Goal: Task Accomplishment & Management: Use online tool/utility

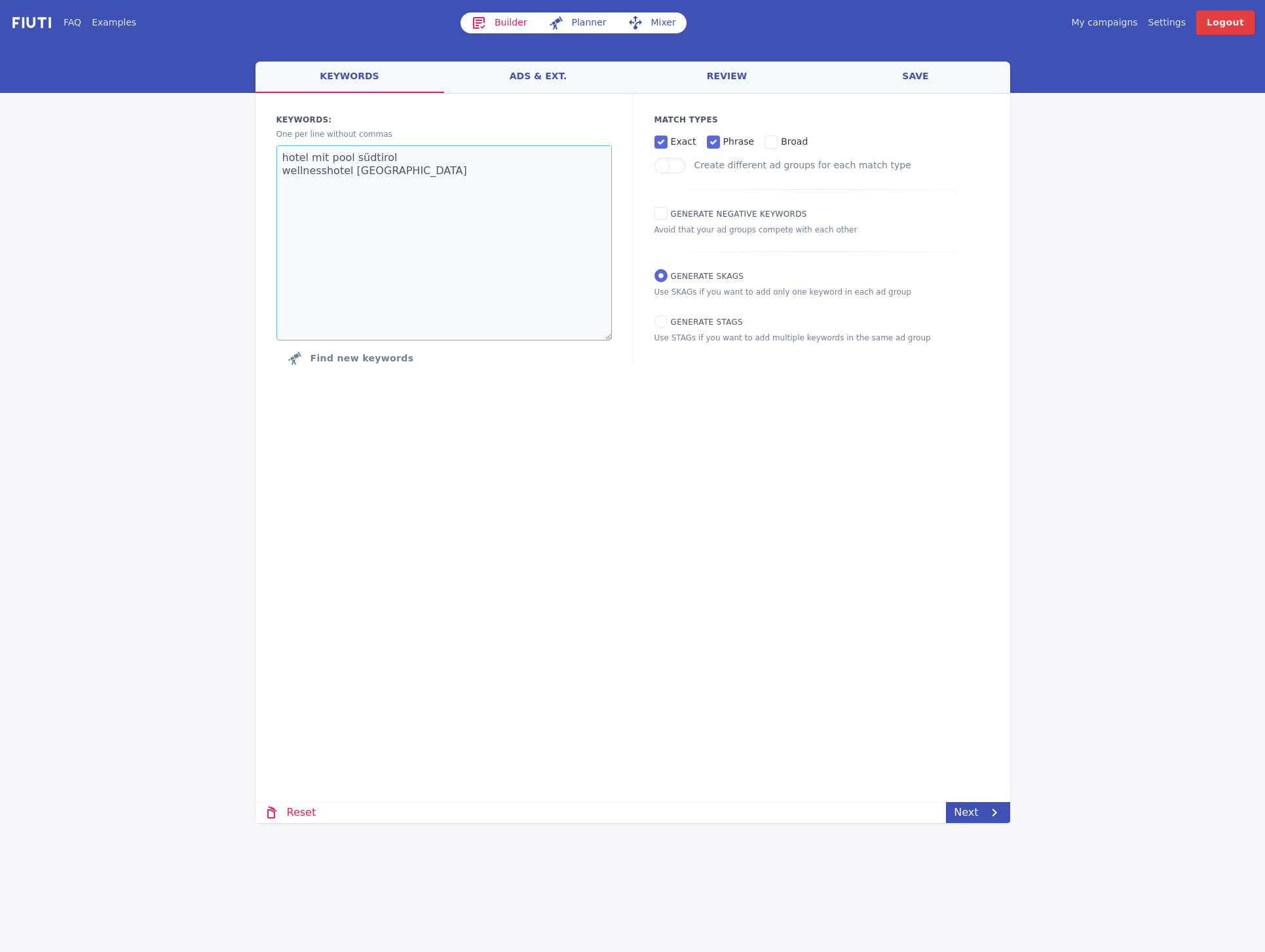
drag, startPoint x: 389, startPoint y: 182, endPoint x: 296, endPoint y: 155, distance: 96.8
click at [266, 153] on div "Keywords: Ad groups: One per line without commas hotel mit pool südtirol wellne…" at bounding box center [444, 242] width 377 height 299
paste textarea "amrai suites"
paste textarea "amrai schruns"
paste textarea "amrai suites montafon"
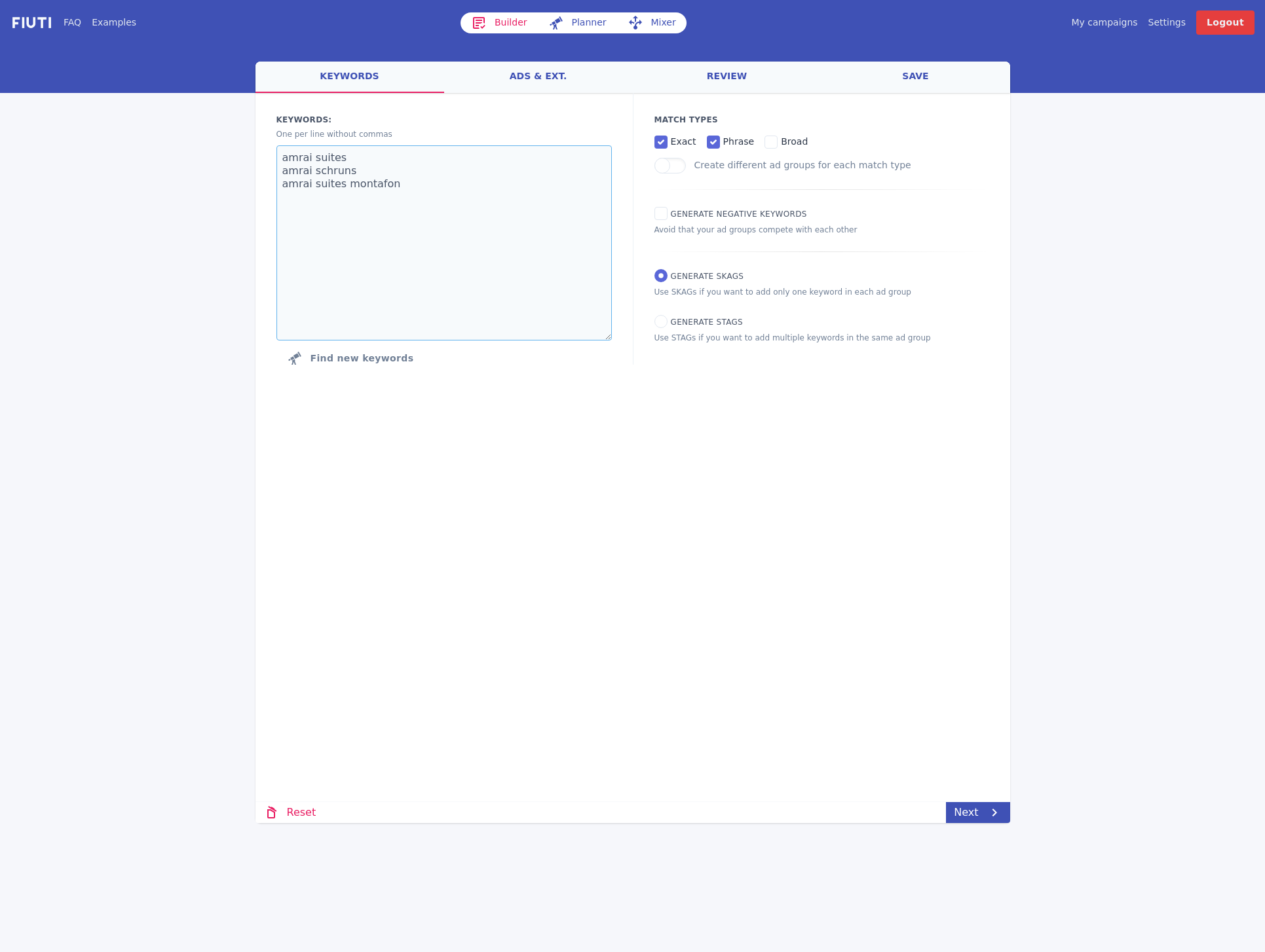
type textarea "amrai suites amrai schruns amrai suites montafon"
click at [759, 620] on div "Loading... Loading Keywords: Ad groups: One per line without commas amrai suite…" at bounding box center [633, 378] width 755 height 571
click at [672, 215] on span "Generate Negative keywords" at bounding box center [738, 214] width 136 height 9
click at [667, 215] on input "Generate Negative keywords" at bounding box center [661, 213] width 13 height 13
checkbox input "true"
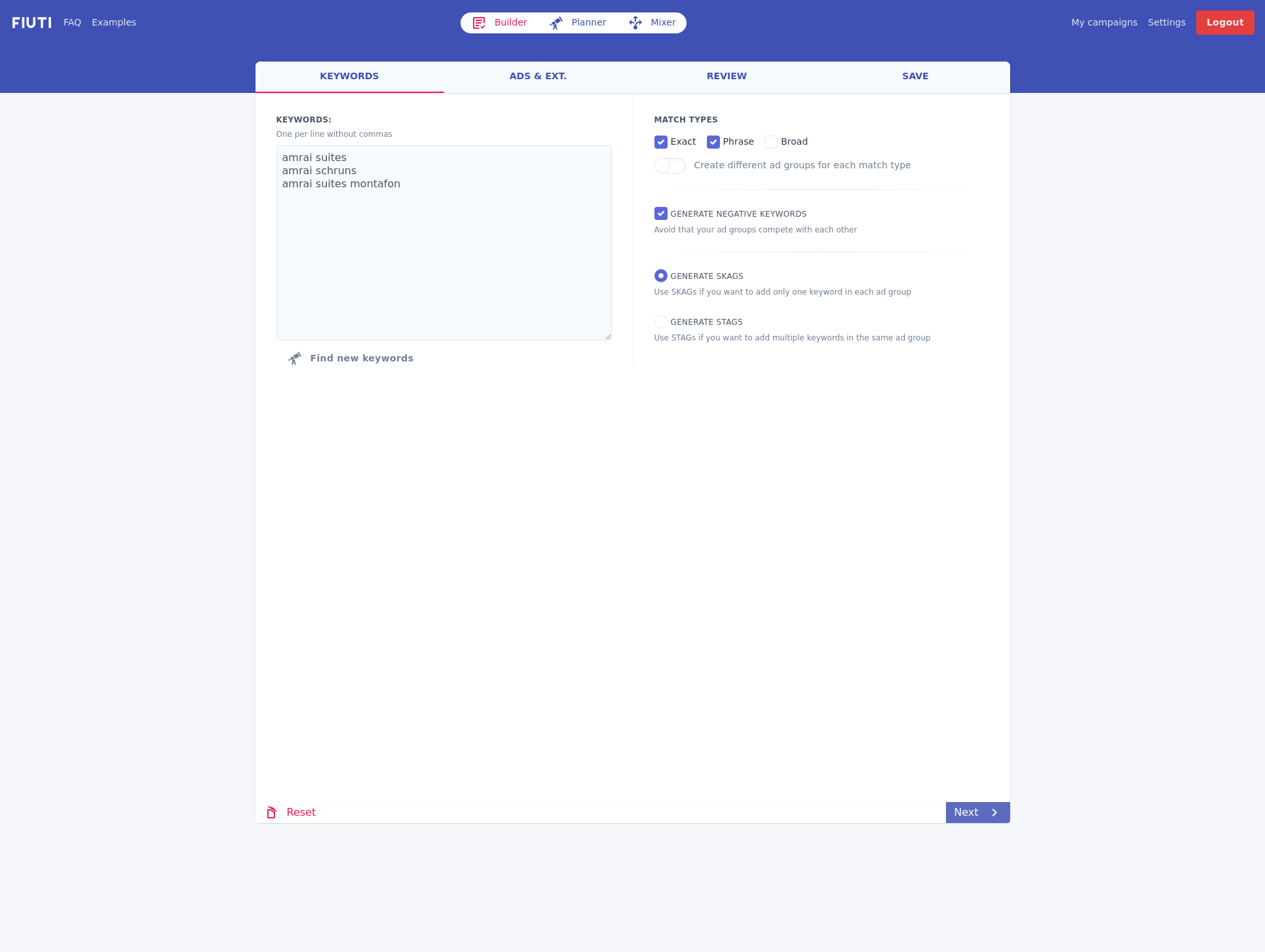
click at [975, 813] on link "Next" at bounding box center [978, 812] width 64 height 21
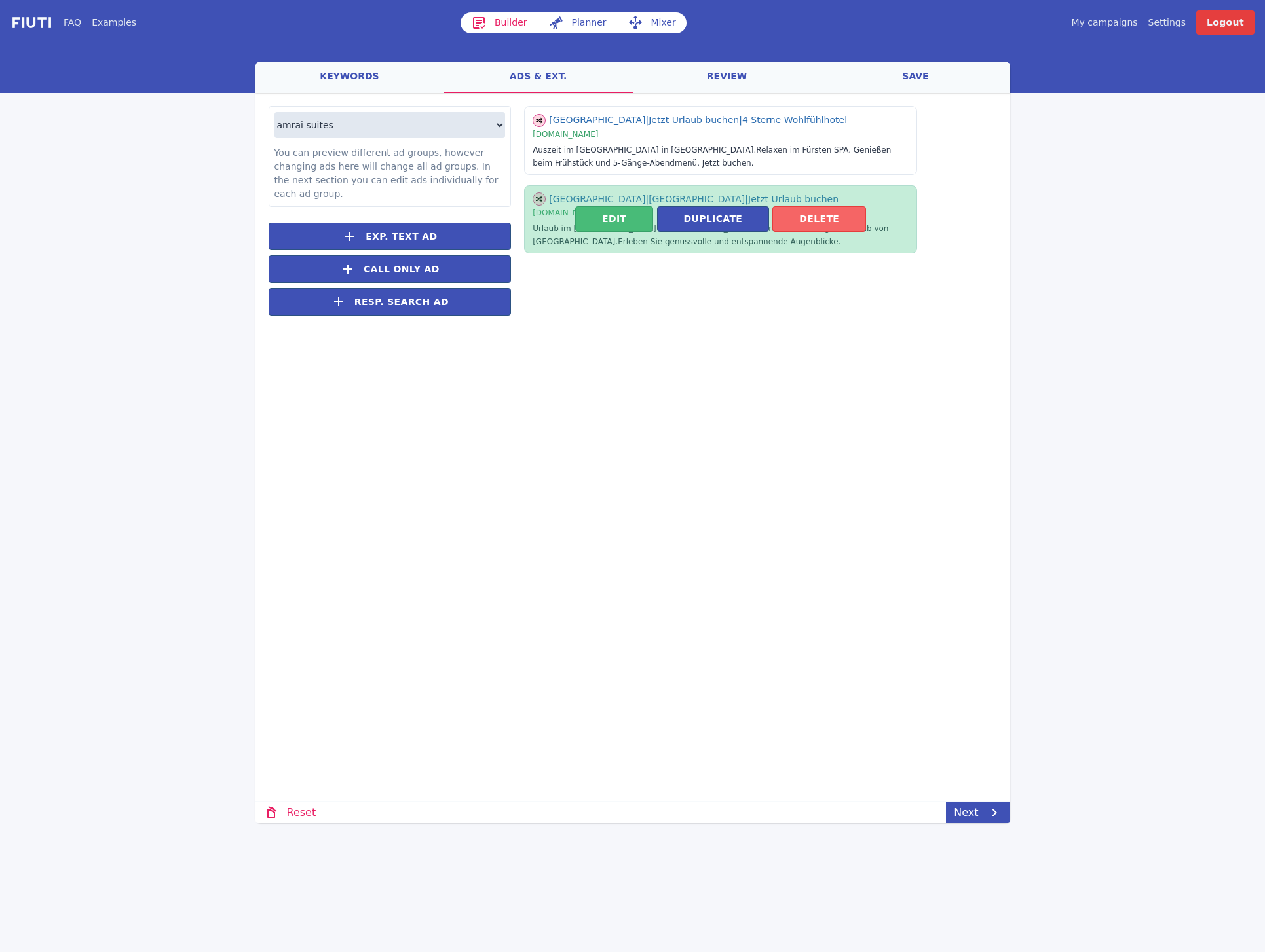
click at [817, 217] on button "Delete" at bounding box center [818, 219] width 94 height 26
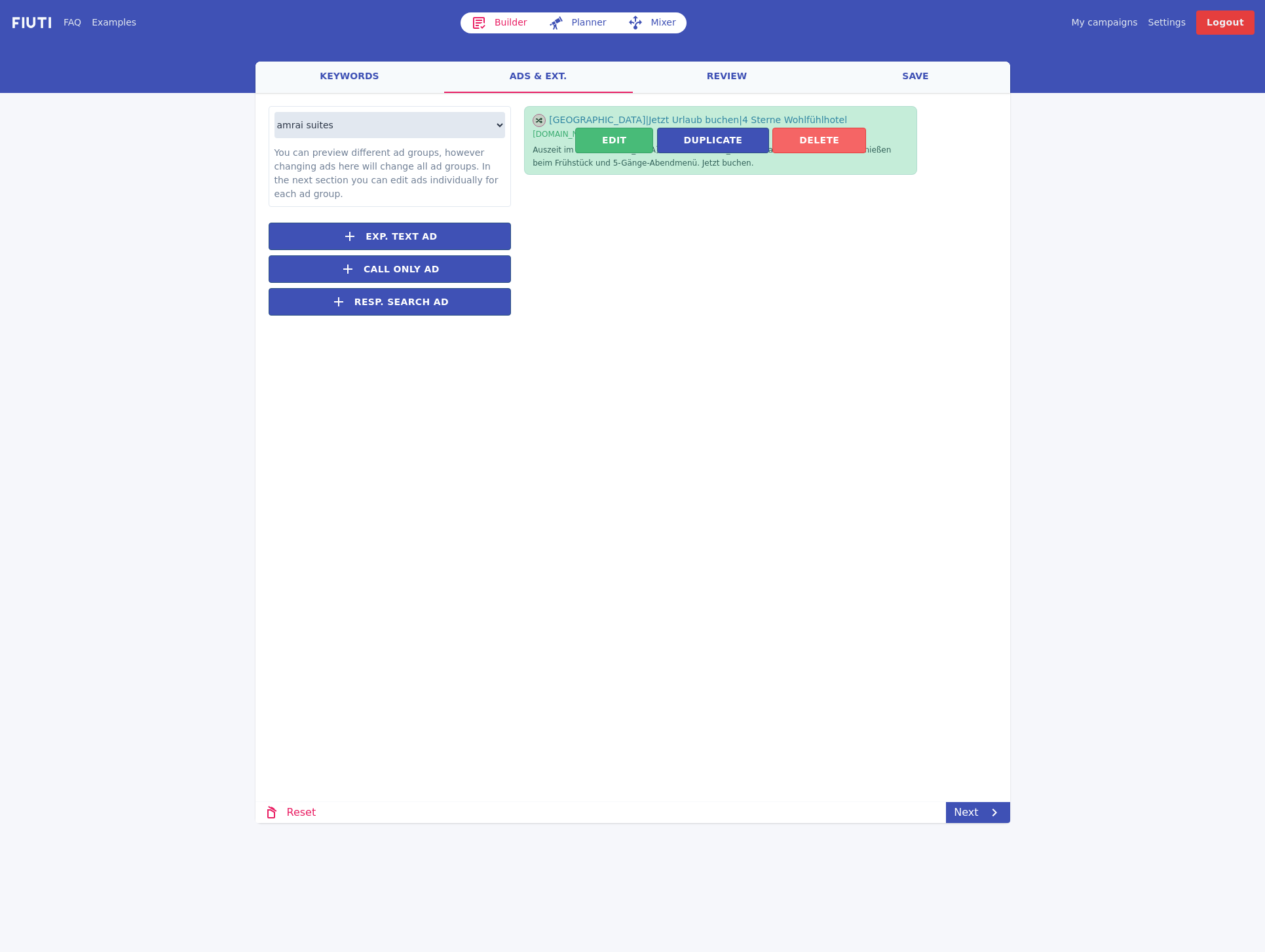
click at [808, 139] on button "Delete" at bounding box center [818, 140] width 94 height 26
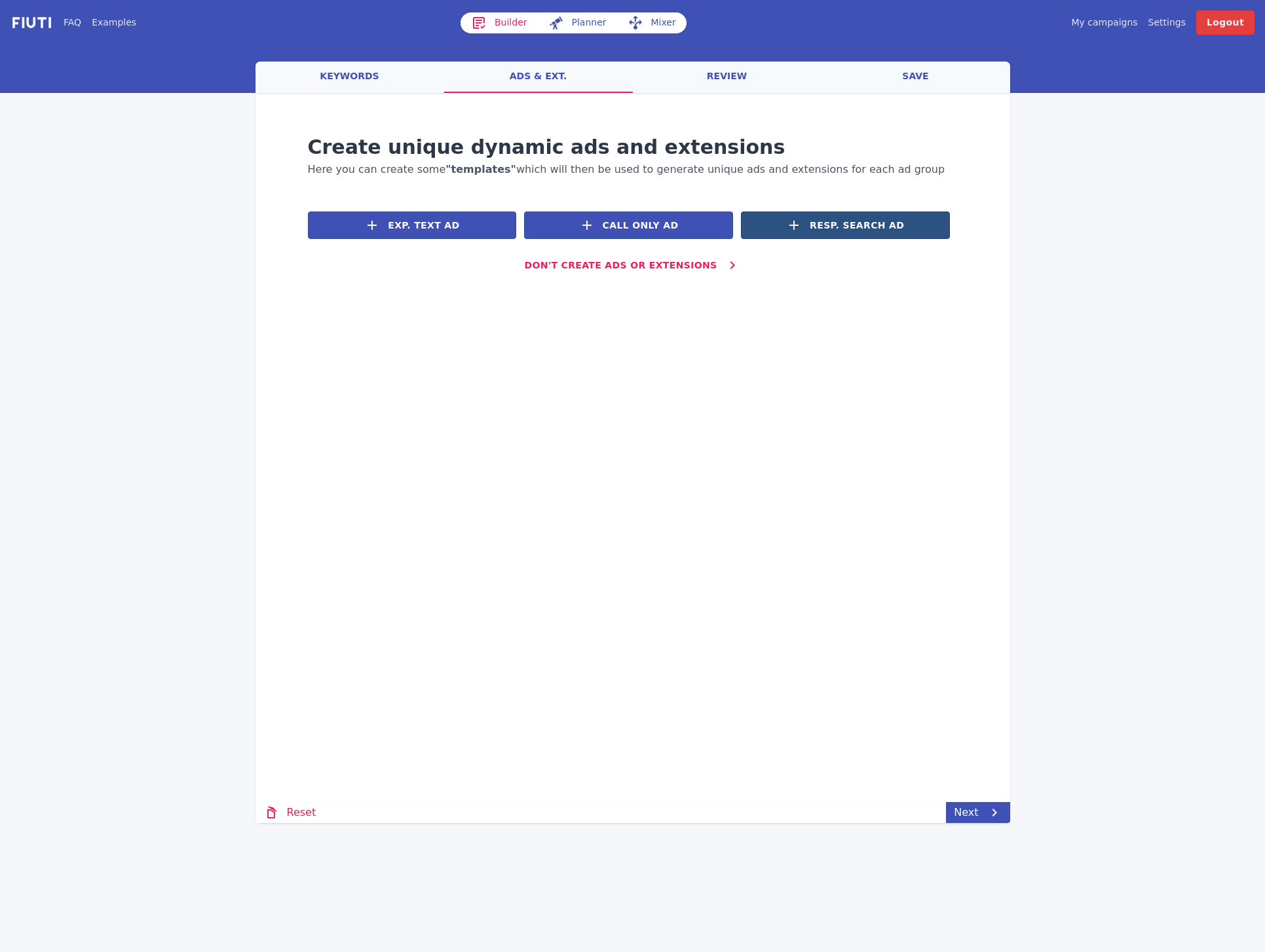
click at [839, 230] on span "Resp. Search Ad" at bounding box center [856, 226] width 94 height 14
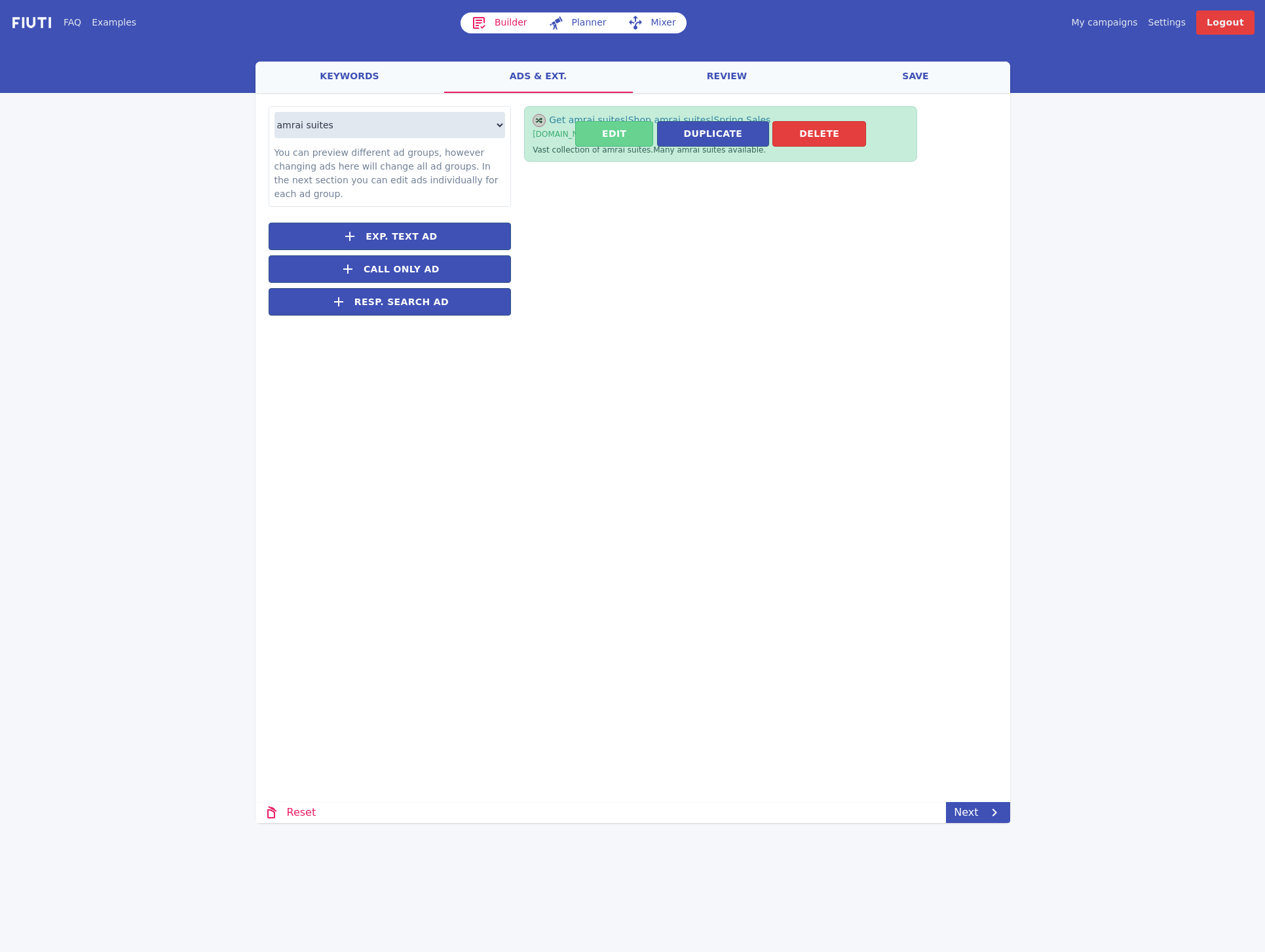
click at [621, 139] on button "Edit" at bounding box center [613, 134] width 78 height 26
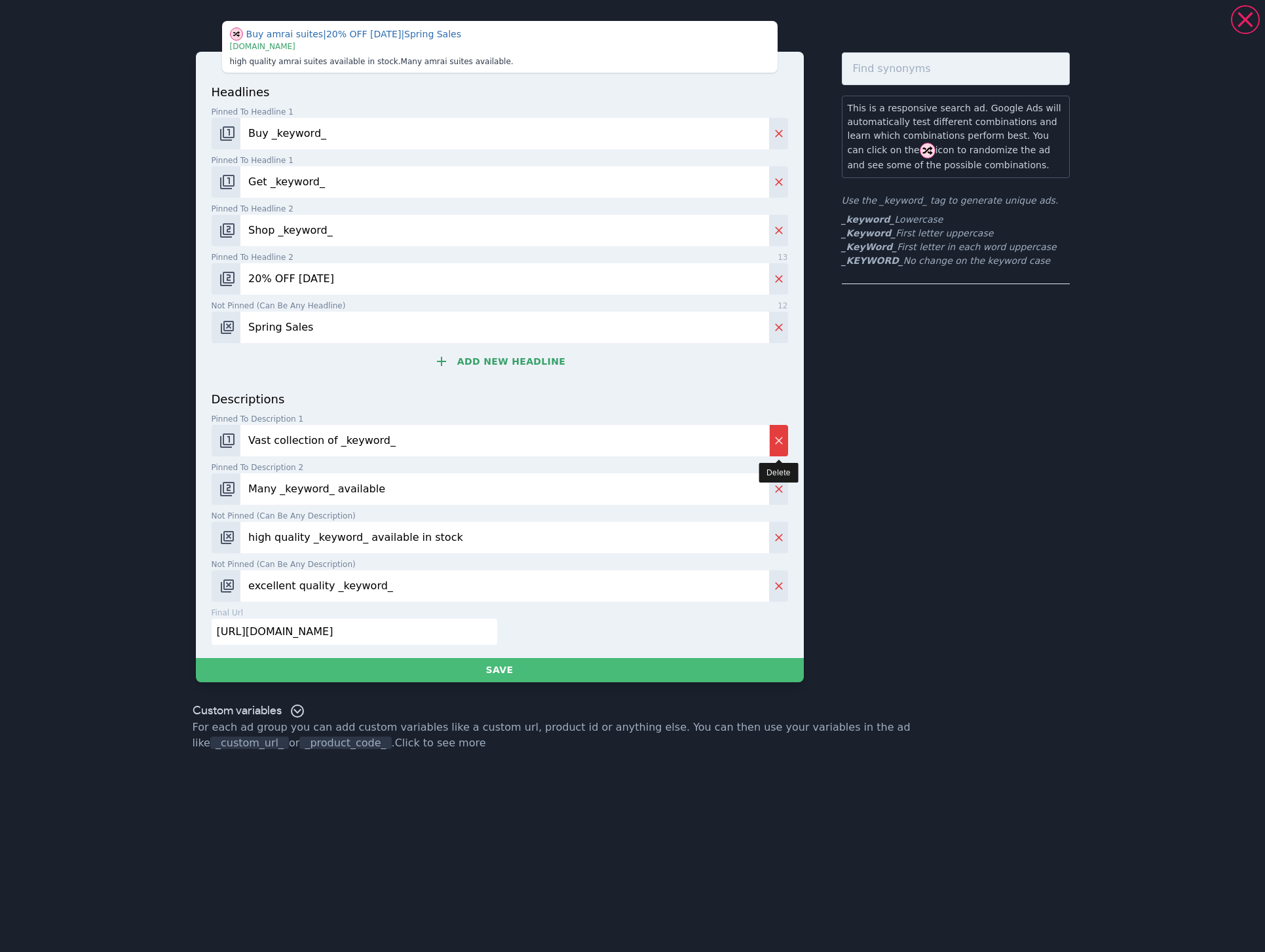
click at [778, 434] on icon "Delete" at bounding box center [778, 440] width 13 height 13
type input "Many _keyword_ available"
type input "high quality _keyword_ available in stock"
type input "excellent quality _keyword_"
click at [778, 434] on icon "Delete" at bounding box center [778, 440] width 13 height 13
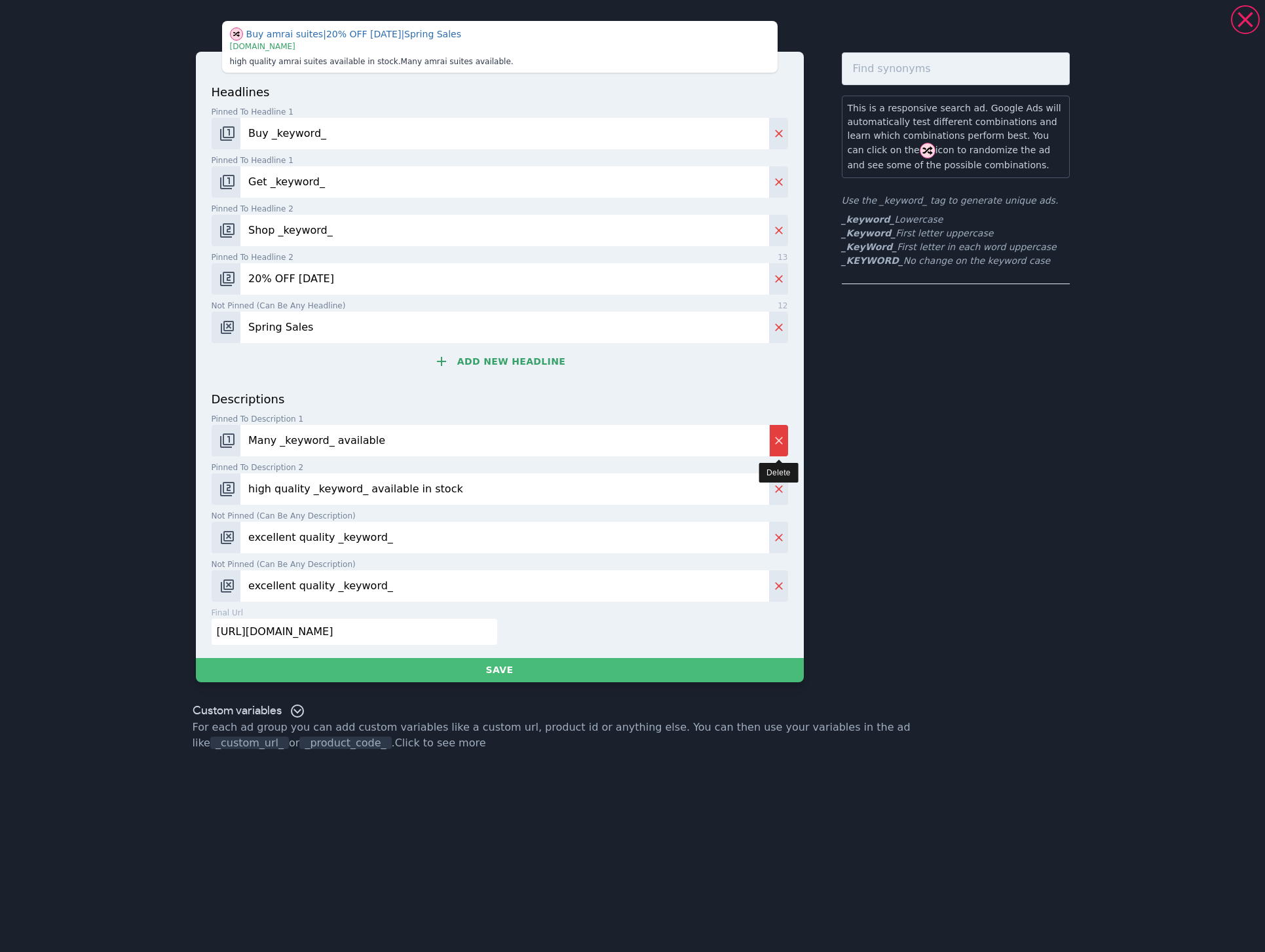
type input "high quality _keyword_ available in stock"
type input "excellent quality _keyword_"
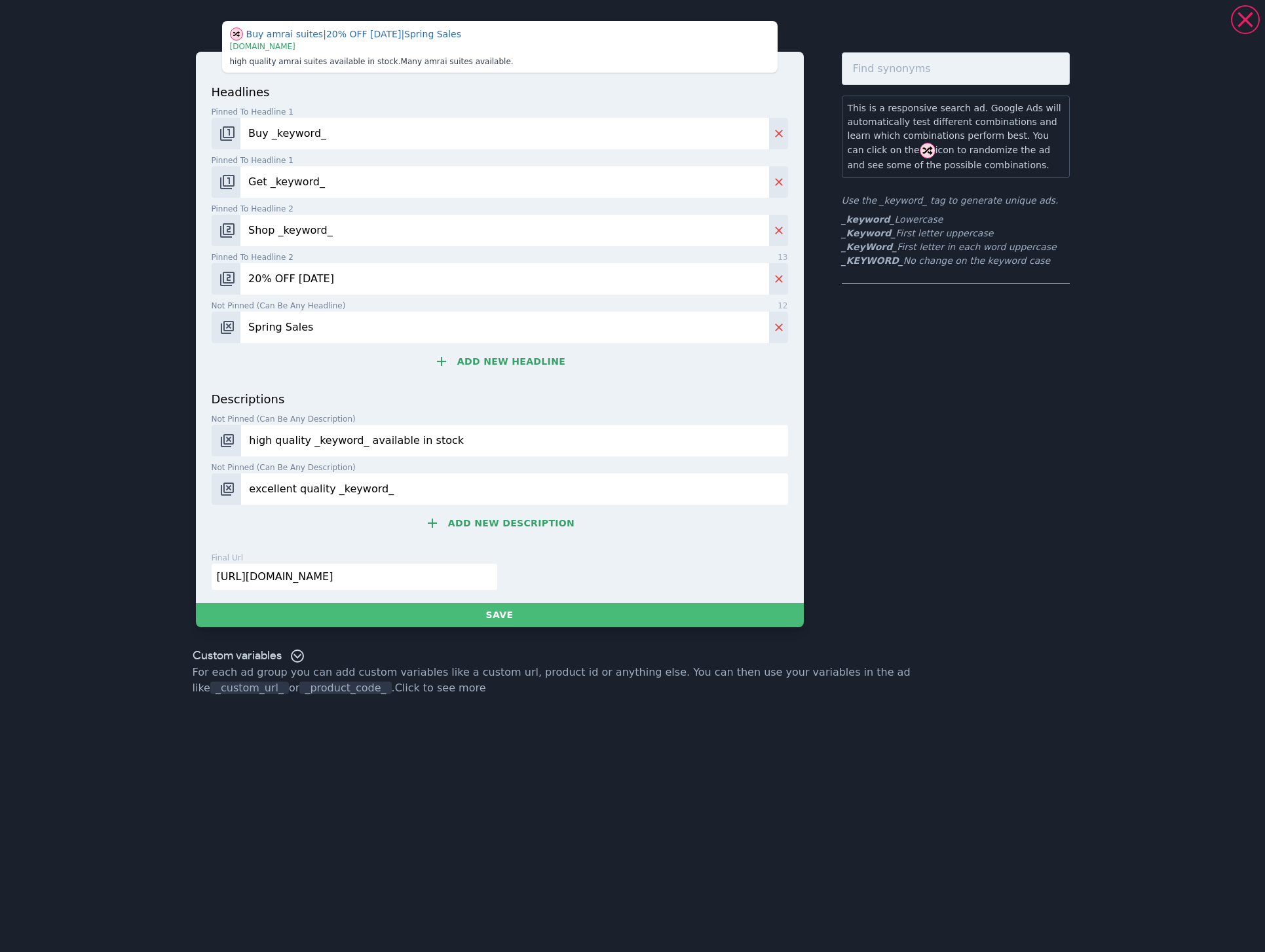
click at [778, 434] on input "high quality _keyword_ available in stock" at bounding box center [513, 440] width 546 height 31
click at [502, 433] on input "high quality _keyword_ available in stock" at bounding box center [513, 440] width 546 height 31
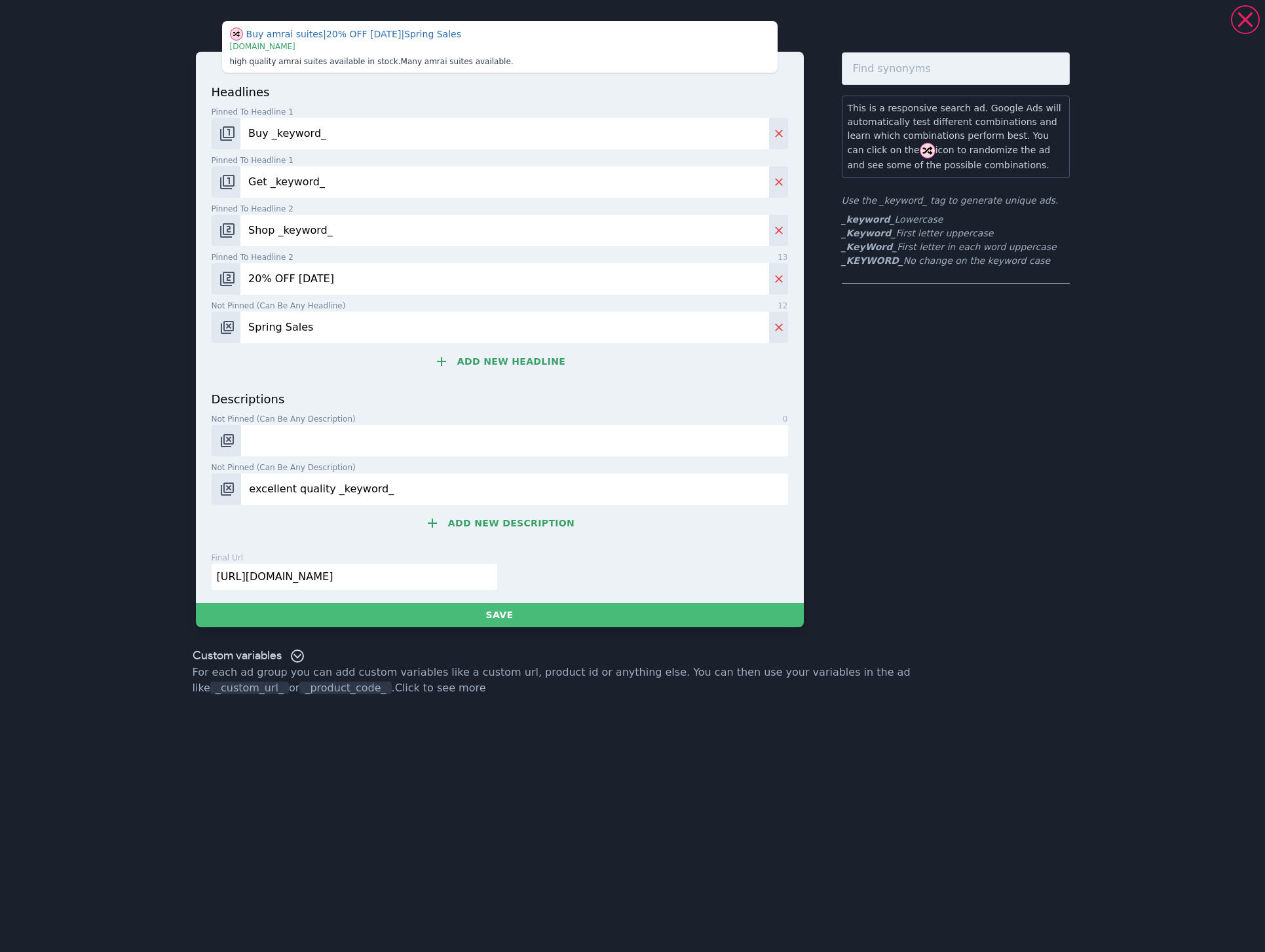
paste input "AMRAI Suites - Wellnessurlaub in [GEOGRAPHIC_DATA], [GEOGRAPHIC_DATA]"
drag, startPoint x: 313, startPoint y: 438, endPoint x: 325, endPoint y: 438, distance: 12.0
click at [325, 438] on input "AMRAI Suites - Wellnessurlaub in [GEOGRAPHIC_DATA], [GEOGRAPHIC_DATA]" at bounding box center [513, 440] width 546 height 31
drag, startPoint x: 318, startPoint y: 437, endPoint x: 389, endPoint y: 433, distance: 71.1
click at [389, 433] on input "AMRAI Suites. Wellnessurlaub in [GEOGRAPHIC_DATA], [GEOGRAPHIC_DATA]" at bounding box center [513, 440] width 546 height 31
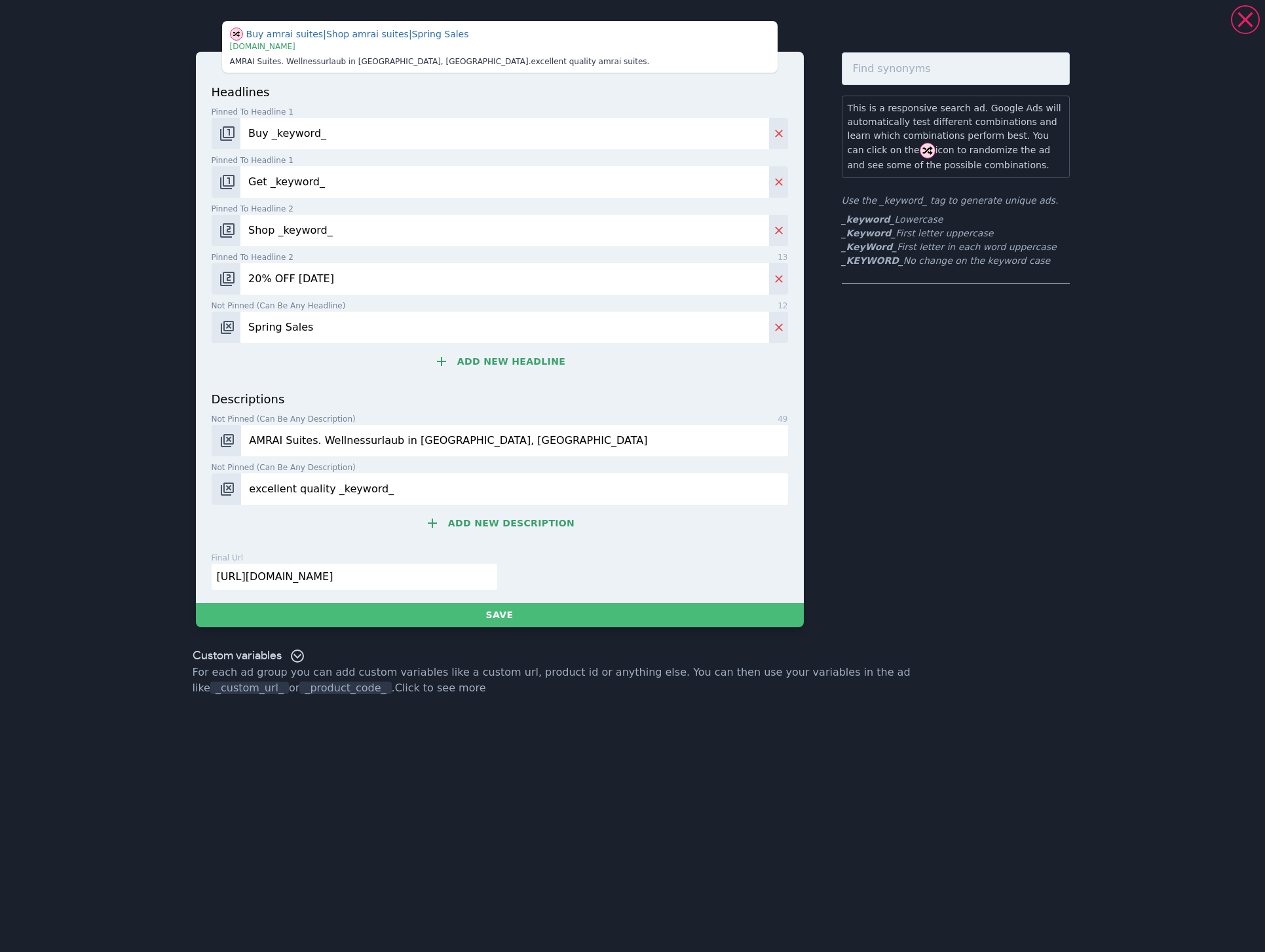
type input "AMRAI Suites. Wellnessurlaub in [GEOGRAPHIC_DATA], [GEOGRAPHIC_DATA]"
click at [414, 487] on input "excellent quality _keyword_" at bounding box center [513, 489] width 546 height 31
click at [415, 487] on input "excellent quality _keyword_" at bounding box center [513, 489] width 546 height 31
click at [397, 577] on input "[URL][DOMAIN_NAME]" at bounding box center [354, 577] width 286 height 26
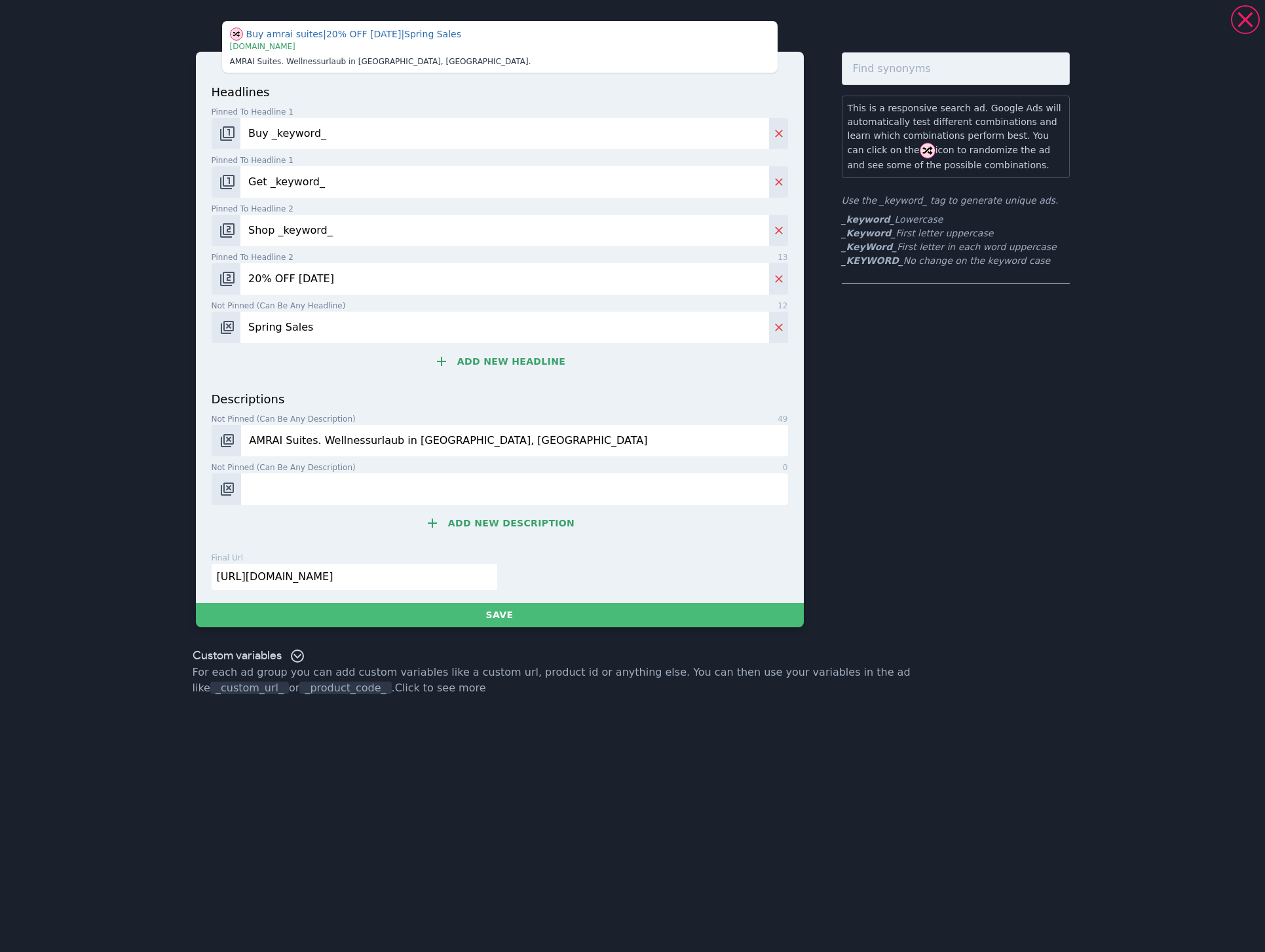
click at [397, 577] on input "[URL][DOMAIN_NAME]" at bounding box center [354, 577] width 286 height 26
paste input "[DOMAIN_NAME][URL]"
type input "[URL][DOMAIN_NAME]"
click at [773, 317] on button "Delete" at bounding box center [778, 327] width 19 height 31
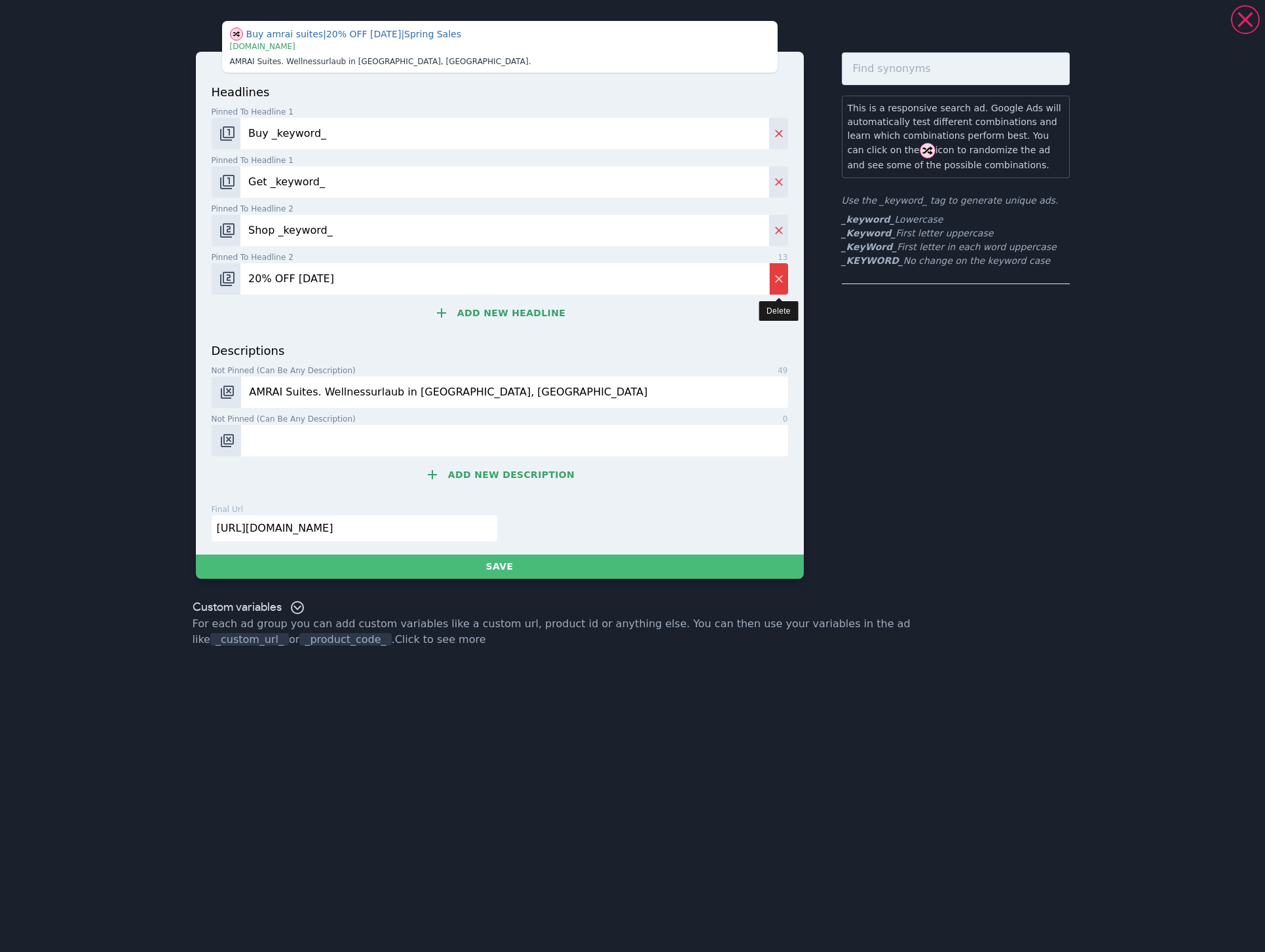
click at [773, 282] on icon "Delete" at bounding box center [778, 279] width 13 height 13
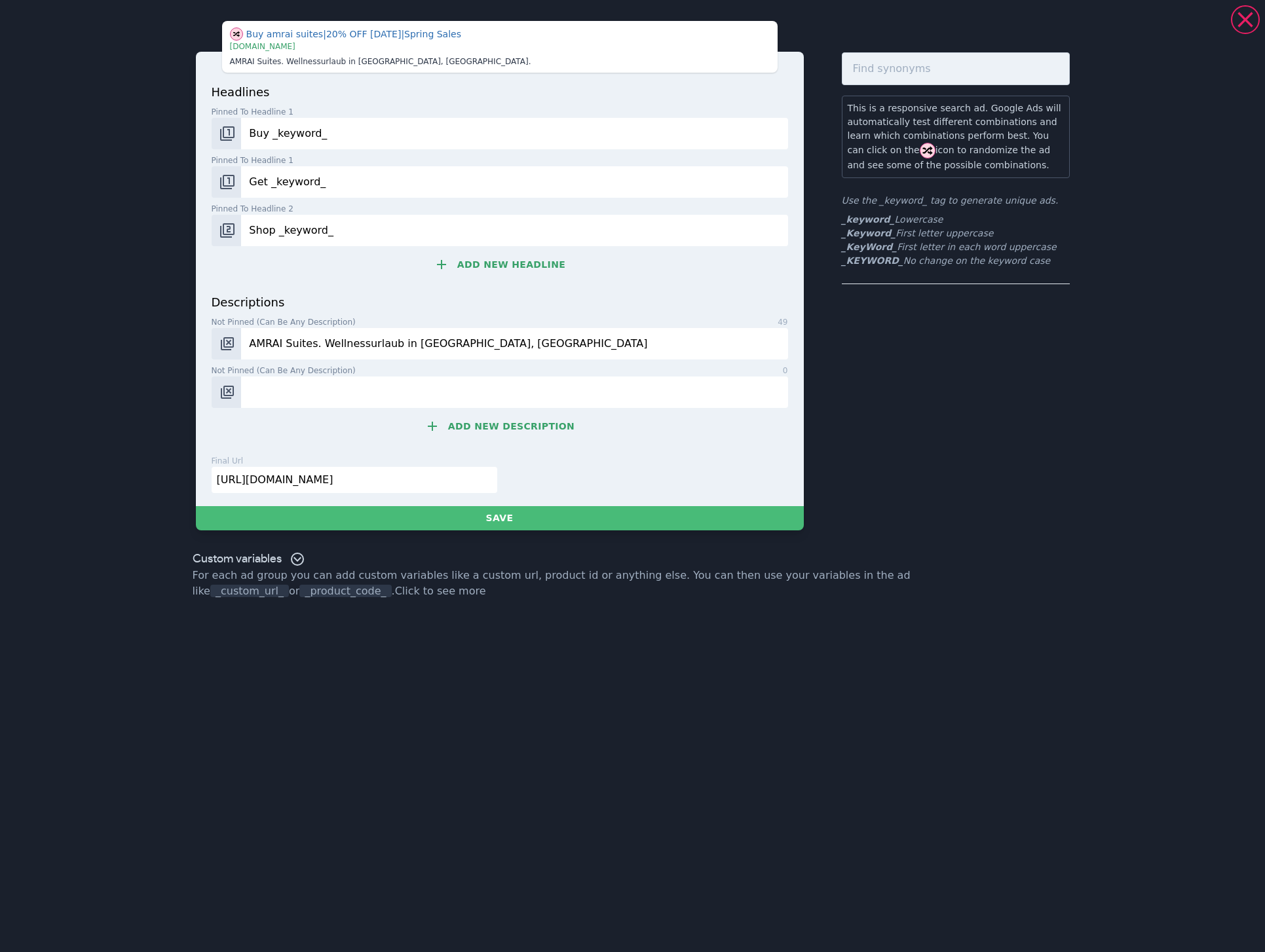
click at [370, 153] on div "headlines Pinned to headline 1 13 Buy _keyword_ Pinned to headline 1 13 Get _ke…" at bounding box center [499, 188] width 576 height 210
click at [353, 127] on input "Buy _keyword_" at bounding box center [513, 134] width 546 height 31
click at [358, 173] on input "Get _keyword_" at bounding box center [513, 182] width 546 height 31
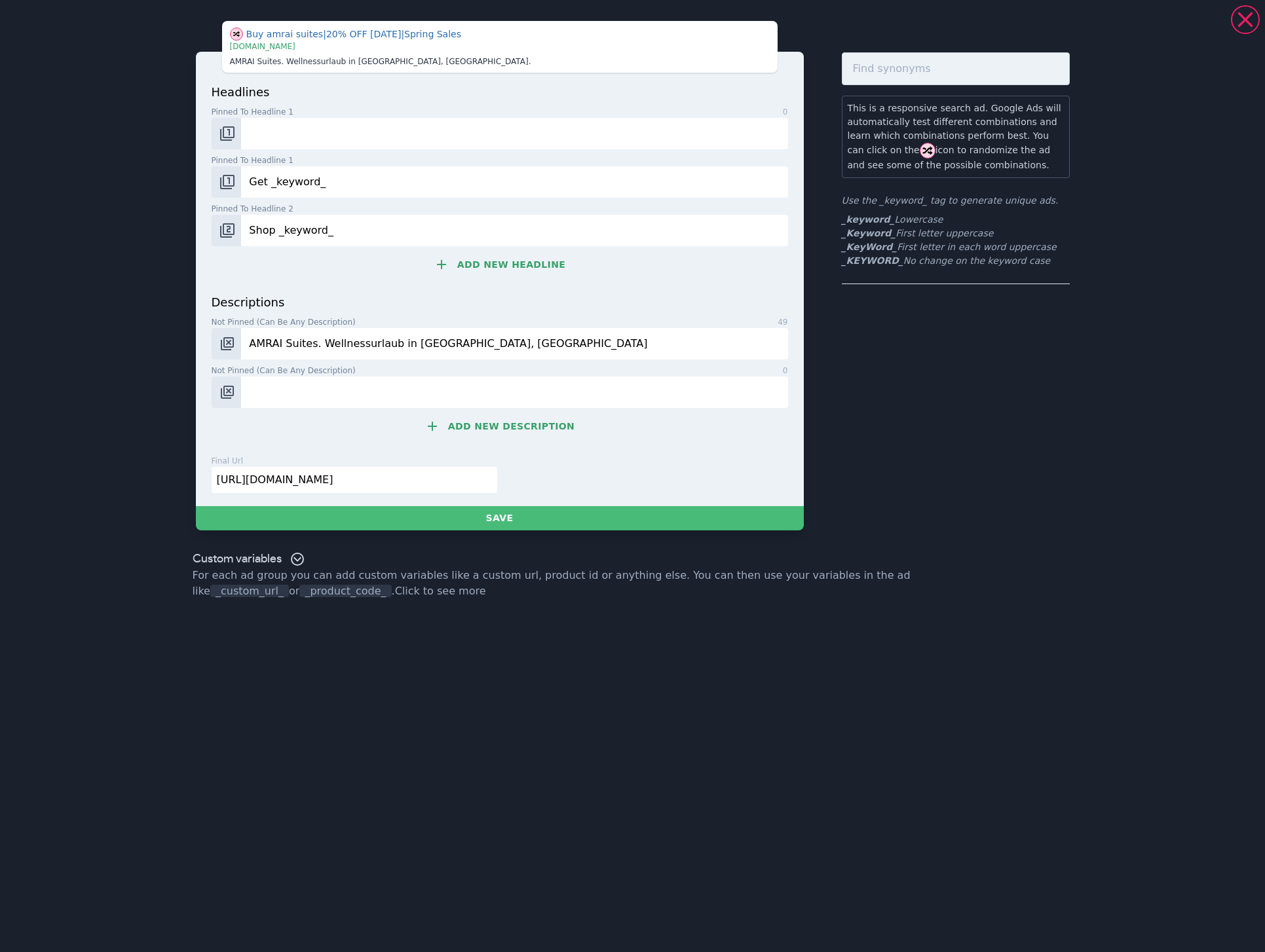
click at [358, 173] on input "Get _keyword_" at bounding box center [513, 182] width 546 height 31
click at [363, 231] on input "Shop _keyword_" at bounding box center [513, 231] width 546 height 31
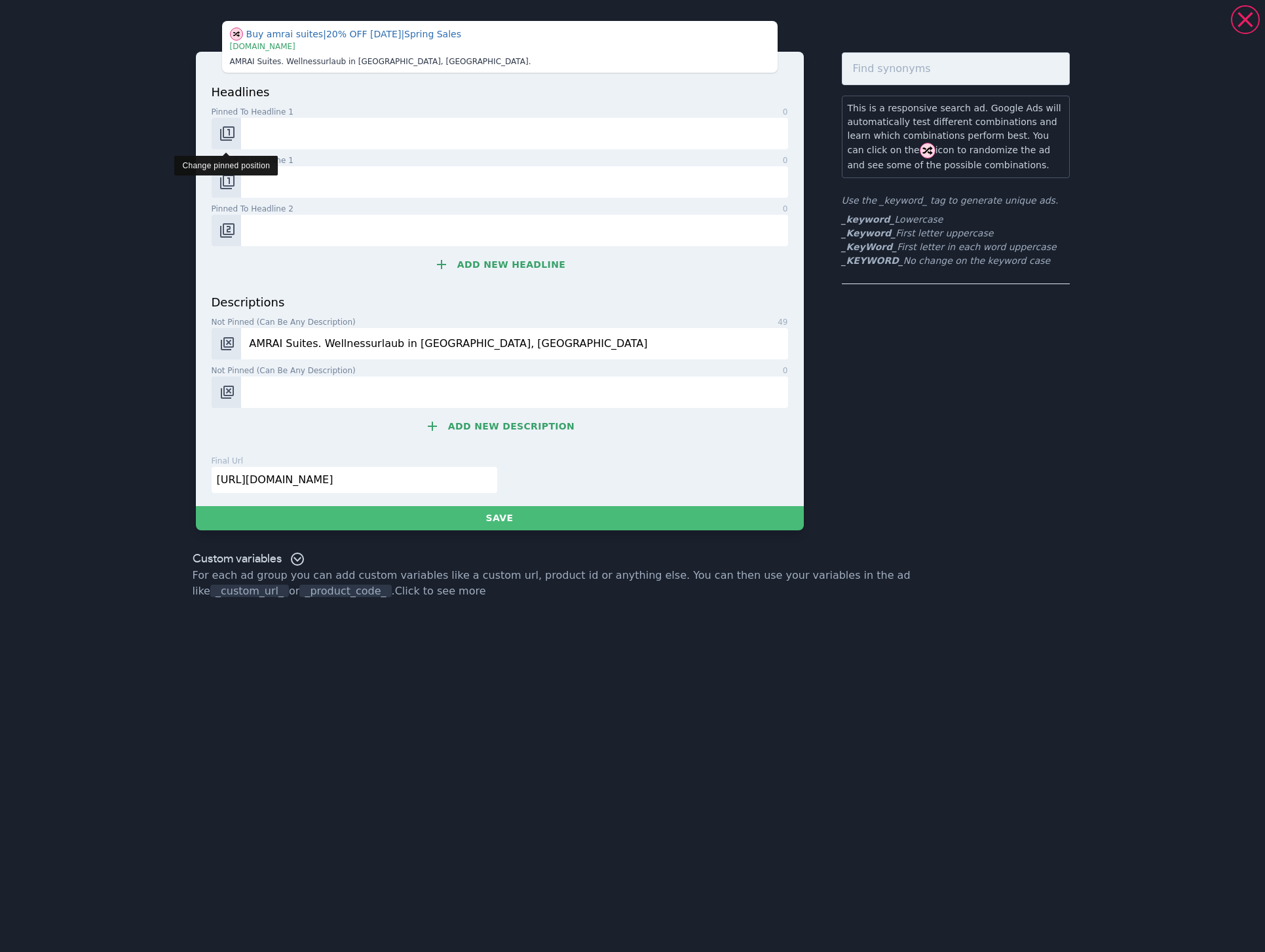
drag, startPoint x: 224, startPoint y: 136, endPoint x: 228, endPoint y: 142, distance: 7.2
click at [224, 136] on img "Change pinned position" at bounding box center [228, 134] width 16 height 16
click at [228, 140] on img "Change pinned position" at bounding box center [228, 134] width 16 height 16
click at [229, 134] on img "Change pinned position" at bounding box center [228, 134] width 16 height 16
click at [230, 183] on img "Change pinned position" at bounding box center [228, 182] width 16 height 16
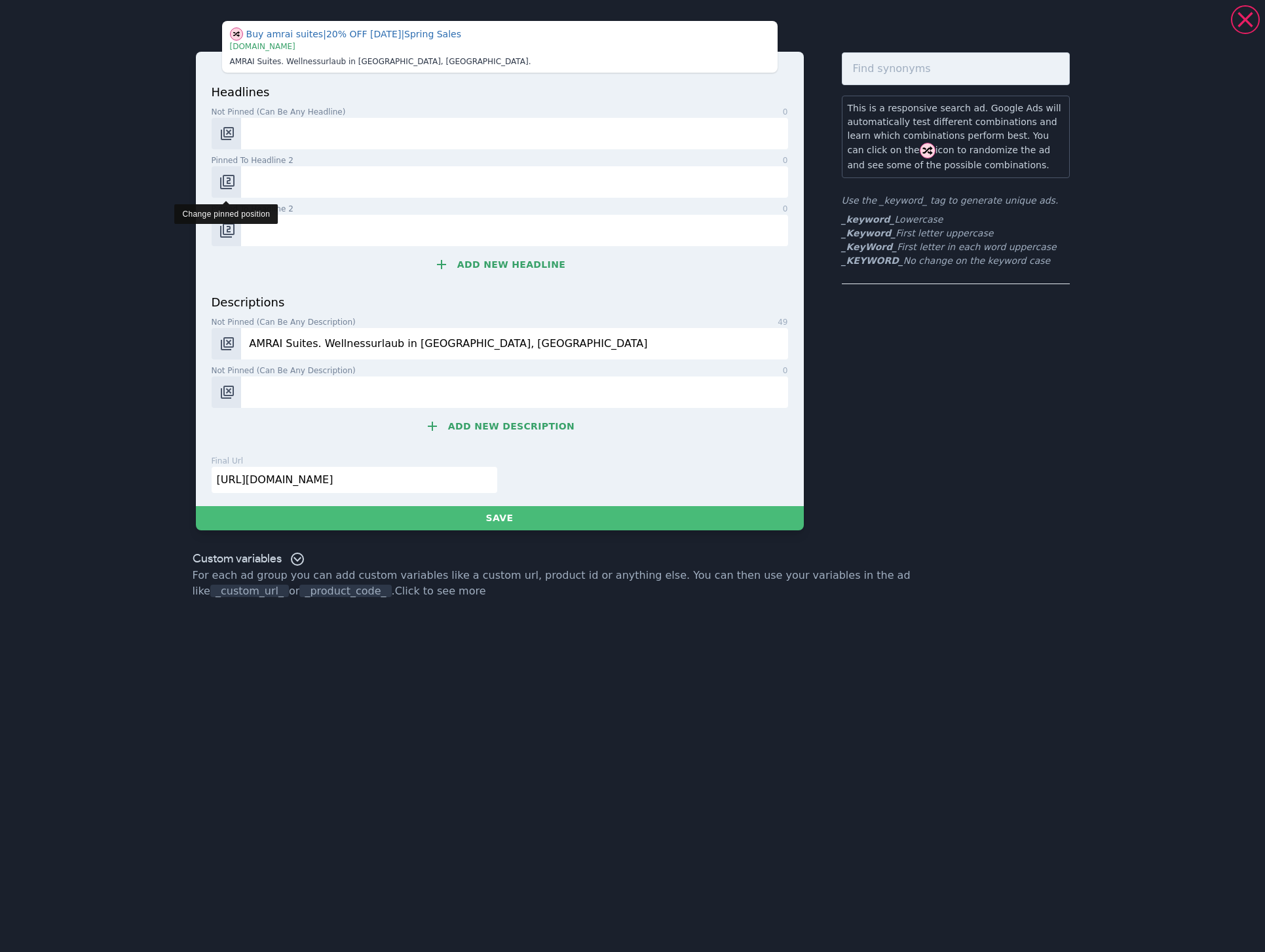
click at [224, 185] on img "Change pinned position" at bounding box center [228, 182] width 16 height 16
click at [231, 187] on img "Change pinned position" at bounding box center [228, 182] width 16 height 16
click at [225, 250] on div "headlines Not pinned (Can be any headline) 0 Not pinned (Can be any headline) 0…" at bounding box center [499, 188] width 576 height 210
click at [228, 228] on img "Change pinned position" at bounding box center [228, 231] width 16 height 16
click at [228, 236] on img "Change pinned position" at bounding box center [228, 231] width 16 height 16
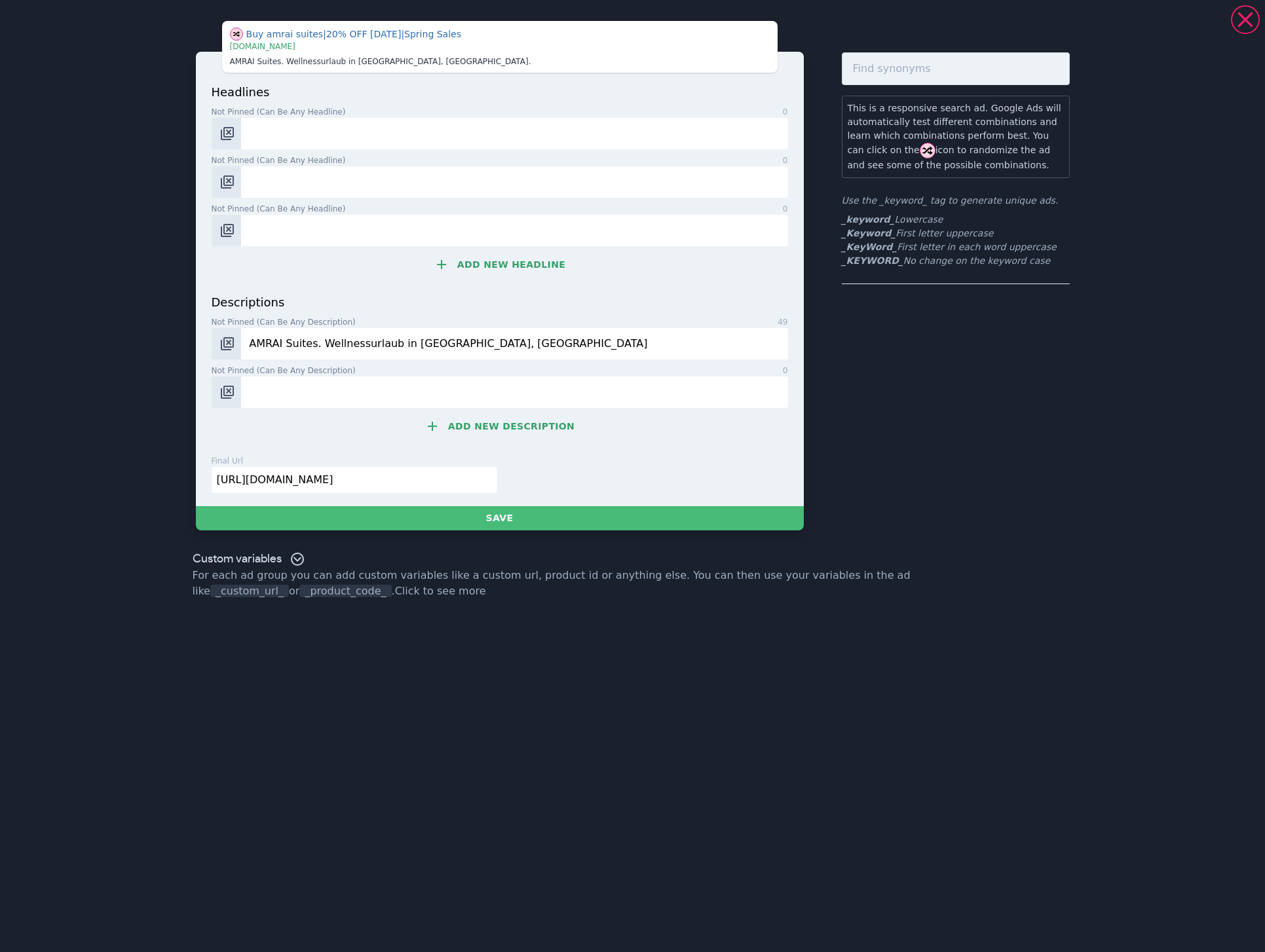
click at [353, 349] on input "AMRAI Suites. Wellnessurlaub in [GEOGRAPHIC_DATA], [GEOGRAPHIC_DATA]" at bounding box center [513, 344] width 546 height 31
click at [357, 344] on input "AMRAI Suites. Wellnessurlaub in [GEOGRAPHIC_DATA], [GEOGRAPHIC_DATA]" at bounding box center [513, 344] width 546 height 31
paste input "- und Aktiv"
click at [582, 345] on input "AMRAI Suites. Wellness- und Aktivurlaub in [GEOGRAPHIC_DATA], [GEOGRAPHIC_DATA]" at bounding box center [513, 344] width 546 height 31
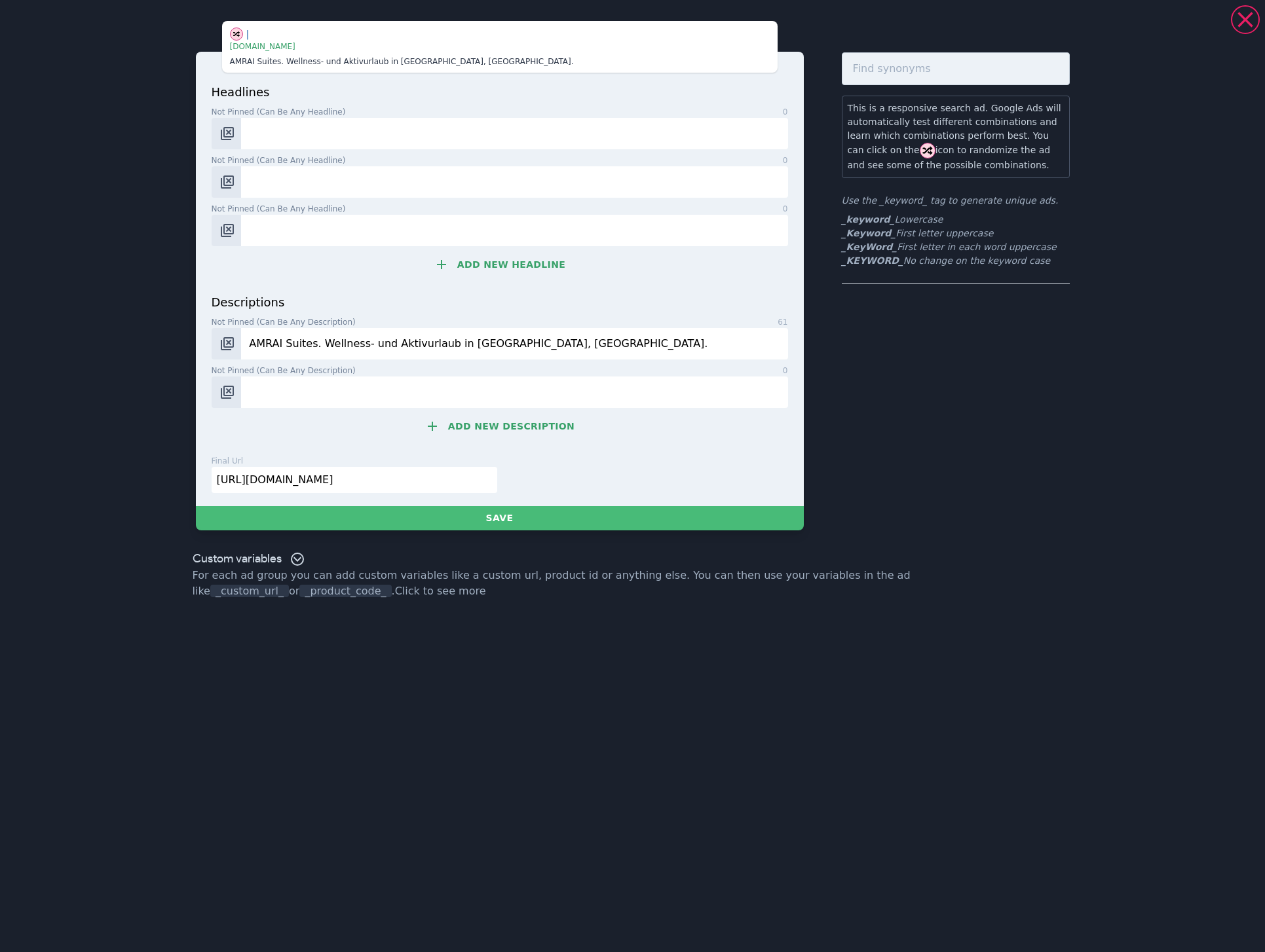
type input "AMRAI Suites. Wellness- und Aktivurlaub in [GEOGRAPHIC_DATA], [GEOGRAPHIC_DATA]."
click at [313, 394] on input "Not pinned (Can be any description) 0" at bounding box center [513, 392] width 546 height 31
paste input "Selten. Besonders. Heimatverbunden."
click at [236, 347] on button "Change pinned position" at bounding box center [226, 344] width 30 height 31
click at [468, 391] on input "Selten. Besonders. Heimatverbunden." at bounding box center [513, 392] width 546 height 31
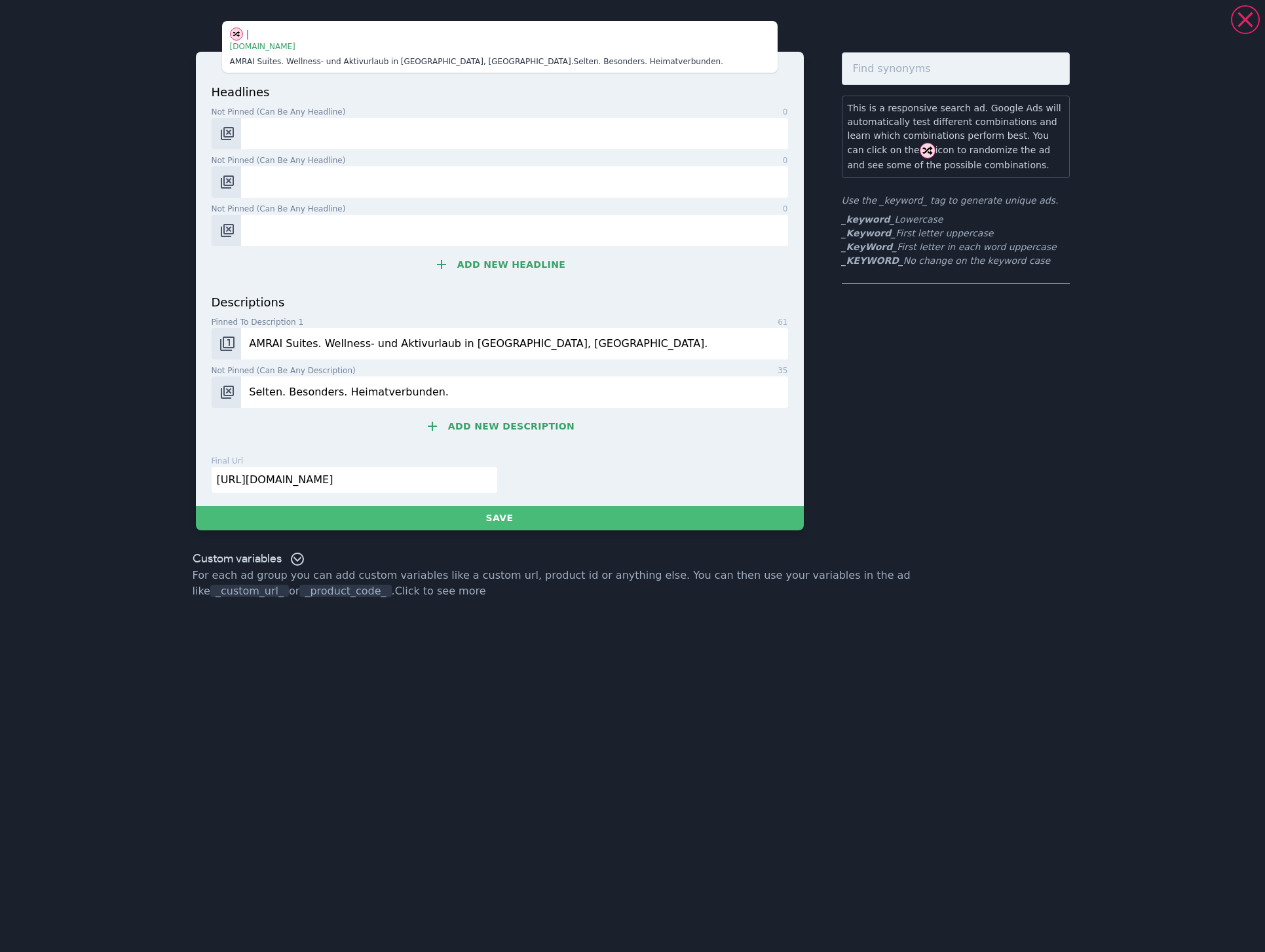
click at [468, 391] on input "Selten. Besonders. Heimatverbunden." at bounding box center [513, 392] width 546 height 31
paste input "Genieße einen Wellness- und Aktivurlaub der besonderen Art im idyllischen Ort […"
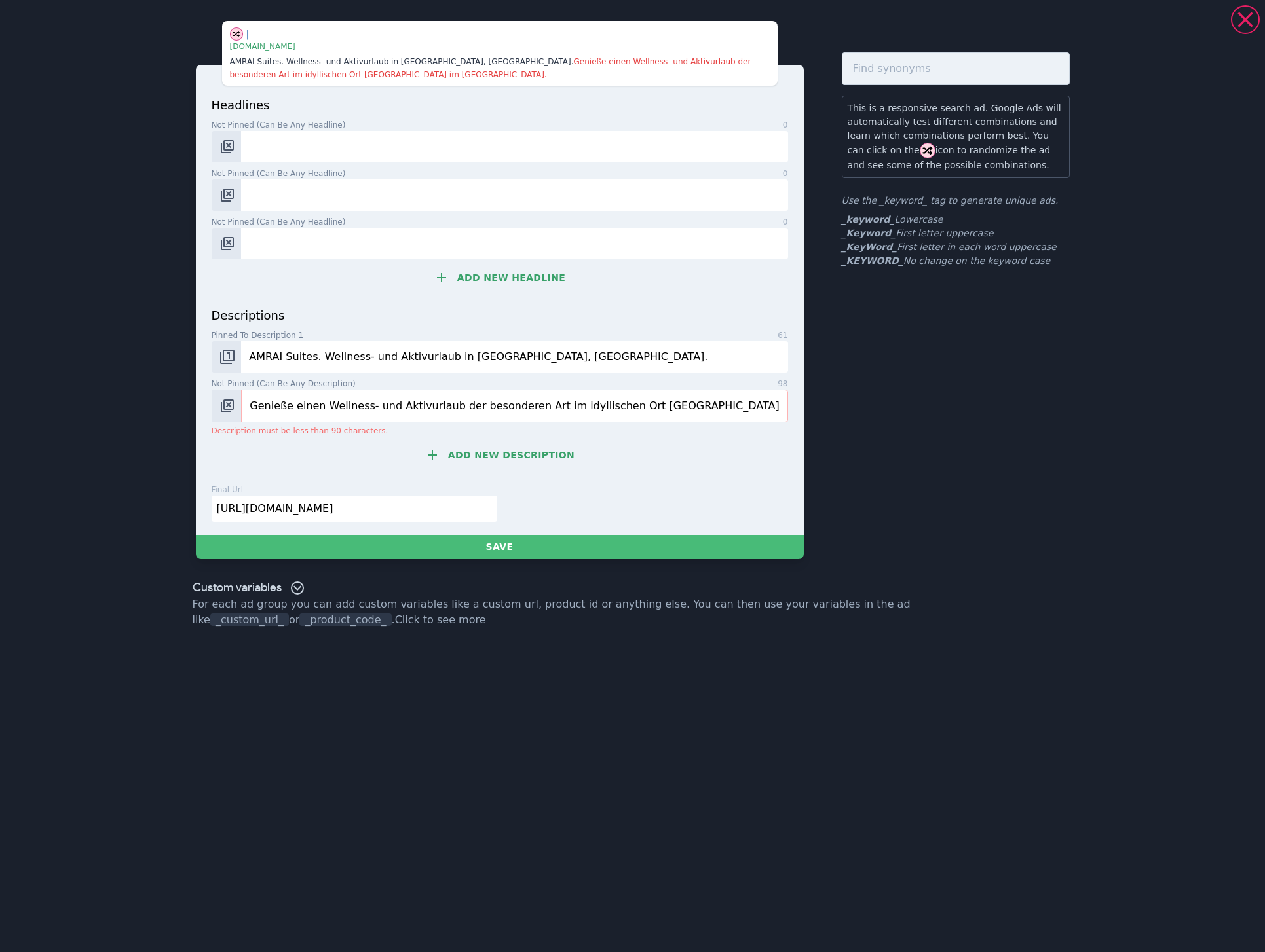
drag, startPoint x: 666, startPoint y: 405, endPoint x: 544, endPoint y: 403, distance: 122.0
click at [543, 403] on input "Genieße einen Wellness- und Aktivurlaub der besonderen Art im idyllischen Ort […" at bounding box center [513, 406] width 546 height 33
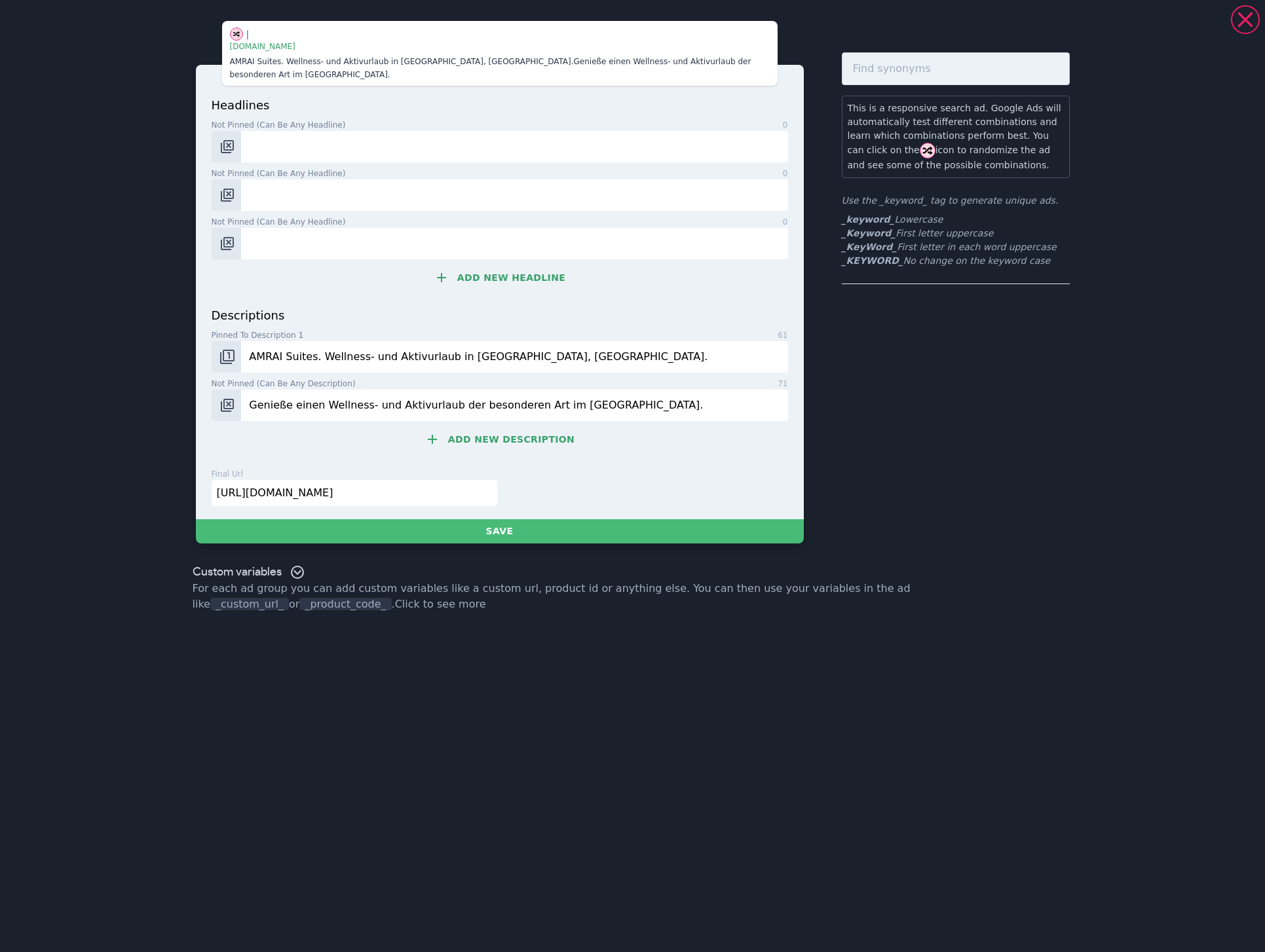
type input "Genieße einen Wellness- und Aktivurlaub der besonderen Art im [GEOGRAPHIC_DATA]."
click at [524, 433] on button "Add new description" at bounding box center [499, 440] width 576 height 26
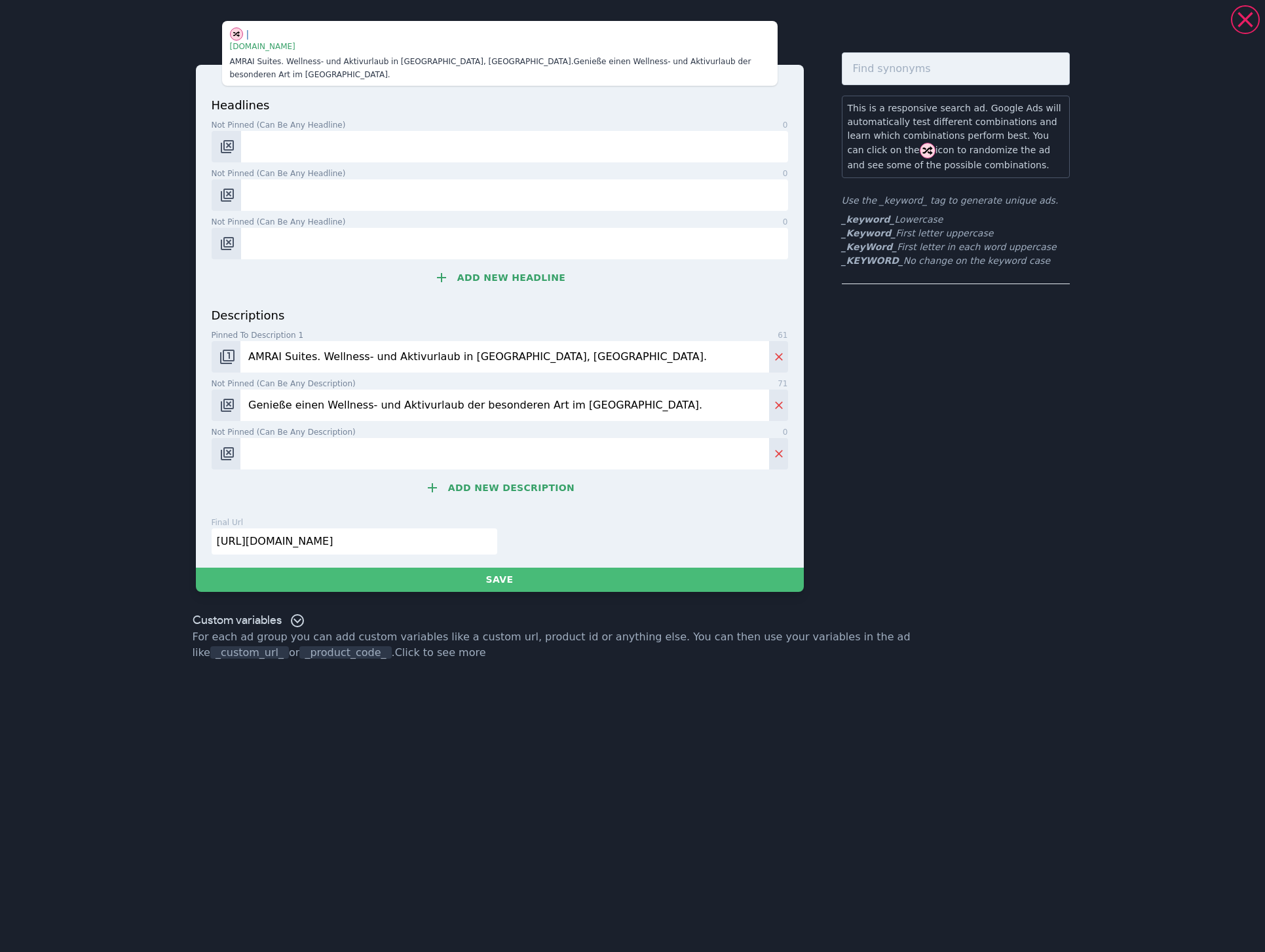
click at [478, 474] on button "Add new description" at bounding box center [499, 488] width 576 height 26
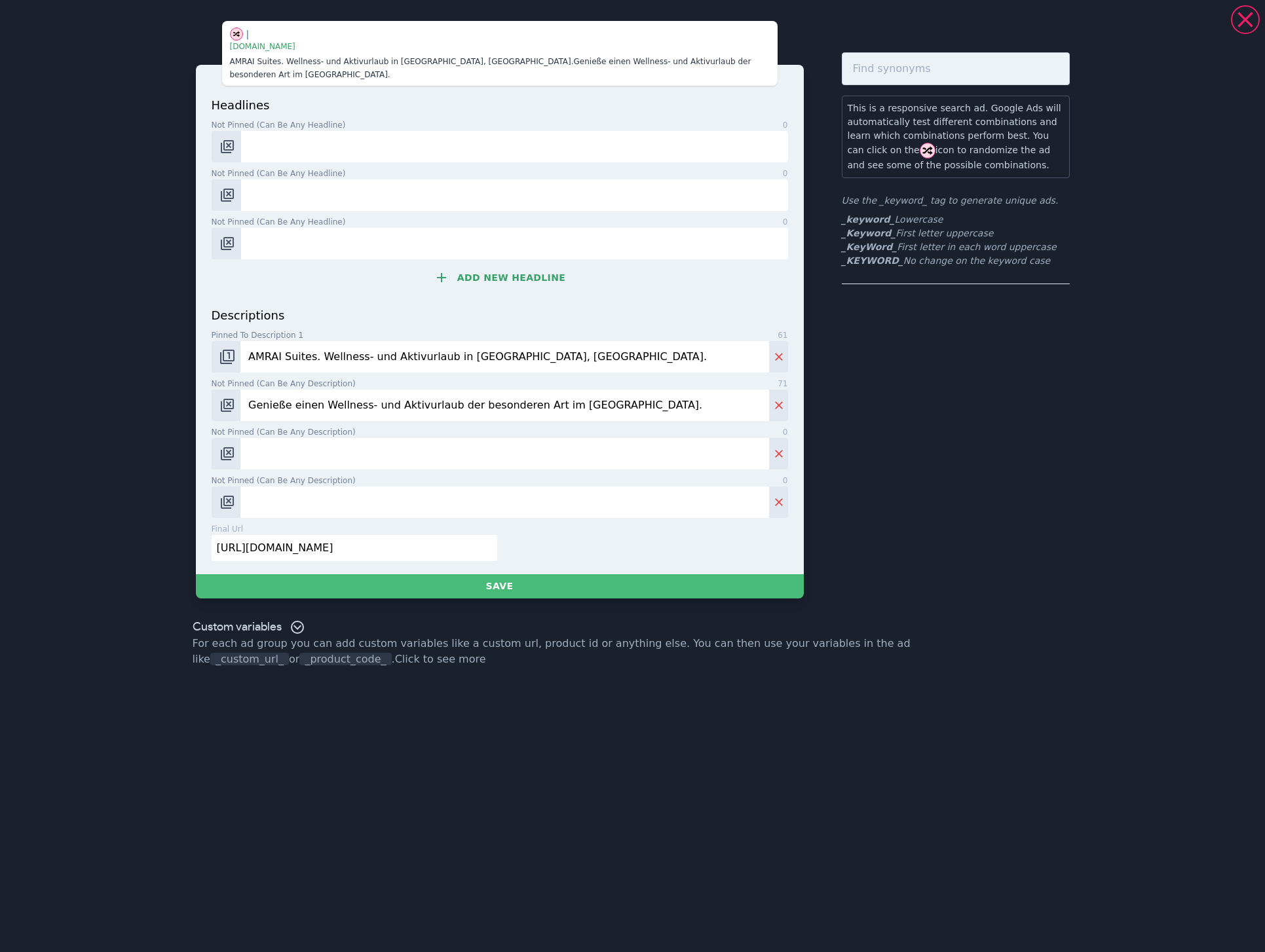
click at [325, 342] on input "AMRAI Suites. Wellness- und Aktivurlaub in [GEOGRAPHIC_DATA], [GEOGRAPHIC_DATA]." at bounding box center [505, 356] width 528 height 31
click at [324, 342] on input "AMRAI Suites. Wellness- und Aktivurlaub in [GEOGRAPHIC_DATA], [GEOGRAPHIC_DATA]." at bounding box center [505, 356] width 528 height 31
click at [544, 393] on input "Genieße einen Wellness- und Aktivurlaub der besonderen Art im [GEOGRAPHIC_DATA]." at bounding box center [505, 405] width 528 height 31
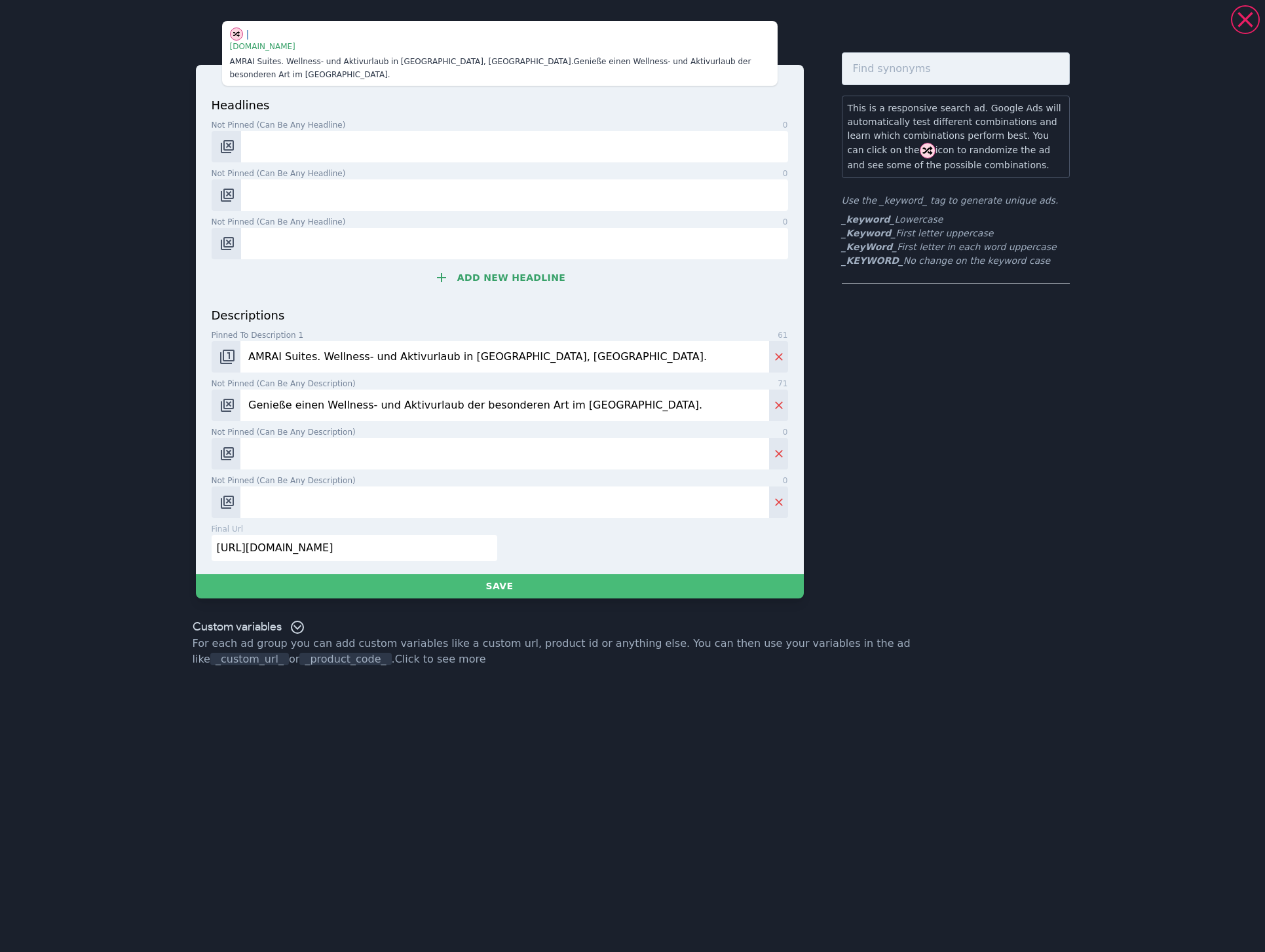
click at [544, 393] on input "Genieße einen Wellness- und Aktivurlaub der besonderen Art im [GEOGRAPHIC_DATA]." at bounding box center [505, 405] width 528 height 31
click at [617, 349] on input "AMRAI Suites. Wellness- und Aktivurlaub in [GEOGRAPHIC_DATA], [GEOGRAPHIC_DATA]." at bounding box center [505, 356] width 528 height 31
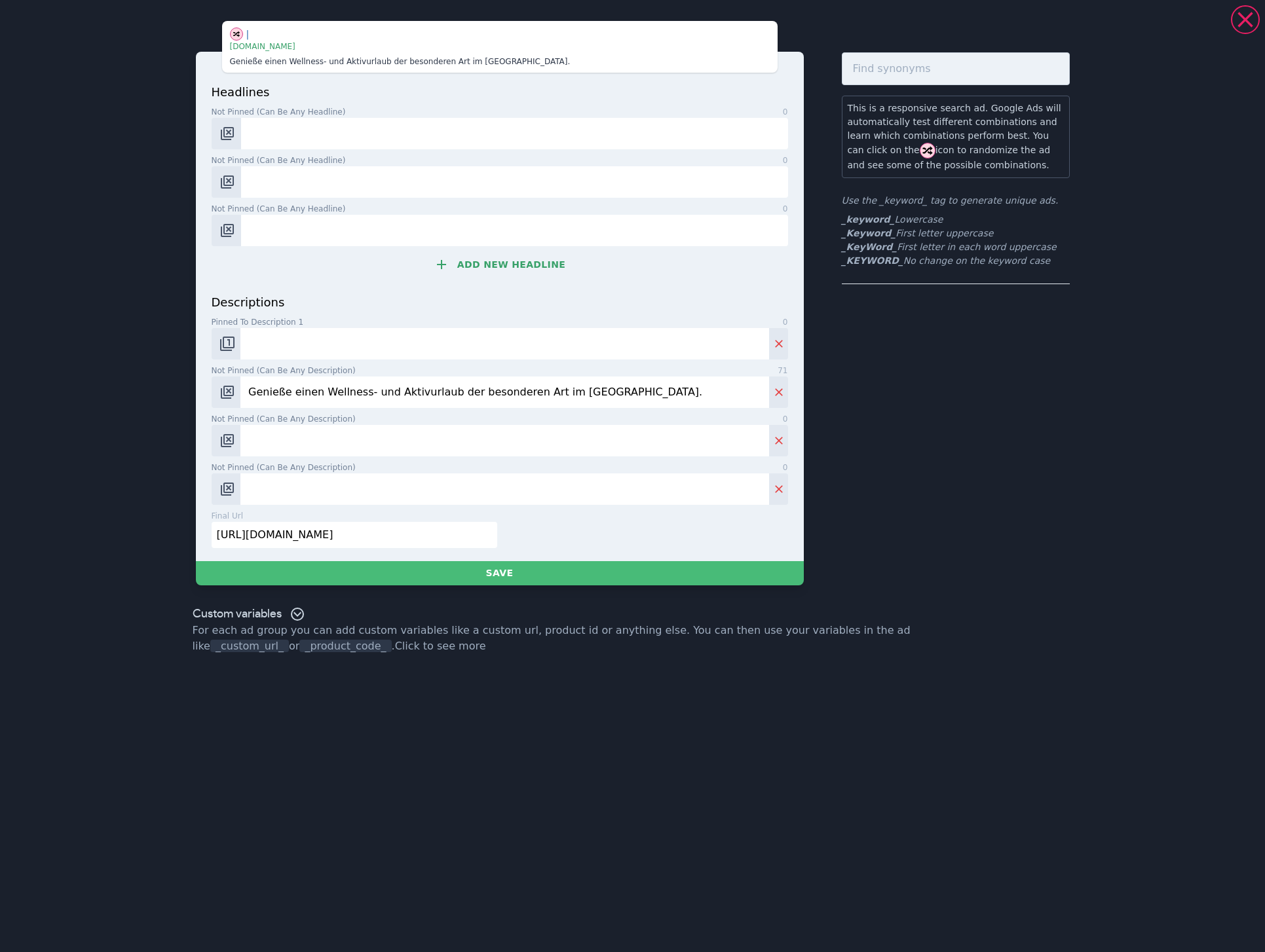
click at [634, 398] on input "Genieße einen Wellness- und Aktivurlaub der besonderen Art im [GEOGRAPHIC_DATA]." at bounding box center [505, 392] width 528 height 31
click at [305, 345] on input "Pinned to description 1 0" at bounding box center [505, 344] width 528 height 31
paste input "AMRAI Suites. Wellness- und Aktivurlaub in [GEOGRAPHIC_DATA], [GEOGRAPHIC_DATA]."
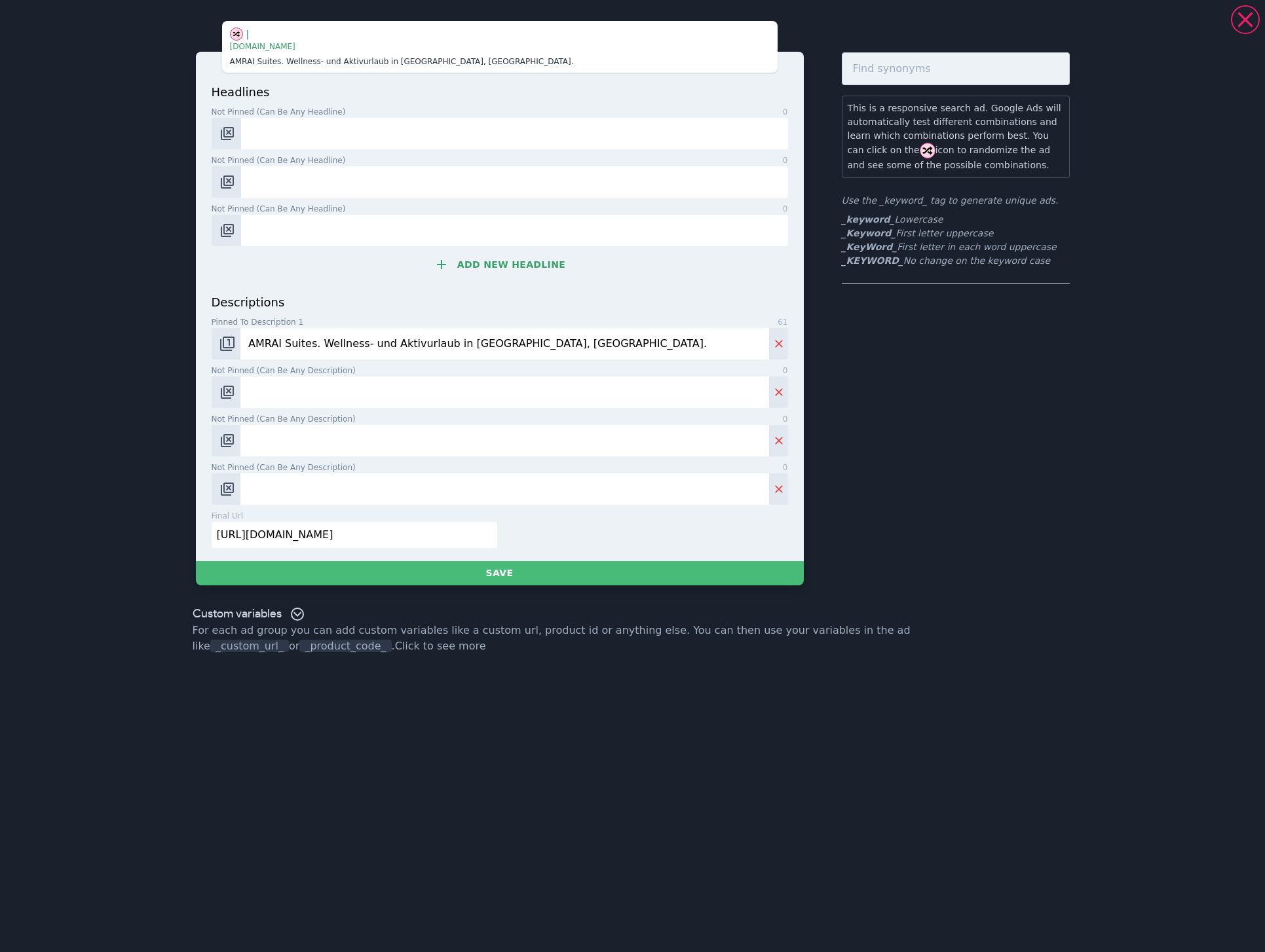
click at [617, 349] on input "AMRAI Suites. Wellness- und Aktivurlaub in [GEOGRAPHIC_DATA], [GEOGRAPHIC_DATA]." at bounding box center [505, 344] width 528 height 31
type input "AMRAI Suites. Wellness- und Aktivurlaub in [GEOGRAPHIC_DATA], [GEOGRAPHIC_DATA]."
click at [290, 396] on input "Not pinned (Can be any description) 0" at bounding box center [505, 392] width 528 height 31
paste input "AMRAI Suites ist ein außergewöhnlicher Rückzugsort inmitten der einzigartigen M…"
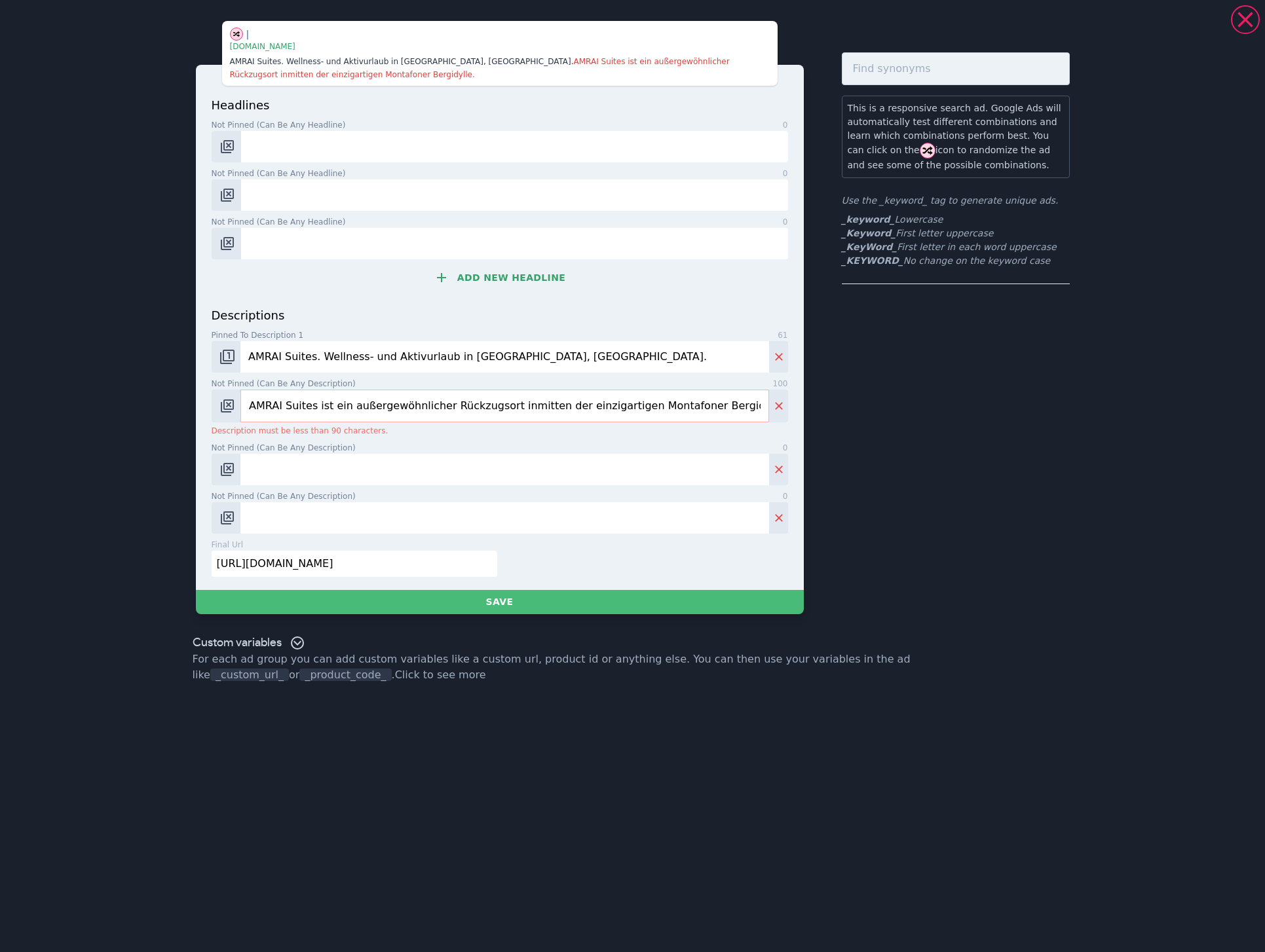
drag, startPoint x: 321, startPoint y: 403, endPoint x: 330, endPoint y: 403, distance: 9.0
click at [330, 403] on input "AMRAI Suites ist ein außergewöhnlicher Rückzugsort inmitten der einzigartigen M…" at bounding box center [505, 406] width 528 height 33
click at [224, 406] on img "Change pinned position" at bounding box center [228, 406] width 16 height 16
drag, startPoint x: 564, startPoint y: 404, endPoint x: 617, endPoint y: 402, distance: 53.0
click at [617, 402] on input "AMRAI Suites - ein außergewöhnlicher Rückzugsort inmitten der einzigartigen Mon…" at bounding box center [505, 406] width 528 height 33
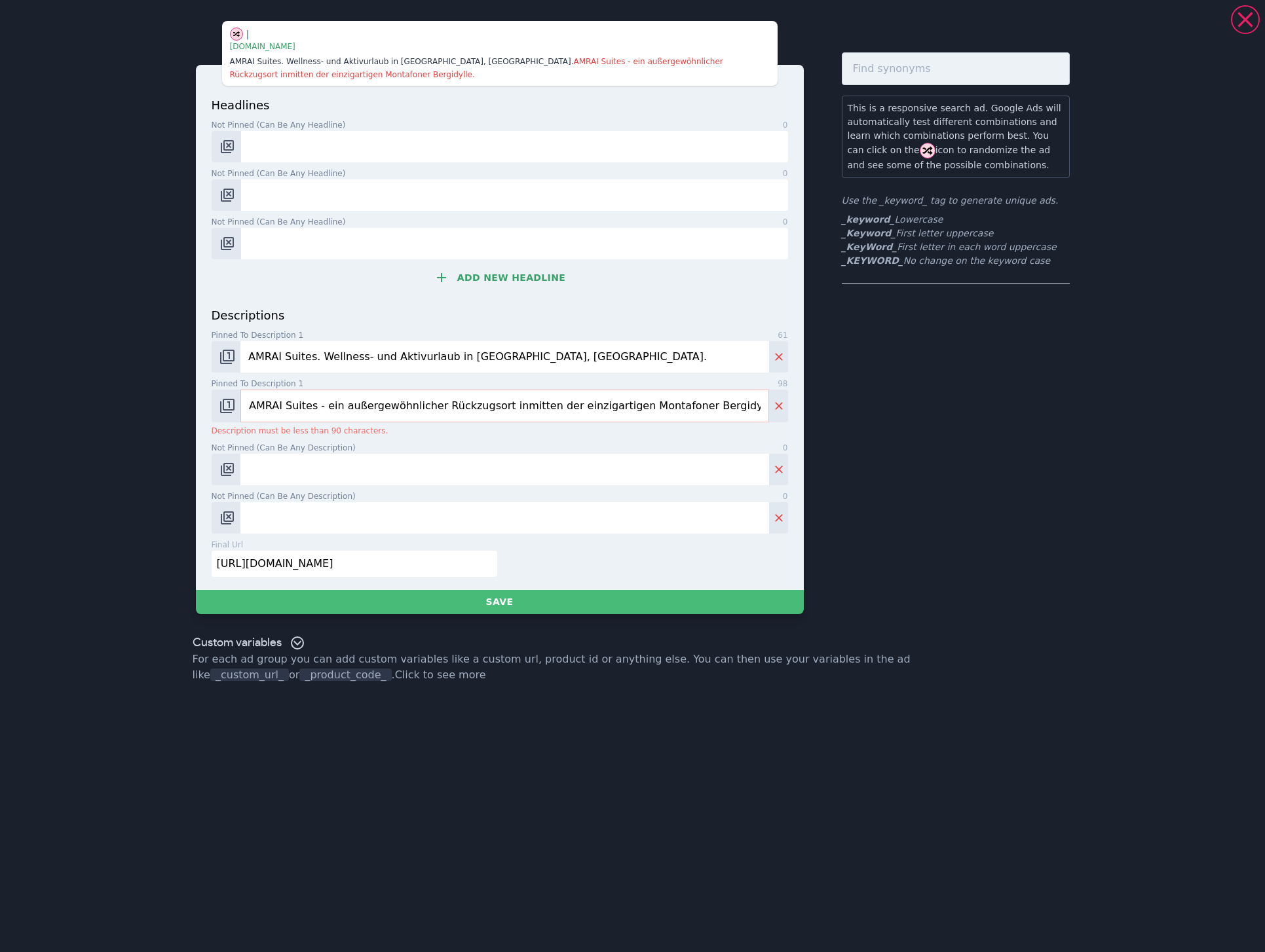
click at [545, 405] on input "AMRAI Suites - ein außergewöhnlicher Rückzugsort inmitten der einzigartigen Mon…" at bounding box center [505, 406] width 528 height 33
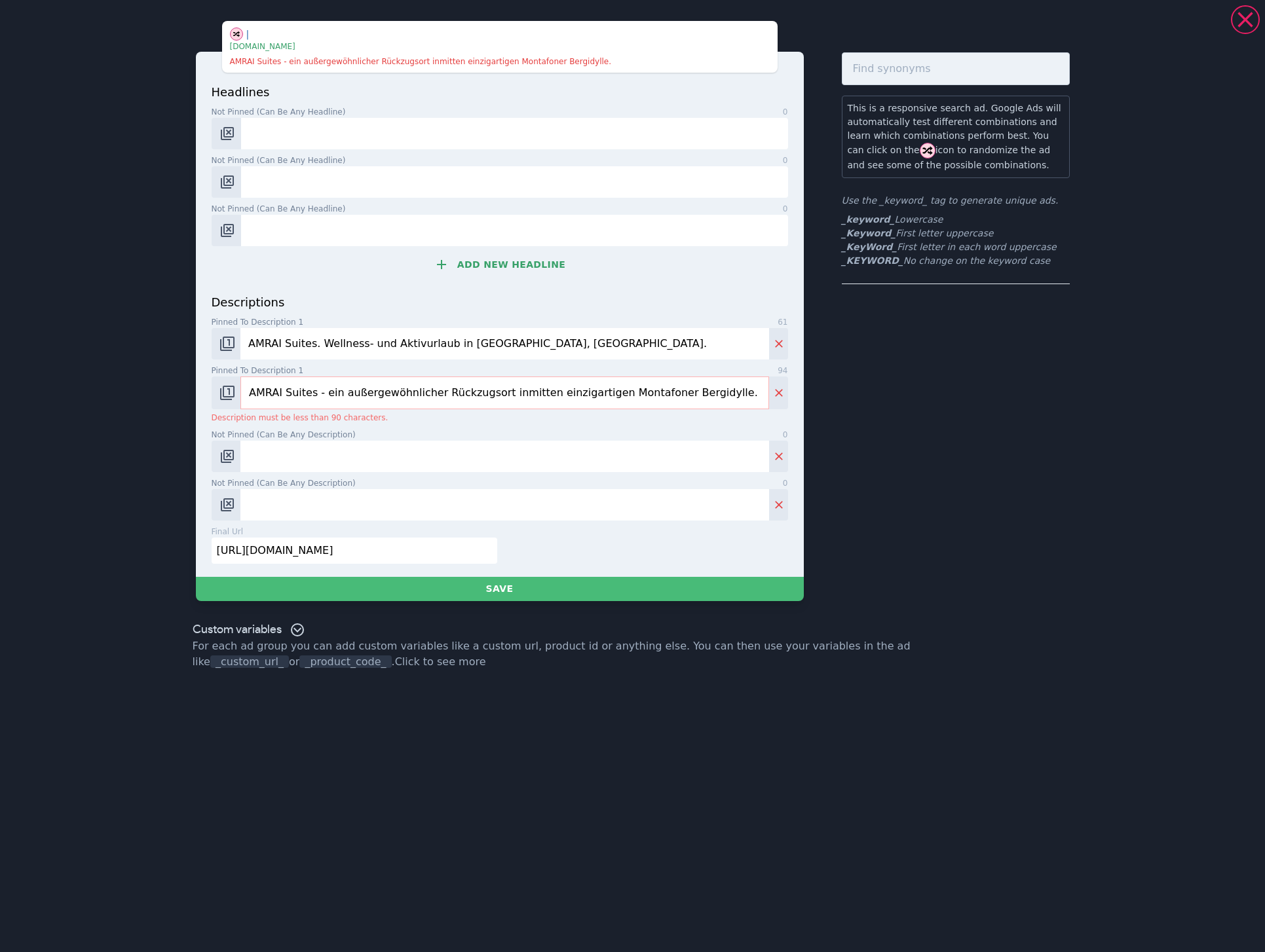
click at [598, 394] on input "AMRAI Suites - ein außergewöhnlicher Rückzugsort inmitten einzigartigen Montafo…" at bounding box center [505, 393] width 528 height 33
click at [631, 394] on input "AMRAI Suites - ein außergewöhnlicher Rückzugsort inmitten einzigartiger Montafo…" at bounding box center [505, 393] width 528 height 33
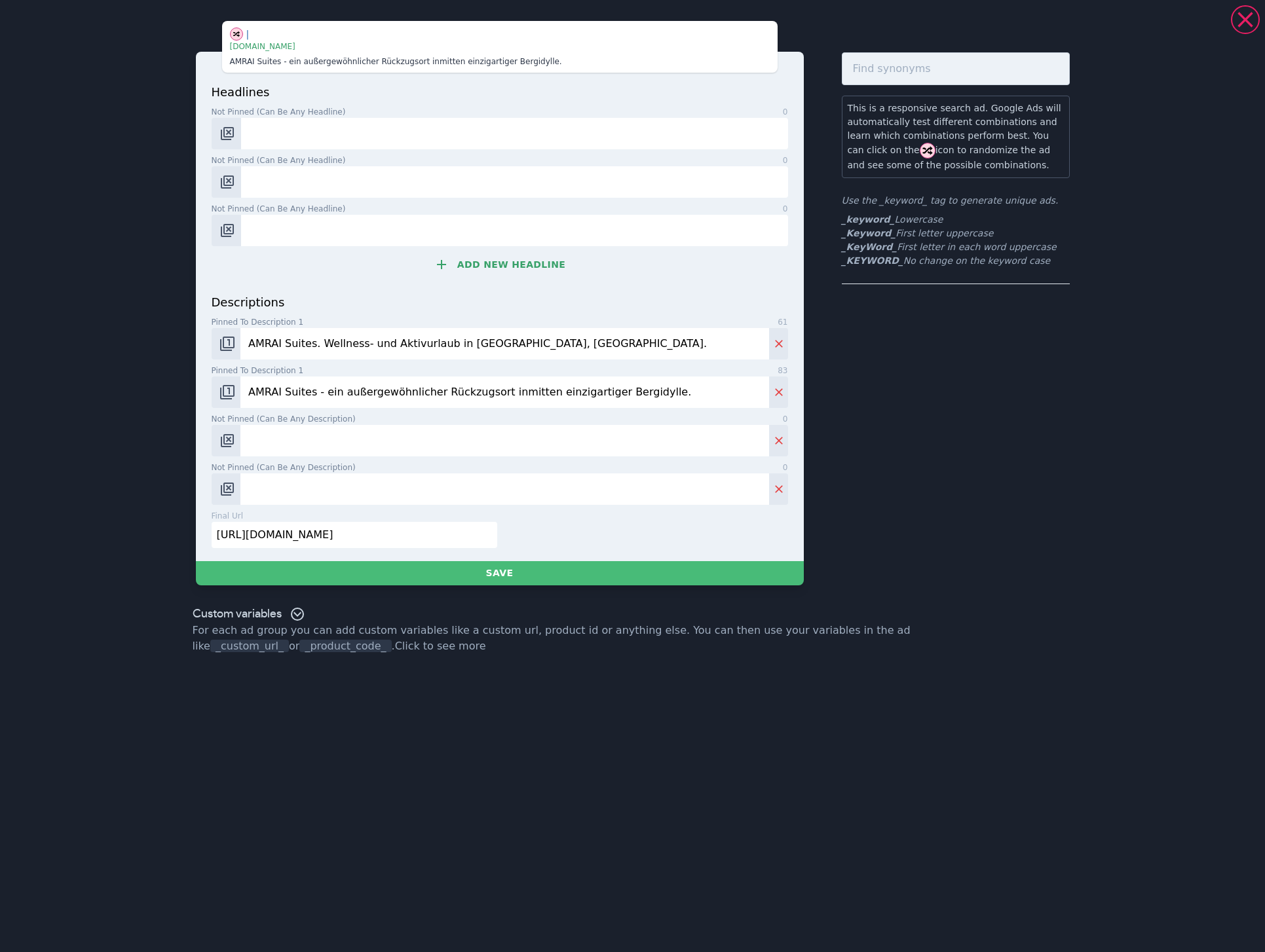
click at [706, 398] on input "AMRAI Suites - ein außergewöhnlicher Rückzugsort inmitten einzigartiger Bergidy…" at bounding box center [505, 392] width 528 height 31
type input "AMRAI Suites - ein außergewöhnlicher Rückzugsort inmitten einzigartiger Bergidy…"
click at [332, 445] on input "Not pinned (Can be any description) 0" at bounding box center [505, 440] width 528 height 31
paste input "Ob pure Entspannung oder aufregende Wanderungen"
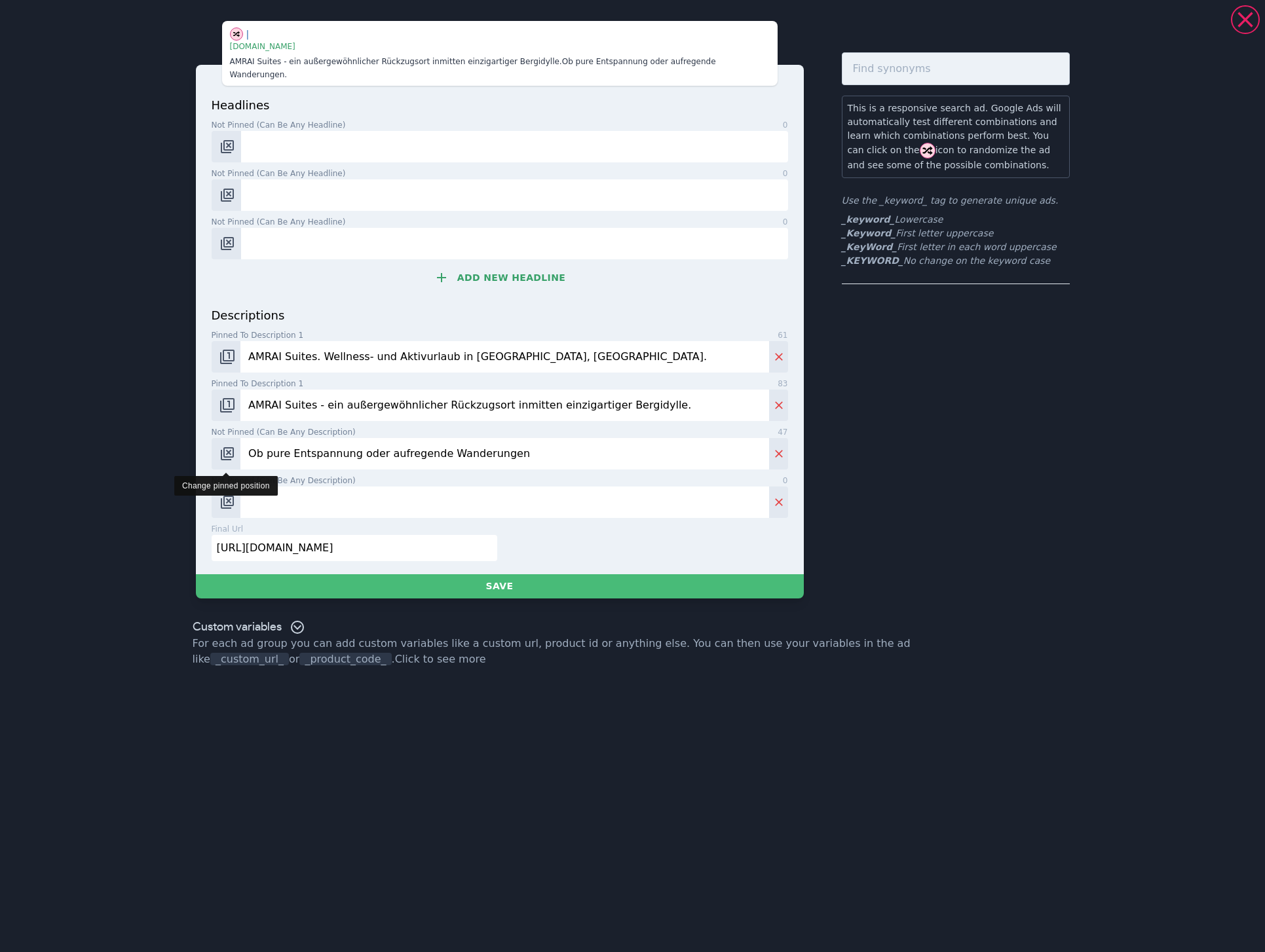
click at [228, 447] on img "Change pinned position" at bounding box center [228, 453] width 16 height 16
click at [232, 446] on img "Change pinned position" at bounding box center [228, 453] width 16 height 16
click at [538, 438] on input "Ob pure Entspannung oder aufregende Wanderungen" at bounding box center [505, 453] width 528 height 31
paste input "findest Du garantiert das Richtige für Dich!"
type input "Ob pure Entspannung oder aufregende Wanderungen - hier findest Du garantiert da…"
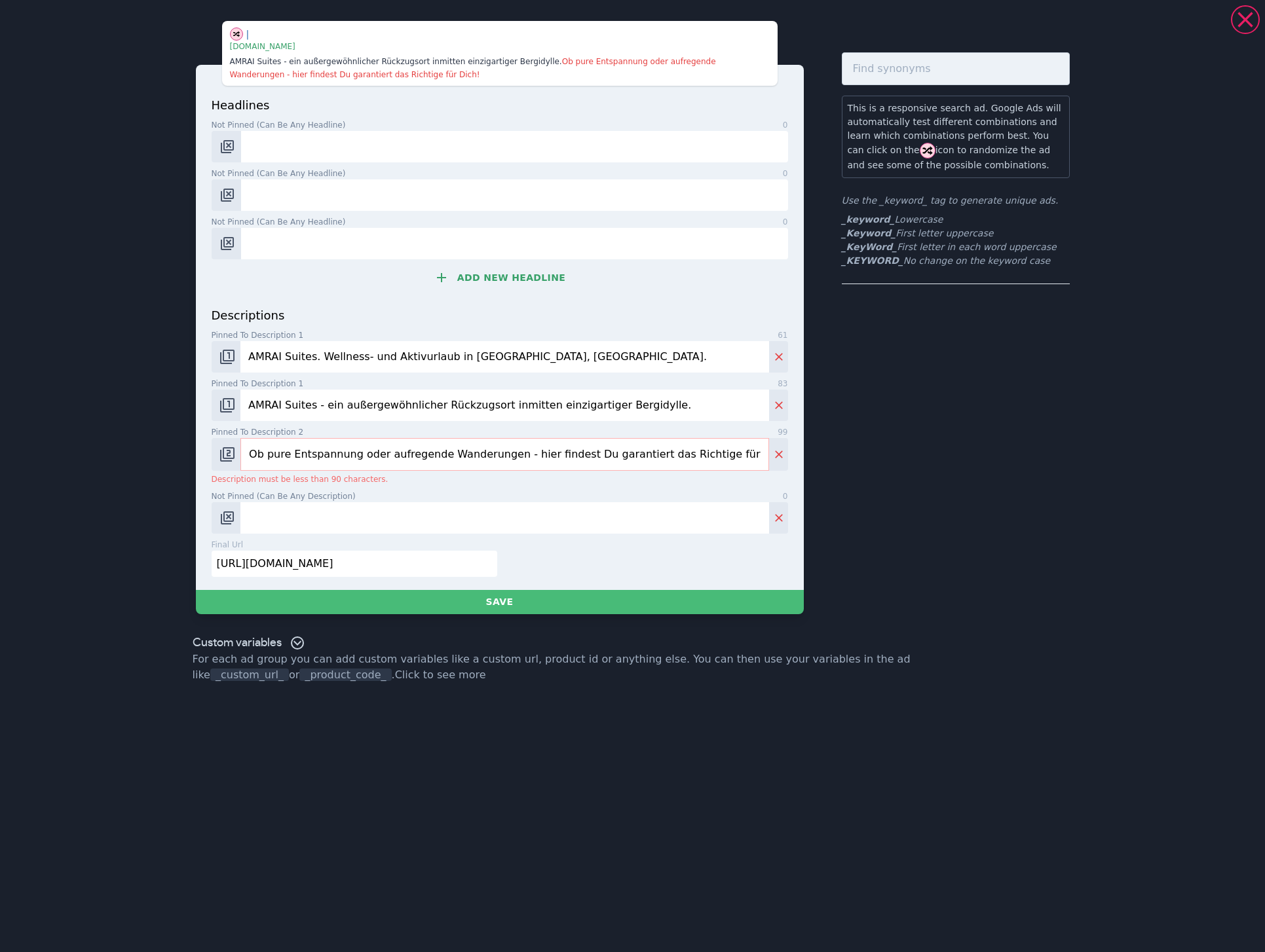
click at [650, 463] on input "Ob pure Entspannung oder aufregende Wanderungen - hier findest Du garantiert da…" at bounding box center [505, 454] width 528 height 33
click at [704, 457] on input "Ob pure Entspannung oder aufregende Wanderungen - hier findest Du garantiert da…" at bounding box center [505, 454] width 528 height 33
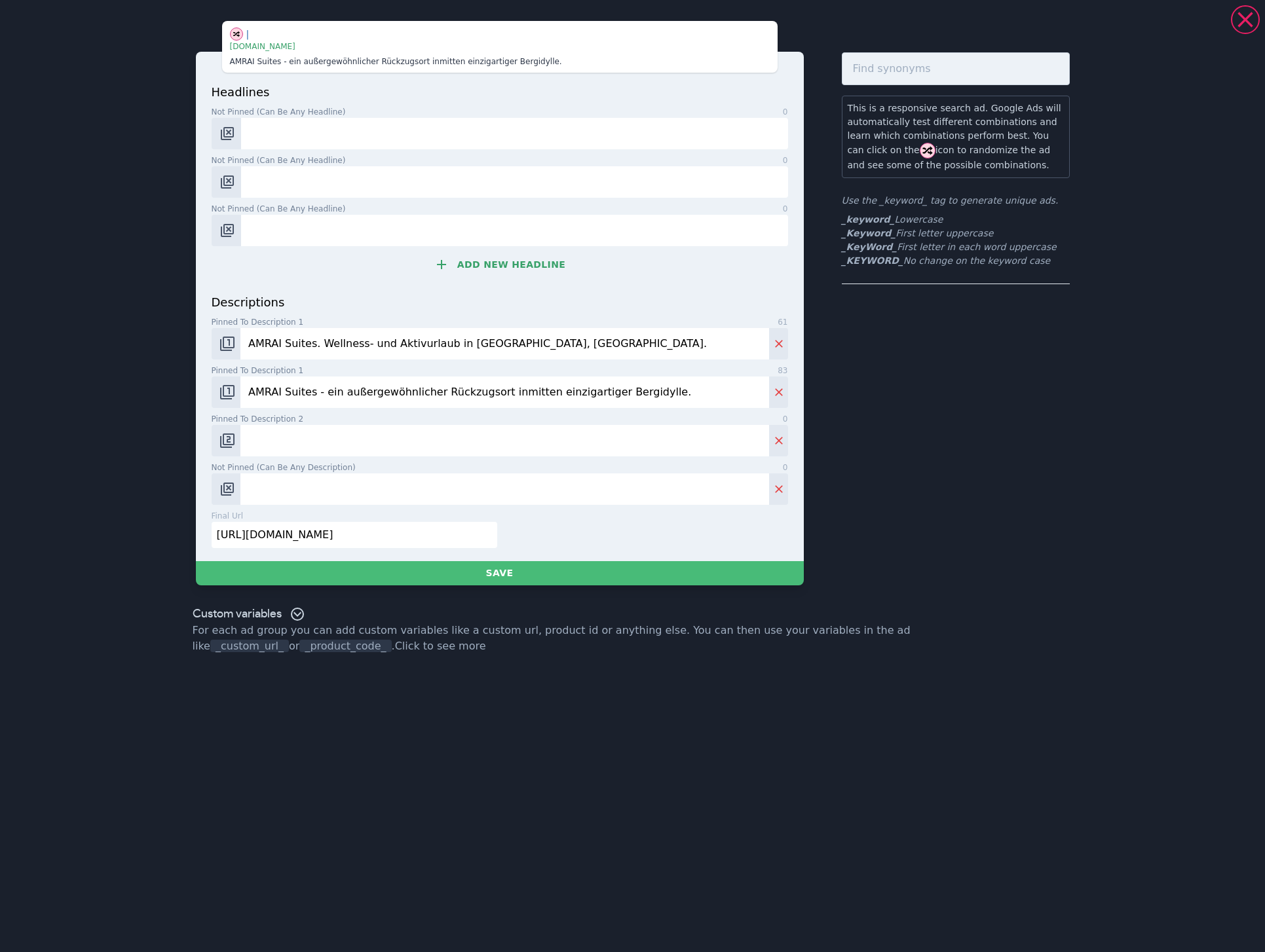
click at [290, 441] on input "Pinned to description 2 0" at bounding box center [505, 440] width 528 height 31
paste input "Selten. Besonders. Heimatliebend."
paste input "besten Preis"
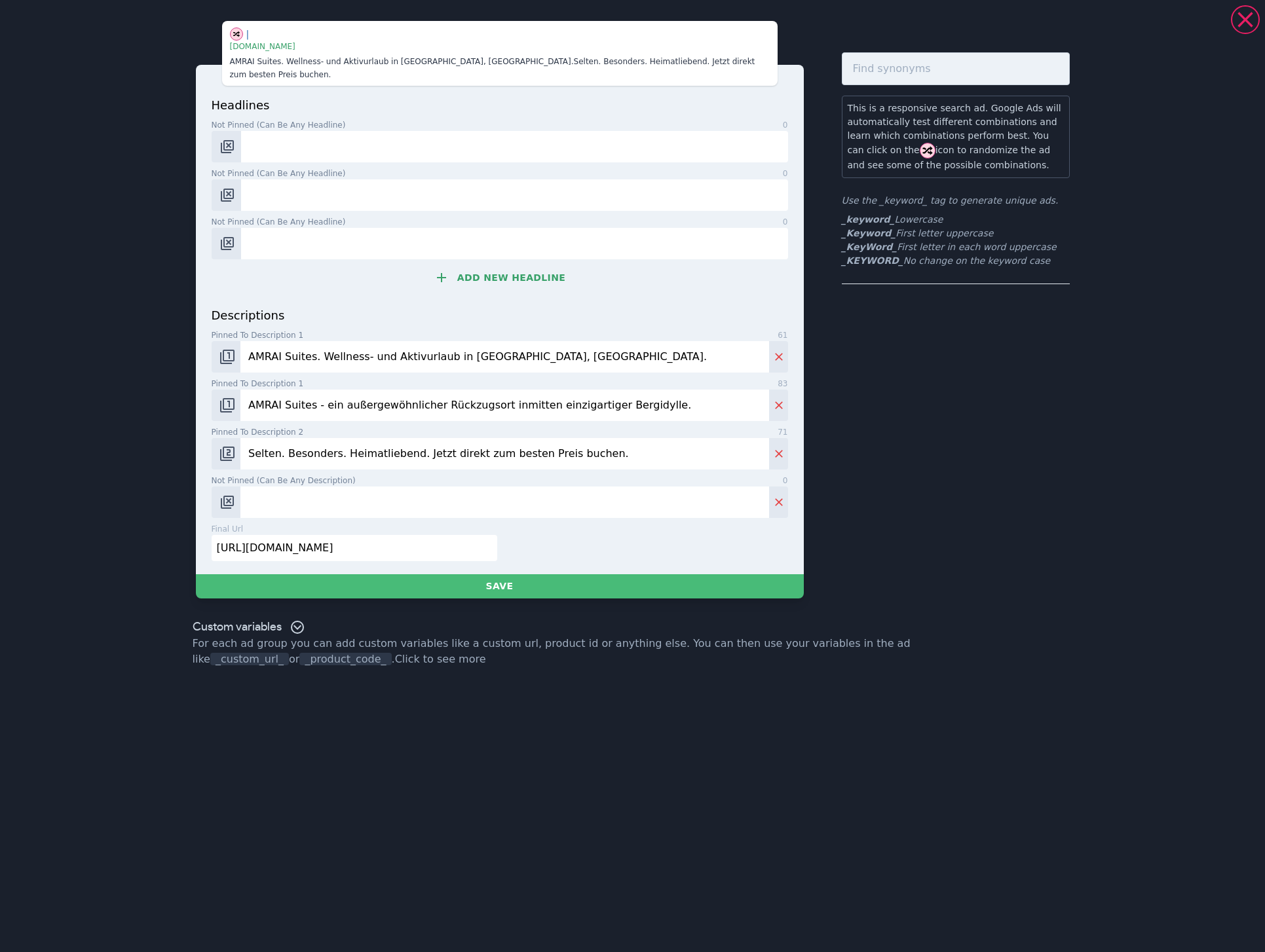
click at [383, 440] on input "Selten. Besonders. Heimatliebend. Jetzt direkt zum besten Preis buchen." at bounding box center [505, 453] width 528 height 31
click at [408, 441] on input "Selten. Besonders. Heimatliebend. Jetzt direkt zum besten Preis buchen." at bounding box center [505, 453] width 528 height 31
drag, startPoint x: 403, startPoint y: 440, endPoint x: 343, endPoint y: 437, distance: 60.1
click at [343, 438] on input "Selten. Besonders. Heimatliebend. Jetzt direkt zum besten Preis buchen." at bounding box center [505, 453] width 528 height 31
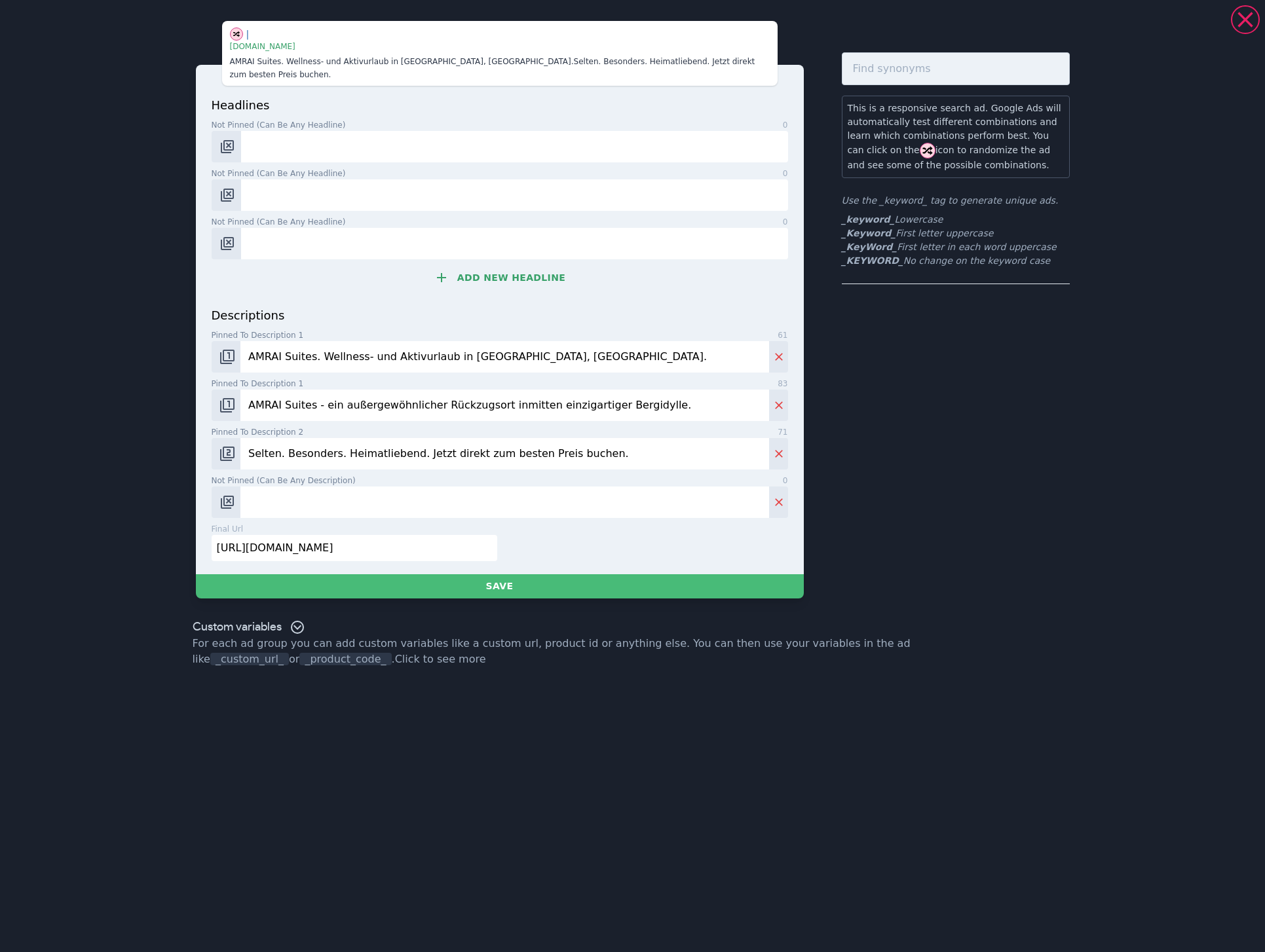
paste input "verbunden"
click at [622, 439] on input "Selten. Besonders. Heimatverbunden. Jetzt direkt zum besten Preis buchen." at bounding box center [505, 453] width 528 height 31
type input "Selten. Besonders. Heimatverbunden. Jetzt direkt zum besten Preis buchen."
click at [283, 131] on input "Not pinned (Can be any headline) 0" at bounding box center [513, 147] width 546 height 31
click at [995, 253] on ul "_keyword_ Lowercase _Keyword_ First letter uppercase _KeyWord_ First letter in …" at bounding box center [955, 240] width 228 height 55
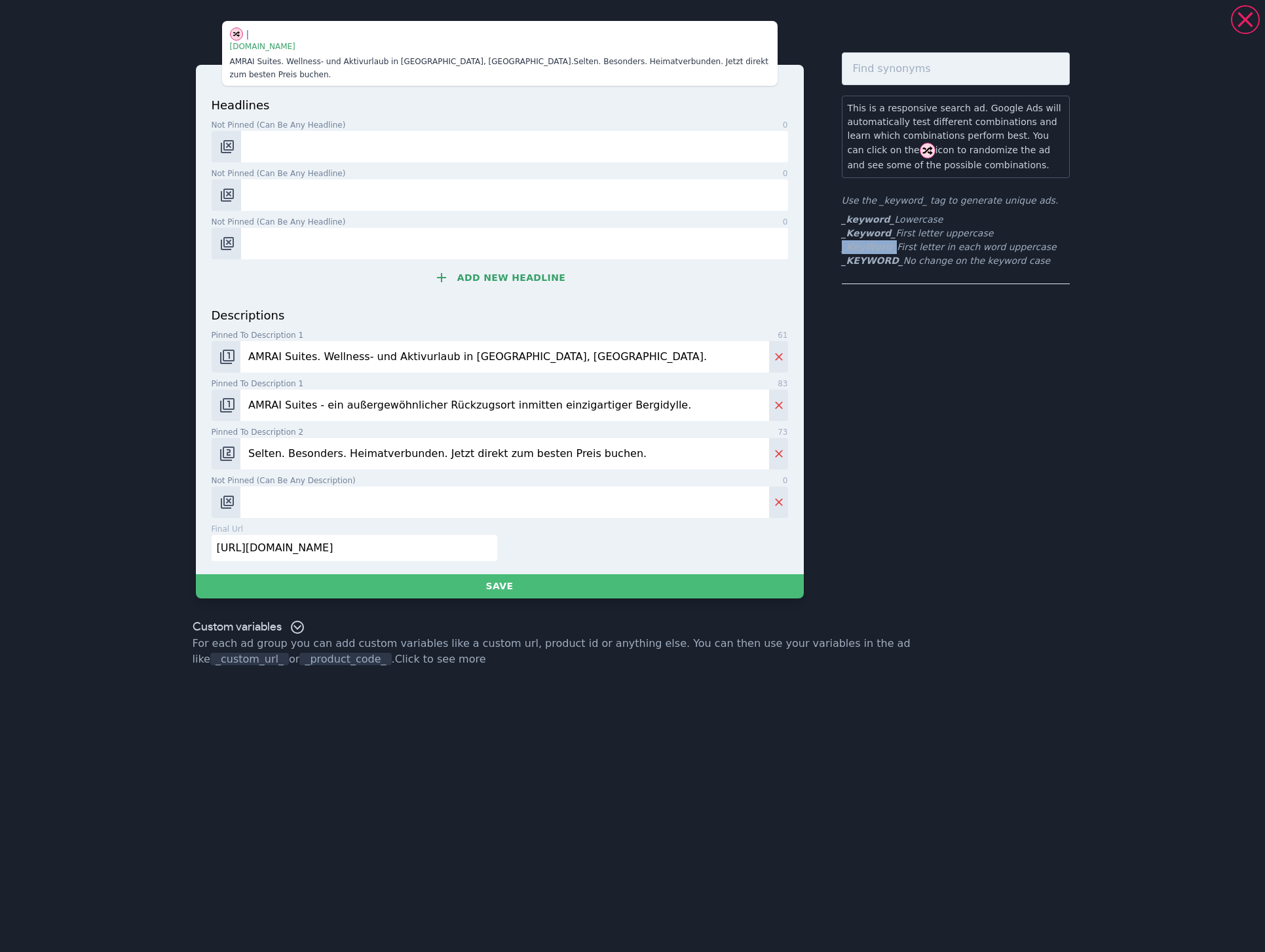
drag, startPoint x: 842, startPoint y: 248, endPoint x: 890, endPoint y: 245, distance: 48.1
click at [890, 245] on li "_KeyWord_ First letter in each word uppercase" at bounding box center [955, 248] width 228 height 14
copy b "_KeyWord_"
click at [311, 131] on input "Not pinned (Can be any headline) 0" at bounding box center [513, 147] width 546 height 31
paste input "_KeyWord_"
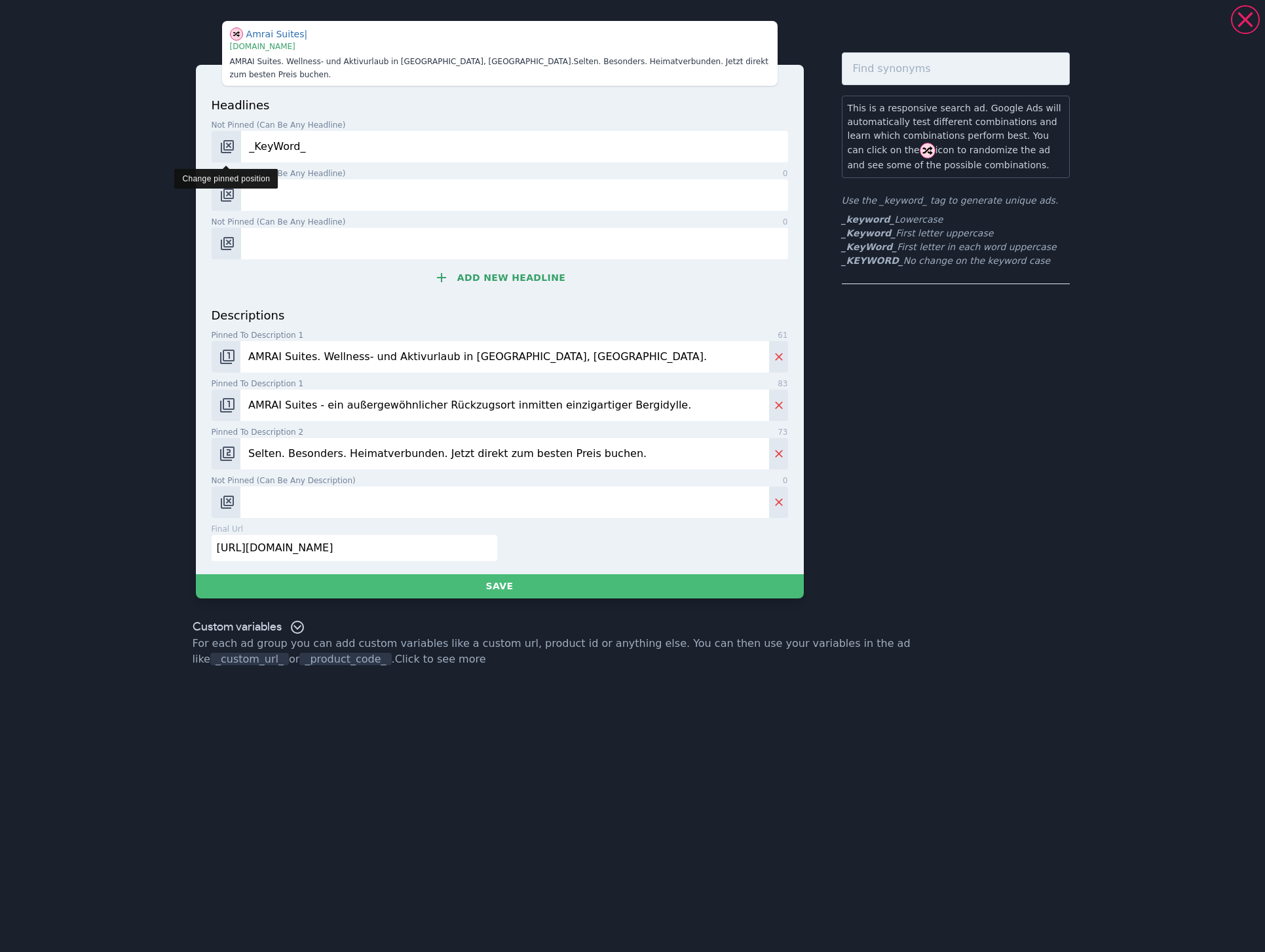
type input "_KeyWord_"
click at [220, 139] on img "Change pinned position" at bounding box center [228, 147] width 16 height 16
click at [287, 179] on input "Not pinned (Can be any headline) 0" at bounding box center [513, 195] width 546 height 31
paste input "Wohlfühlparadies"
click at [531, 345] on input "AMRAI Suites. Wellness- und Aktivurlaub in [GEOGRAPHIC_DATA], [GEOGRAPHIC_DATA]." at bounding box center [505, 356] width 528 height 31
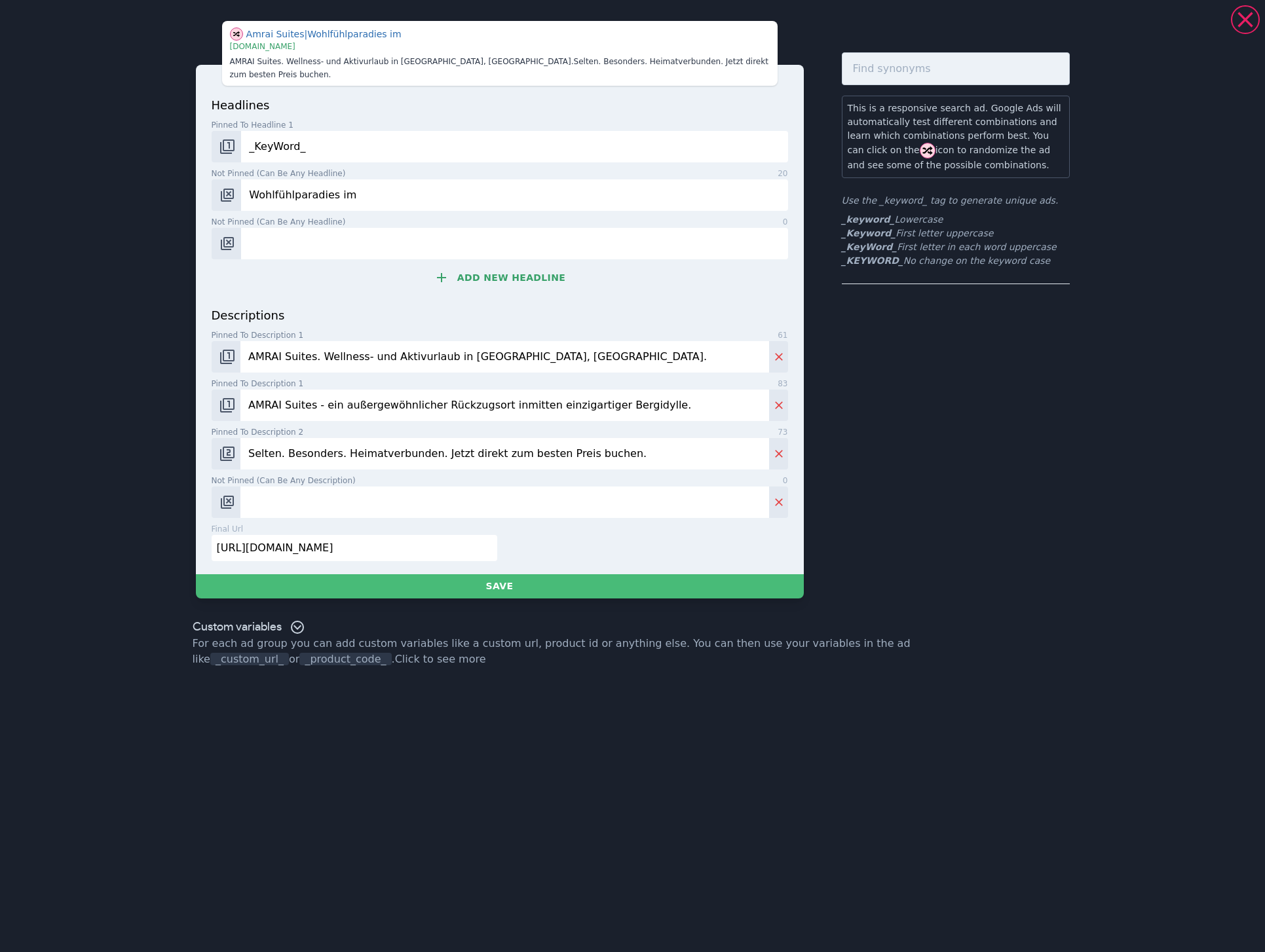
click at [531, 345] on input "AMRAI Suites. Wellness- und Aktivurlaub in [GEOGRAPHIC_DATA], [GEOGRAPHIC_DATA]." at bounding box center [505, 356] width 528 height 31
click at [389, 184] on input "Wohlfühlparadies im" at bounding box center [513, 195] width 546 height 31
paste input "Montafon"
type input "Wohlfühlparadies im [GEOGRAPHIC_DATA]"
click at [341, 488] on input "Not pinned (Can be any description) 0" at bounding box center [505, 502] width 528 height 31
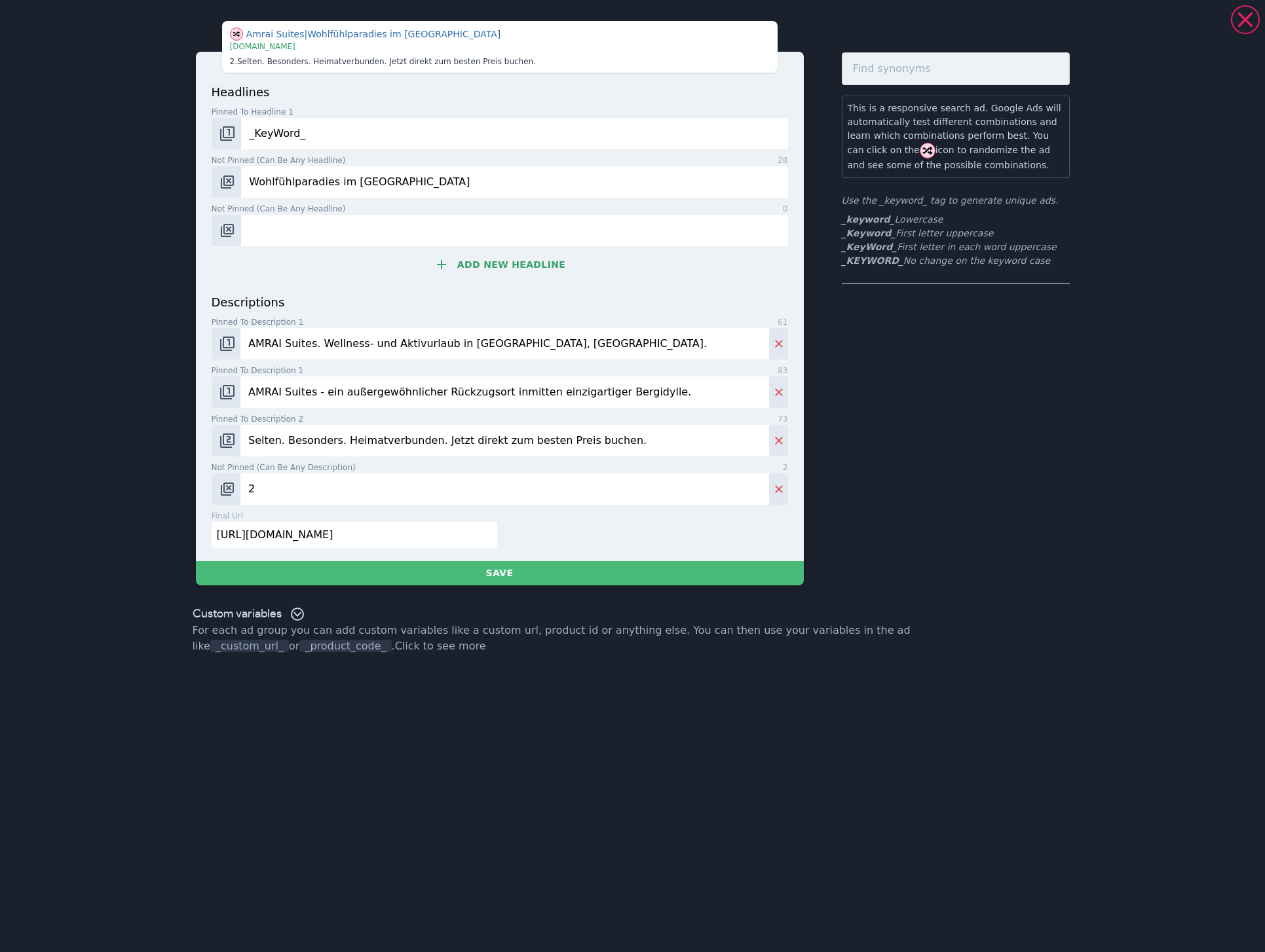
paste input "für unbegrenzte Ruhe und Entspannung"
click at [256, 486] on input "2 für unbegrenzte Ruhe und Entspannung" at bounding box center [505, 489] width 528 height 31
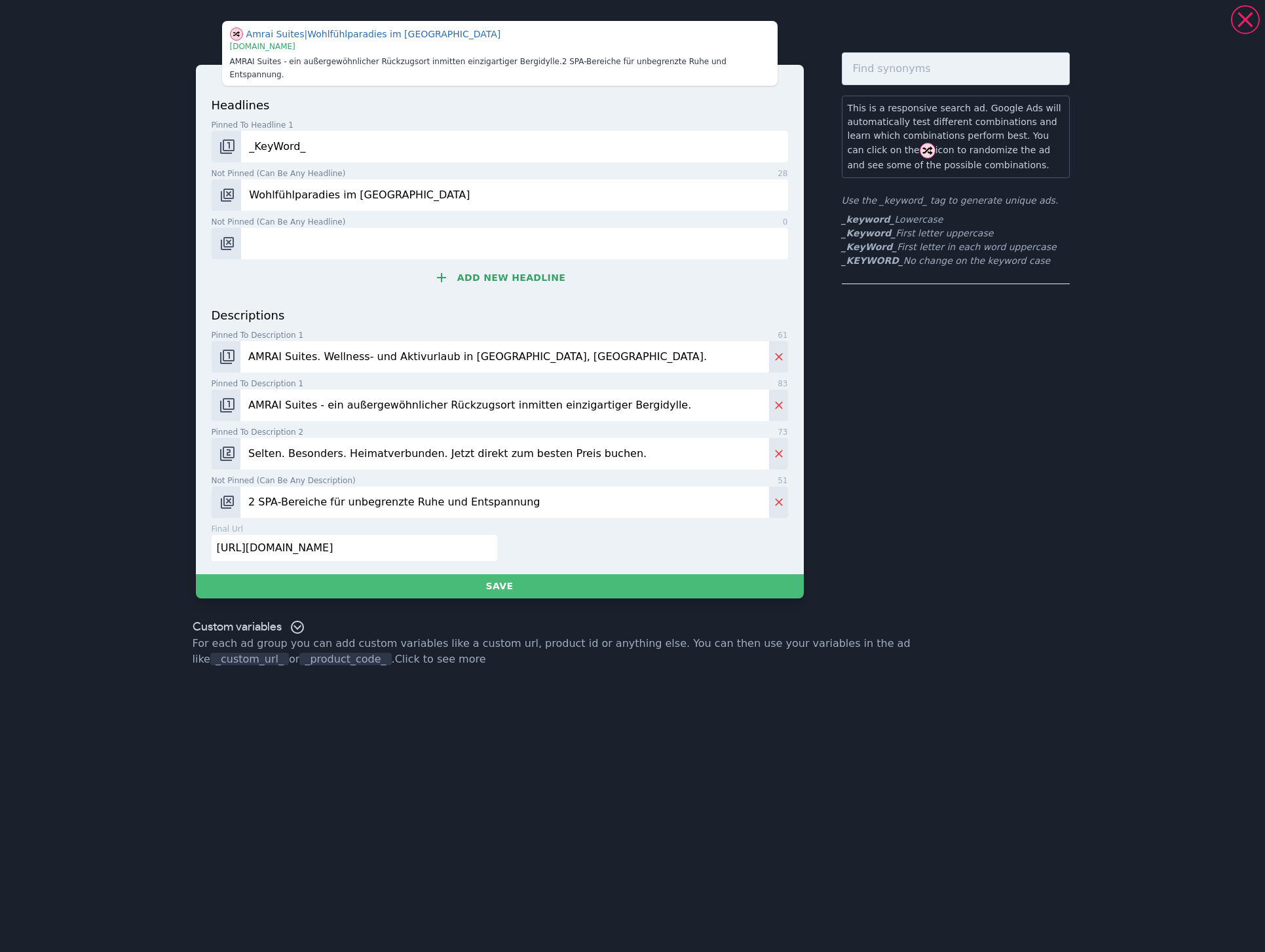
type input "2 SPA-Bereiche für unbegrenzte Ruhe und Entspannung"
click at [602, 495] on input "2 SPA-Bereiche für unbegrenzte Ruhe und Entspannung" at bounding box center [505, 502] width 528 height 31
click at [553, 491] on input "2 SPA-Bereiche für unbegrenzte Ruhe und Entspannung" at bounding box center [505, 502] width 528 height 31
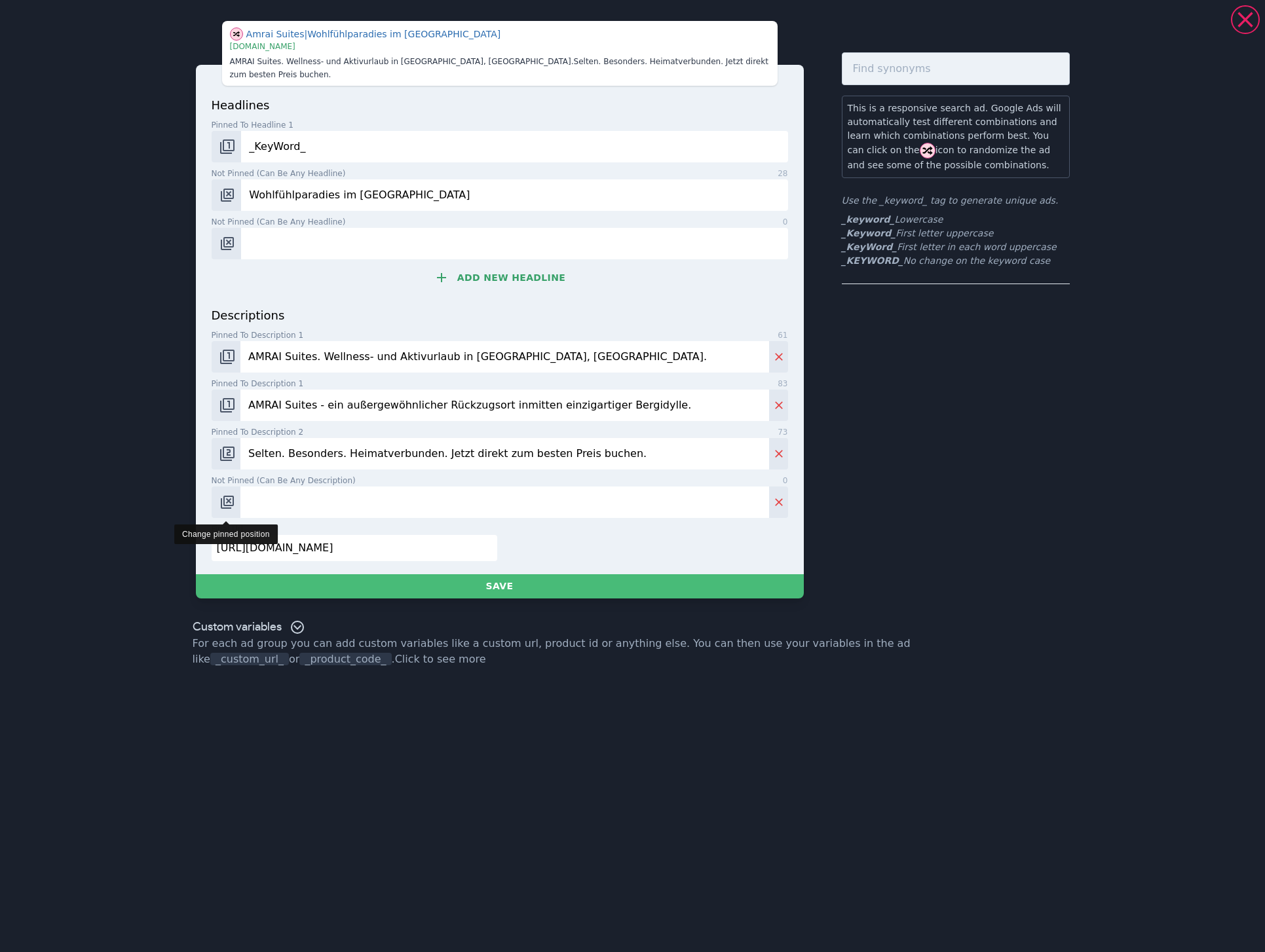
click at [223, 495] on img "Change pinned position" at bounding box center [228, 502] width 16 height 16
click at [285, 492] on input "Pinned to description 2 0" at bounding box center [505, 502] width 528 height 31
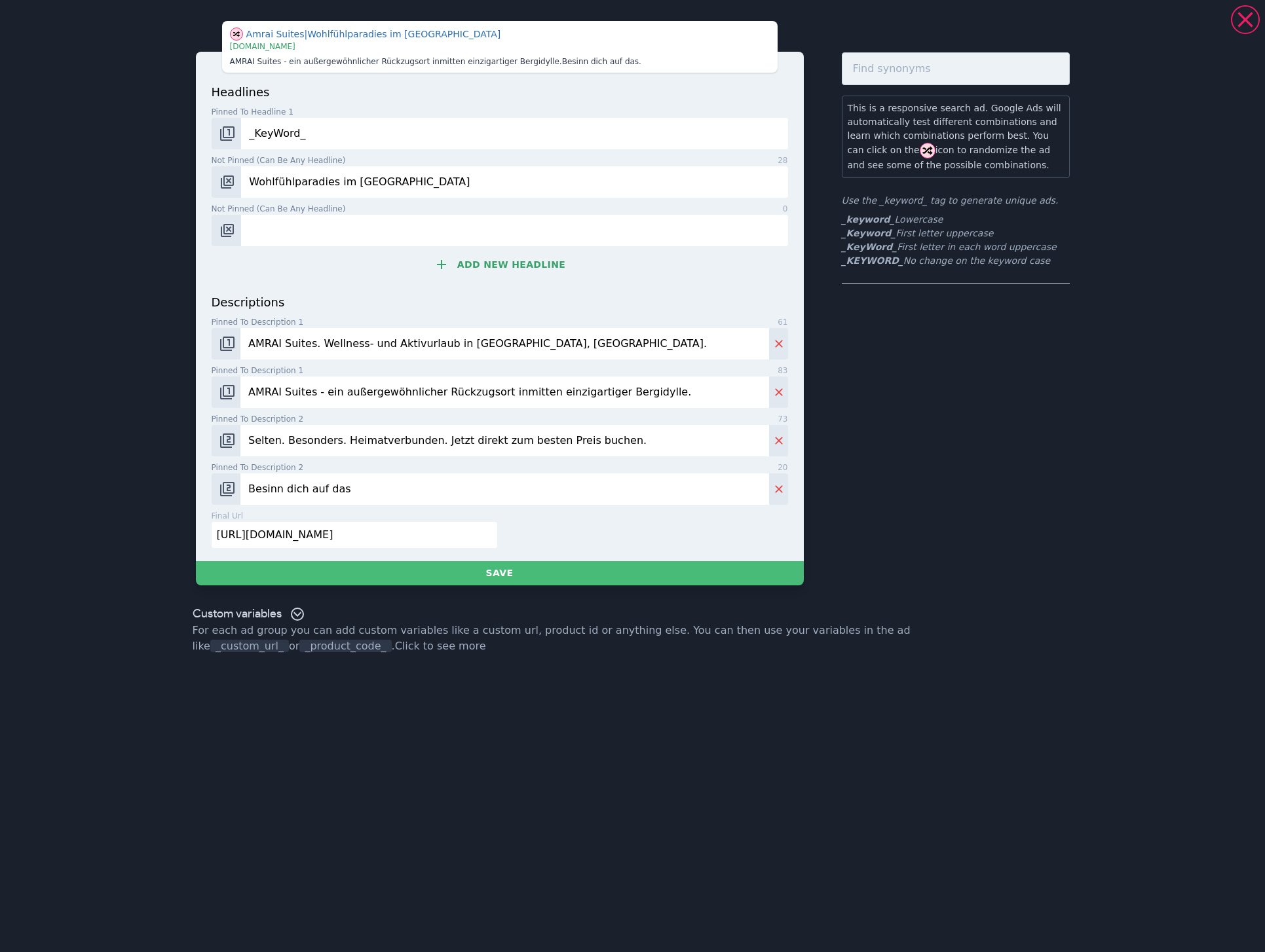
paste input "Wesentliche"
paste input "Körper und Geist kommen zur Ruhe"
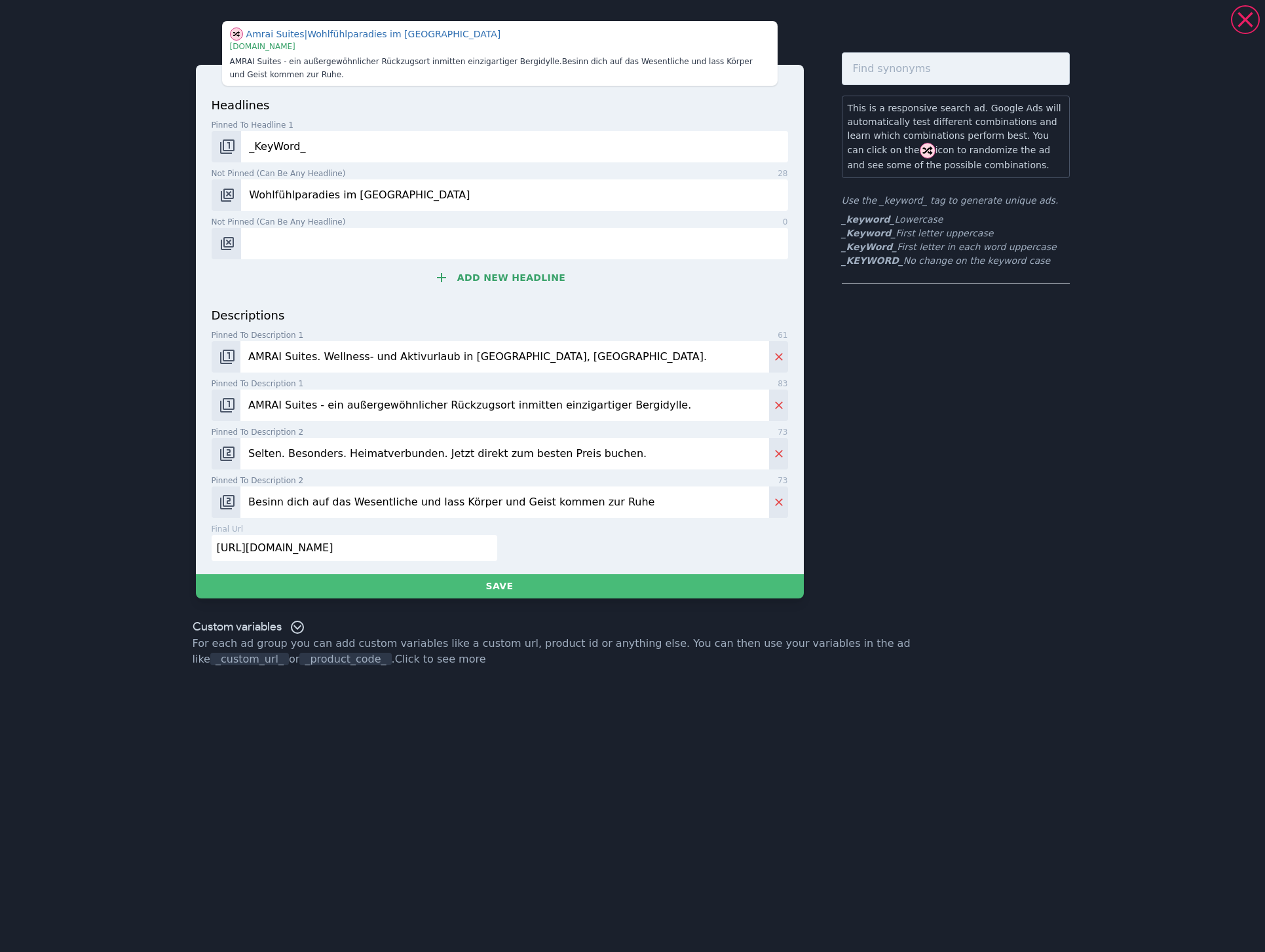
click at [548, 504] on input "Besinn dich auf das Wesentliche und lass Körper und Geist kommen zur Ruhe" at bounding box center [505, 502] width 528 height 31
click at [722, 514] on input "Besinn dich auf das Wesentliche und lass Körper und Geist zur Ruhe" at bounding box center [505, 502] width 528 height 31
type input "Besinn dich auf das Wesentliche und lass Körper und Geist zur Ruhe kommen."
click at [561, 365] on input "AMRAI Suites. Wellness- und Aktivurlaub in [GEOGRAPHIC_DATA], [GEOGRAPHIC_DATA]." at bounding box center [505, 356] width 528 height 31
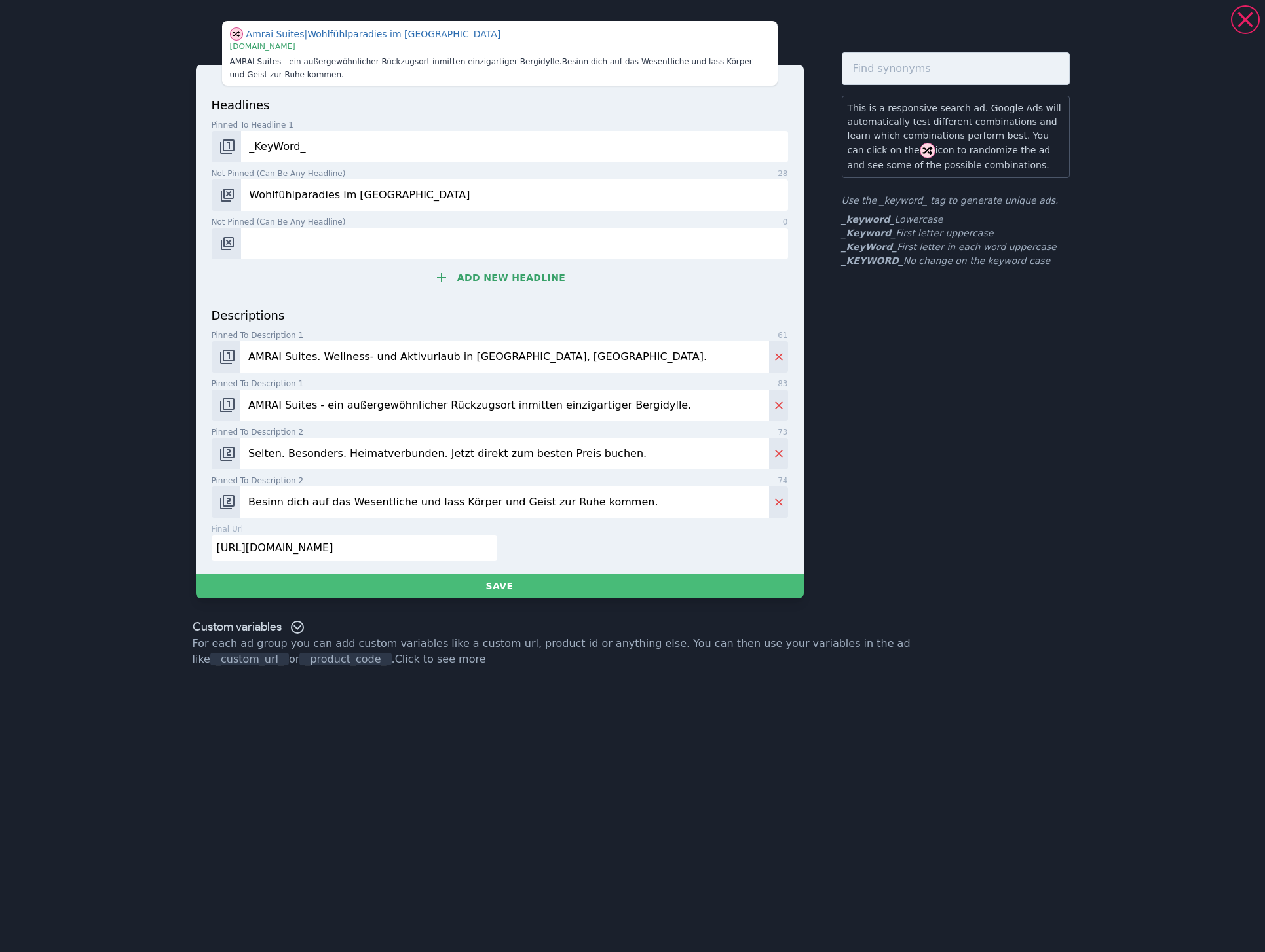
click at [469, 279] on button "Add new headline" at bounding box center [499, 278] width 576 height 26
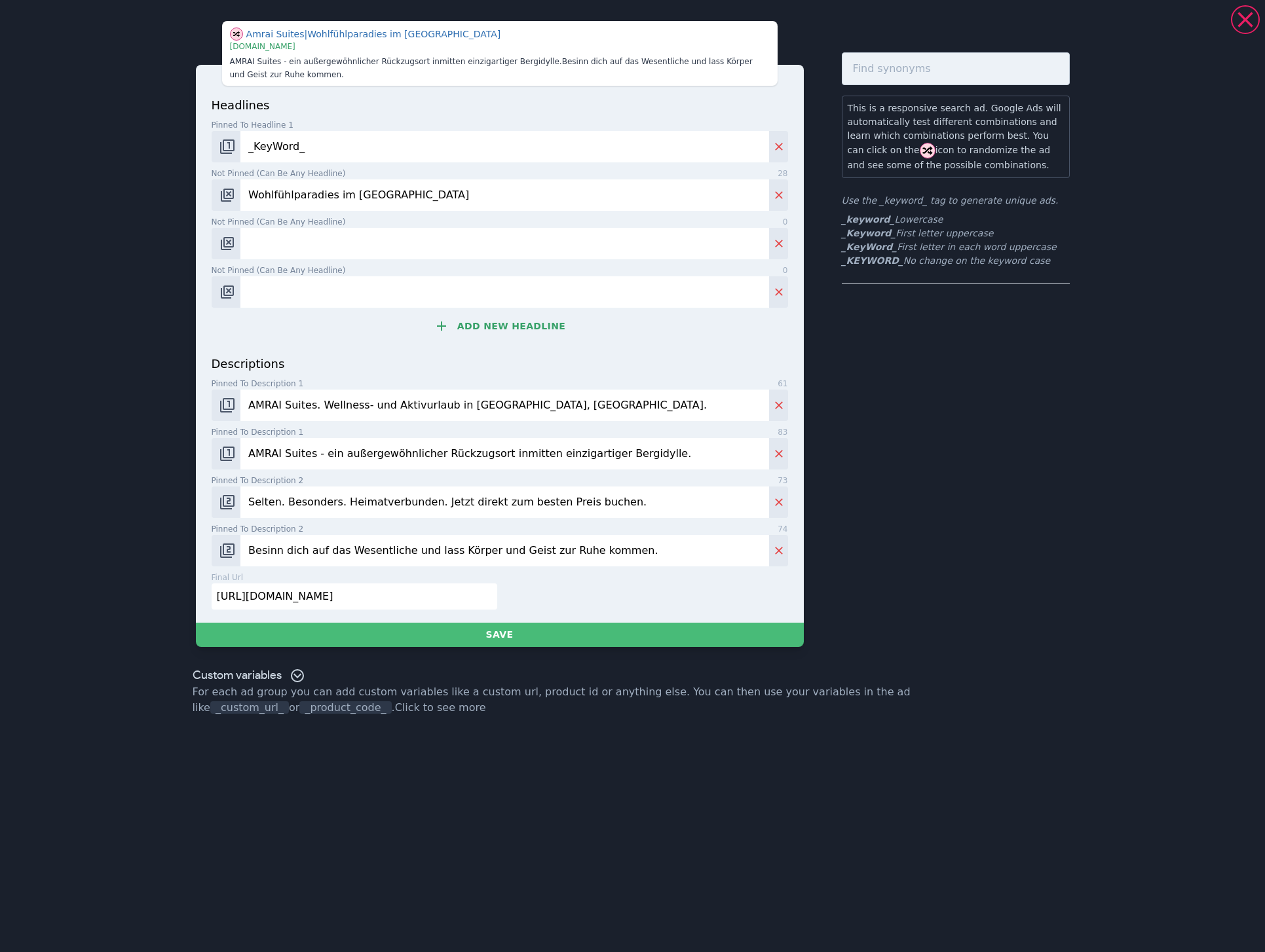
click at [367, 190] on input "Wohlfühlparadies im [GEOGRAPHIC_DATA]" at bounding box center [505, 195] width 528 height 31
click at [311, 287] on input "Not pinned (Can be any headline) 0" at bounding box center [505, 292] width 528 height 31
paste input "Wohlfühlparadies im [GEOGRAPHIC_DATA]"
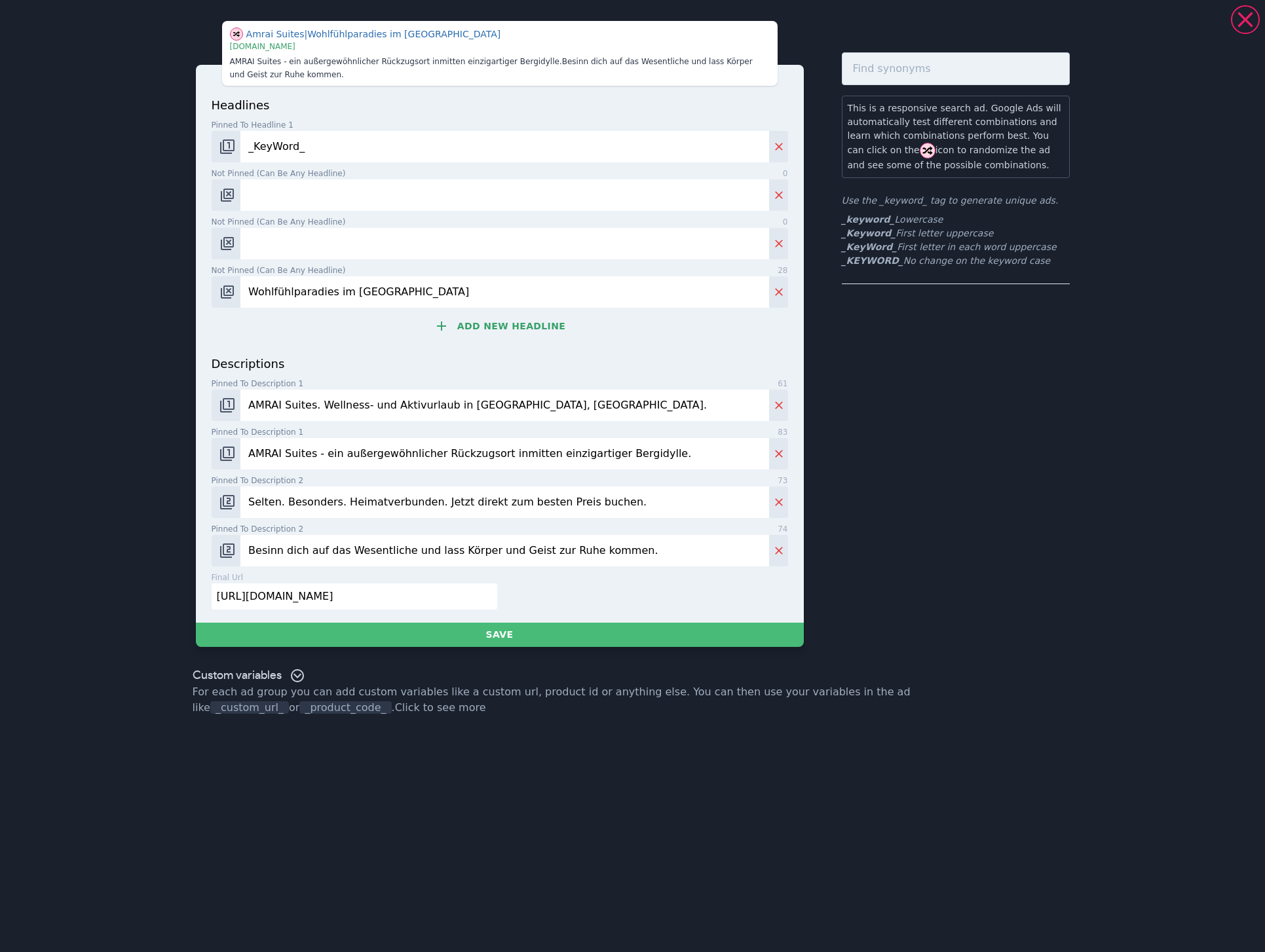
type input "Wohlfühlparadies im [GEOGRAPHIC_DATA]"
click at [302, 196] on input "Not pinned (Can be any headline) 0" at bounding box center [505, 195] width 528 height 31
type input "Direkt online buchen"
click at [328, 241] on input "Not pinned (Can be any headline) 0" at bounding box center [505, 243] width 528 height 31
type input "Jetzt Urlaub planen"
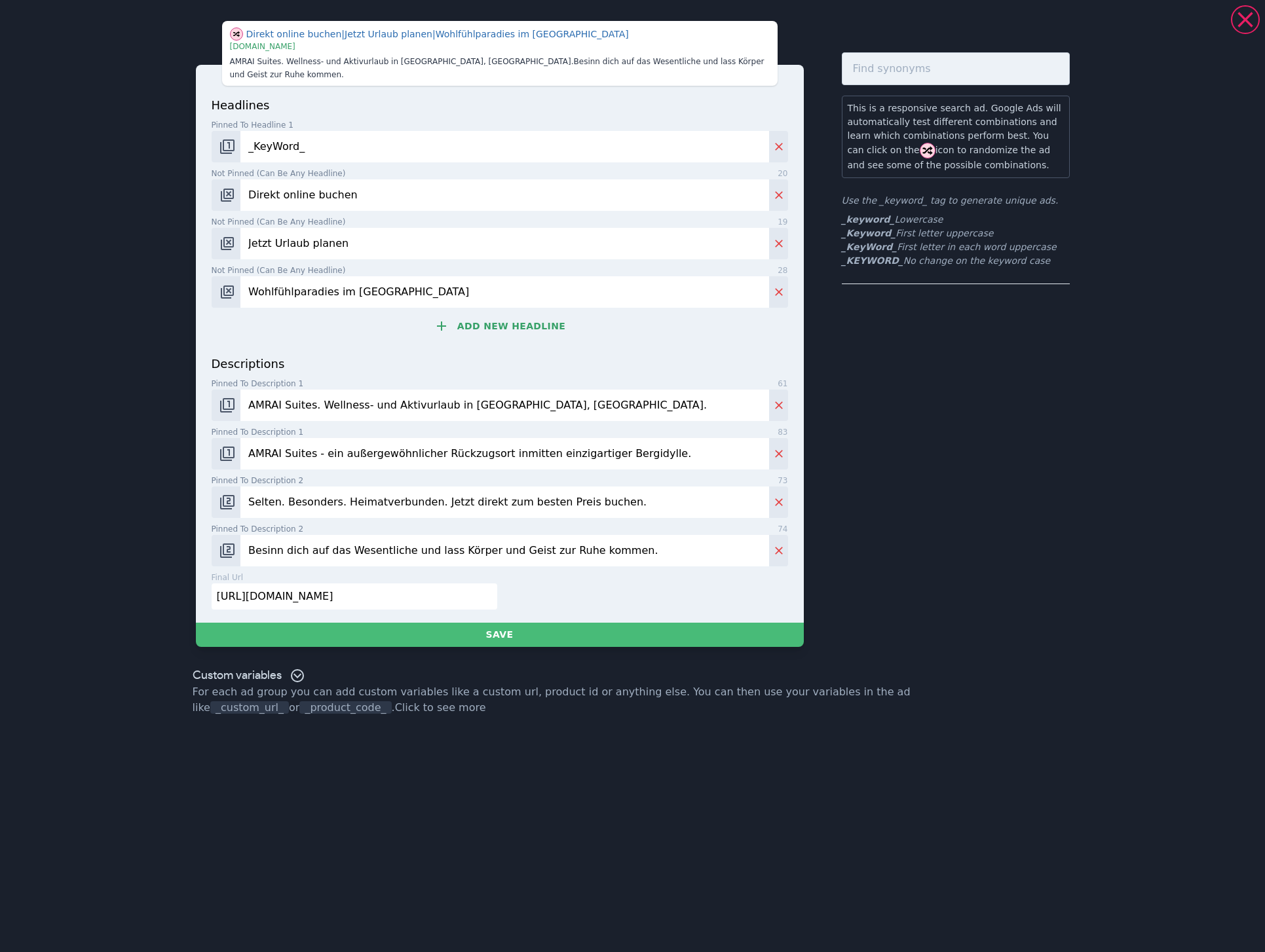
click at [514, 283] on input "Wohlfühlparadies im [GEOGRAPHIC_DATA]" at bounding box center [505, 292] width 528 height 31
click at [476, 313] on button "Add new headline" at bounding box center [499, 326] width 576 height 26
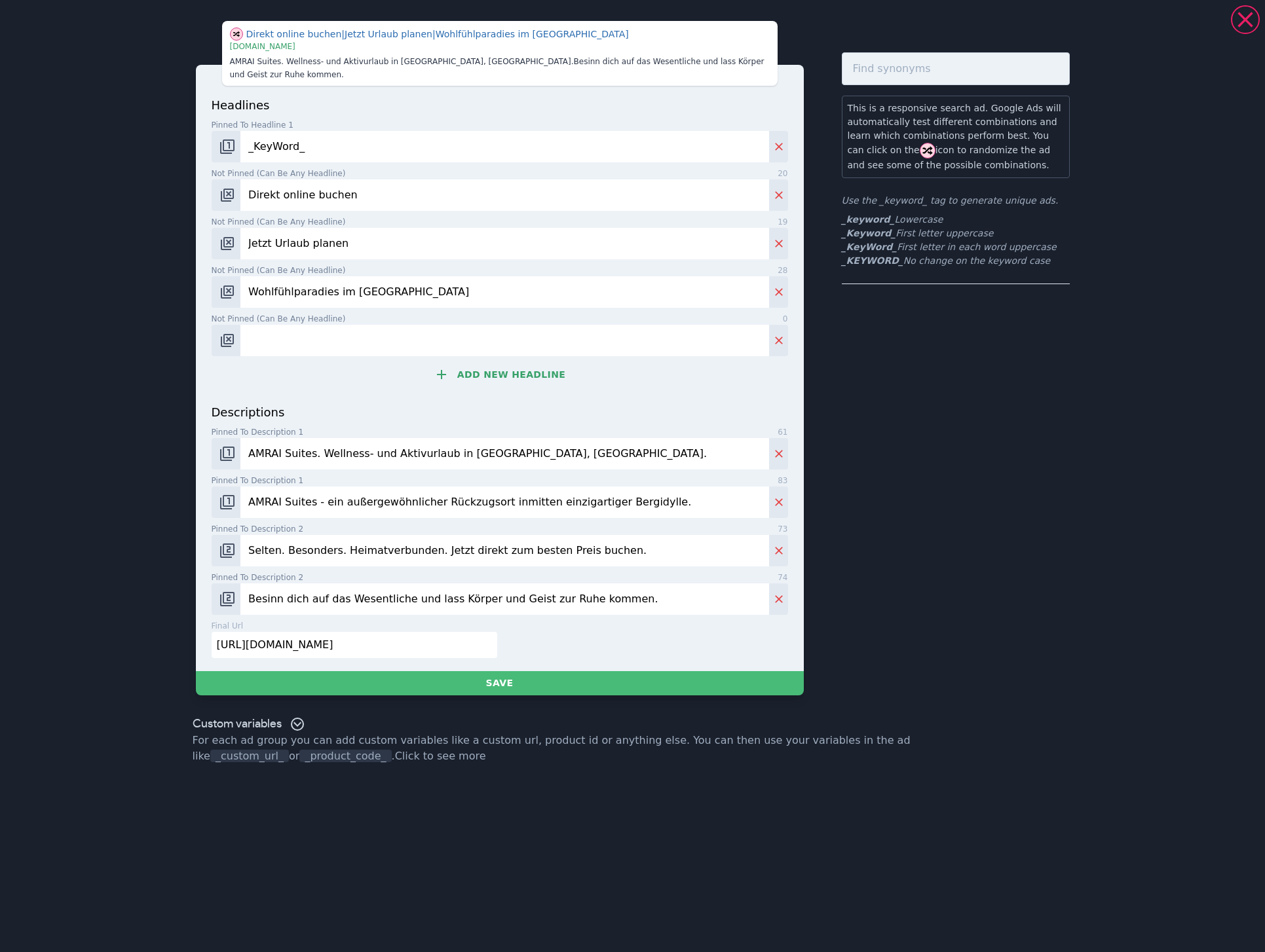
click at [378, 325] on input "Not pinned (Can be any headline) 0" at bounding box center [505, 340] width 528 height 31
paste input "AMRAI Suites Schruns"
type input "AMRAI Suites Schruns"
click at [240, 339] on button "Change pinned position" at bounding box center [226, 340] width 30 height 31
click at [450, 367] on icon at bounding box center [441, 374] width 16 height 16
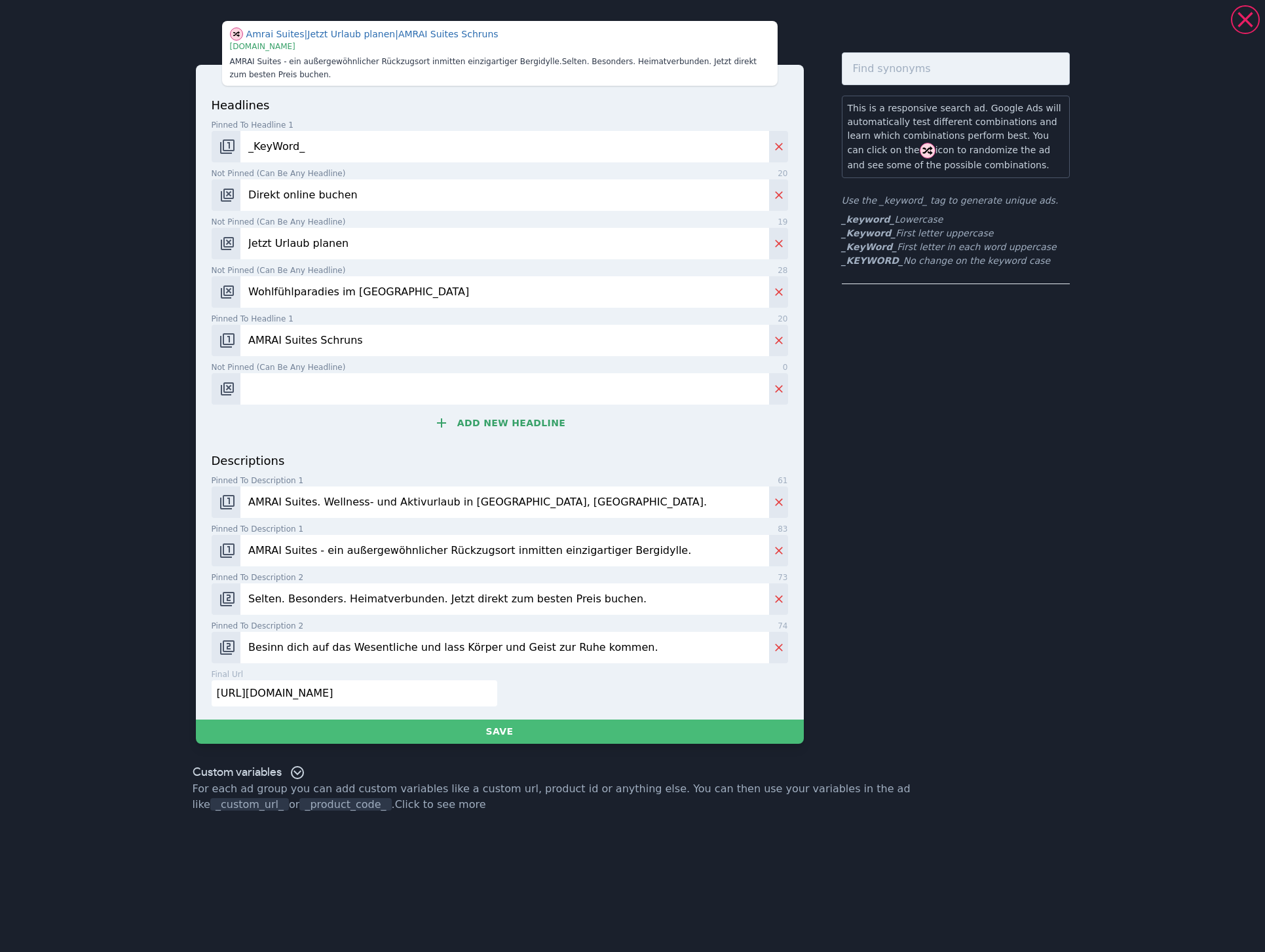
click at [506, 417] on button "Add new headline" at bounding box center [499, 423] width 576 height 26
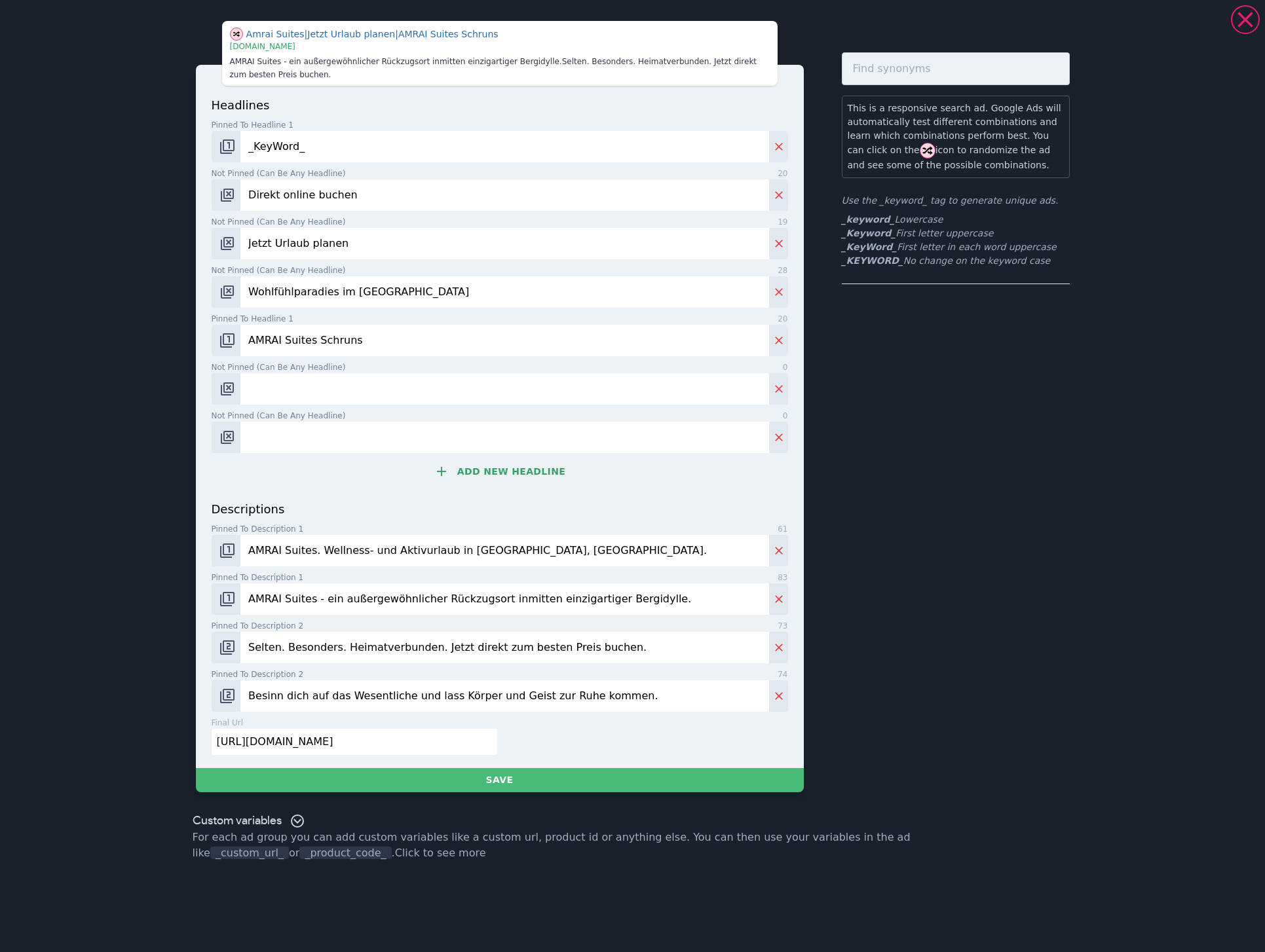
click at [315, 383] on input "Not pinned (Can be any headline) 0" at bounding box center [505, 389] width 528 height 31
paste input "3/4-Pension"
click at [269, 387] on input "3/4-Pension" at bounding box center [505, 389] width 528 height 31
click at [269, 387] on input "3/4-Pension" at bounding box center [505, 389] width 528 height 31
click at [267, 374] on input "3/4-Genusspension" at bounding box center [505, 389] width 528 height 31
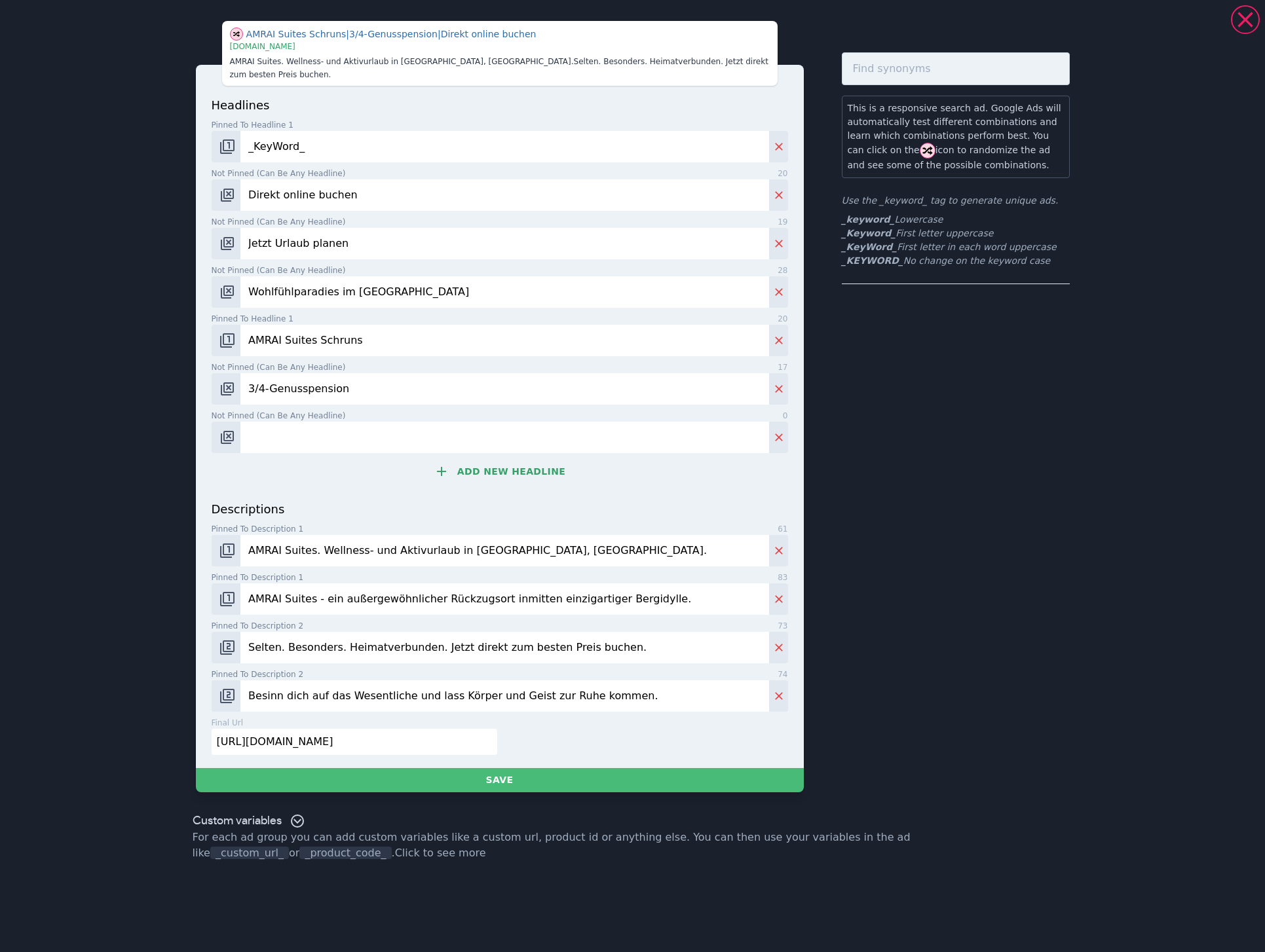
type input "3/4-Genusspension"
click at [479, 425] on input "Not pinned (Can be any headline) 0" at bounding box center [505, 437] width 528 height 31
paste input "Selten. Besonders."
click at [404, 433] on input "Selten. Besonders. [GEOGRAPHIC_DATA]." at bounding box center [505, 437] width 528 height 31
type input "Selten. Besonders. [GEOGRAPHIC_DATA]."
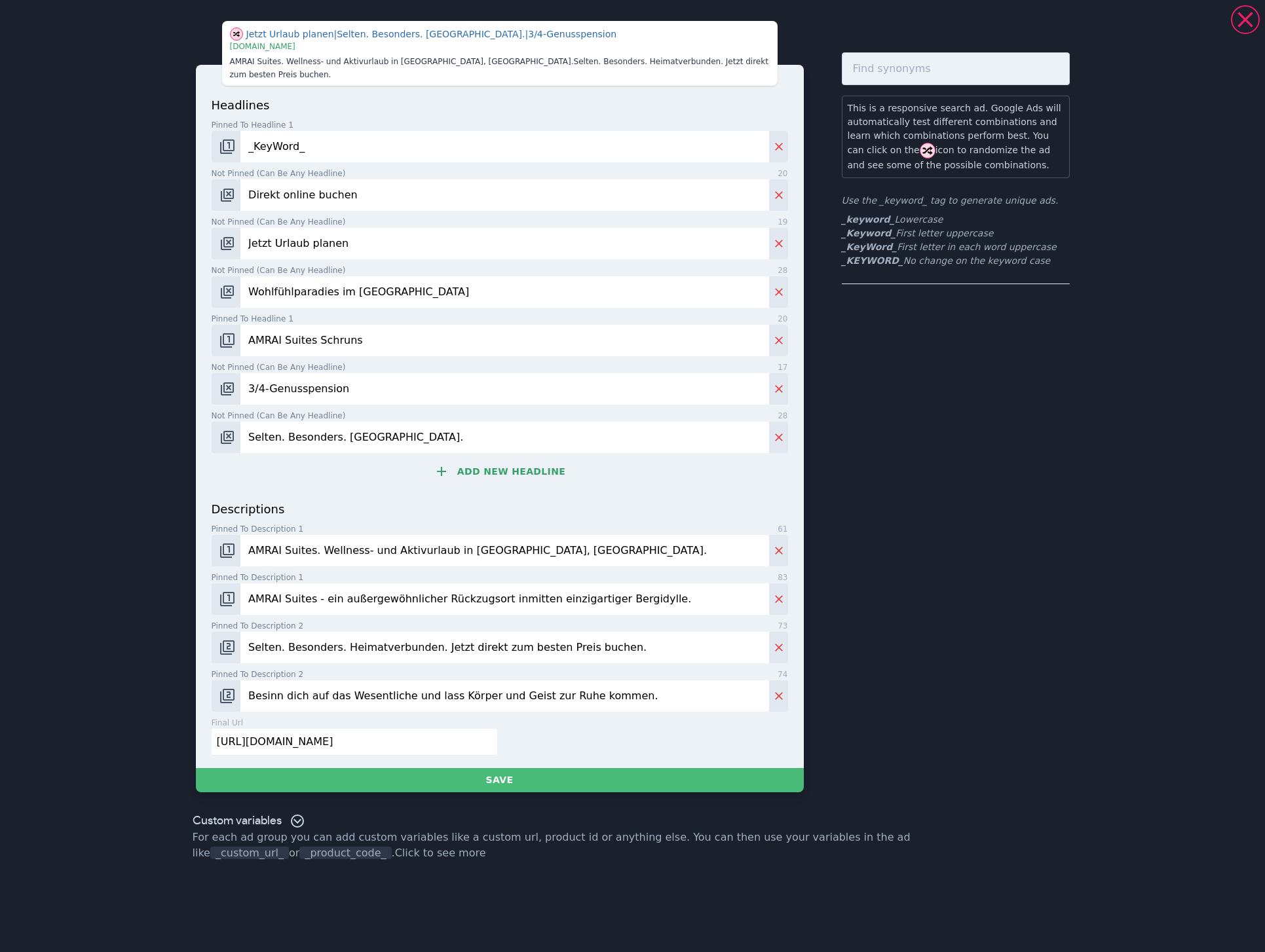
click at [509, 465] on button "Add new headline" at bounding box center [499, 471] width 576 height 26
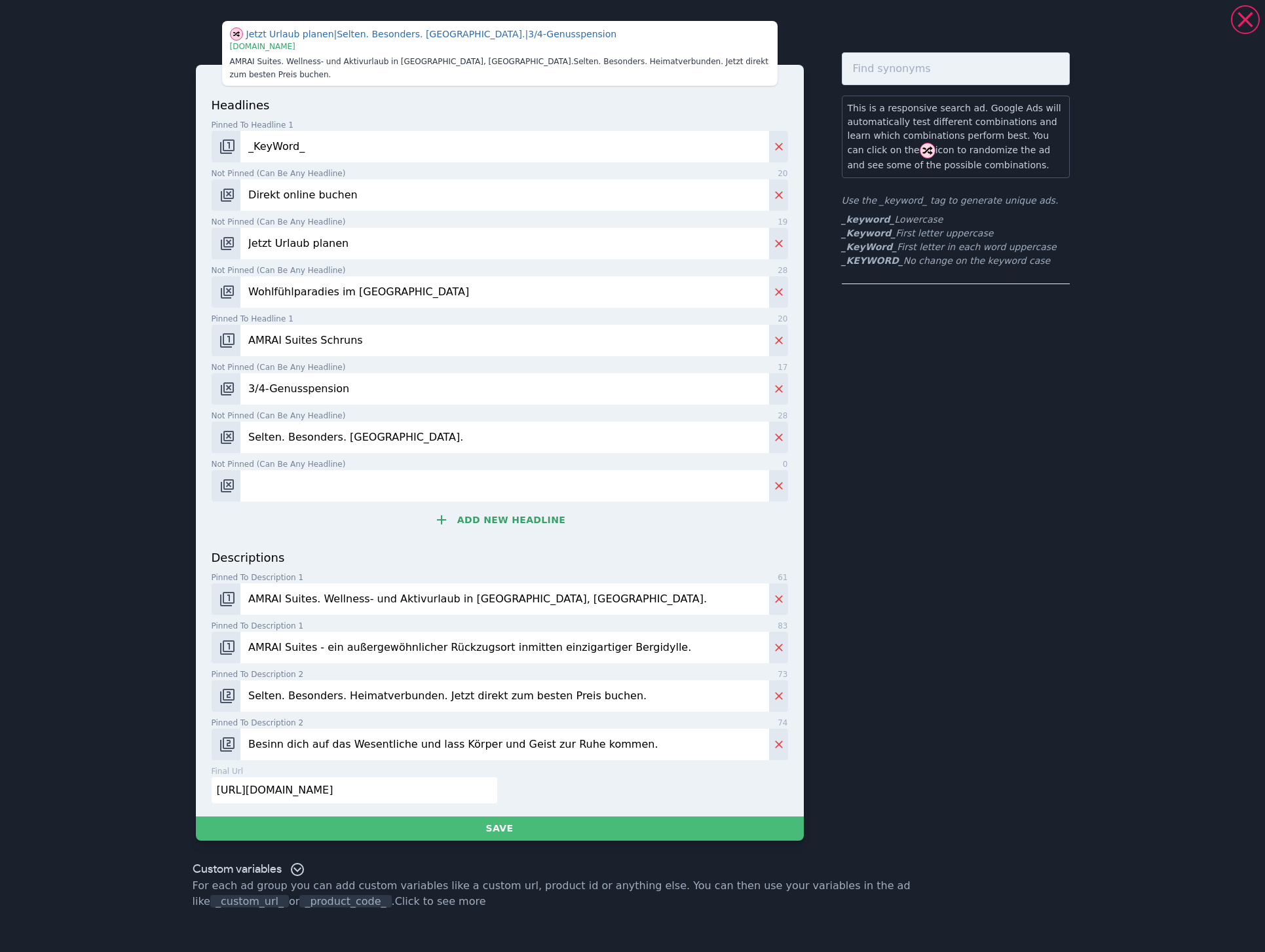
click at [464, 471] on input "Not pinned (Can be any headline) 0" at bounding box center [505, 486] width 528 height 31
paste input "adults only"
click at [252, 483] on input "adults only" at bounding box center [505, 486] width 528 height 31
click at [286, 471] on input "Adults only" at bounding box center [505, 486] width 528 height 31
click at [359, 483] on input "Adults Only" at bounding box center [505, 486] width 528 height 31
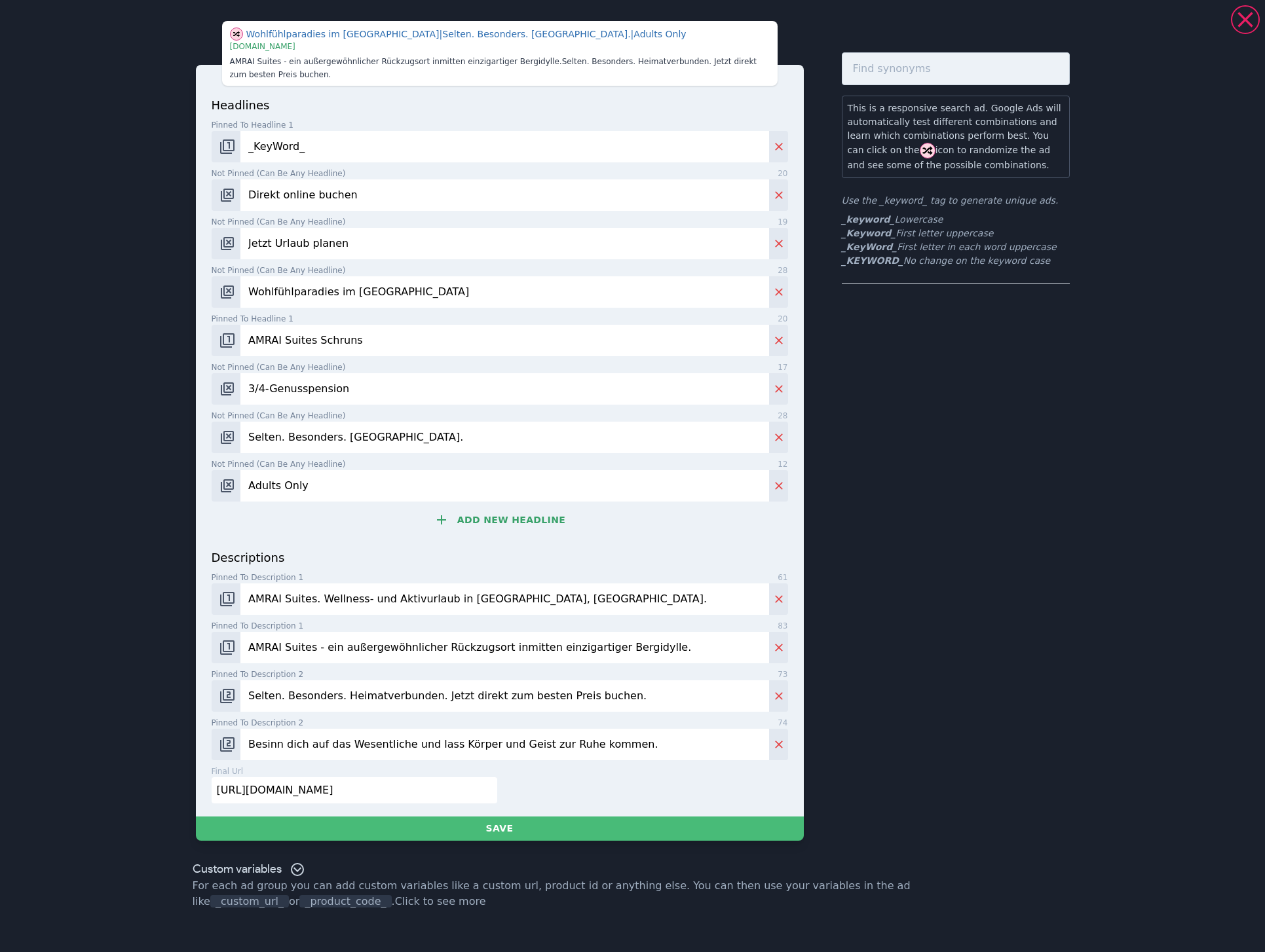
paste input "SPA"
type input "Adults Only SPA"
click at [492, 507] on button "Add new headline" at bounding box center [499, 520] width 576 height 26
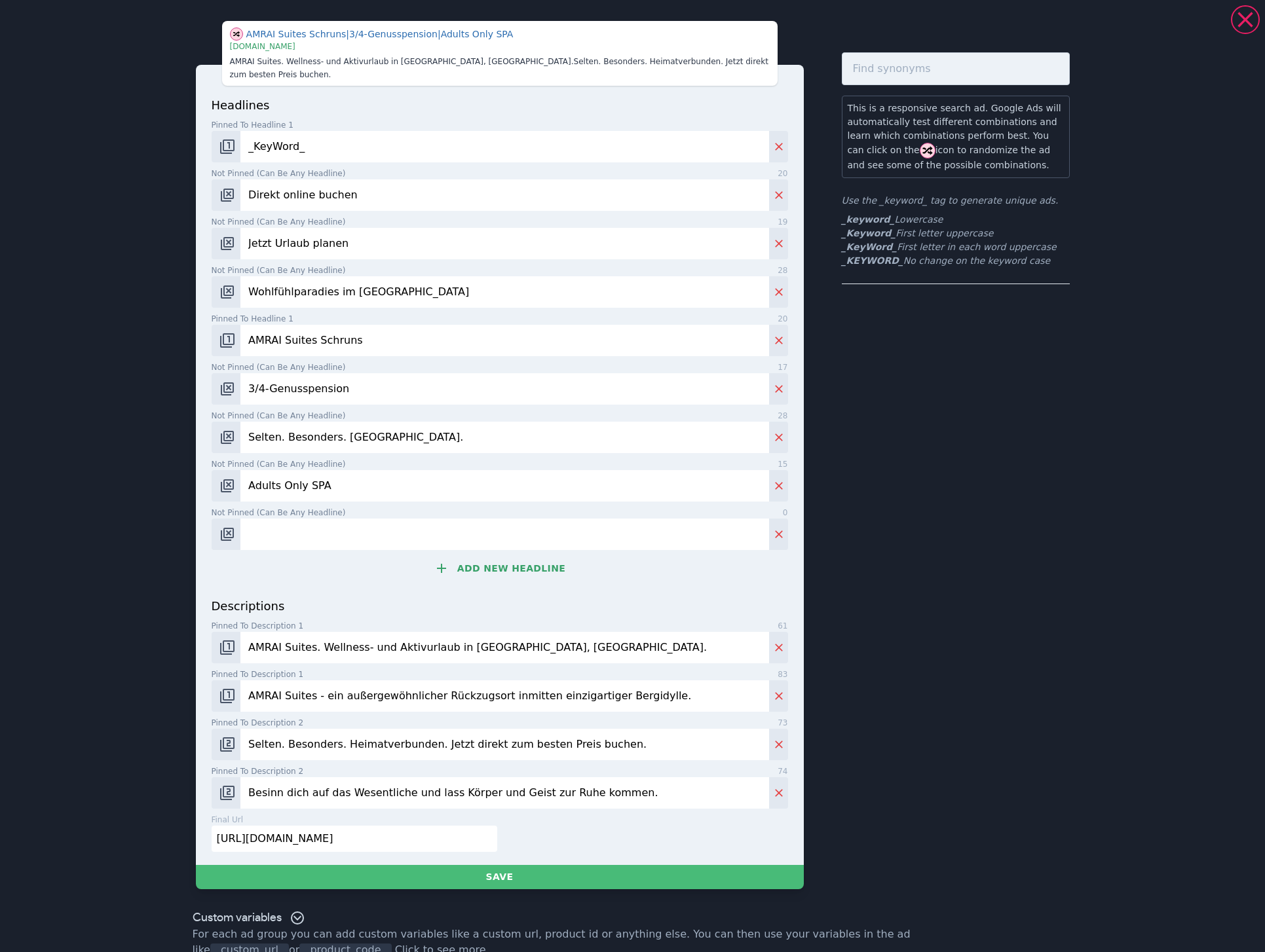
click at [409, 526] on input "Not pinned (Can be any headline) 0" at bounding box center [505, 534] width 528 height 31
type input "Wellness & Genuss"
click at [508, 555] on button "Add new headline" at bounding box center [499, 568] width 576 height 26
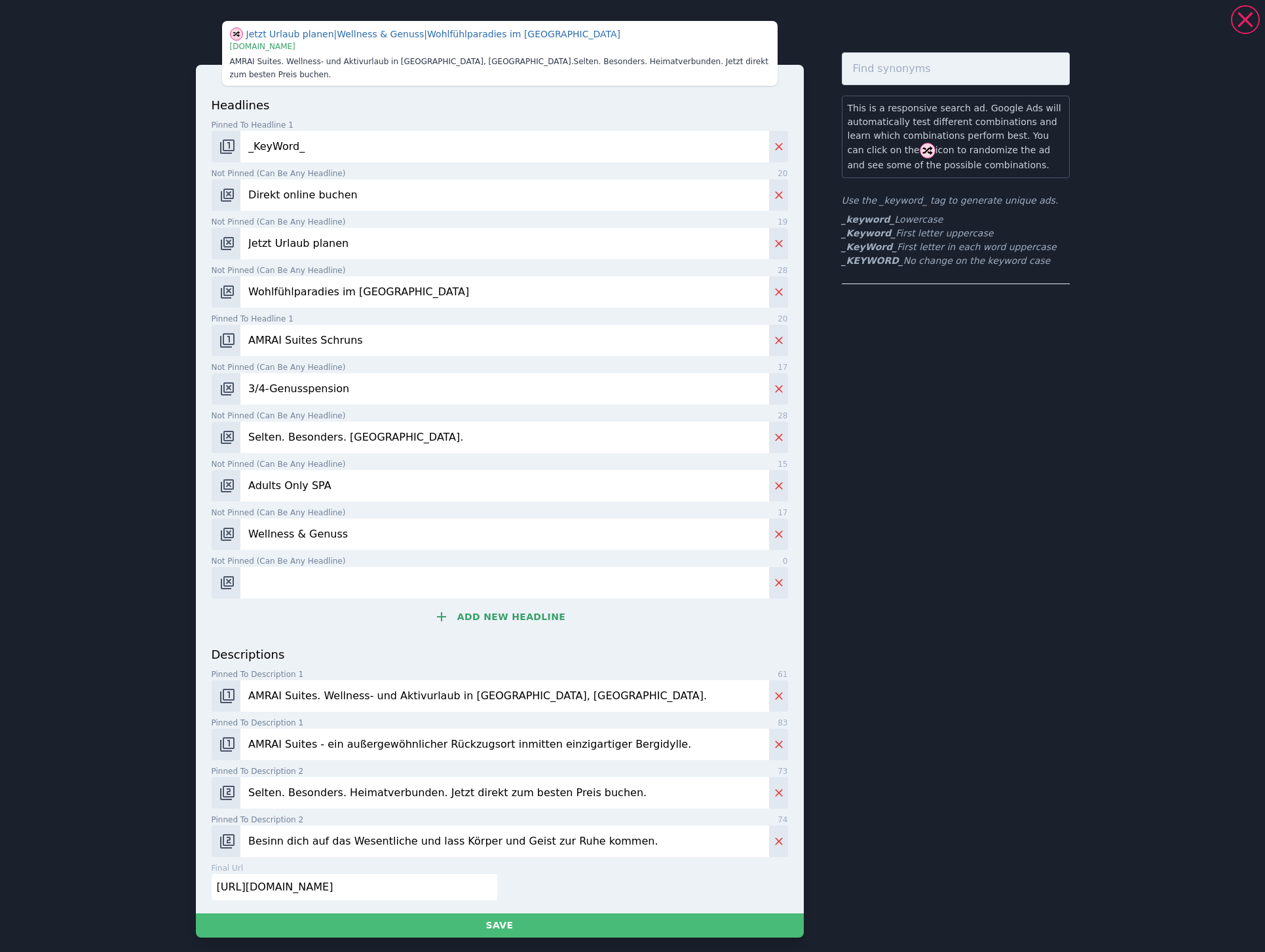
click at [454, 571] on input "Not pinned (Can be any headline) 0" at bounding box center [505, 582] width 528 height 31
drag, startPoint x: 274, startPoint y: 581, endPoint x: 345, endPoint y: 581, distance: 71.0
click at [345, 581] on input "Pools, Saun" at bounding box center [505, 582] width 528 height 31
paste input "as und Ruhebereiche"
type input "Pools, Saunas und Ruhebereiche"
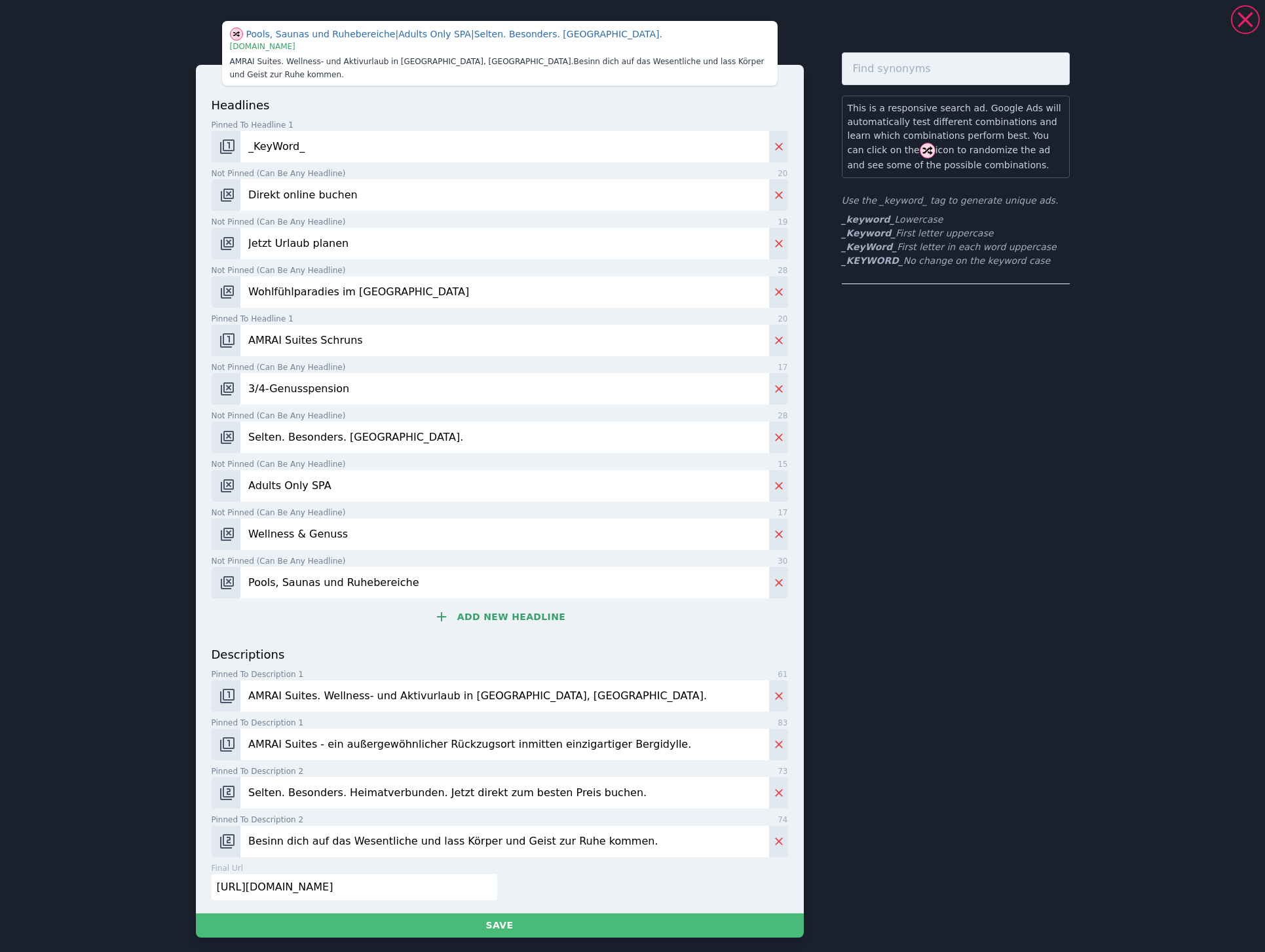
click at [377, 134] on input "_KeyWord_" at bounding box center [505, 147] width 528 height 31
click at [394, 192] on input "Direkt online buchen" at bounding box center [505, 195] width 528 height 31
click at [393, 237] on input "Jetzt Urlaub planen" at bounding box center [505, 243] width 528 height 31
click at [423, 283] on input "Wohlfühlparadies im [GEOGRAPHIC_DATA]" at bounding box center [505, 292] width 528 height 31
click at [399, 325] on input "AMRAI Suites Schruns" at bounding box center [505, 340] width 528 height 31
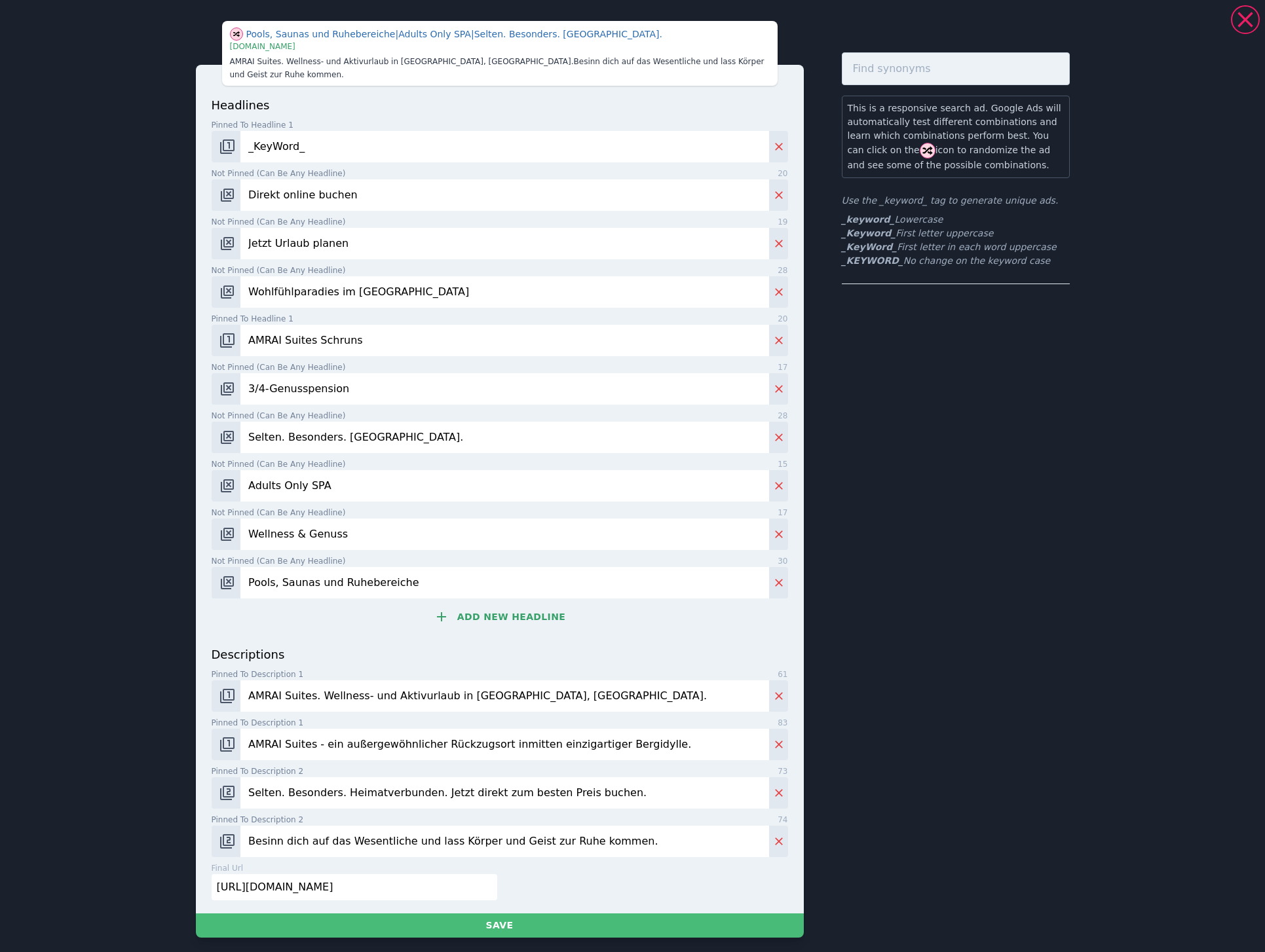
click at [401, 377] on input "3/4-Genusspension" at bounding box center [505, 389] width 528 height 31
click at [419, 422] on input "Selten. Besonders. [GEOGRAPHIC_DATA]." at bounding box center [505, 437] width 528 height 31
click at [412, 474] on input "Adults Only SPA" at bounding box center [505, 486] width 528 height 31
click at [418, 519] on input "Wellness & Genuss" at bounding box center [505, 534] width 528 height 31
click at [479, 604] on button "Add new headline" at bounding box center [499, 617] width 576 height 26
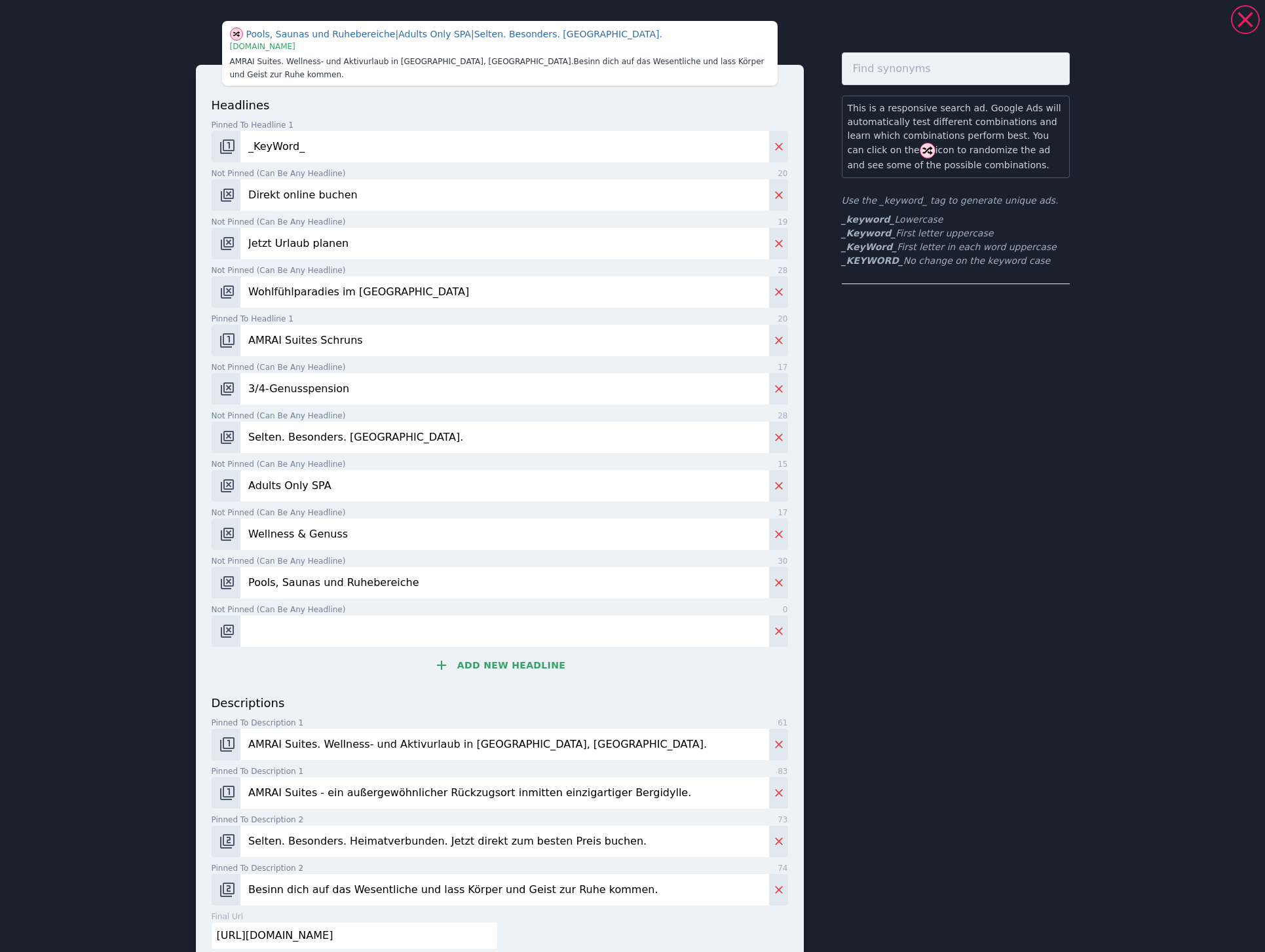
click at [462, 623] on input "Not pinned (Can be any headline) 0" at bounding box center [505, 631] width 528 height 31
drag, startPoint x: 440, startPoint y: 743, endPoint x: 538, endPoint y: 738, distance: 98.1
click at [538, 738] on input "AMRAI Suites. Wellness- und Aktivurlaub in [GEOGRAPHIC_DATA], [GEOGRAPHIC_DATA]." at bounding box center [505, 745] width 528 height 31
click at [320, 626] on input "Urlaub" at bounding box center [505, 631] width 528 height 31
paste input "in [GEOGRAPHIC_DATA], [GEOGRAPHIC_DATA]"
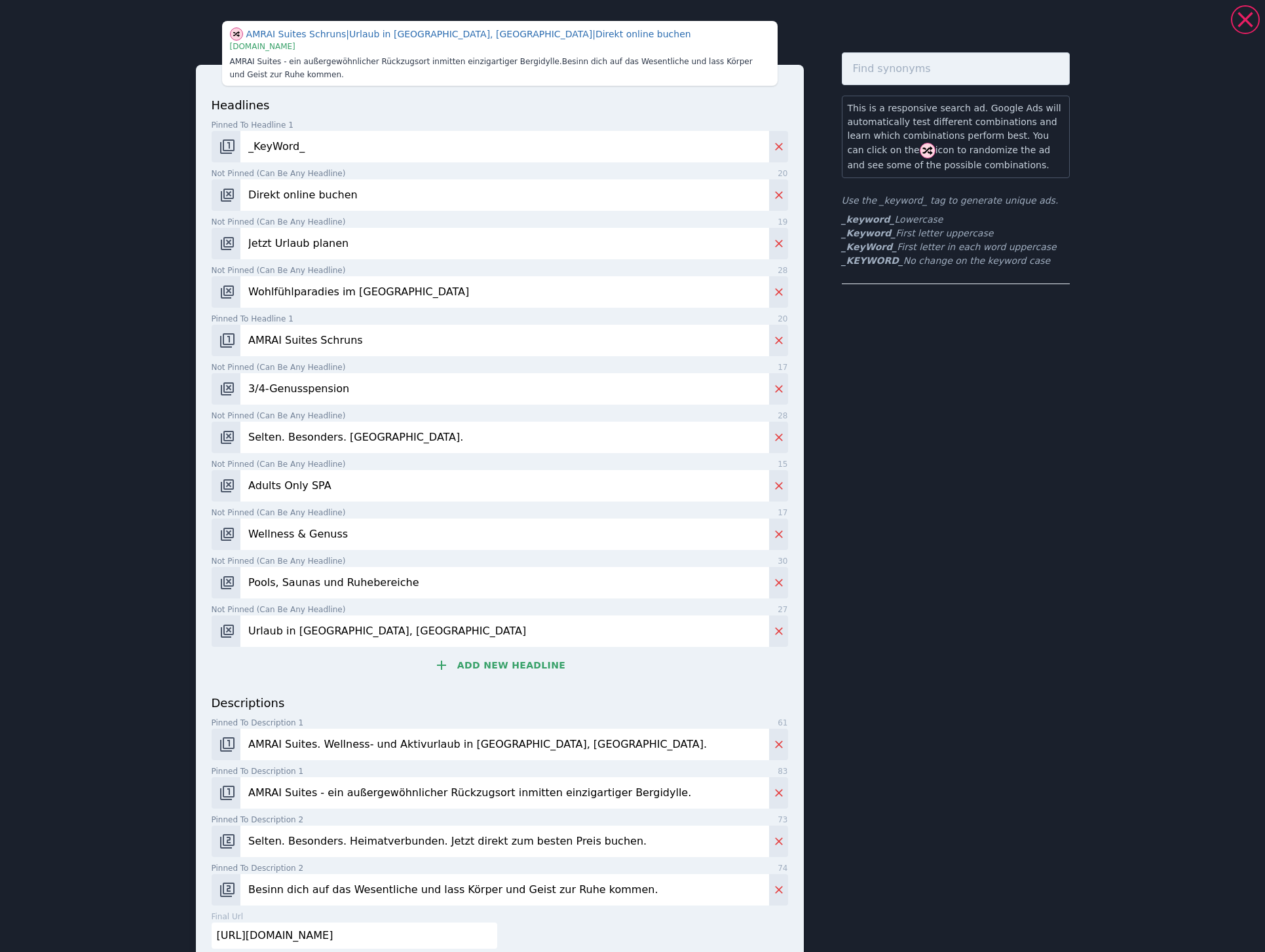
type input "Urlaub in [GEOGRAPHIC_DATA], [GEOGRAPHIC_DATA]"
click at [481, 667] on button "Add new headline" at bounding box center [499, 665] width 576 height 26
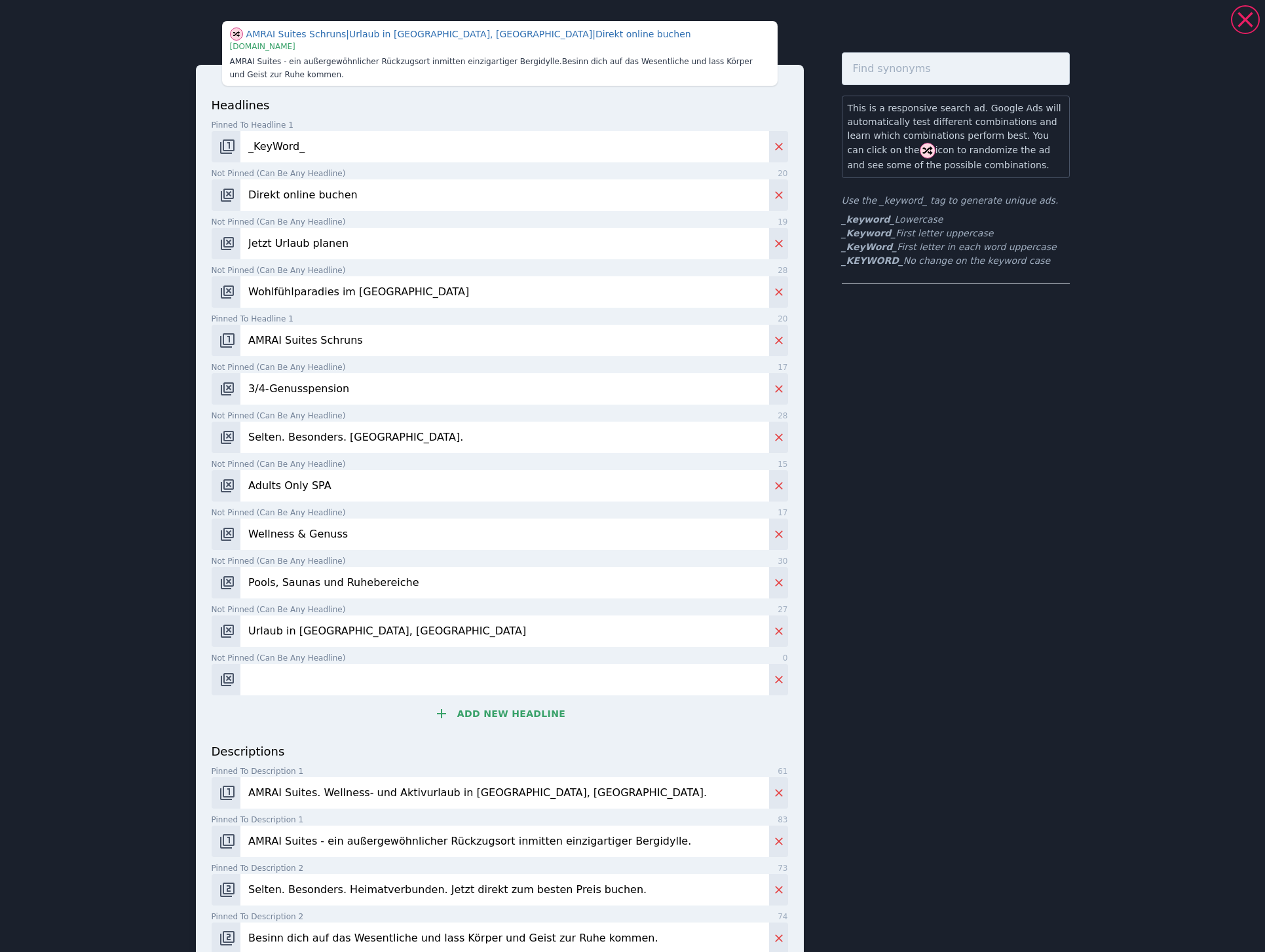
scroll to position [2, 0]
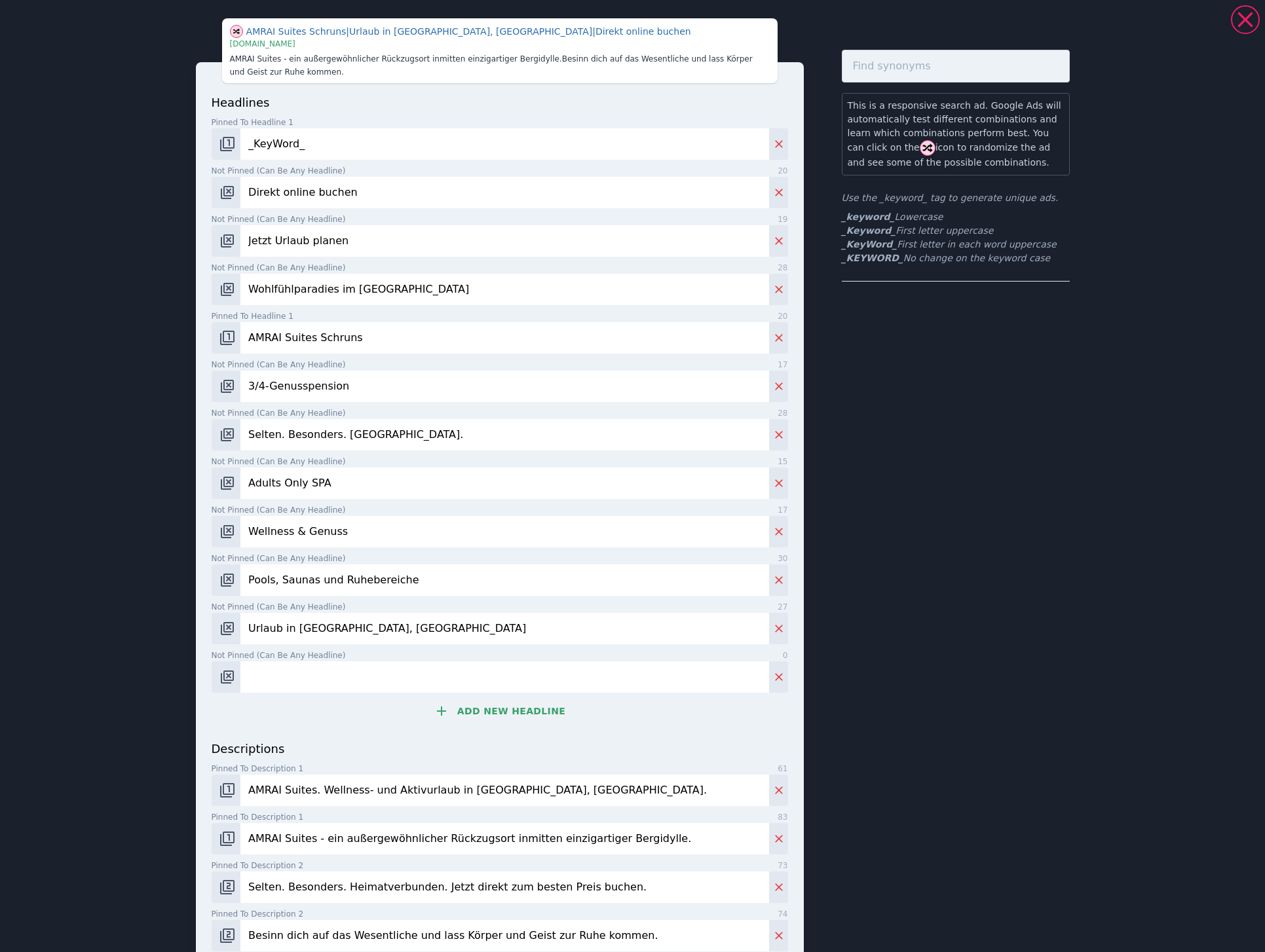
click at [624, 841] on input "AMRAI Suites - ein außergewöhnlicher Rückzugsort inmitten einzigartiger Bergidy…" at bounding box center [505, 839] width 528 height 31
click at [262, 682] on input "Not pinned (Can be any headline) 0" at bounding box center [505, 677] width 528 height 31
paste input "Bergidylle"
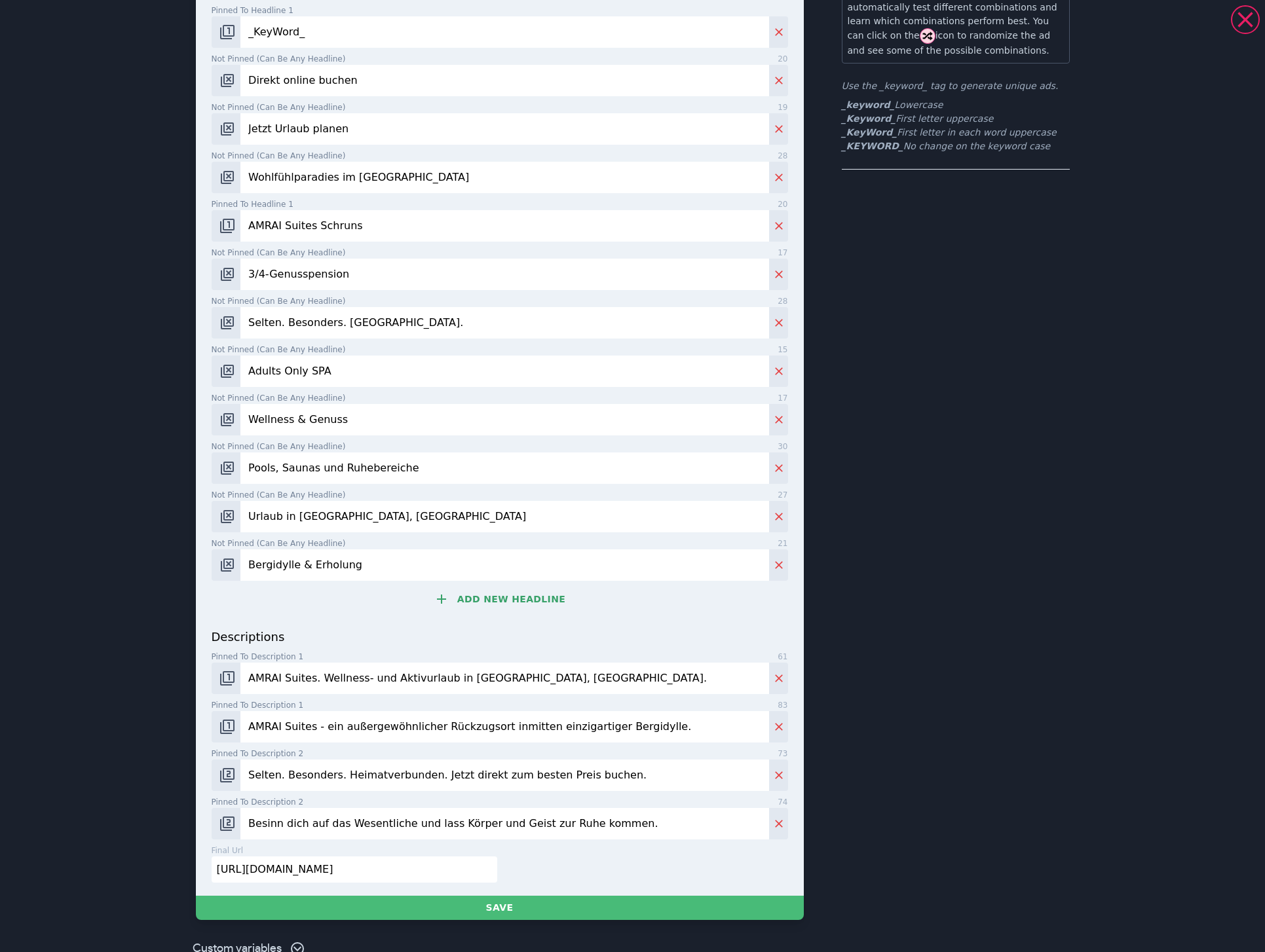
scroll to position [117, 0]
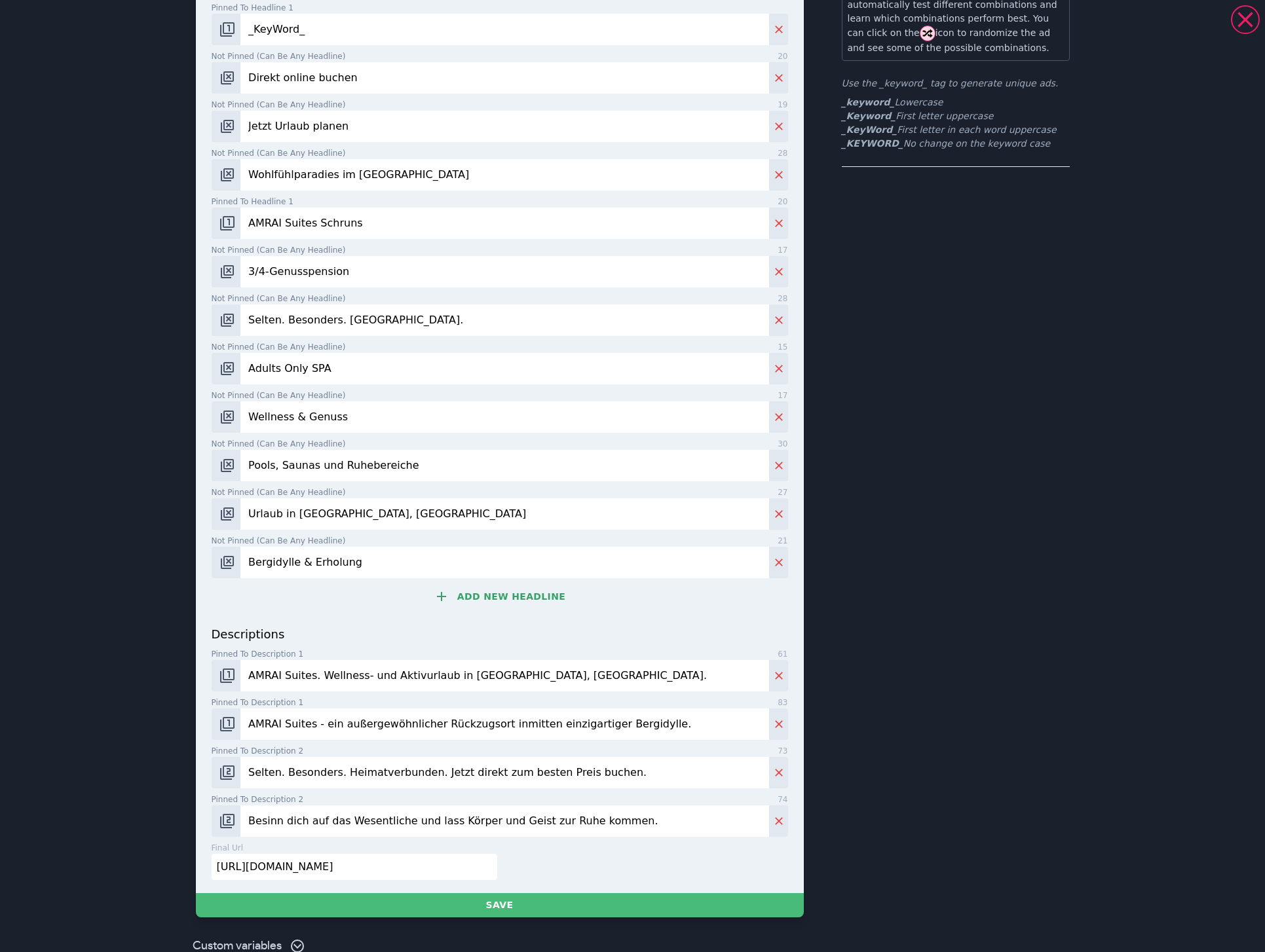
type input "Bergidylle & Erholung"
click at [499, 583] on button "Add new headline" at bounding box center [499, 596] width 576 height 26
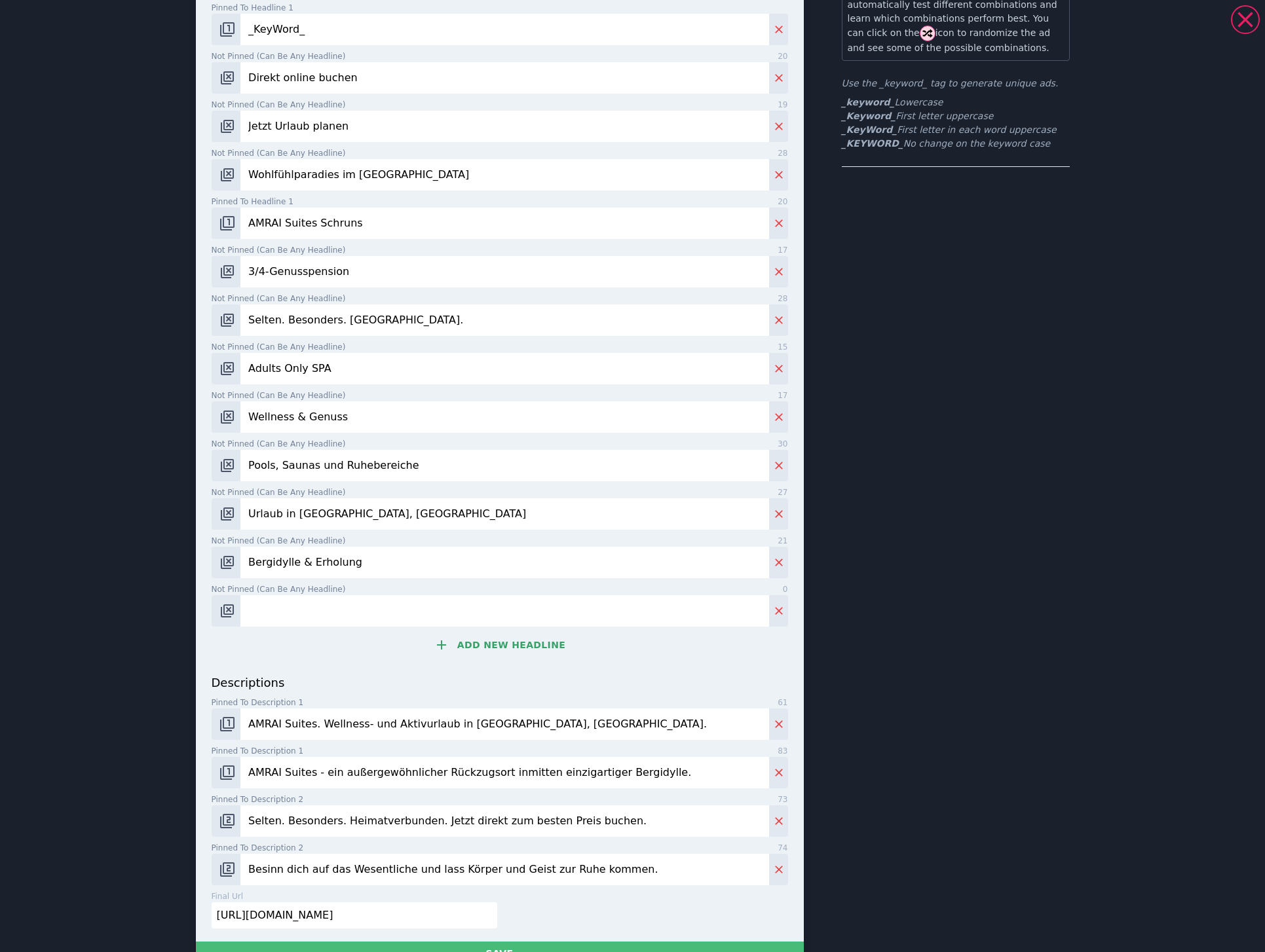
click at [485, 632] on button "Add new headline" at bounding box center [499, 645] width 576 height 26
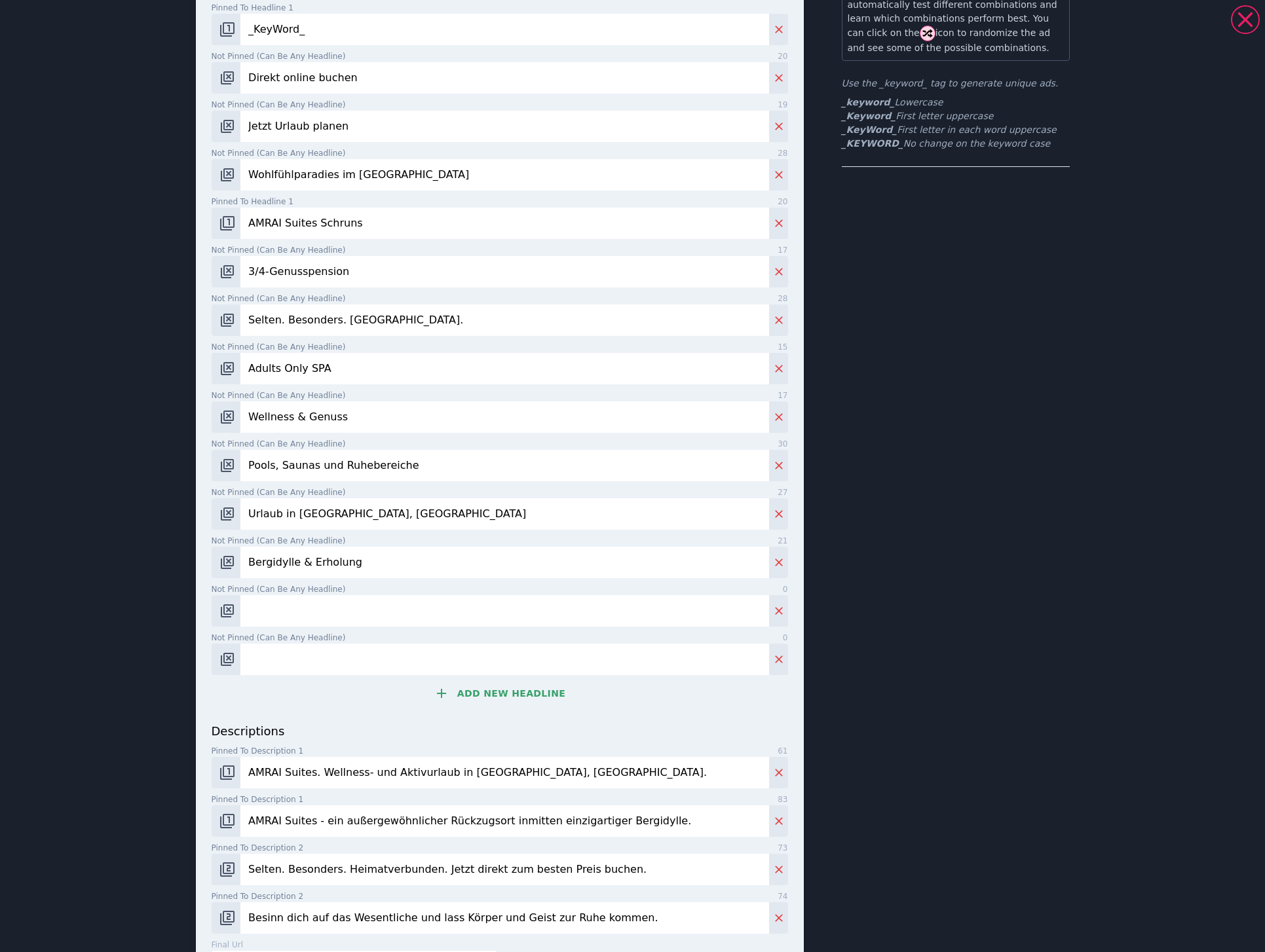
click at [489, 680] on button "Add new headline" at bounding box center [499, 693] width 576 height 26
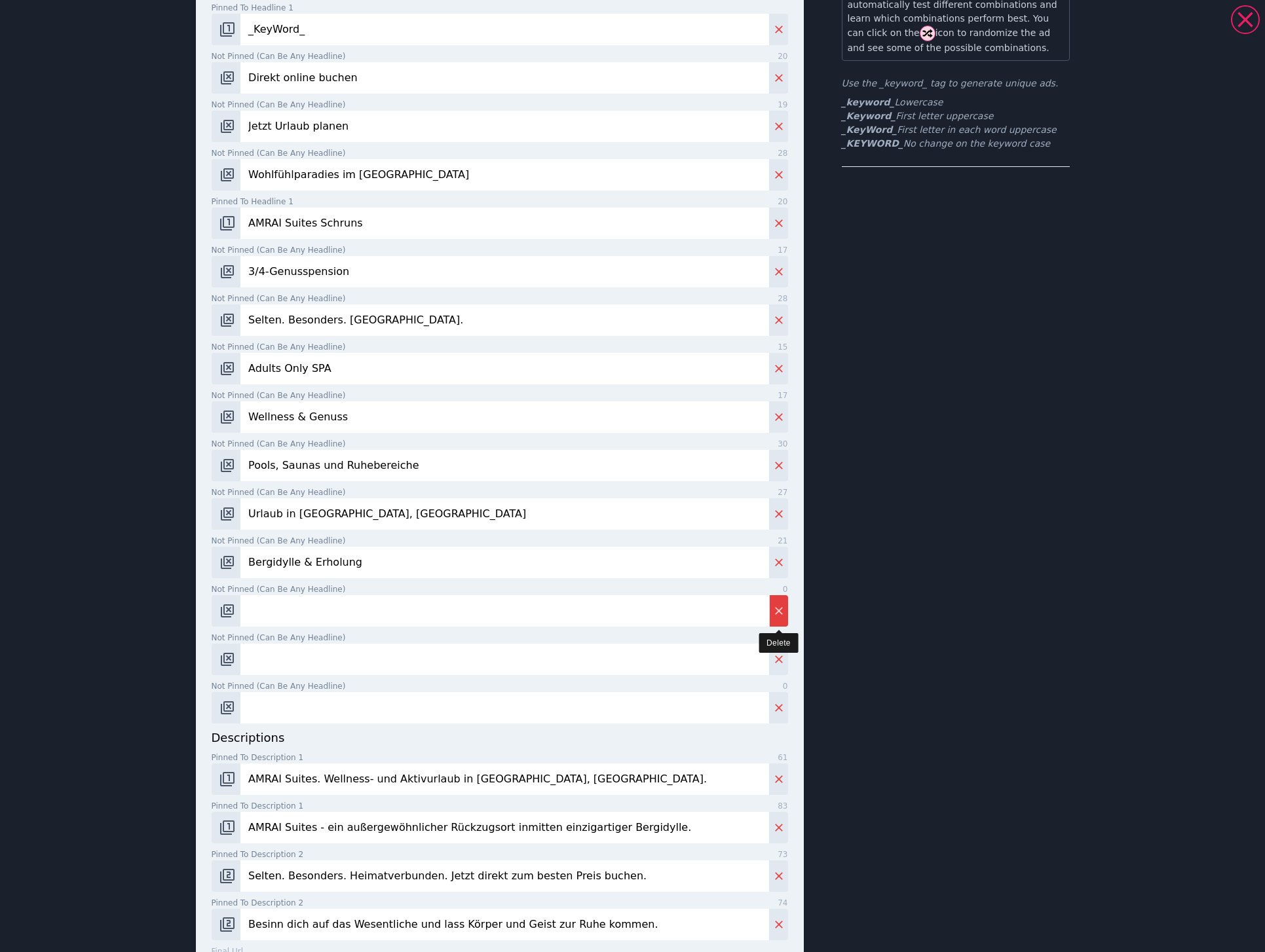
click at [772, 604] on icon "Delete" at bounding box center [778, 610] width 13 height 13
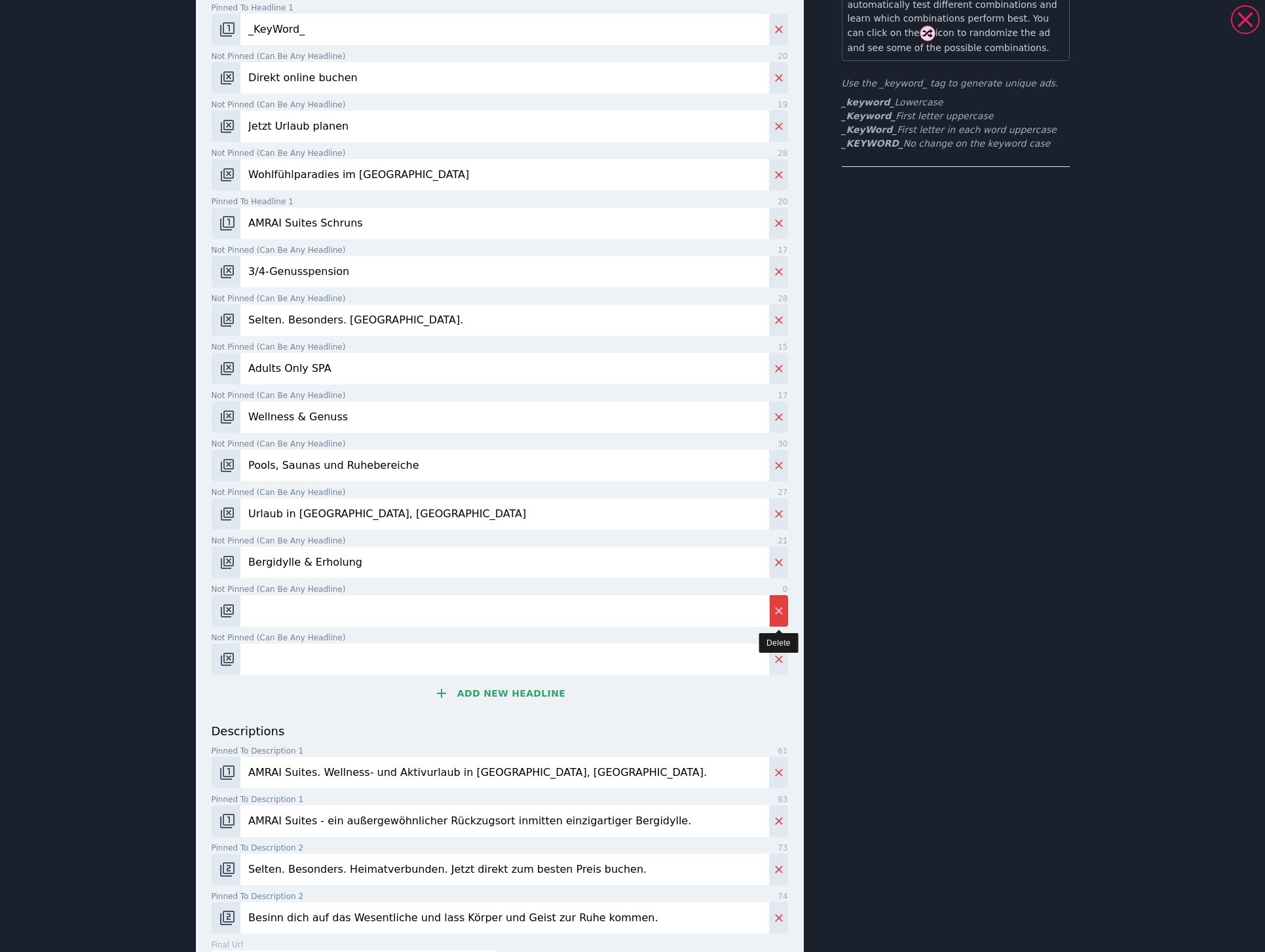
click at [772, 604] on icon "Delete" at bounding box center [778, 610] width 13 height 13
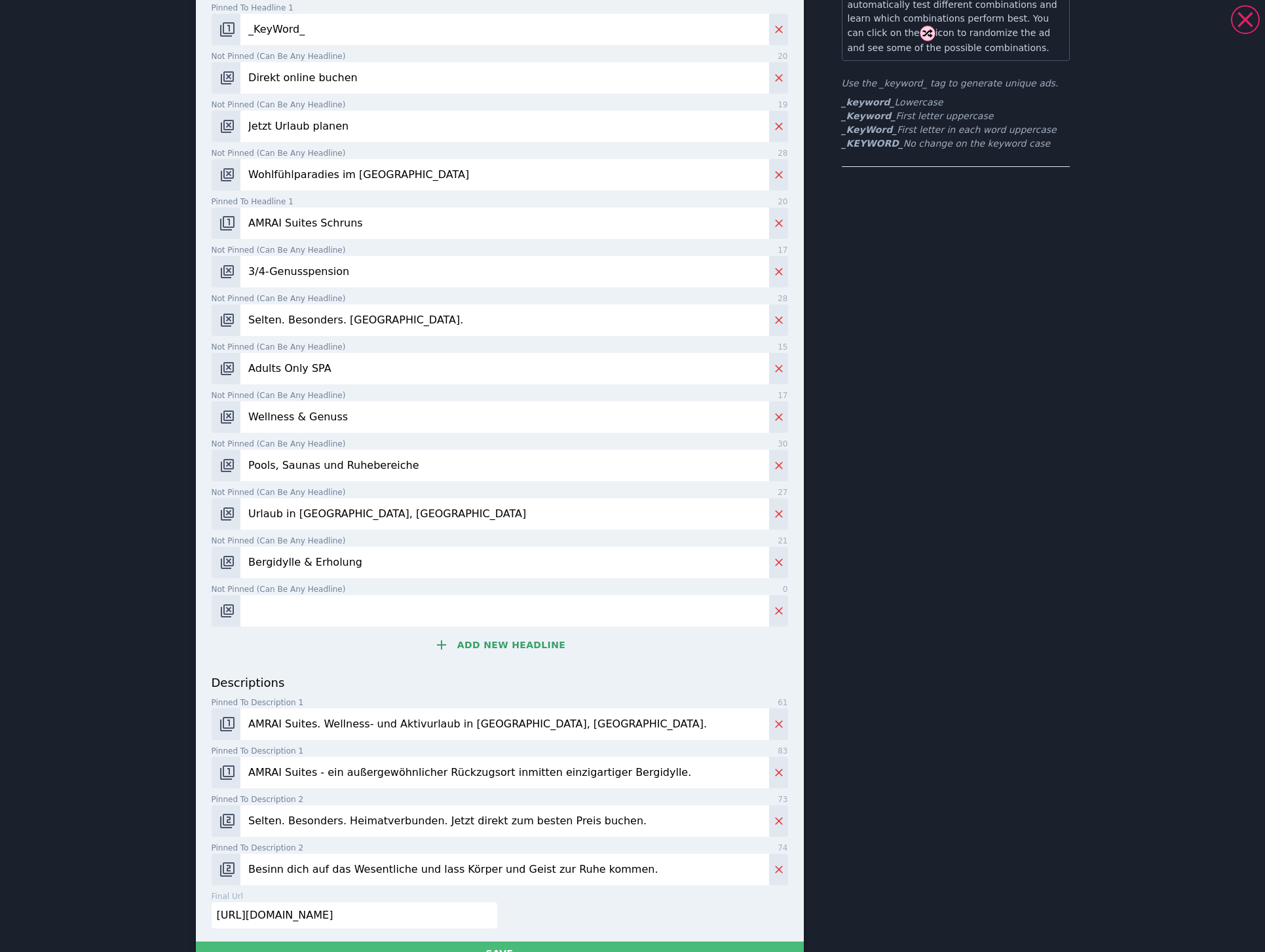
click at [588, 712] on input "AMRAI Suites. Wellness- und Aktivurlaub in [GEOGRAPHIC_DATA], [GEOGRAPHIC_DATA]." at bounding box center [505, 724] width 528 height 31
click at [675, 763] on input "AMRAI Suites - ein außergewöhnlicher Rückzugsort inmitten einzigartiger Bergidy…" at bounding box center [505, 773] width 528 height 31
click at [662, 805] on input "Selten. Besonders. Heimatverbunden. Jetzt direkt zum besten Preis buchen." at bounding box center [505, 821] width 528 height 31
click at [687, 759] on input "AMRAI Suites - ein außergewöhnlicher Rückzugsort inmitten einzigartiger Bergidy…" at bounding box center [505, 773] width 528 height 31
click at [676, 815] on input "Selten. Besonders. Heimatverbunden. Jetzt direkt zum besten Preis buchen." at bounding box center [505, 821] width 528 height 31
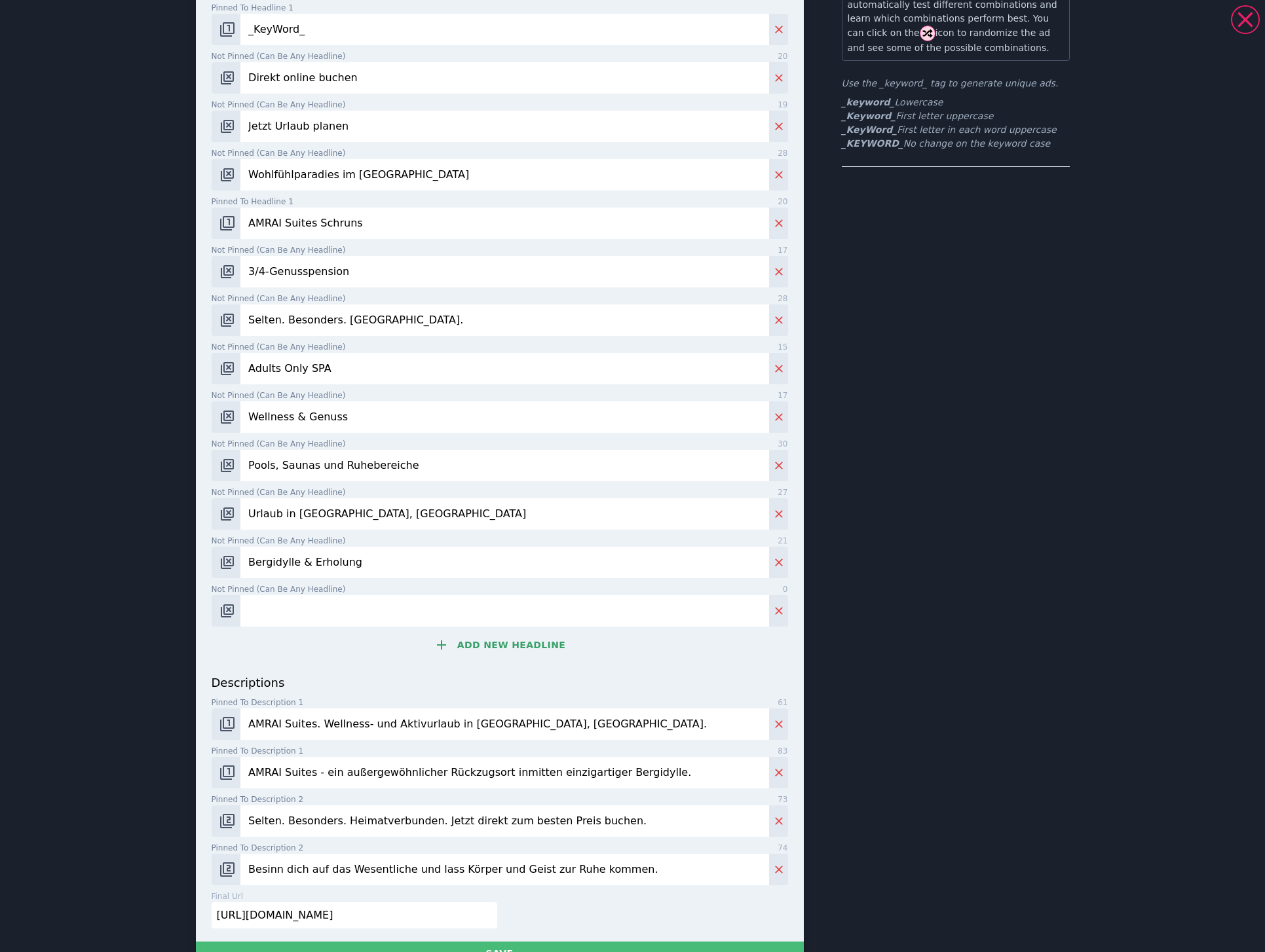
click at [665, 854] on input "Besinn dich auf das Wesentliche und lass Körper und Geist zur Ruhe kommen." at bounding box center [505, 870] width 528 height 31
click at [668, 855] on input "Besinn dich auf das Wesentliche und lass Körper und Geist zur Ruhe kommen." at bounding box center [505, 870] width 528 height 31
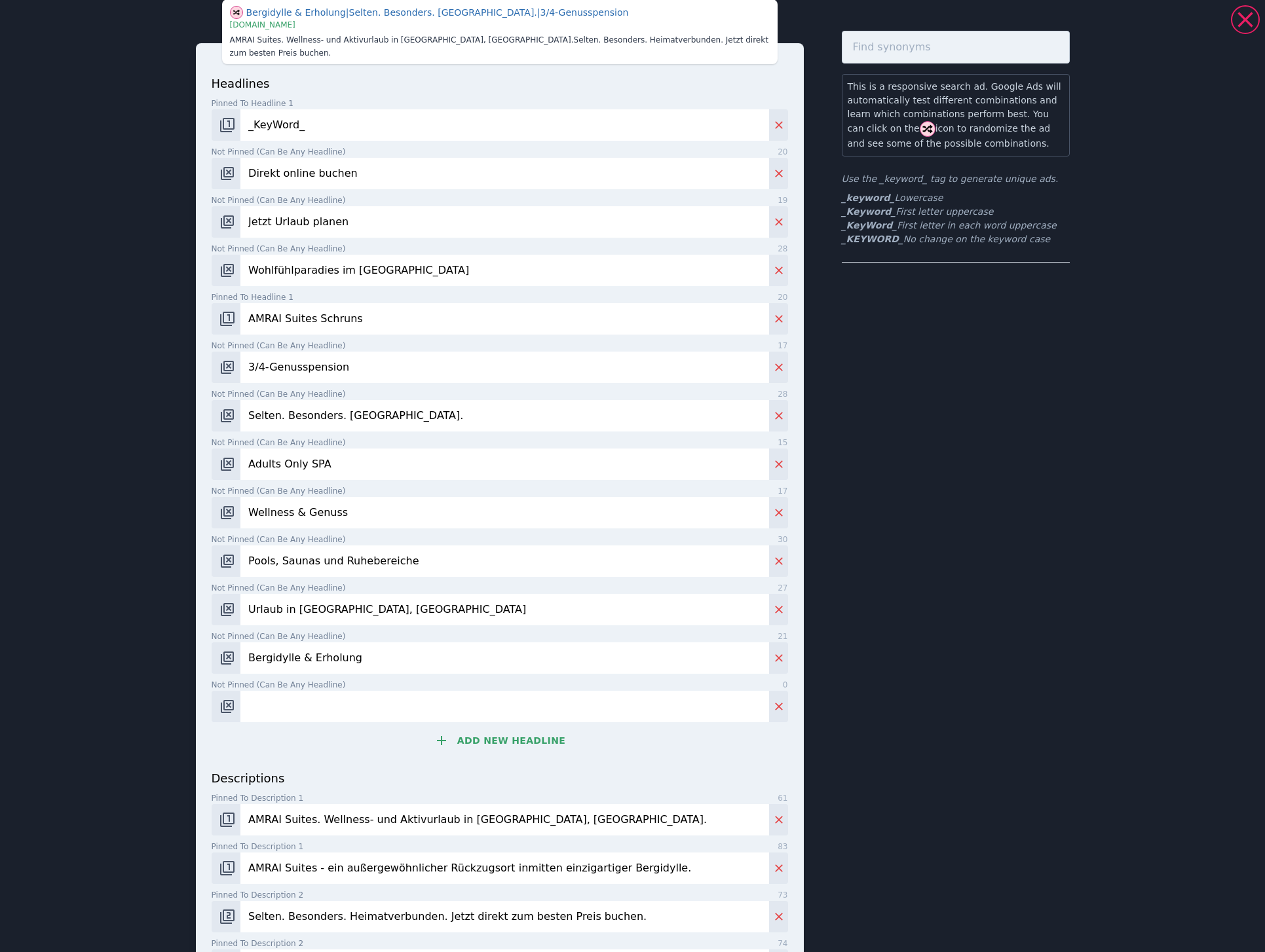
scroll to position [0, 0]
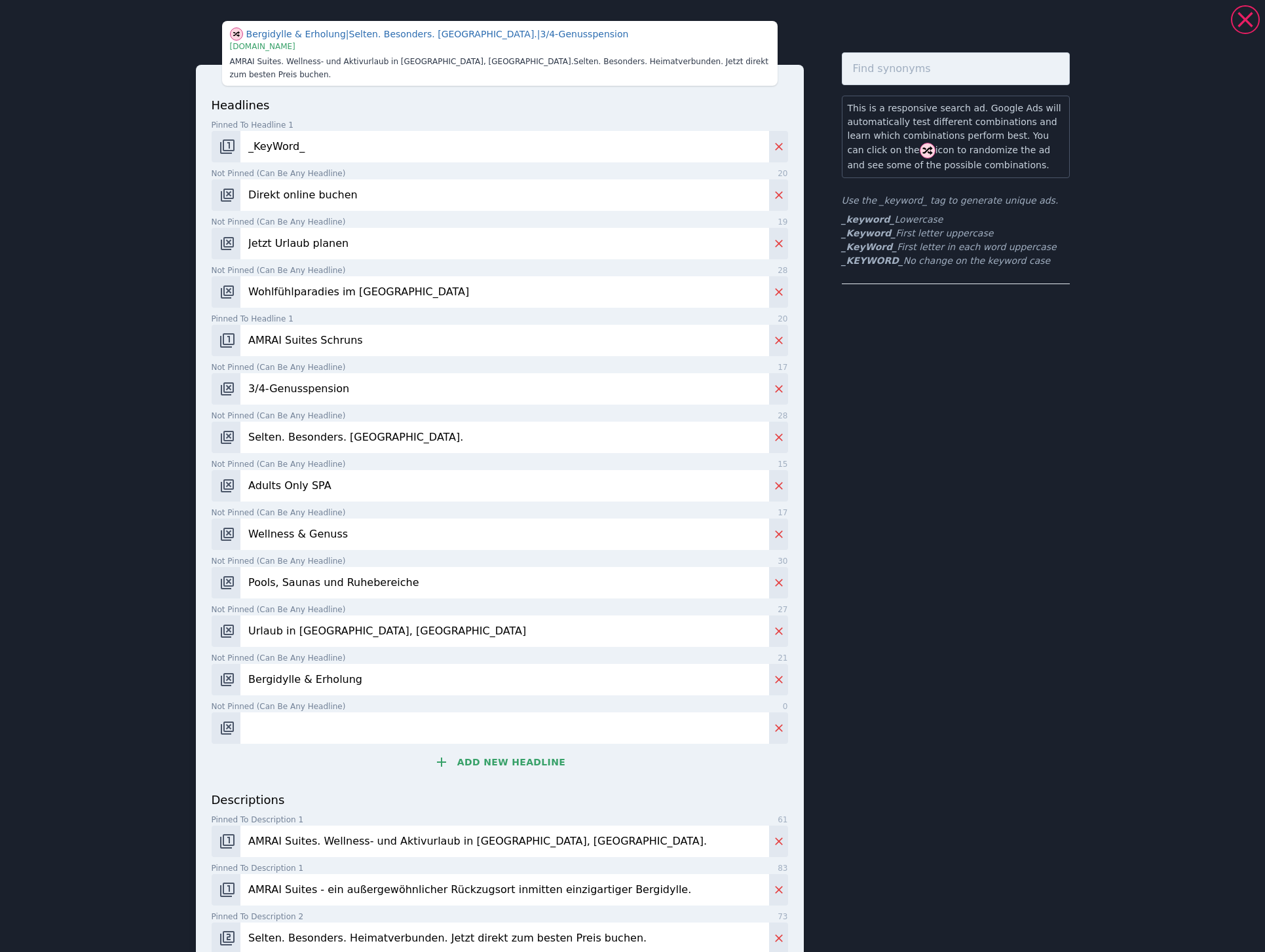
click at [394, 714] on input "Not pinned (Can be any headline) 0" at bounding box center [505, 728] width 528 height 31
click at [345, 634] on input "Urlaub in [GEOGRAPHIC_DATA], [GEOGRAPHIC_DATA]" at bounding box center [505, 631] width 528 height 31
click at [360, 731] on input "Wellnessurlaub" at bounding box center [505, 728] width 528 height 31
paste input "Montafon"
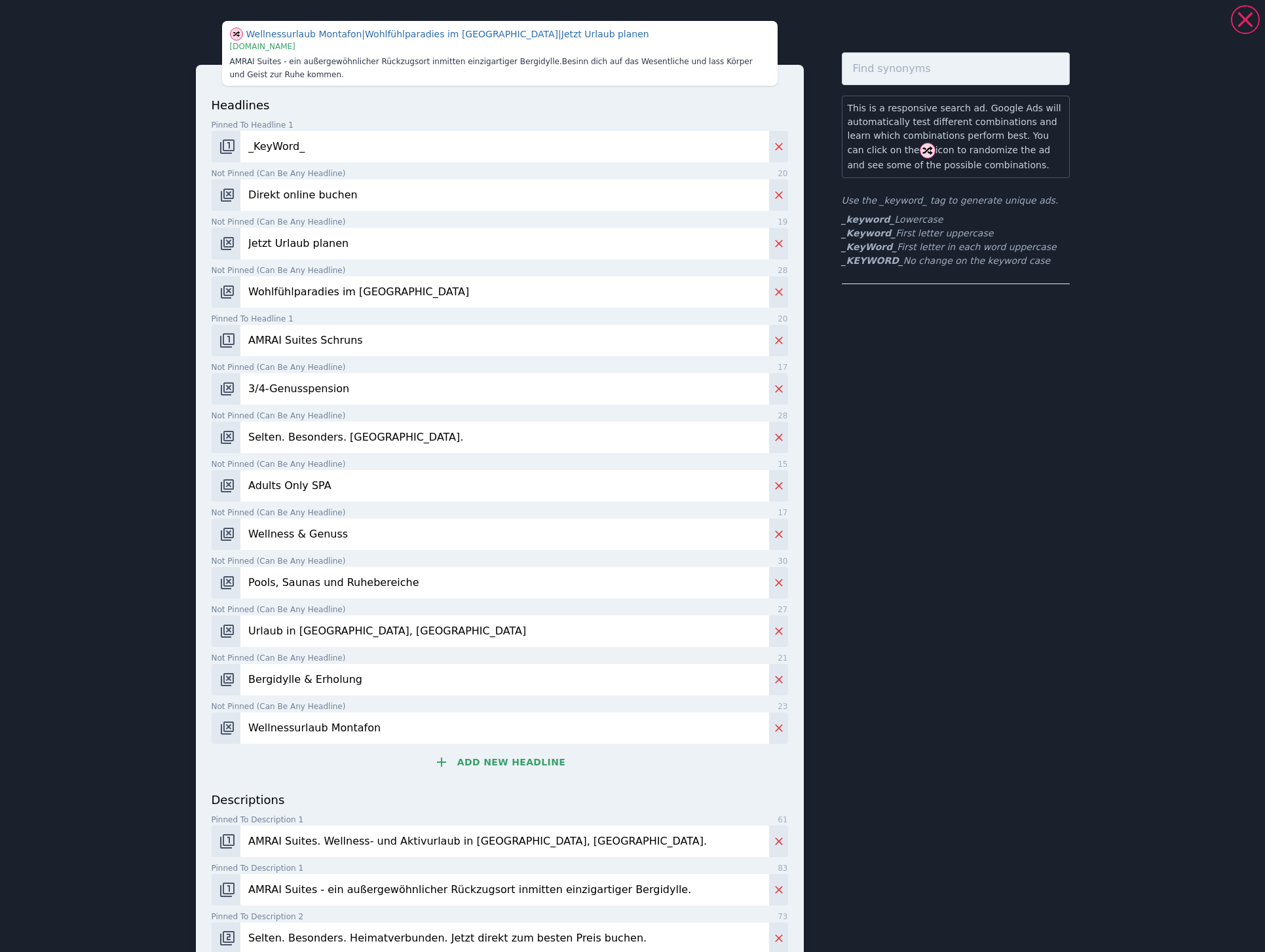
click at [319, 726] on input "Wellnessurlaub Montafon" at bounding box center [505, 728] width 528 height 31
type input "Wellnessurlaub im [GEOGRAPHIC_DATA]"
click at [481, 762] on button "Add new headline" at bounding box center [499, 763] width 576 height 26
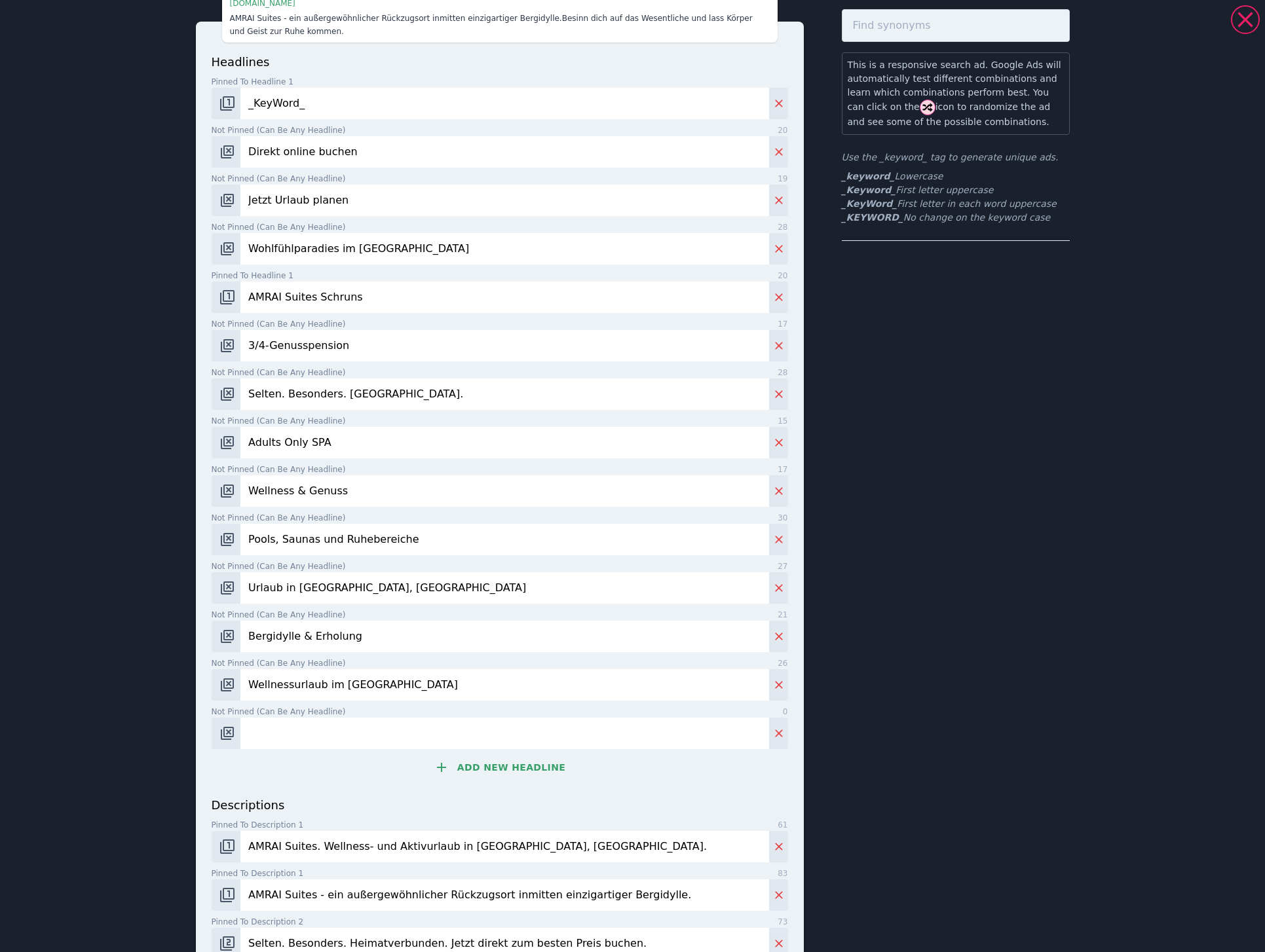
scroll to position [46, 0]
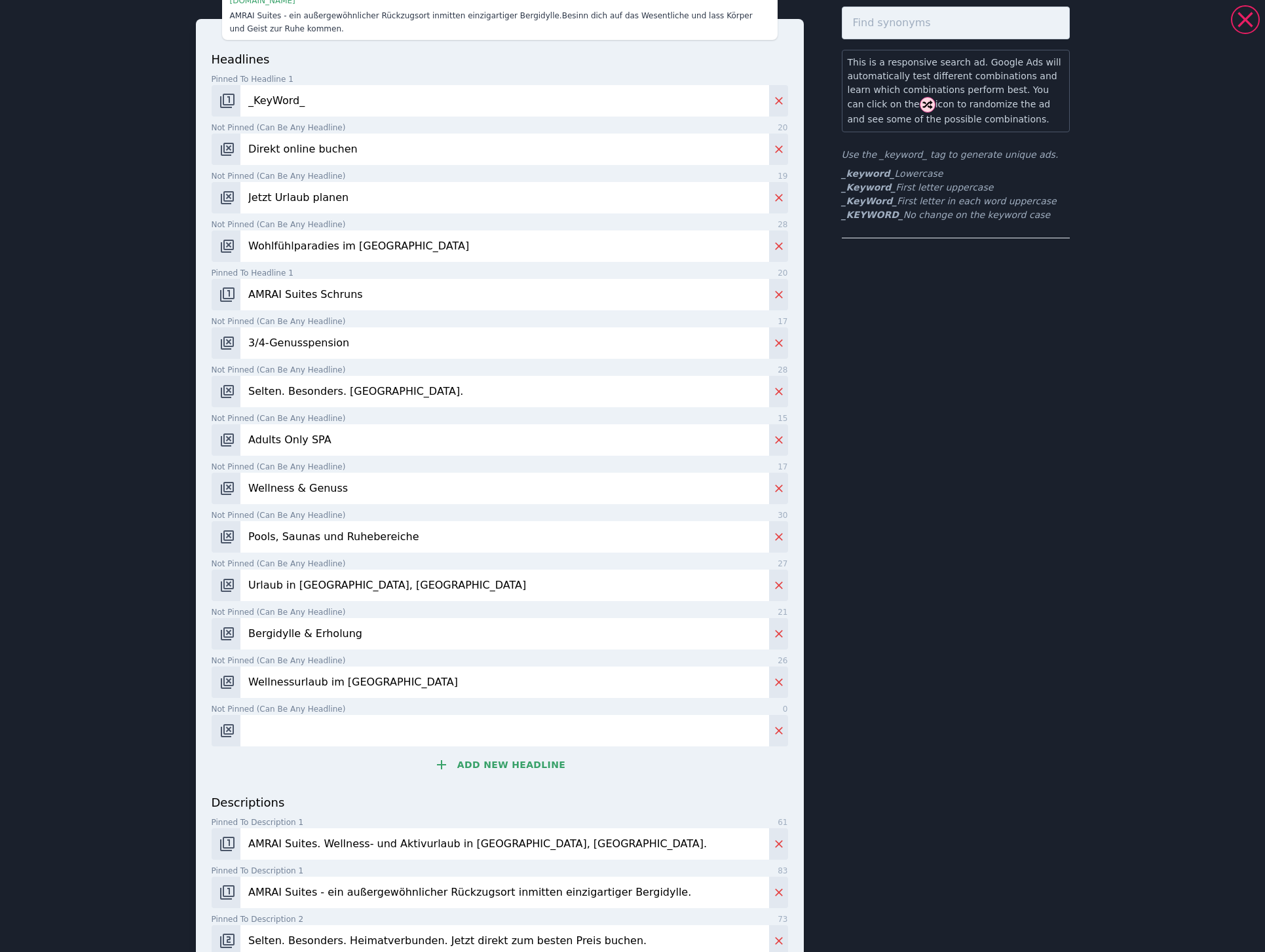
click at [313, 585] on input "Urlaub in [GEOGRAPHIC_DATA], [GEOGRAPHIC_DATA]" at bounding box center [505, 585] width 528 height 31
click at [313, 586] on input "Urlaub in [GEOGRAPHIC_DATA], [GEOGRAPHIC_DATA]" at bounding box center [505, 585] width 528 height 31
click at [299, 730] on input "Not pinned (Can be any headline) 0" at bounding box center [505, 731] width 528 height 31
paste input "Schruns"
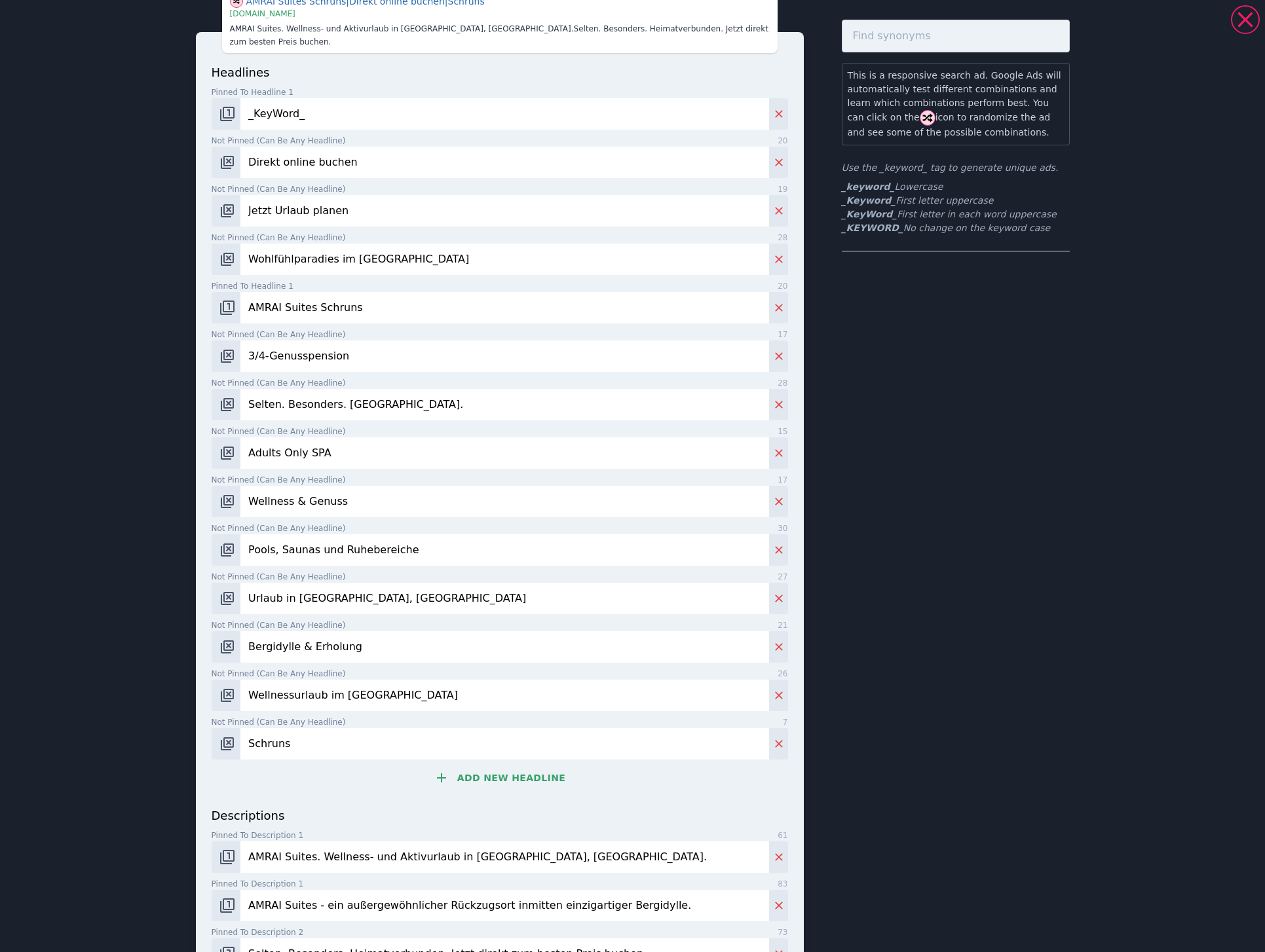
click at [357, 586] on input "Urlaub in [GEOGRAPHIC_DATA], [GEOGRAPHIC_DATA]" at bounding box center [505, 599] width 528 height 31
click at [312, 728] on input "Schruns" at bounding box center [505, 744] width 528 height 31
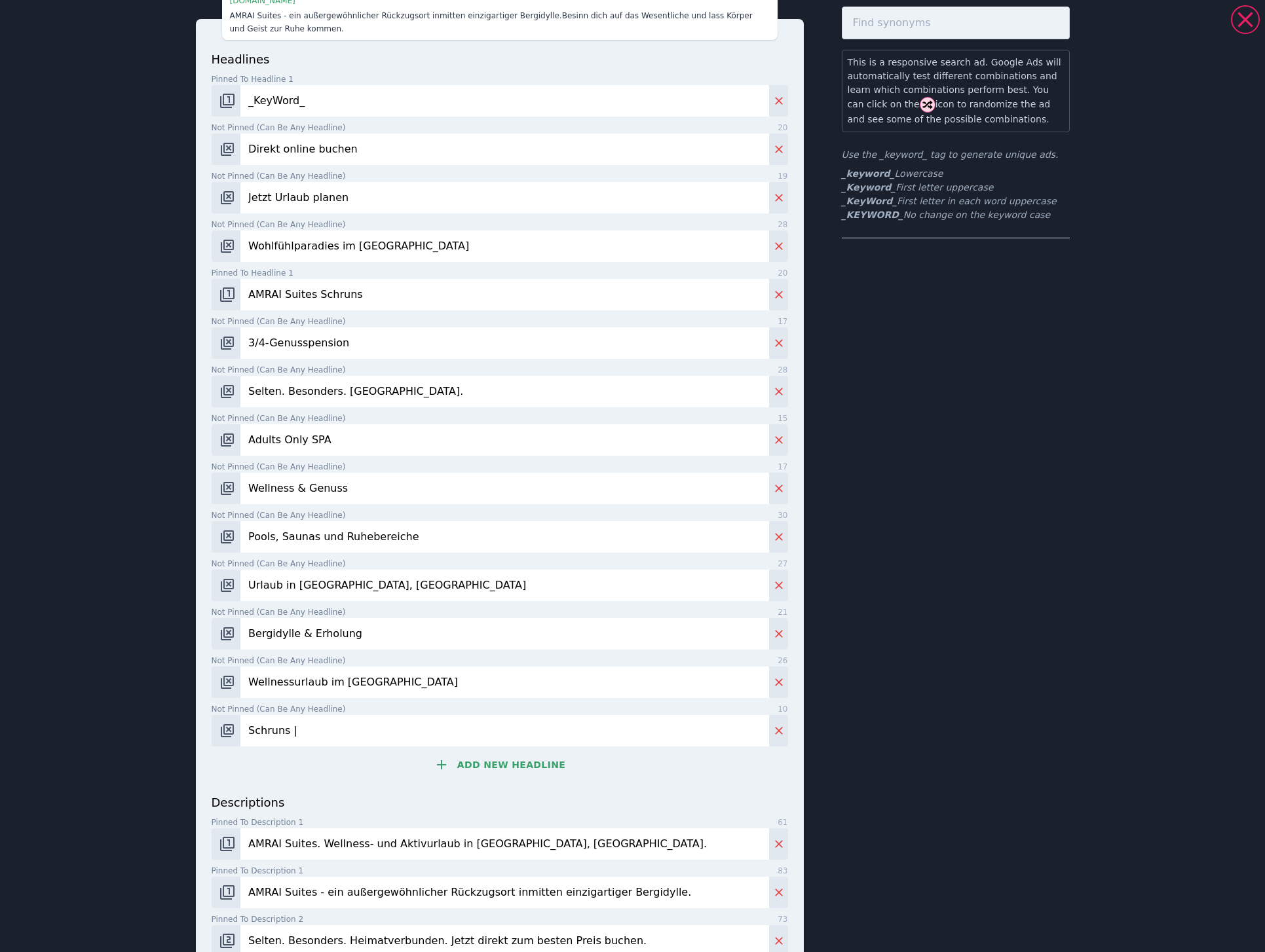
paste input "Schruns"
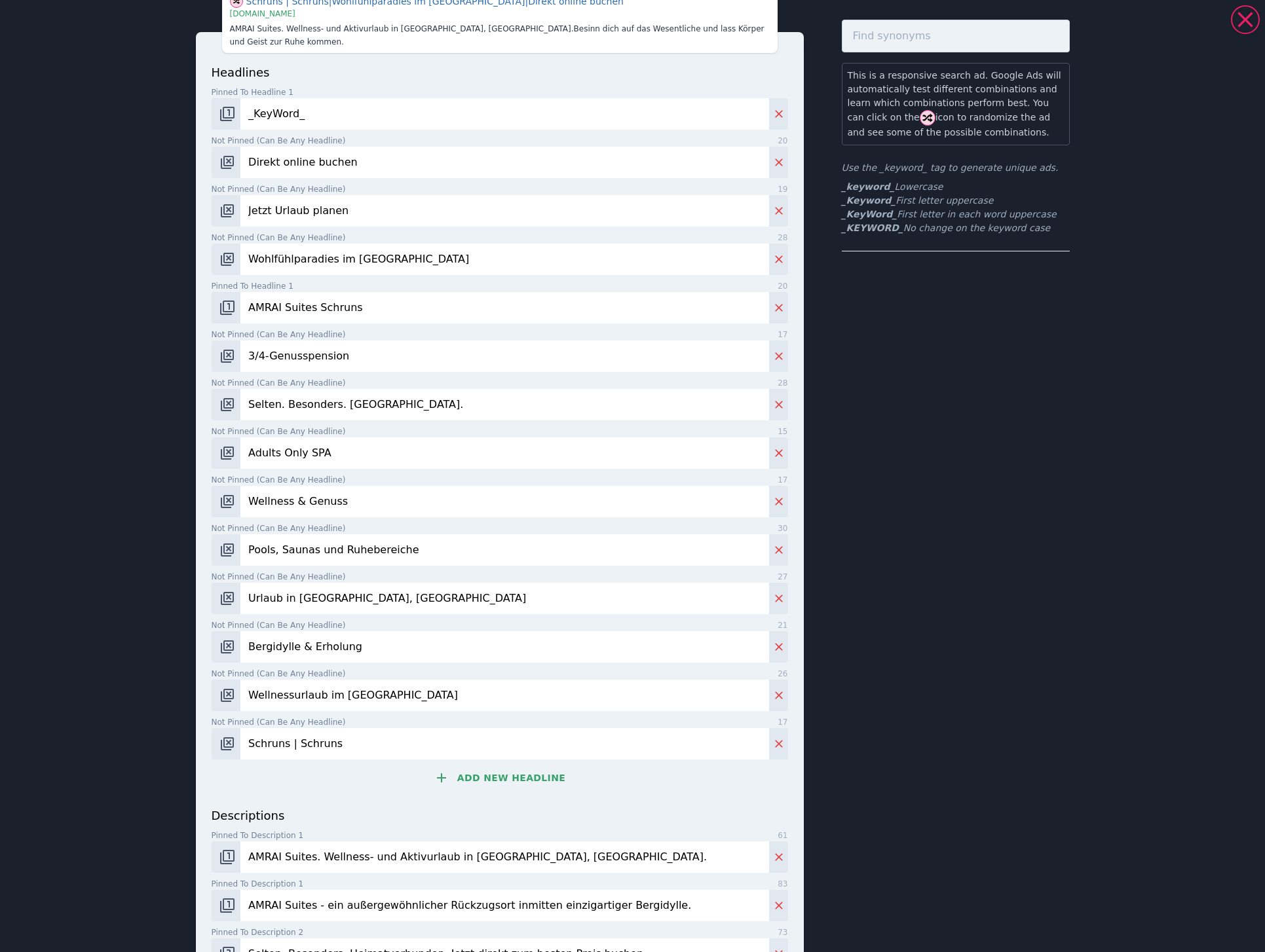
click at [360, 689] on input "Wellnessurlaub im [GEOGRAPHIC_DATA]" at bounding box center [505, 695] width 528 height 31
click at [360, 688] on input "Wellnessurlaub im [GEOGRAPHIC_DATA]" at bounding box center [505, 695] width 528 height 31
click at [308, 734] on input "Schruns | Schruns" at bounding box center [505, 744] width 528 height 31
paste input "Montafon"
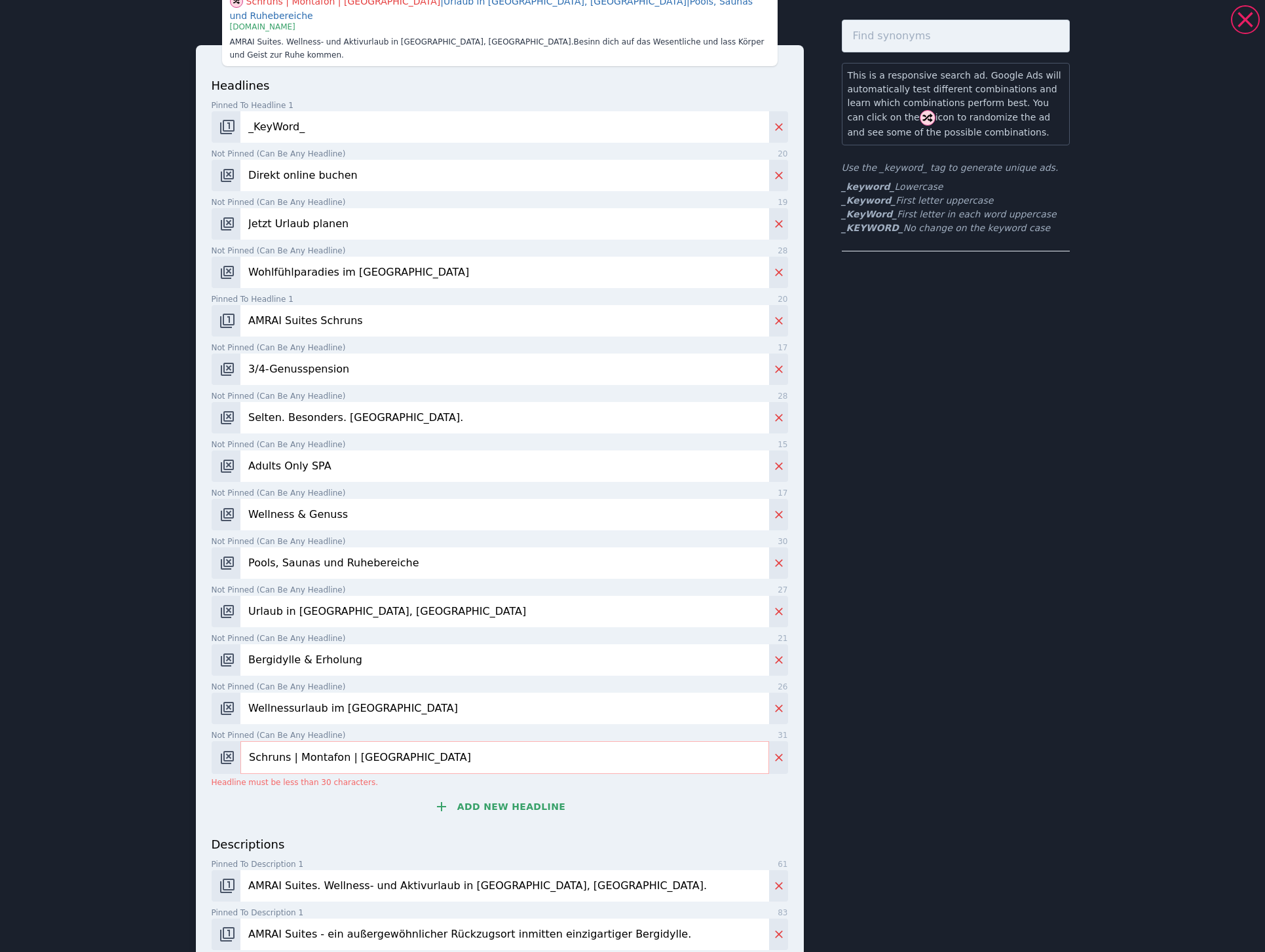
click at [366, 742] on input "Schruns | Montafon | [GEOGRAPHIC_DATA]" at bounding box center [505, 758] width 528 height 33
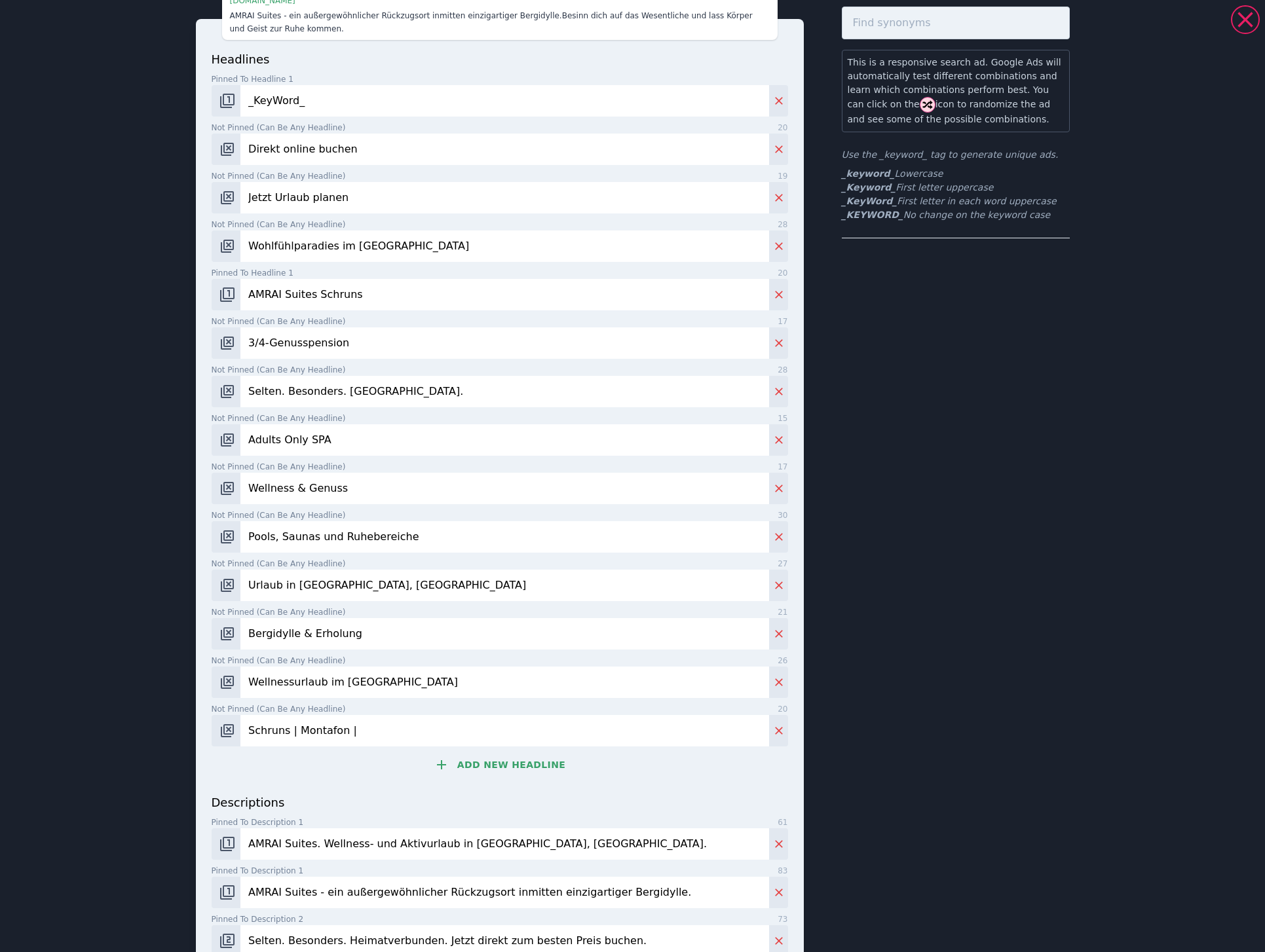
type input "Schruns | Montafon |"
drag, startPoint x: 317, startPoint y: 679, endPoint x: 433, endPoint y: 692, distance: 116.7
click at [433, 692] on input "Wellnessurlaub im [GEOGRAPHIC_DATA]" at bounding box center [505, 683] width 528 height 31
paste input "Vorarlberg"
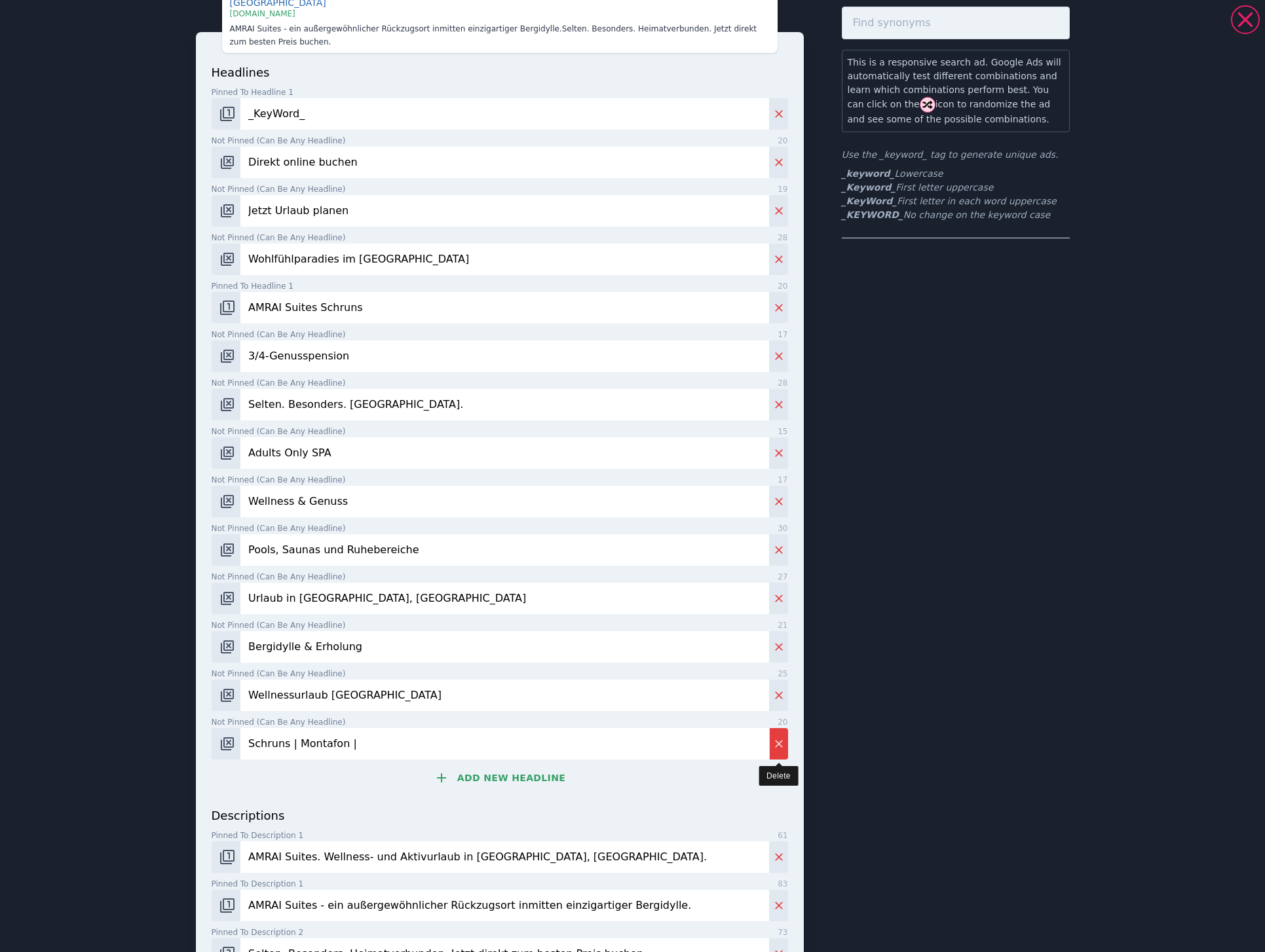
type input "Wellnessurlaub [GEOGRAPHIC_DATA]"
click at [775, 740] on icon "Delete" at bounding box center [779, 744] width 8 height 8
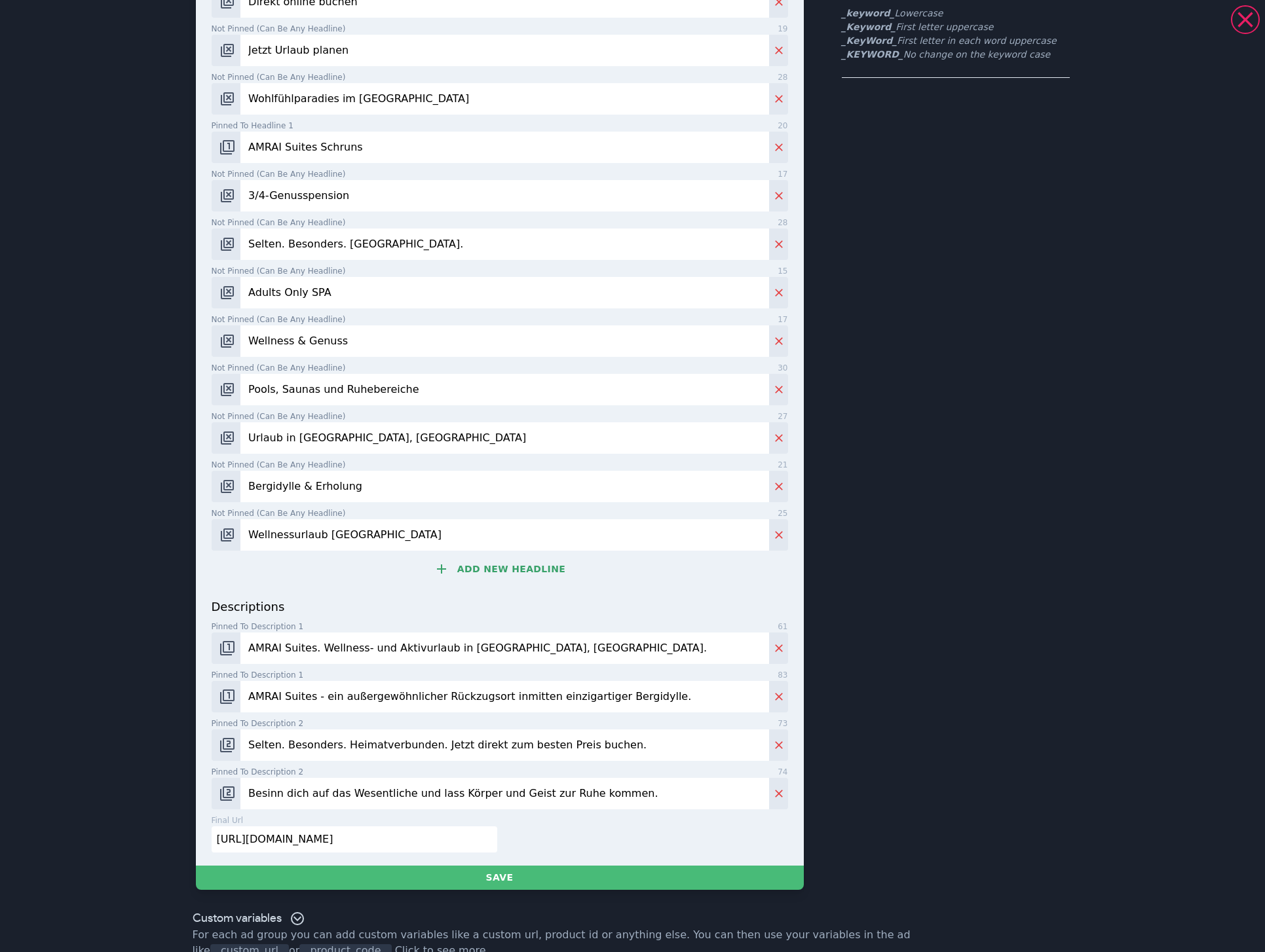
scroll to position [215, 0]
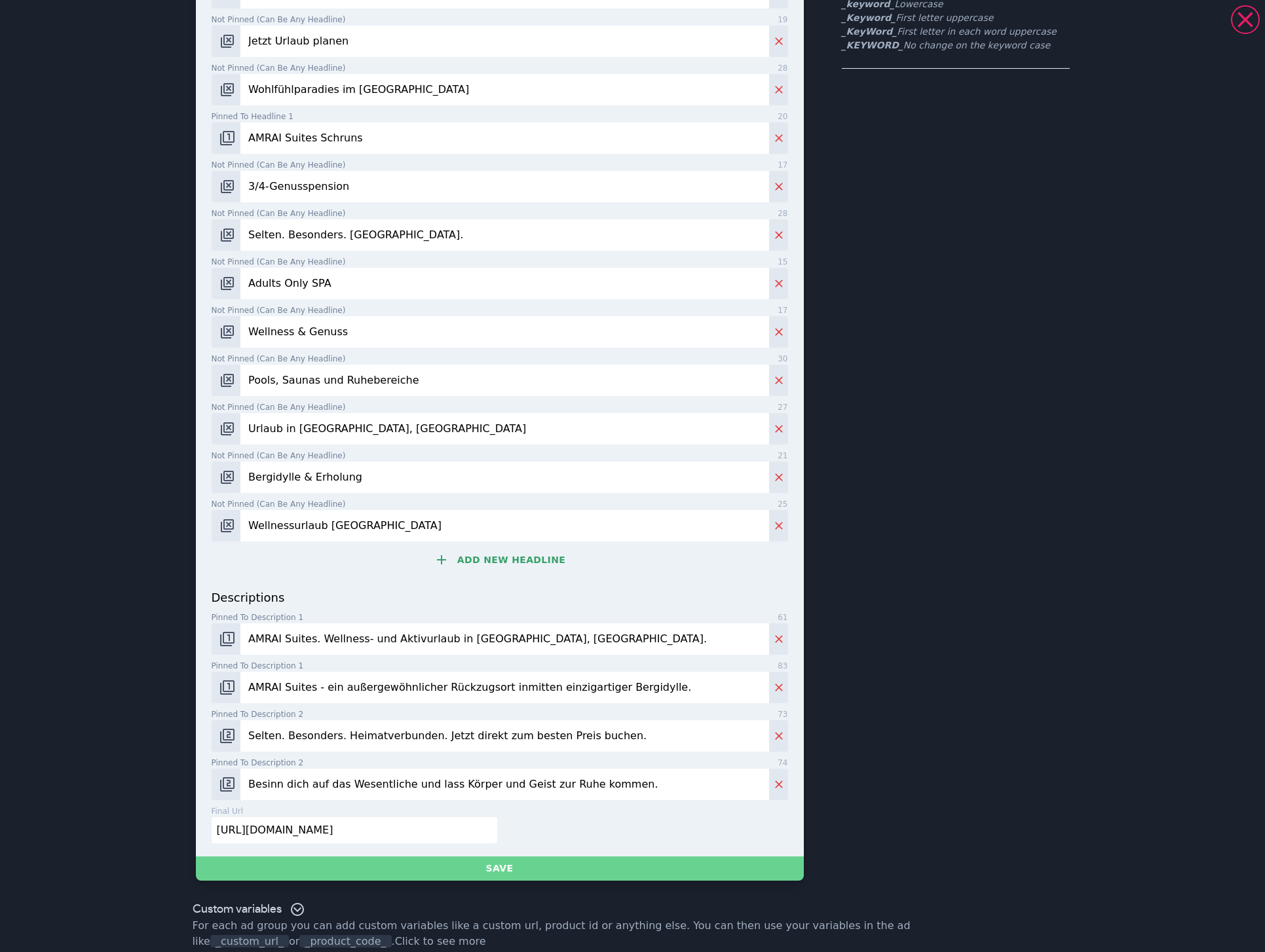
click at [513, 856] on button "Save" at bounding box center [499, 868] width 608 height 24
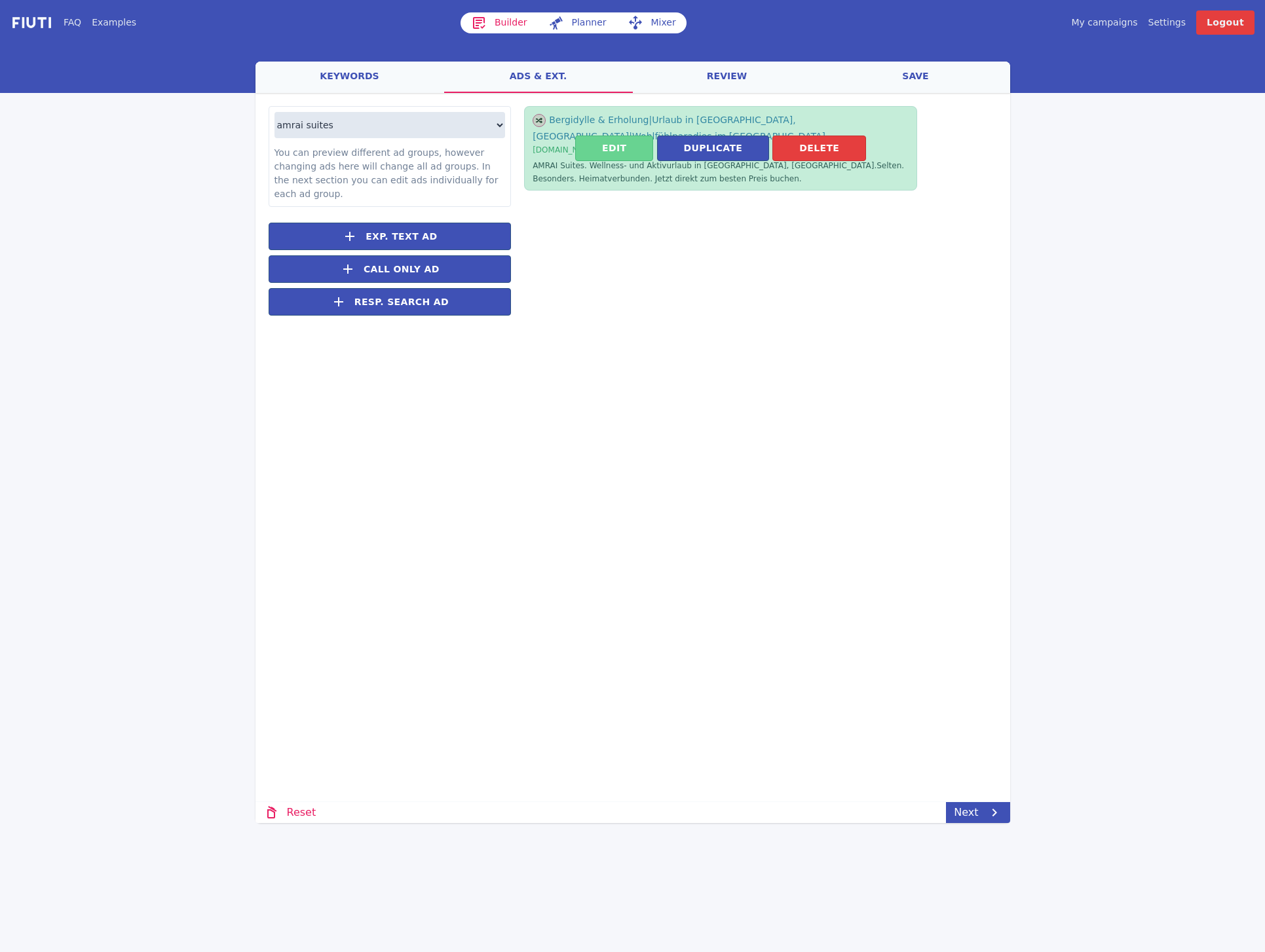
click at [613, 141] on button "Edit" at bounding box center [613, 148] width 78 height 26
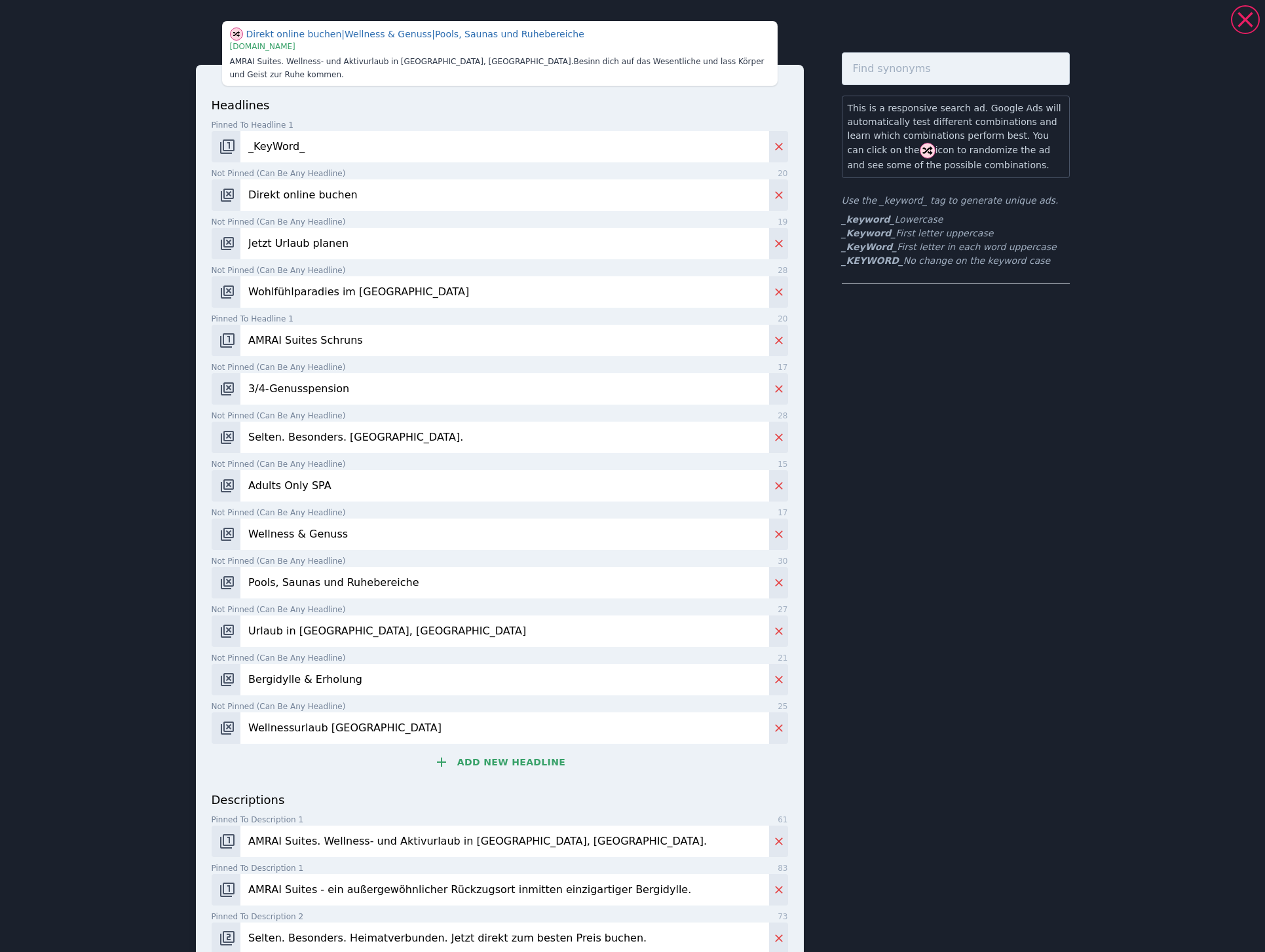
click at [370, 135] on input "_KeyWord_" at bounding box center [505, 147] width 528 height 31
click at [391, 193] on input "Direkt online buchen" at bounding box center [505, 195] width 528 height 31
click at [391, 236] on input "Jetzt Urlaub planen" at bounding box center [505, 243] width 528 height 31
click at [417, 283] on input "Wohlfühlparadies im [GEOGRAPHIC_DATA]" at bounding box center [505, 292] width 528 height 31
click at [410, 334] on input "AMRAI Suites Schruns" at bounding box center [505, 340] width 528 height 31
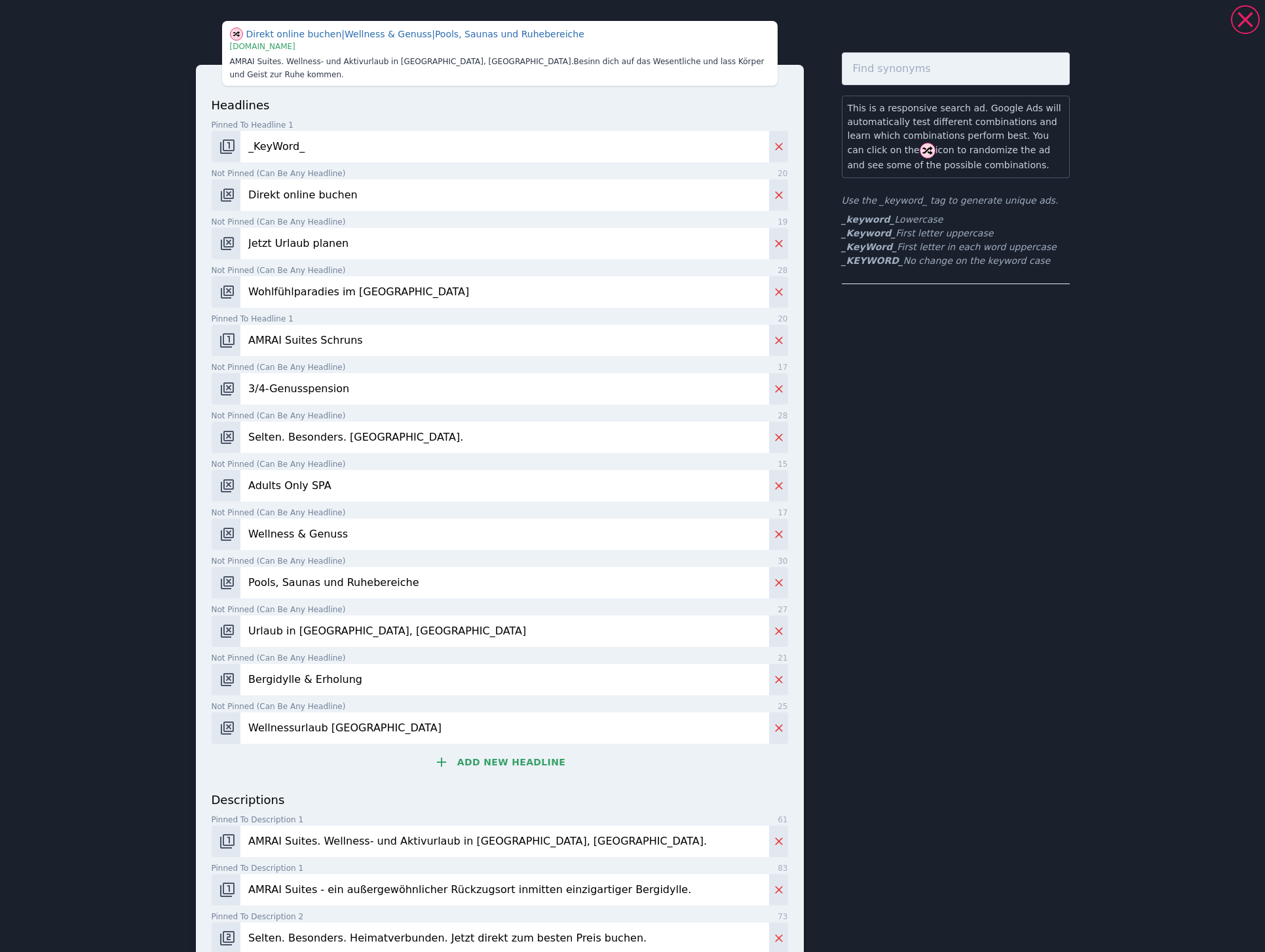
click at [404, 374] on input "3/4-Genusspension" at bounding box center [505, 389] width 528 height 31
click at [264, 376] on input "3/4-Genusspension" at bounding box center [505, 389] width 528 height 31
click at [395, 379] on input "3/4 Genusspension" at bounding box center [505, 389] width 528 height 31
type input "3/4 Genusspension"
click at [434, 429] on input "Selten. Besonders. [GEOGRAPHIC_DATA]." at bounding box center [505, 437] width 528 height 31
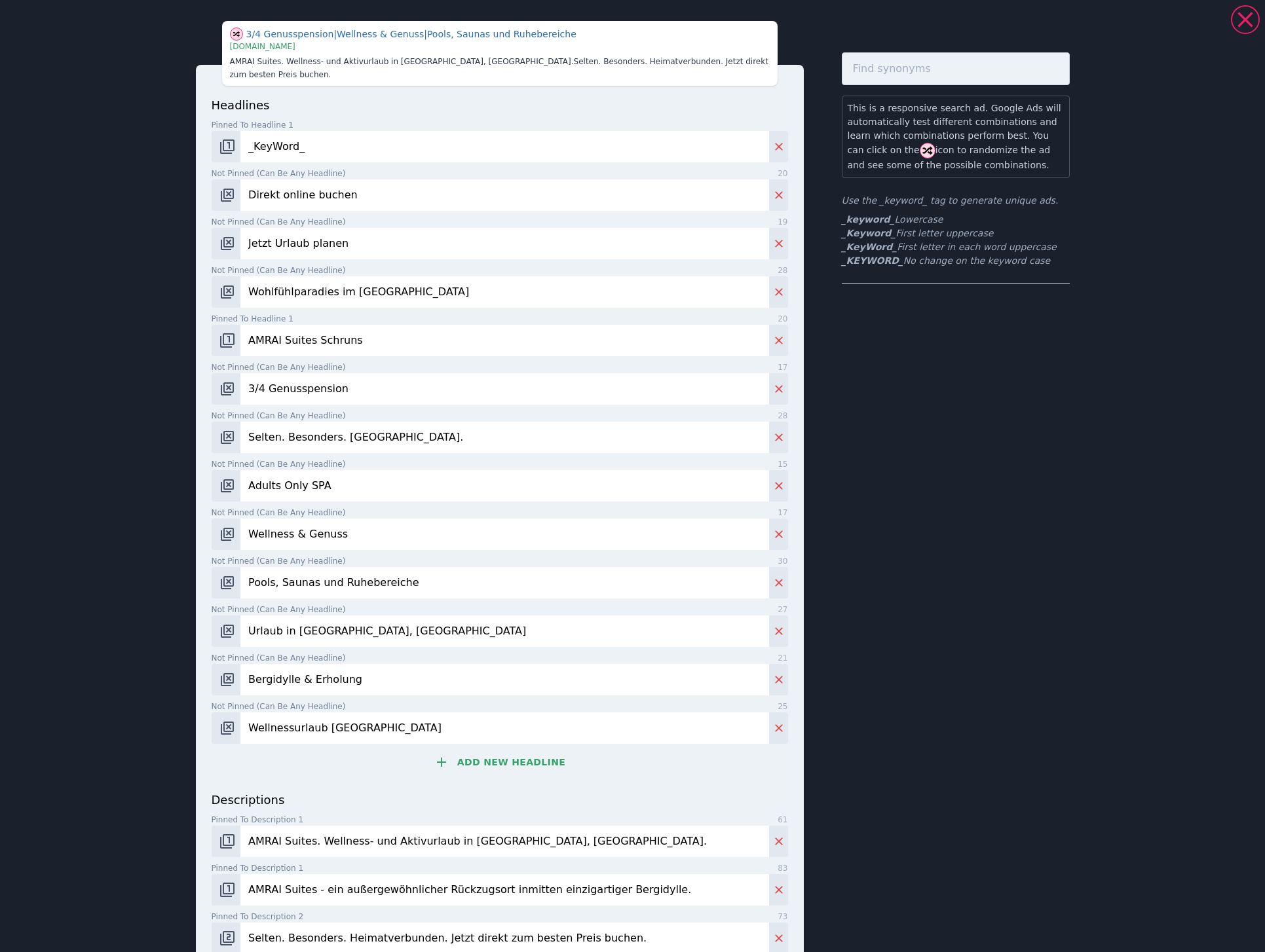
click at [371, 478] on input "Adults Only SPA" at bounding box center [505, 486] width 528 height 31
click at [378, 520] on input "Wellness & Genuss" at bounding box center [505, 534] width 528 height 31
click at [459, 577] on input "Pools, Saunas und Ruhebereiche" at bounding box center [505, 582] width 528 height 31
click at [407, 623] on input "Urlaub in [GEOGRAPHIC_DATA], [GEOGRAPHIC_DATA]" at bounding box center [505, 631] width 528 height 31
click at [387, 670] on input "Bergidylle & Erholung" at bounding box center [505, 679] width 528 height 31
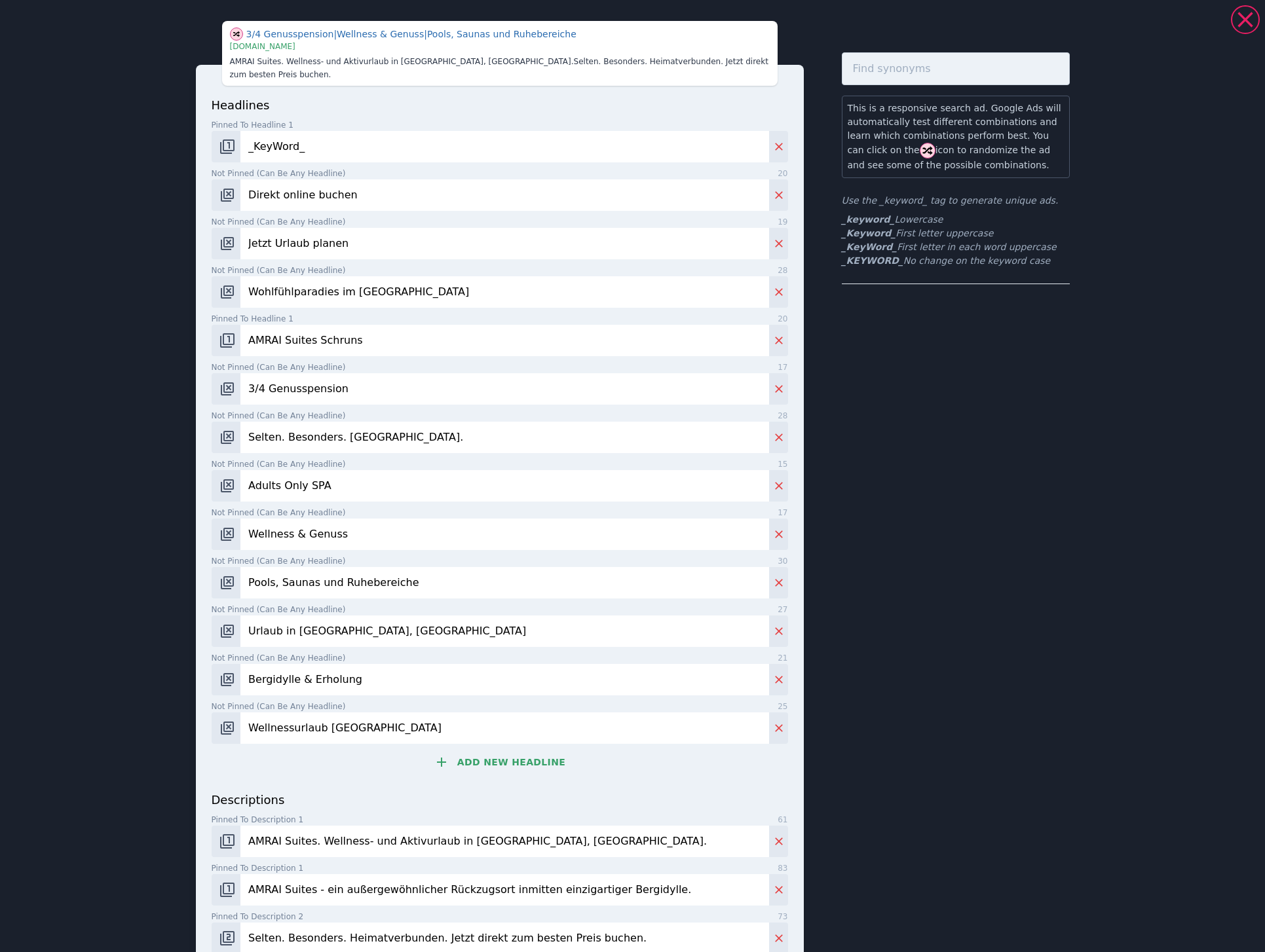
click at [481, 727] on input "Wellnessurlaub [GEOGRAPHIC_DATA]" at bounding box center [505, 728] width 528 height 31
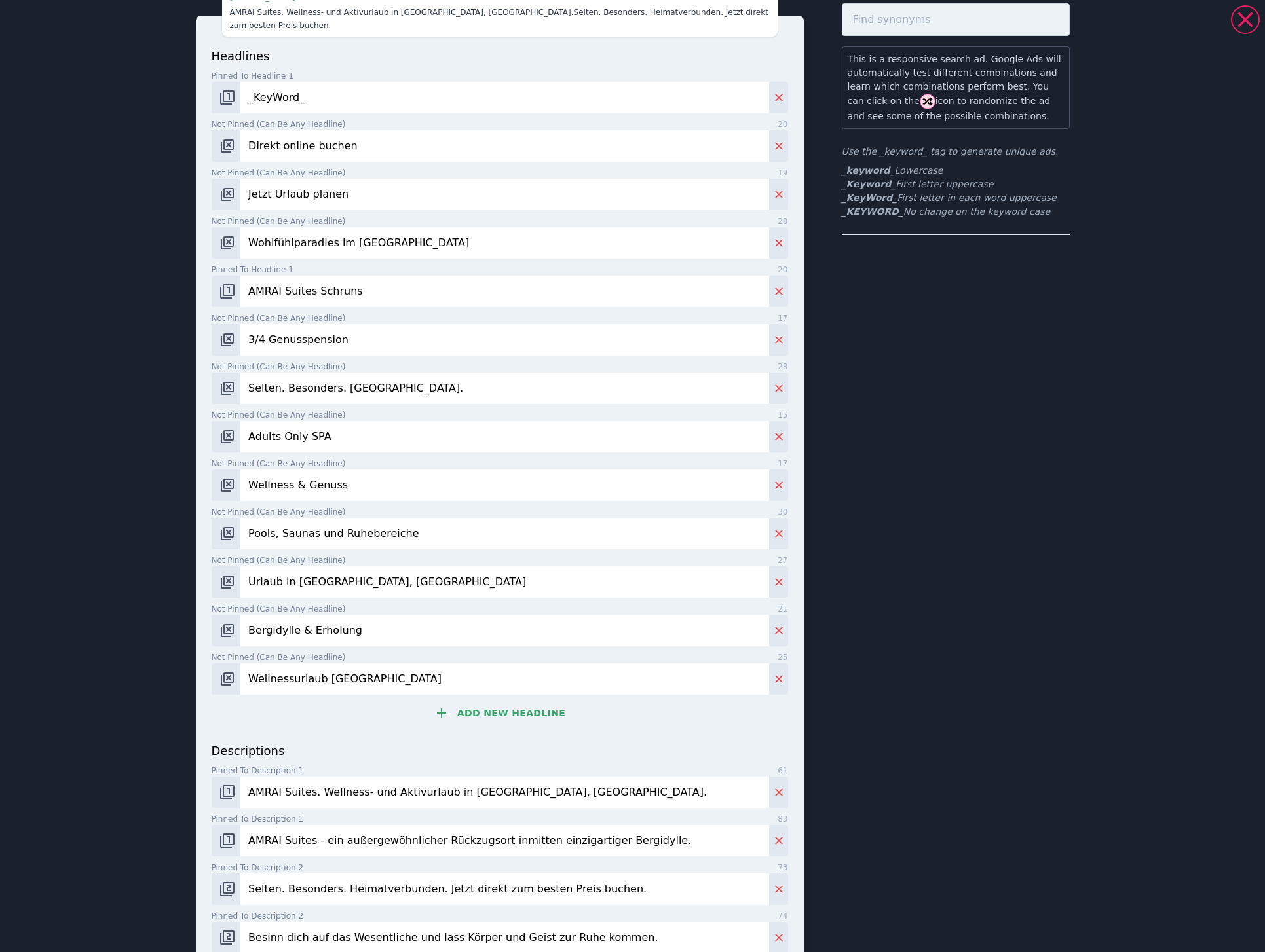
scroll to position [61, 0]
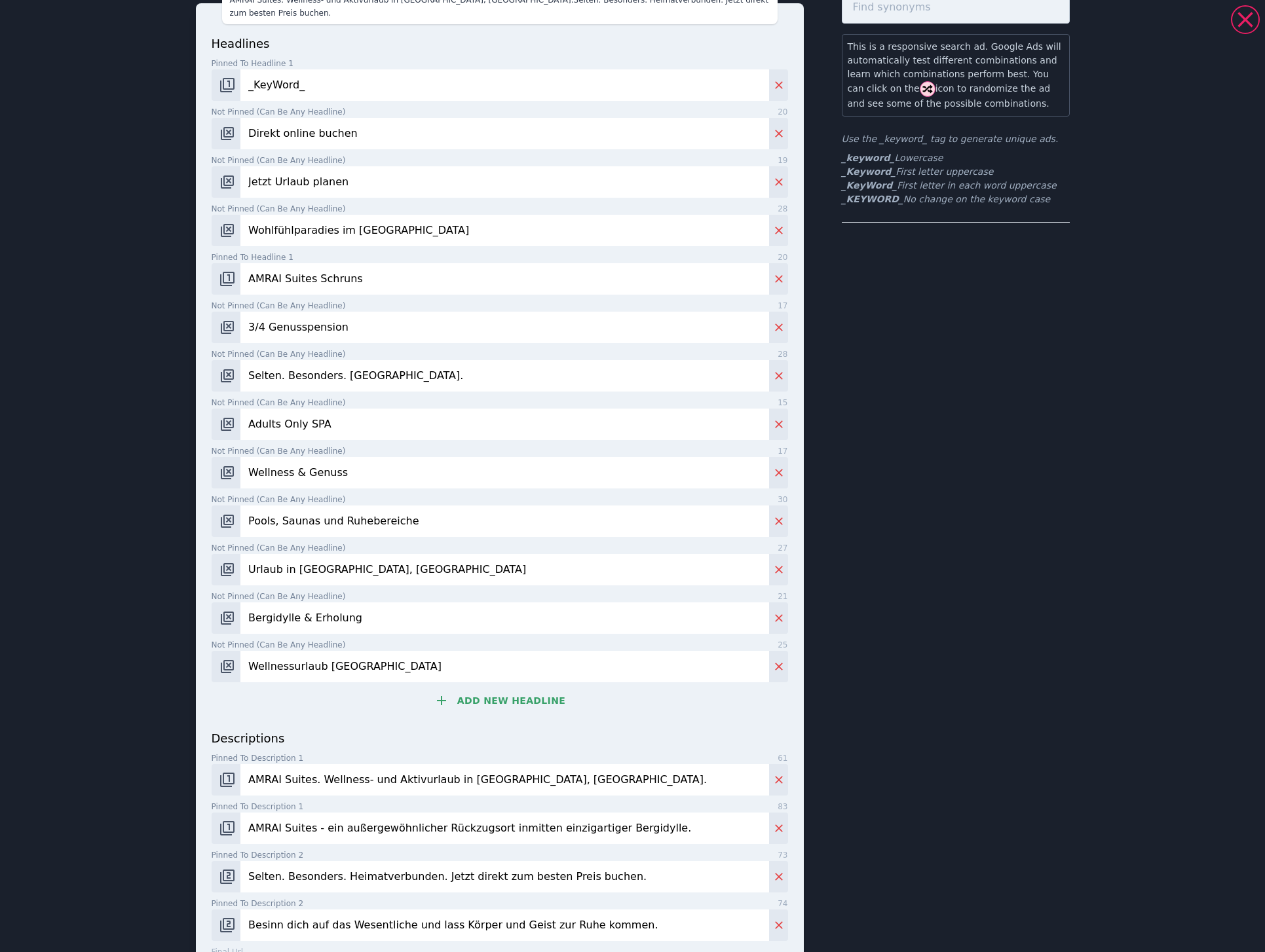
click at [593, 764] on input "AMRAI Suites. Wellness- und Aktivurlaub in [GEOGRAPHIC_DATA], [GEOGRAPHIC_DATA]." at bounding box center [505, 780] width 528 height 31
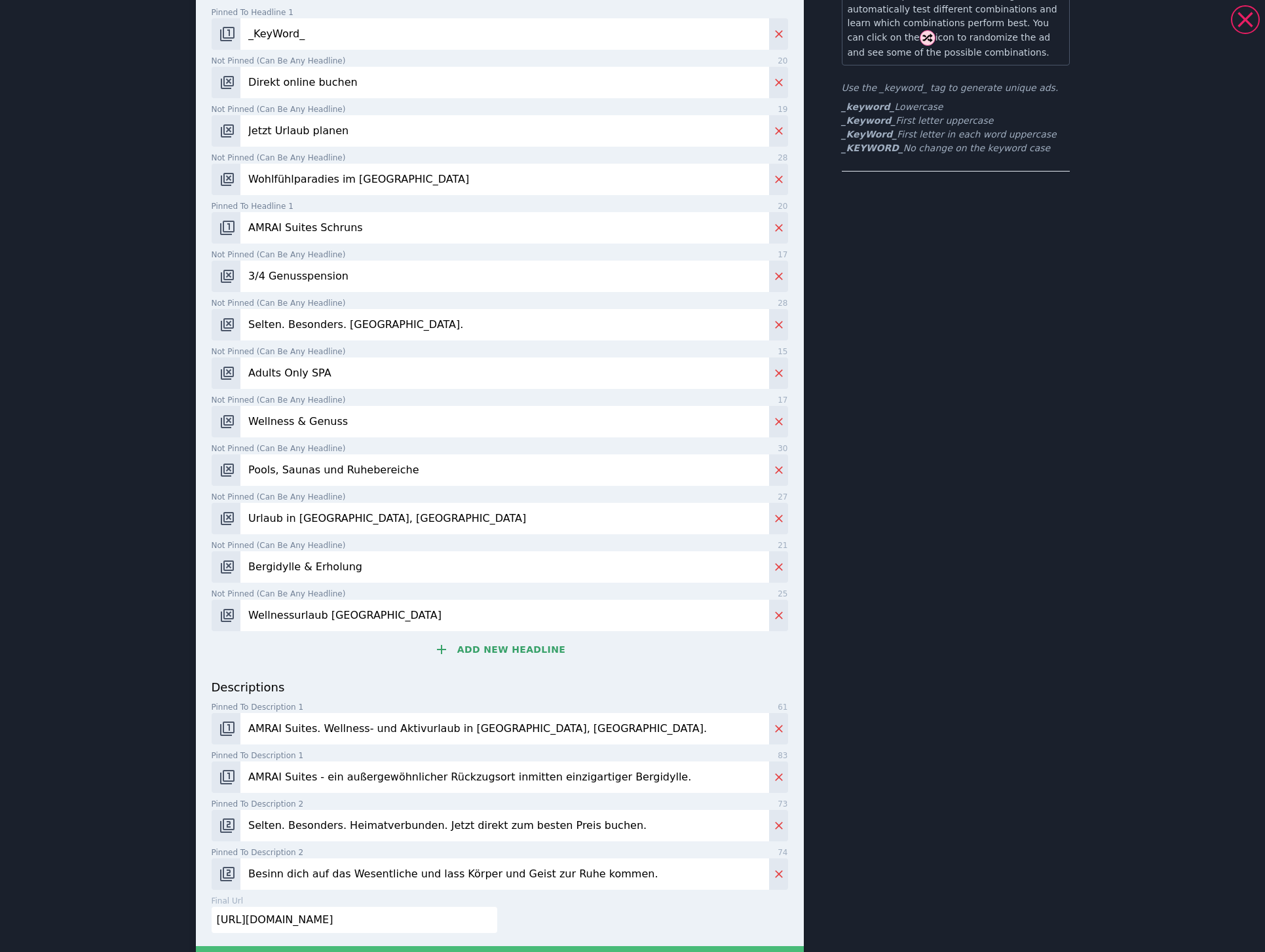
scroll to position [193, 0]
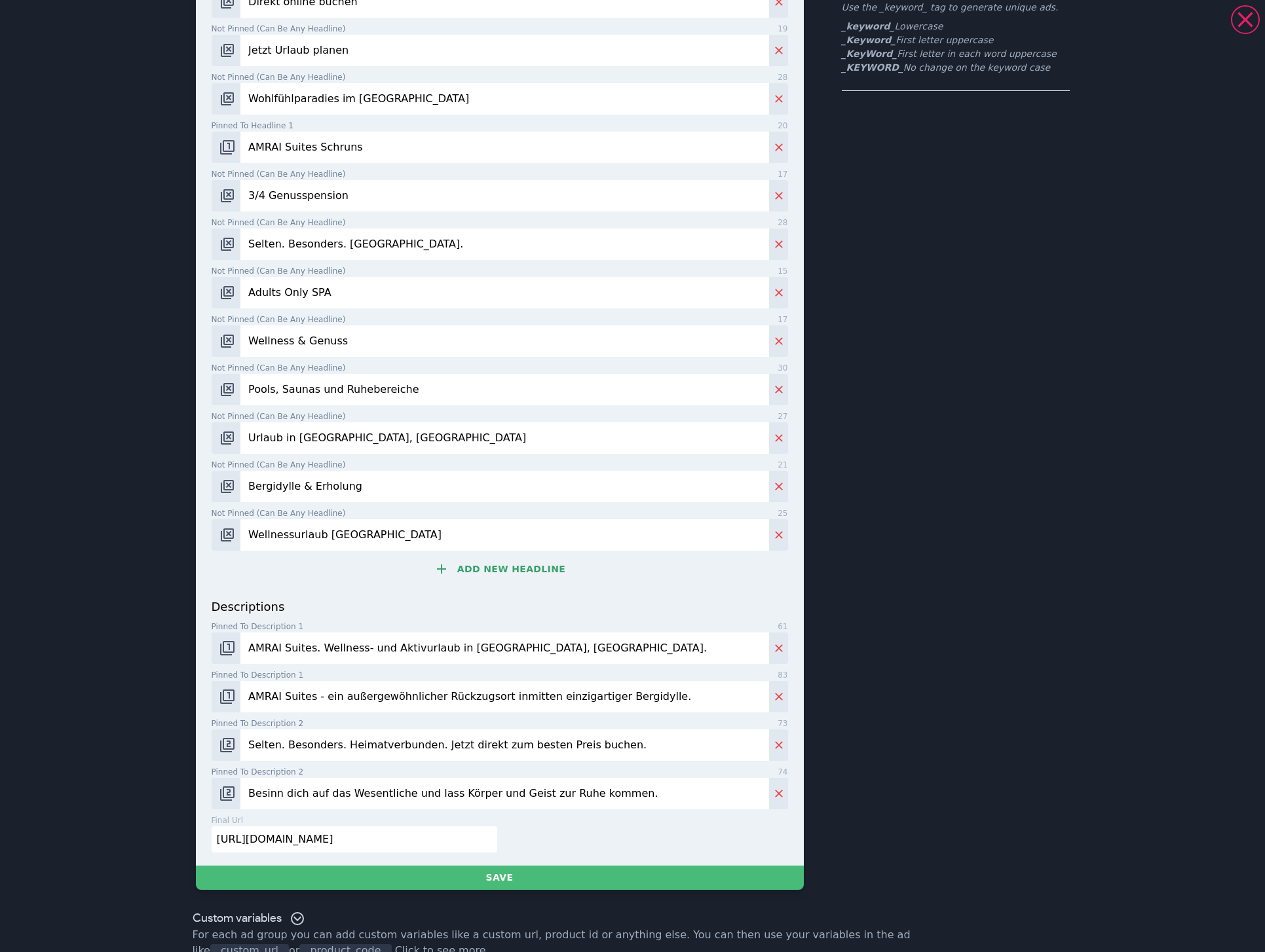
click at [295, 682] on input "AMRAI Suites - ein außergewöhnlicher Rückzugsort inmitten einzigartiger Bergidy…" at bounding box center [505, 697] width 528 height 31
click at [369, 691] on input "AMRAI Suites - ein außergewöhnlicher Rückzugsort inmitten einzigartiger Bergidy…" at bounding box center [505, 697] width 528 height 31
click at [663, 686] on input "AMRAI Suites - ein außergewöhnlicher Rückzugsort inmitten einzigartiger Bergidy…" at bounding box center [505, 697] width 528 height 31
click at [654, 736] on input "Selten. Besonders. Heimatverbunden. Jetzt direkt zum besten Preis buchen." at bounding box center [505, 745] width 528 height 31
click at [454, 735] on input "Selten. Besonders. Heimatverbunden. Jetzt direkt zum besten Preis buchen." at bounding box center [505, 745] width 528 height 31
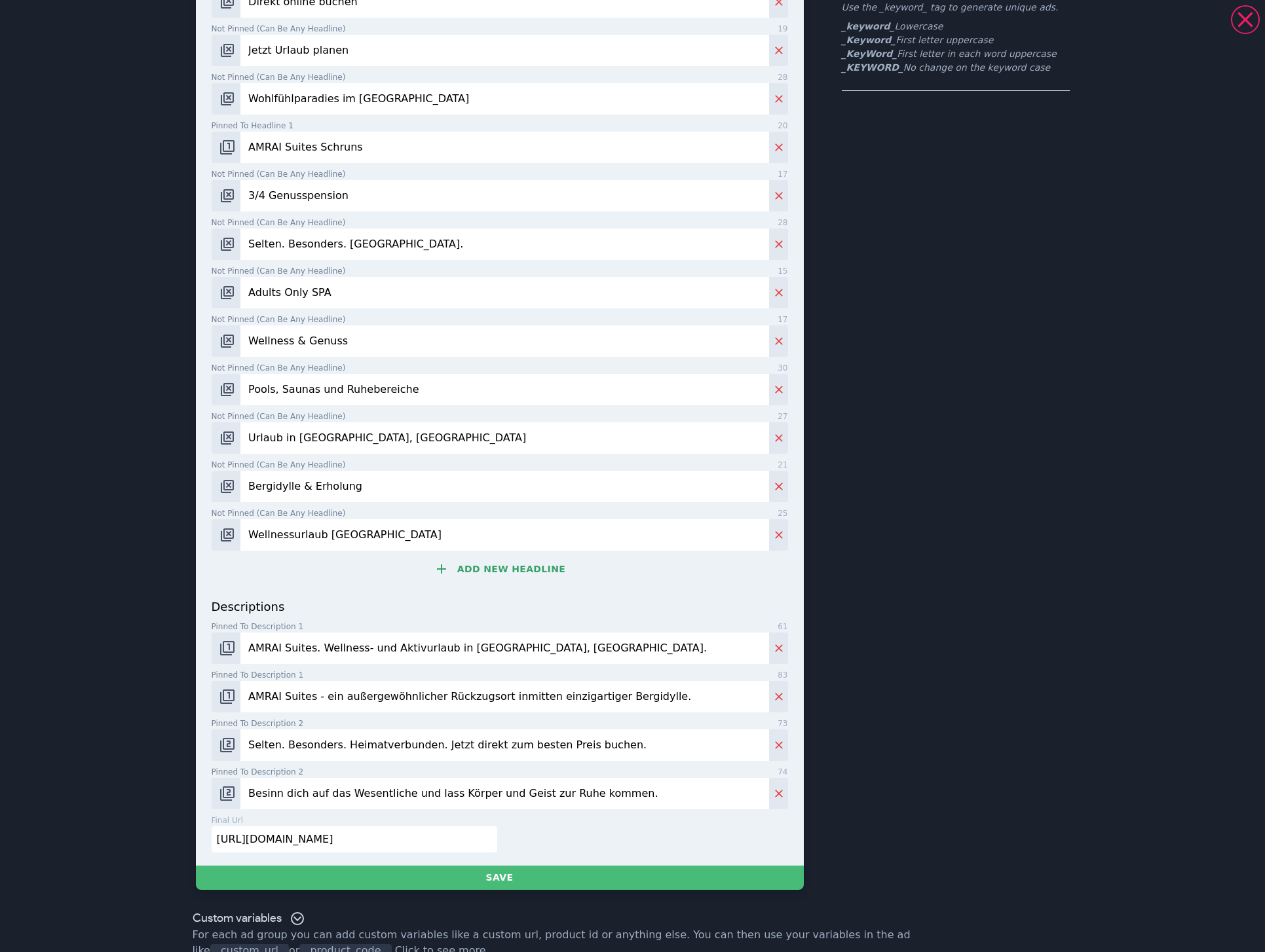
click at [523, 733] on input "Selten. Besonders. Heimatverbunden. Jetzt direkt zum besten Preis buchen." at bounding box center [505, 745] width 528 height 31
click at [649, 729] on input "Selten. Besonders. Heimatverbunden. Jetzt direkt zum besten Preis buchen." at bounding box center [505, 745] width 528 height 31
click at [467, 734] on input "Selten. Besonders. Heimatverbunden. Jetzt direkt zum besten Preis buchen." at bounding box center [505, 745] width 528 height 31
click at [481, 730] on input "Selten. Besonders. Heimatverbunden. Jetzt direkt zum besten Preis buchen." at bounding box center [505, 745] width 528 height 31
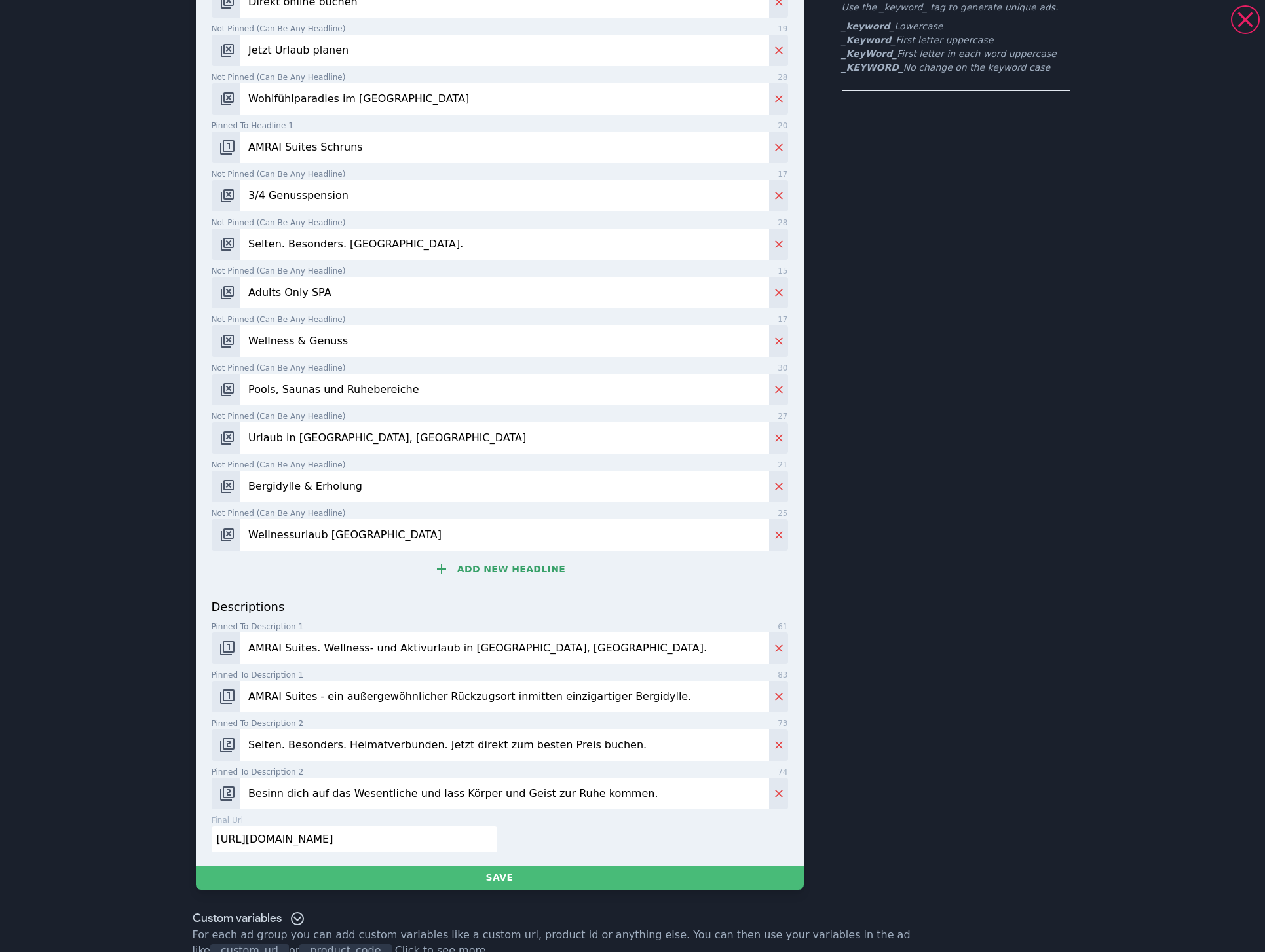
drag, startPoint x: 482, startPoint y: 730, endPoint x: 562, endPoint y: 729, distance: 80.0
click at [562, 729] on input "Selten. Besonders. Heimatverbunden. Jetzt direkt zum besten Preis buchen." at bounding box center [505, 745] width 528 height 31
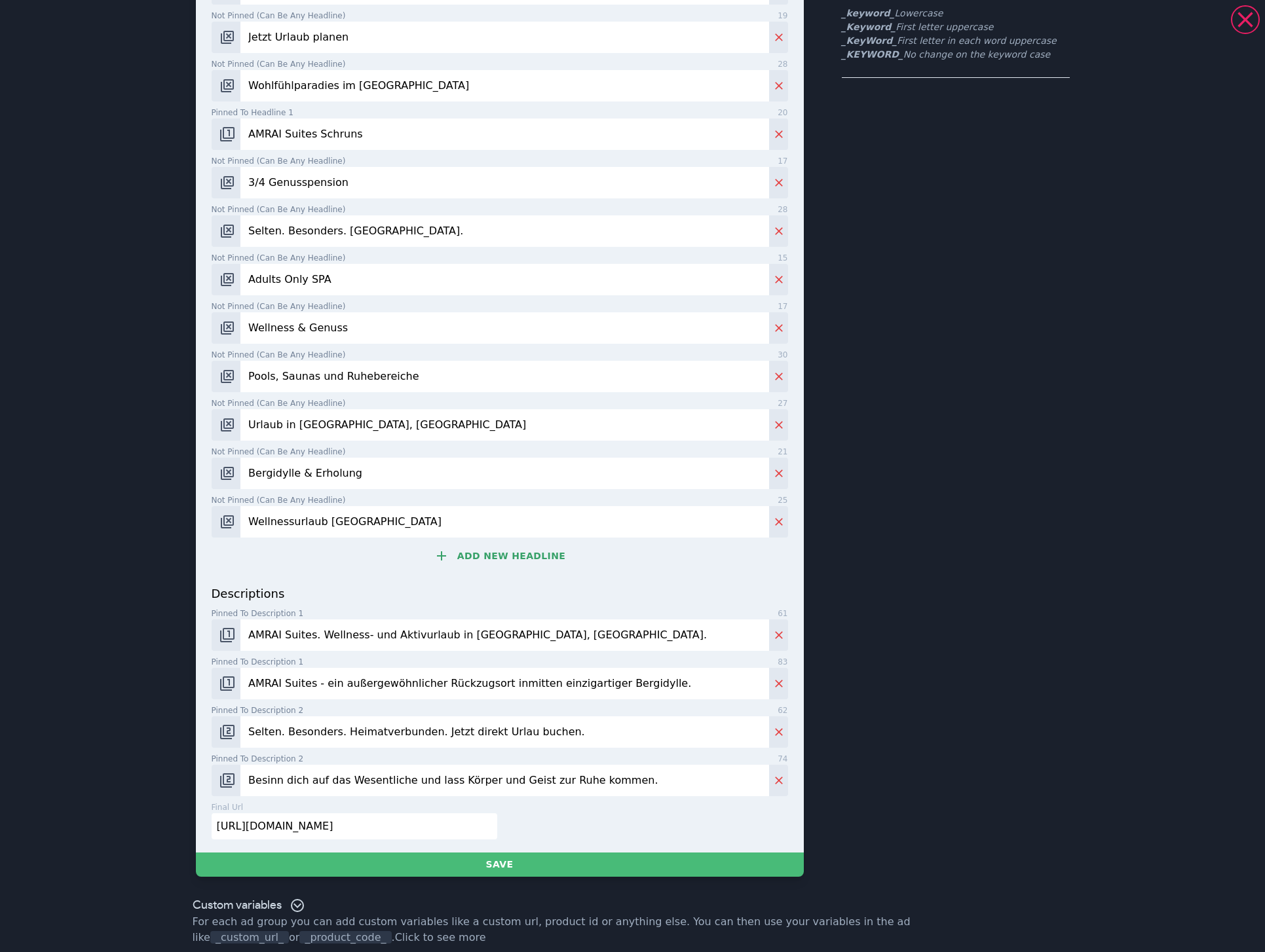
scroll to position [207, 0]
click at [595, 728] on input "Selten. Besonders. Heimatverbunden. Jetzt direkt Urlaub buchen." at bounding box center [505, 732] width 528 height 31
type input "Selten. Besonders. Heimatverbunden. Jetzt direkt Urlaub buchen."
click at [647, 780] on input "Besinn dich auf das Wesentliche und lass Körper und Geist zur Ruhe kommen." at bounding box center [505, 780] width 528 height 31
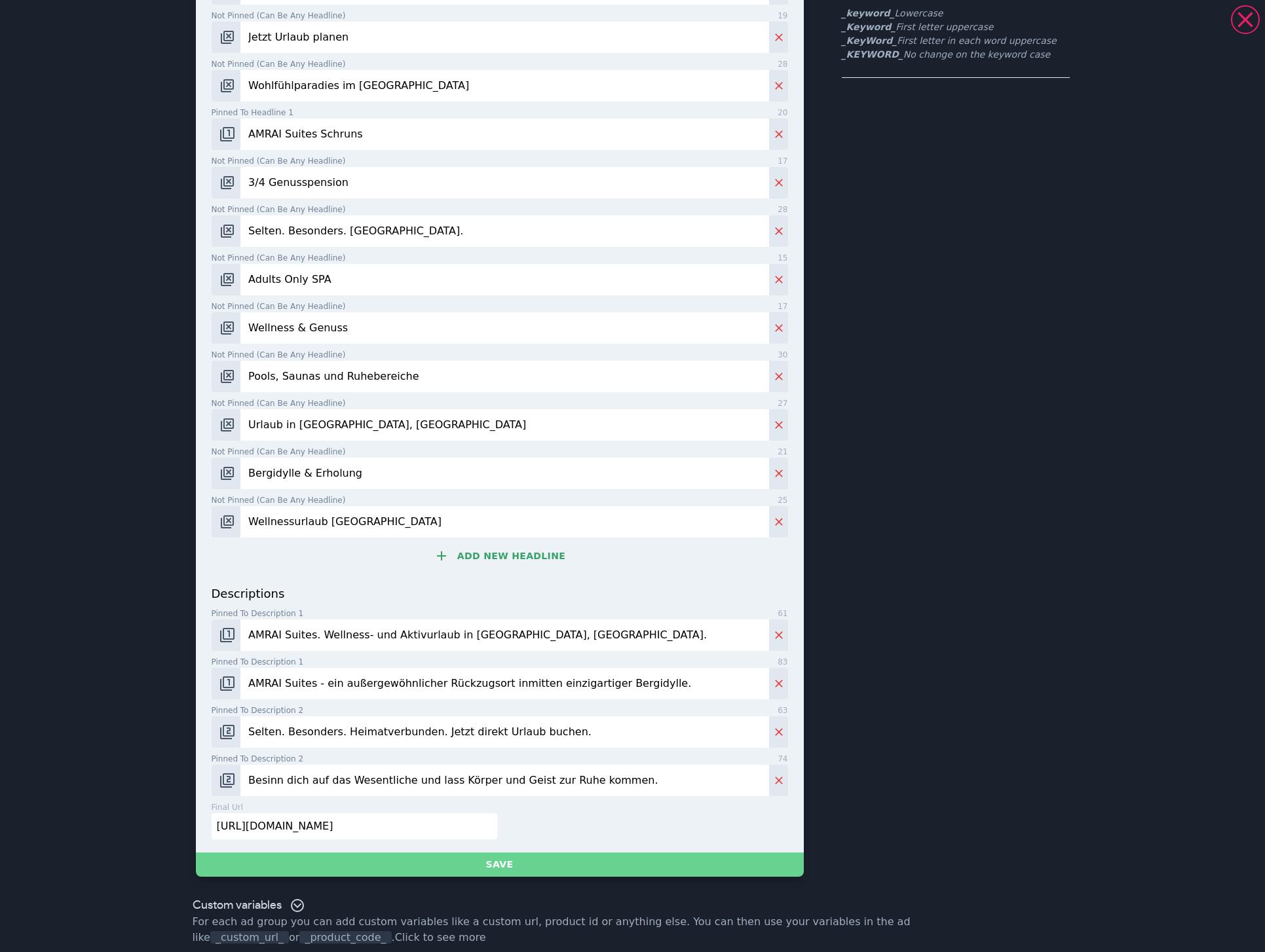
click at [558, 863] on button "Save" at bounding box center [499, 864] width 608 height 24
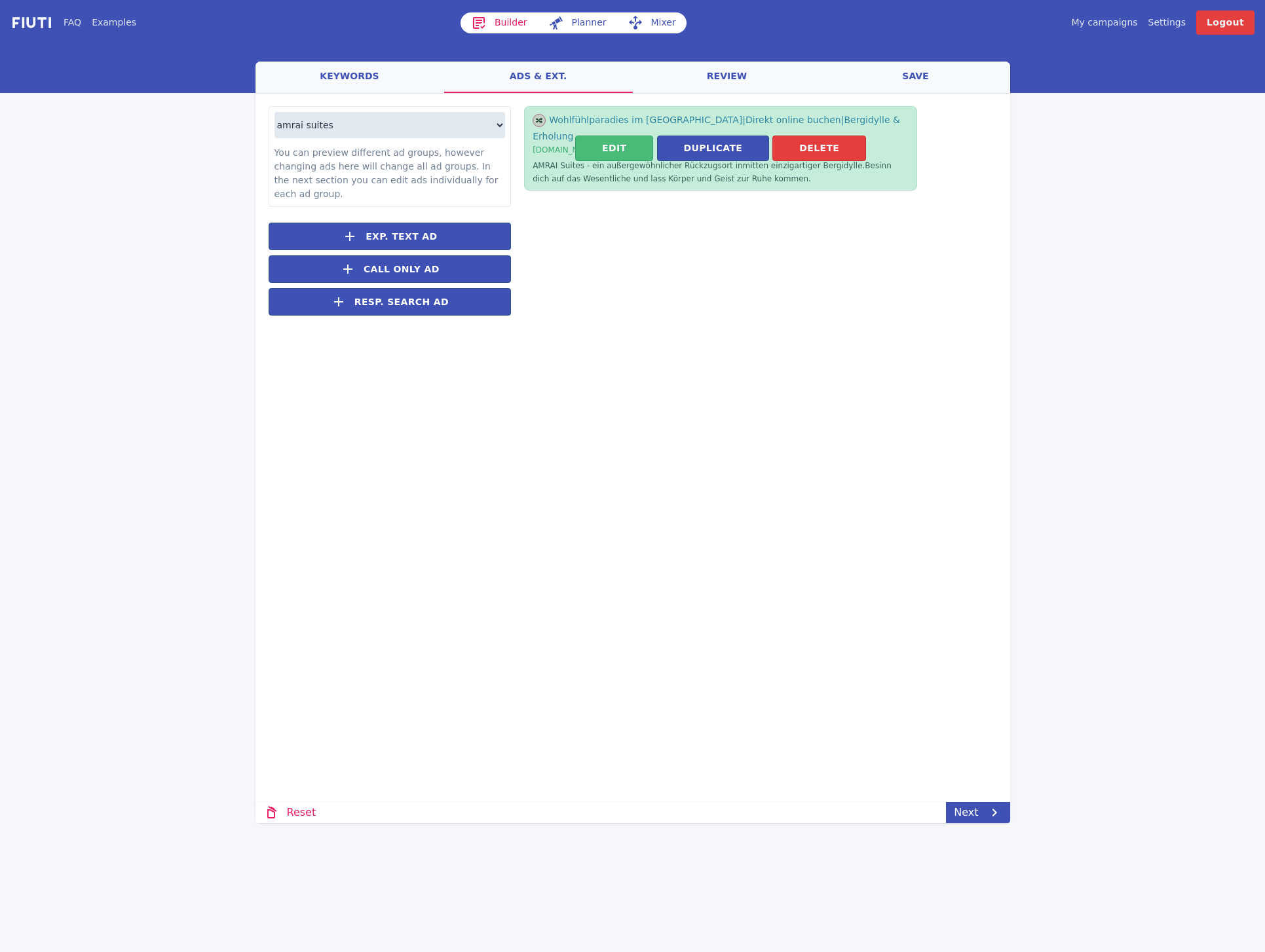
click at [711, 137] on button "Duplicate" at bounding box center [713, 148] width 113 height 26
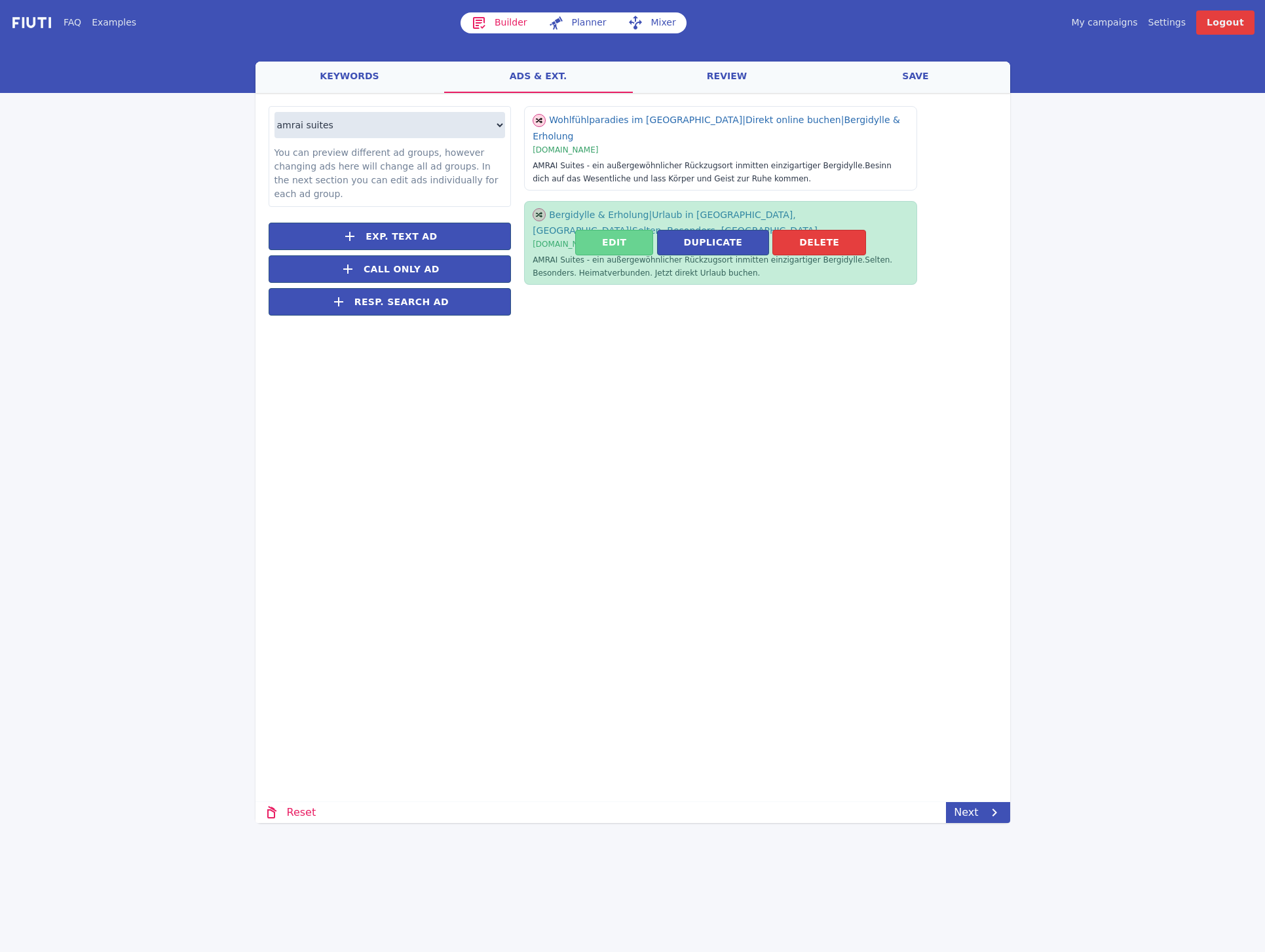
click at [608, 232] on button "Edit" at bounding box center [613, 242] width 78 height 26
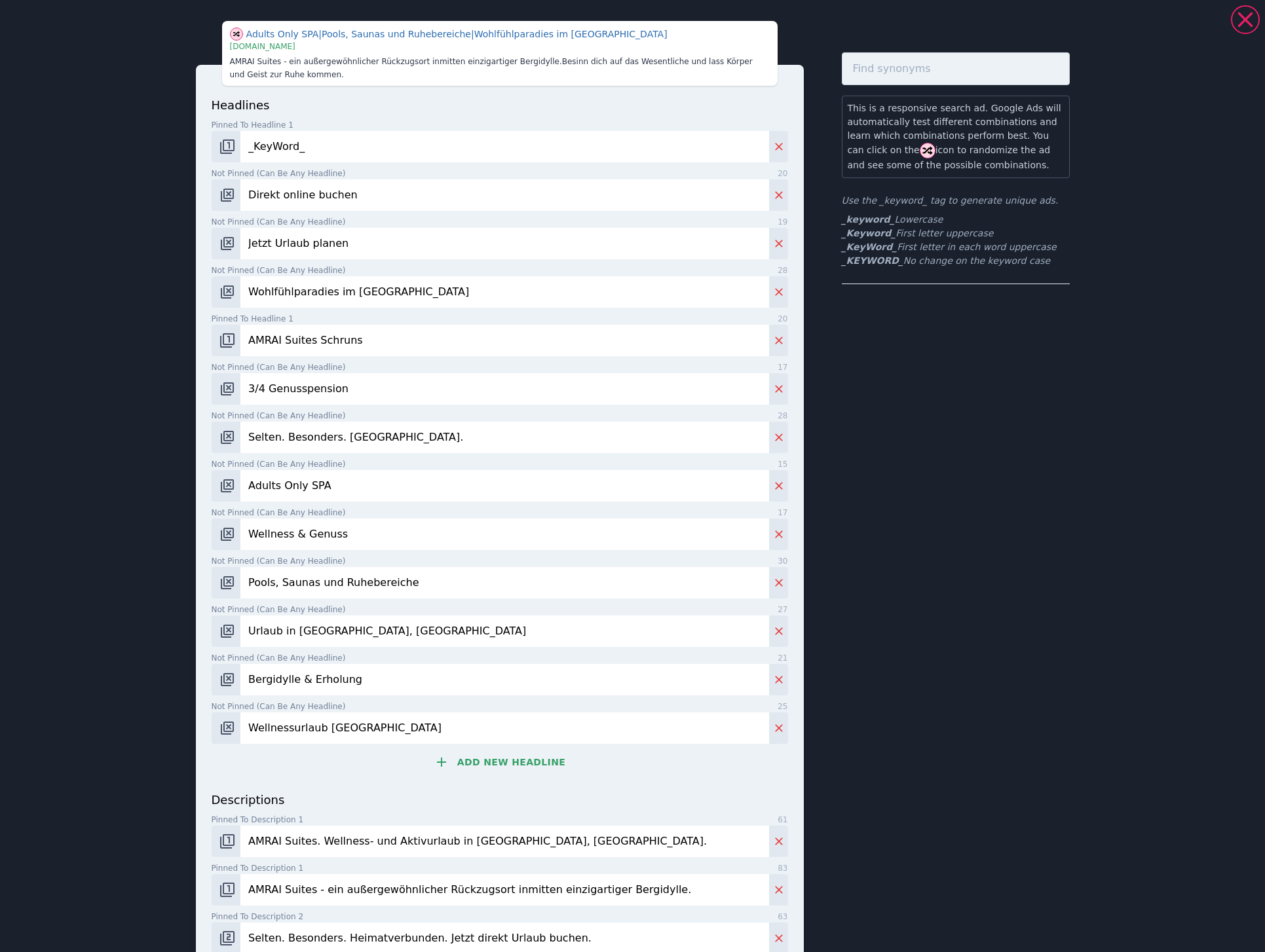
scroll to position [215, 0]
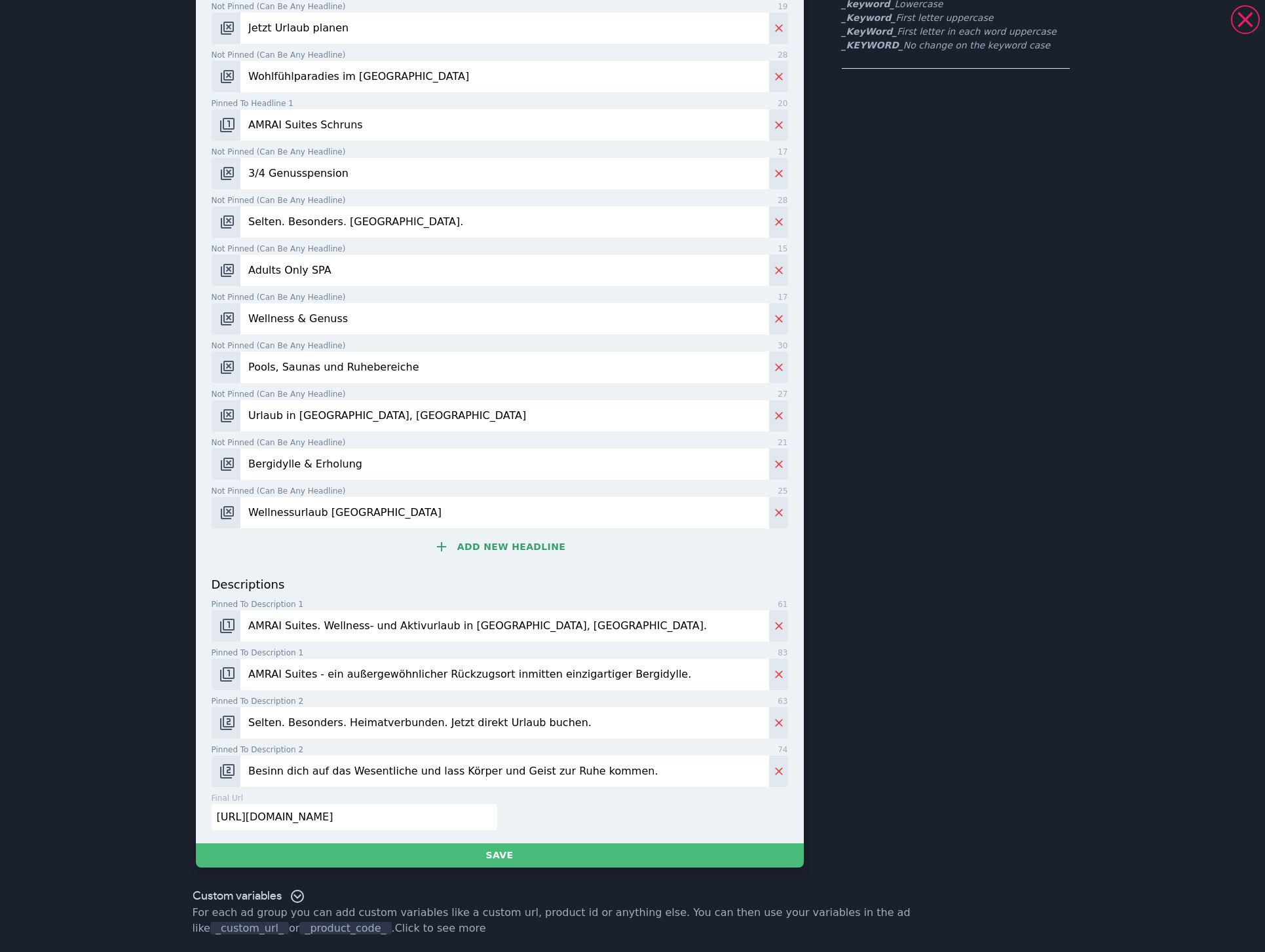
click at [700, 619] on input "AMRAI Suites. Wellness- und Aktivurlaub in [GEOGRAPHIC_DATA], [GEOGRAPHIC_DATA]." at bounding box center [505, 626] width 528 height 31
click at [687, 688] on input "AMRAI Suites - ein außergewöhnlicher Rückzugsort inmitten einzigartiger Bergidy…" at bounding box center [505, 674] width 528 height 31
click at [687, 681] on input "AMRAI Suites - ein außergewöhnlicher Rückzugsort inmitten einzigartiger Bergidy…" at bounding box center [505, 674] width 528 height 31
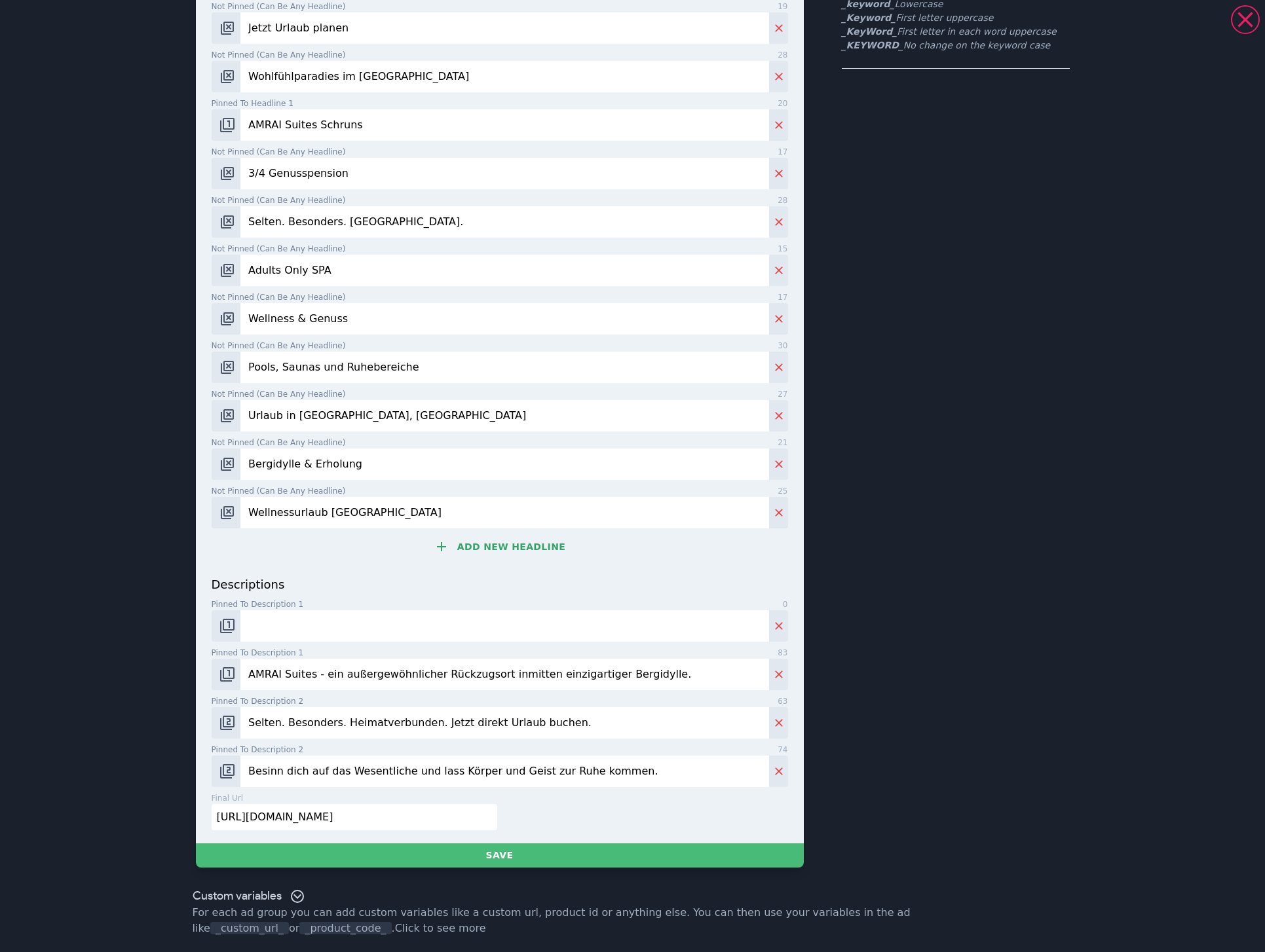
click at [687, 681] on input "AMRAI Suites - ein außergewöhnlicher Rückzugsort inmitten einzigartiger Bergidy…" at bounding box center [505, 674] width 528 height 31
click at [667, 713] on input "Selten. Besonders. Heimatverbunden. Jetzt direkt Urlaub buchen." at bounding box center [505, 723] width 528 height 31
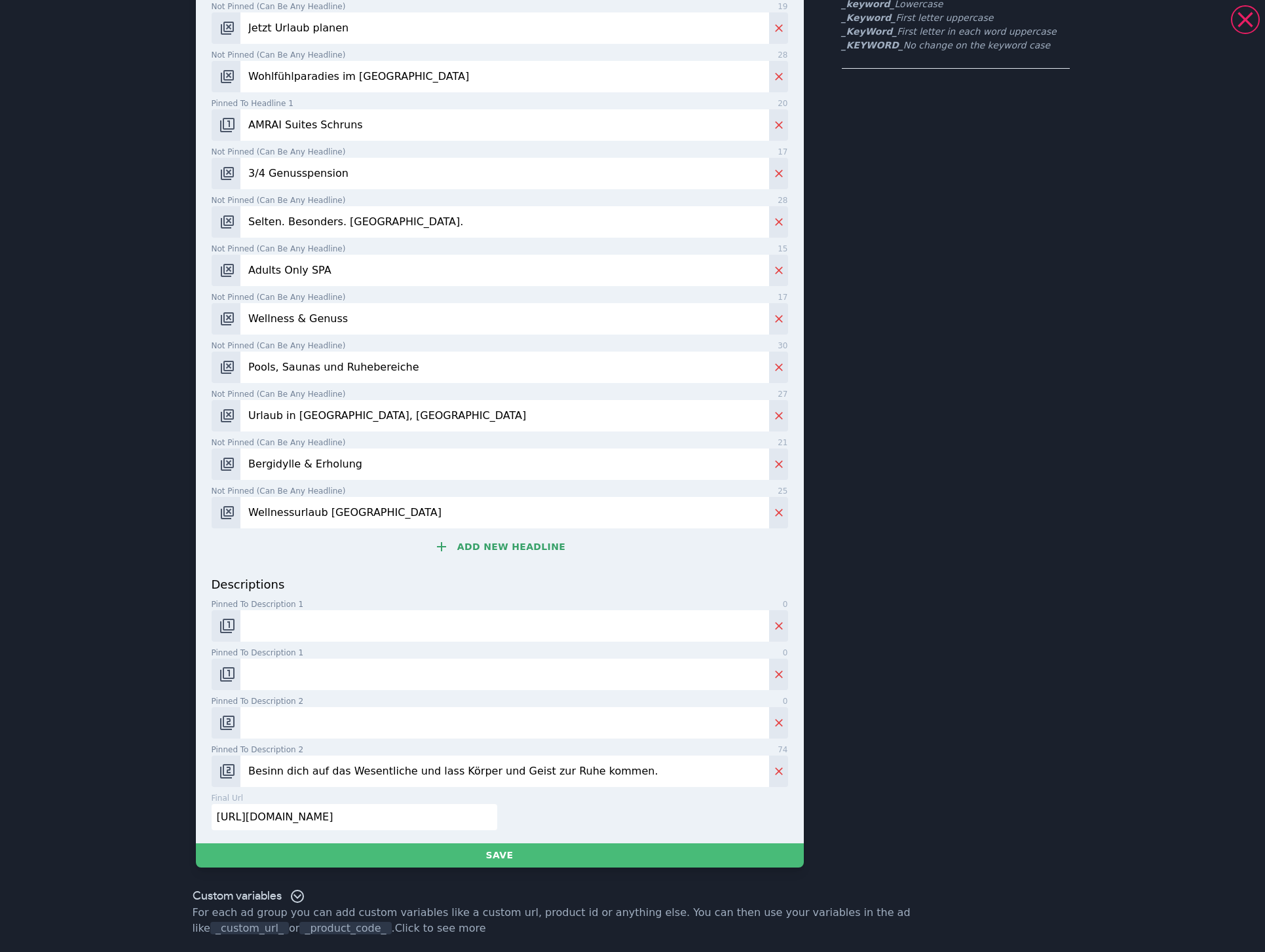
click at [667, 763] on input "Besinn dich auf das Wesentliche und lass Körper und Geist zur Ruhe kommen." at bounding box center [505, 771] width 528 height 31
click at [228, 771] on img "Change pinned position" at bounding box center [228, 771] width 16 height 16
click at [224, 686] on button "Change pinned position" at bounding box center [226, 674] width 30 height 31
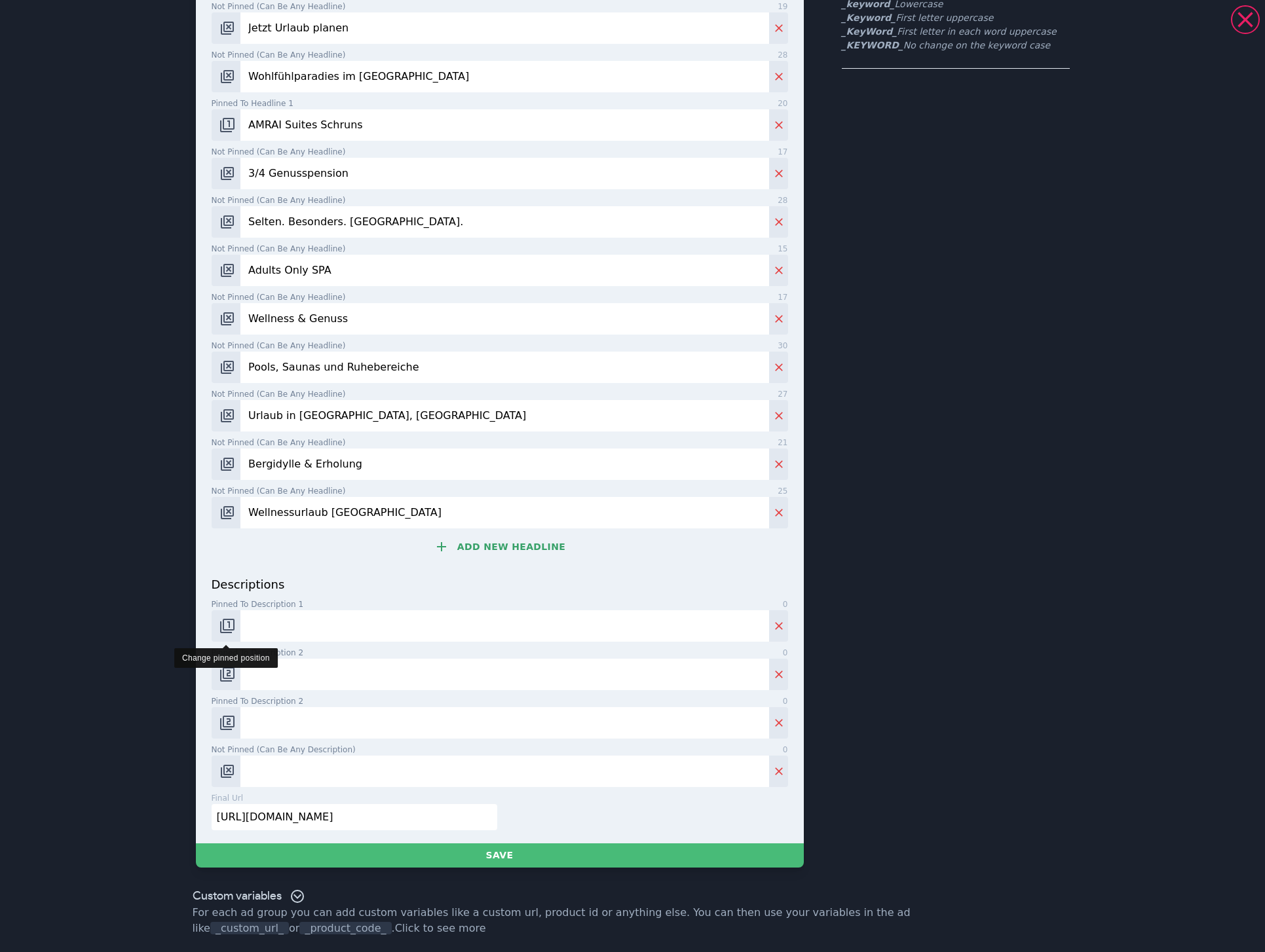
click at [226, 621] on img "Change pinned position" at bounding box center [228, 626] width 16 height 16
drag, startPoint x: 221, startPoint y: 670, endPoint x: 226, endPoint y: 694, distance: 24.5
click at [221, 670] on img "Change pinned position" at bounding box center [228, 675] width 16 height 16
drag, startPoint x: 216, startPoint y: 717, endPoint x: 269, endPoint y: 747, distance: 60.9
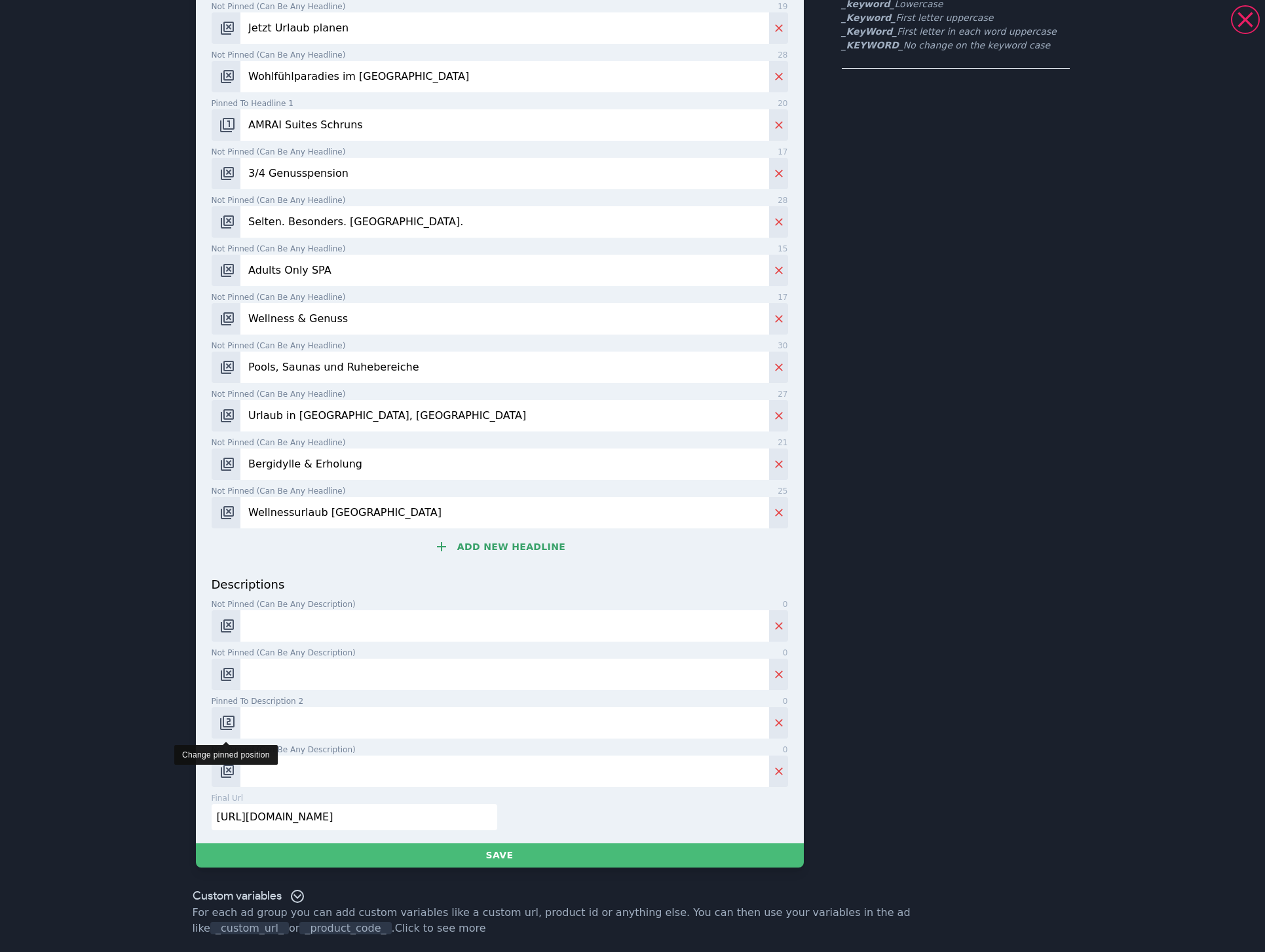
click at [220, 717] on img "Change pinned position" at bounding box center [228, 723] width 16 height 16
click at [545, 858] on button "Save" at bounding box center [499, 855] width 608 height 24
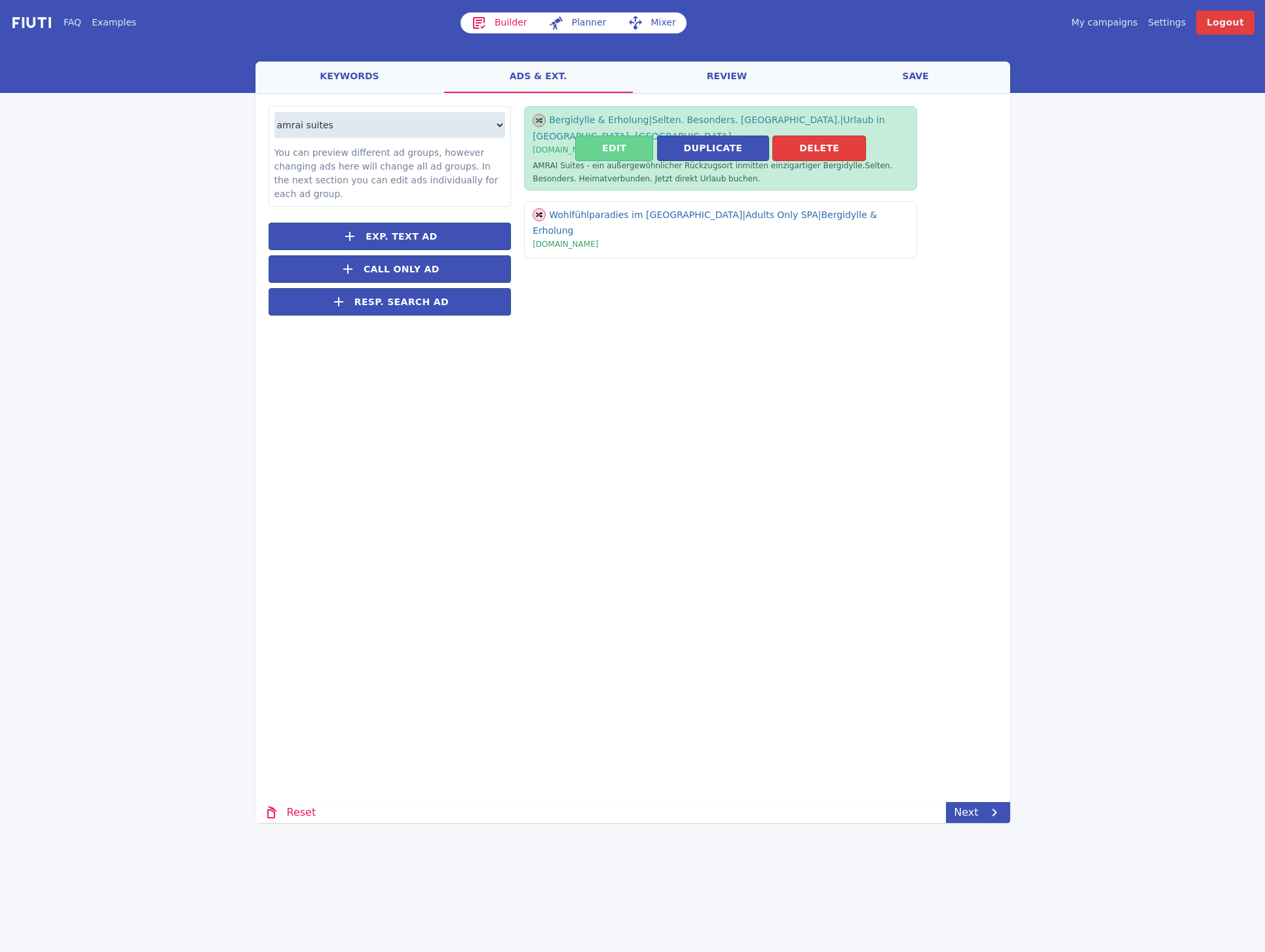
click at [631, 149] on button "Edit" at bounding box center [613, 148] width 78 height 26
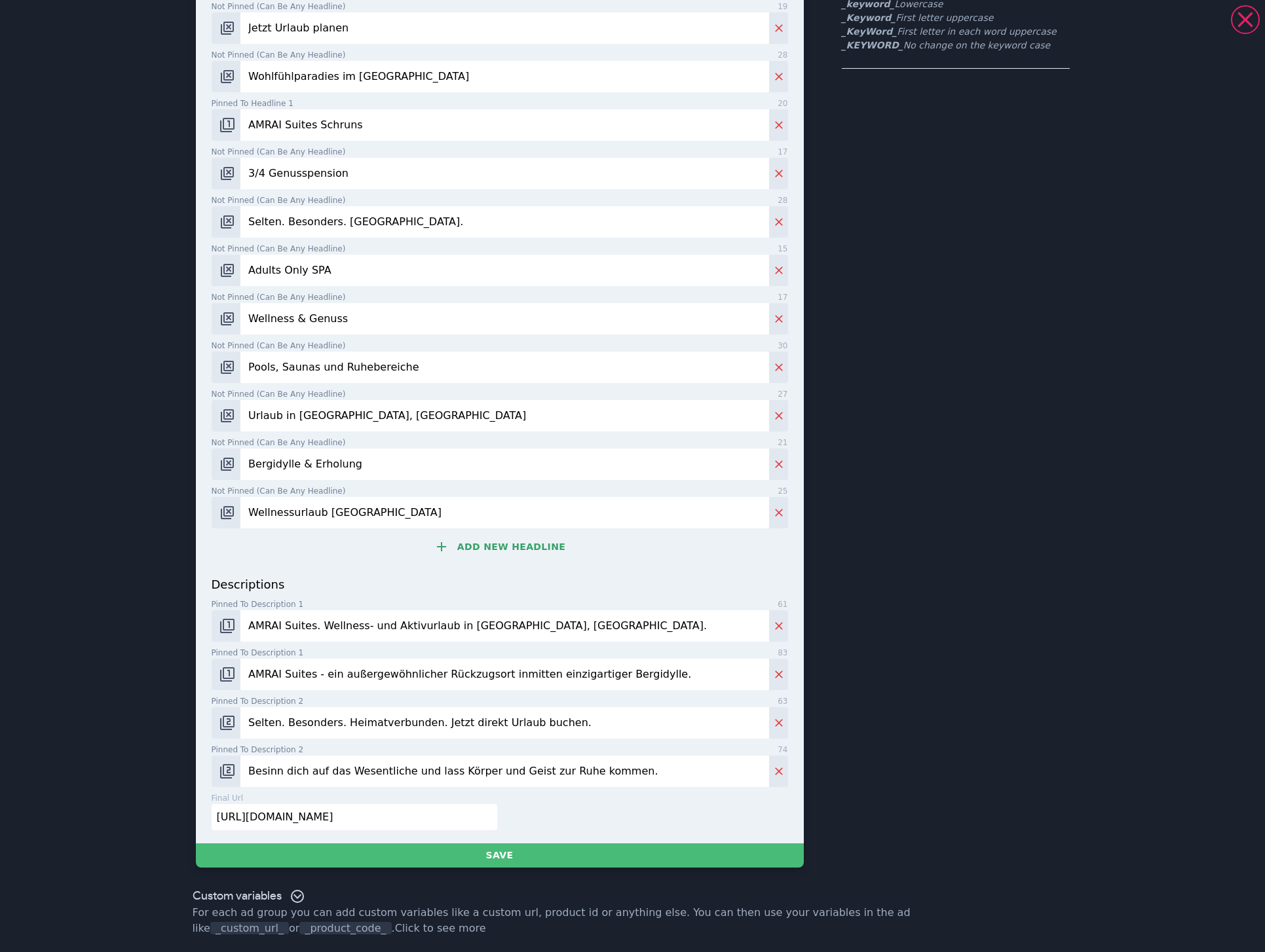
click at [641, 768] on input "Besinn dich auf das Wesentliche und lass Körper und Geist zur Ruhe kommen." at bounding box center [505, 771] width 528 height 31
click at [1046, 645] on div "This is a responsive search ad. Google Ads will automatically test different co…" at bounding box center [955, 352] width 228 height 1030
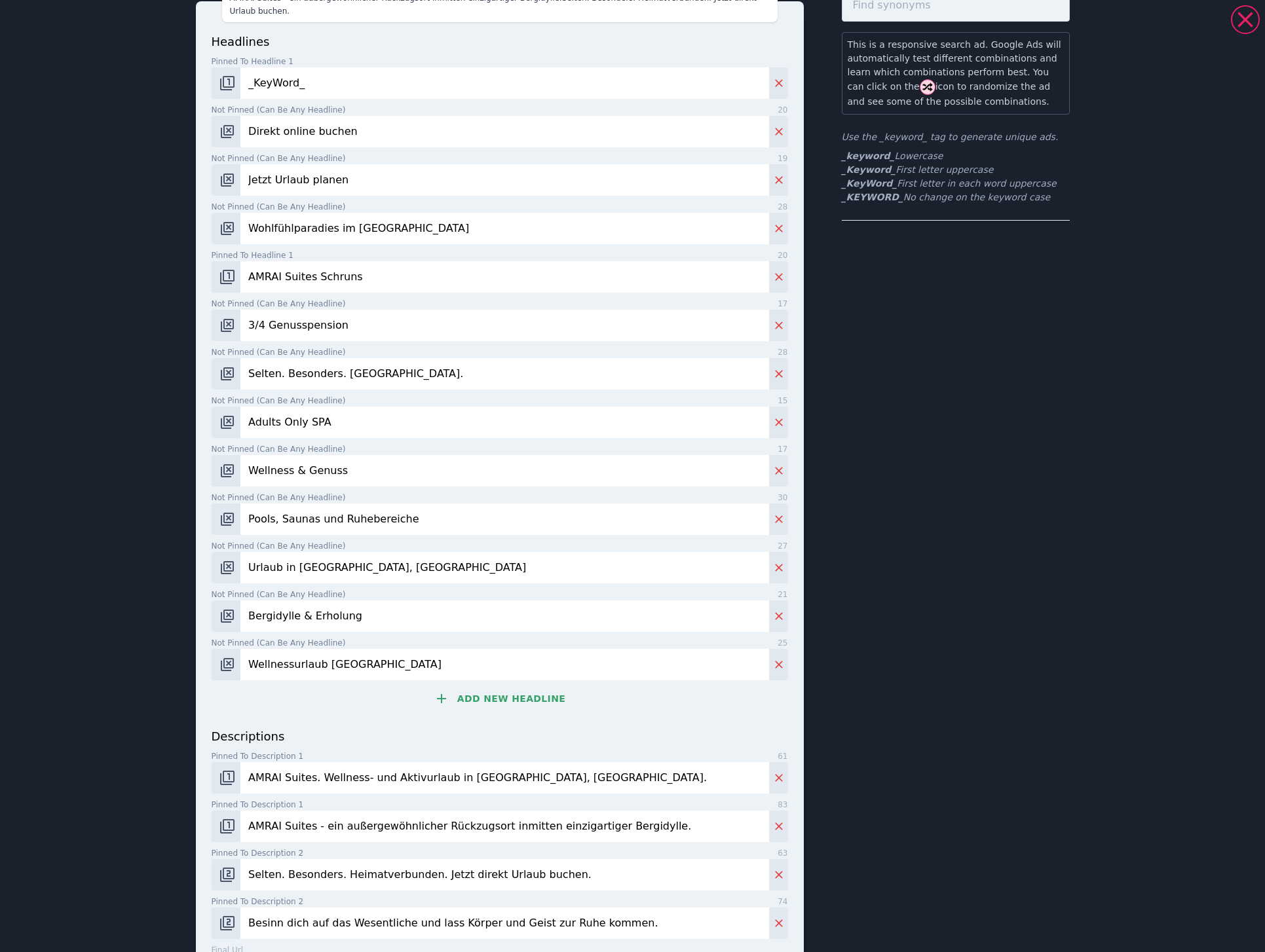
scroll to position [0, 0]
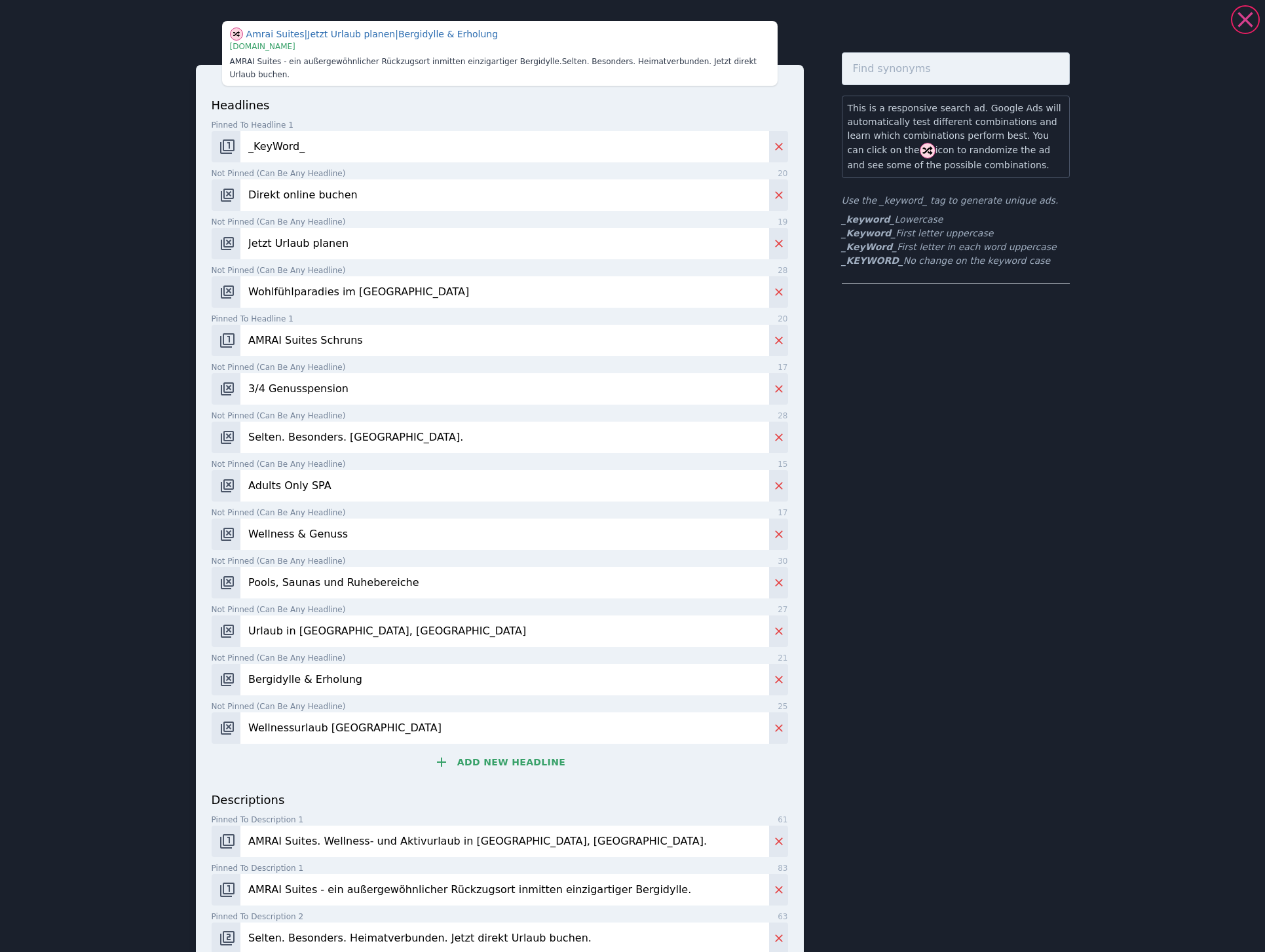
click at [1235, 16] on icon at bounding box center [1245, 19] width 26 height 26
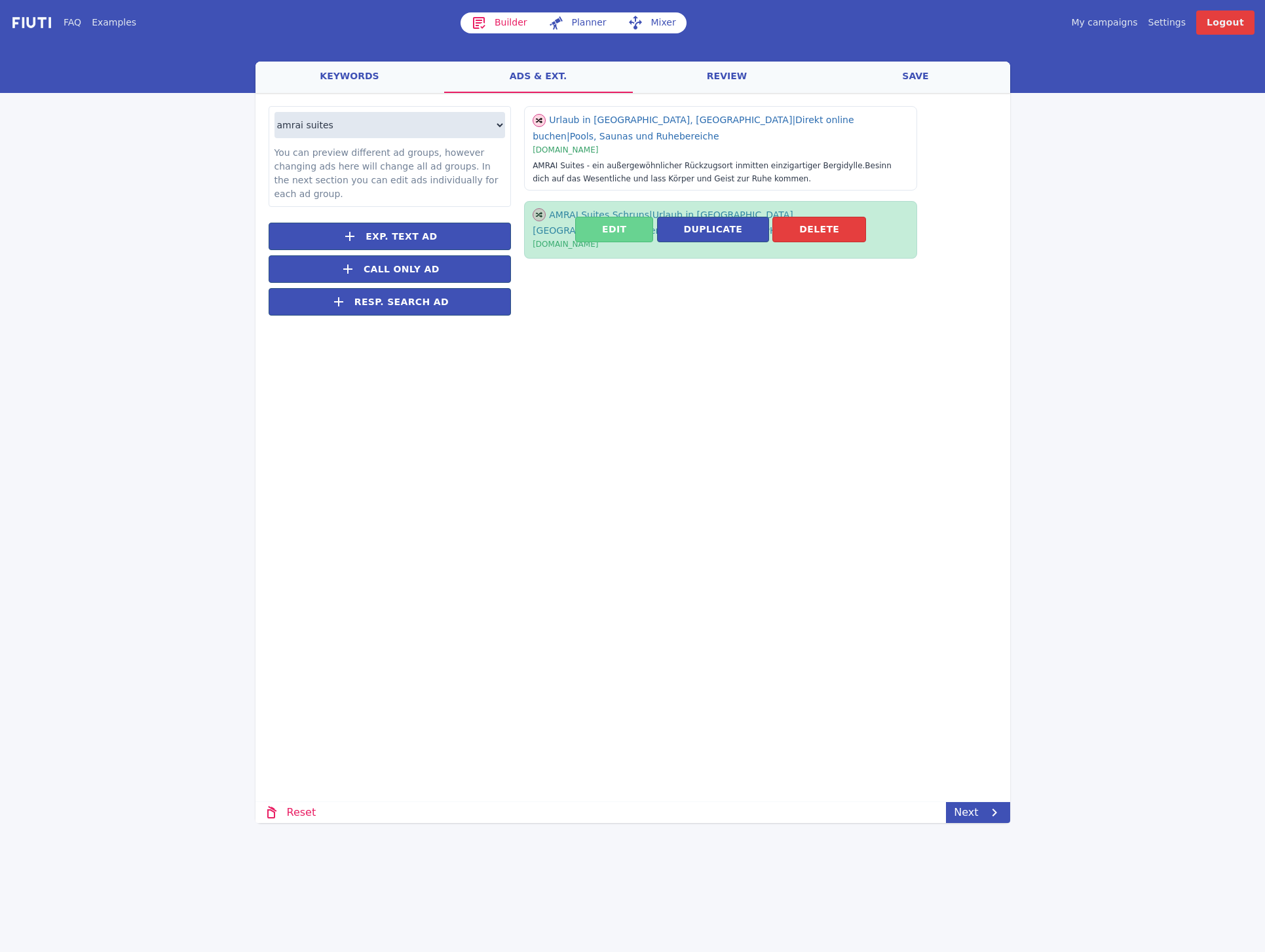
click at [603, 219] on button "Edit" at bounding box center [613, 229] width 78 height 26
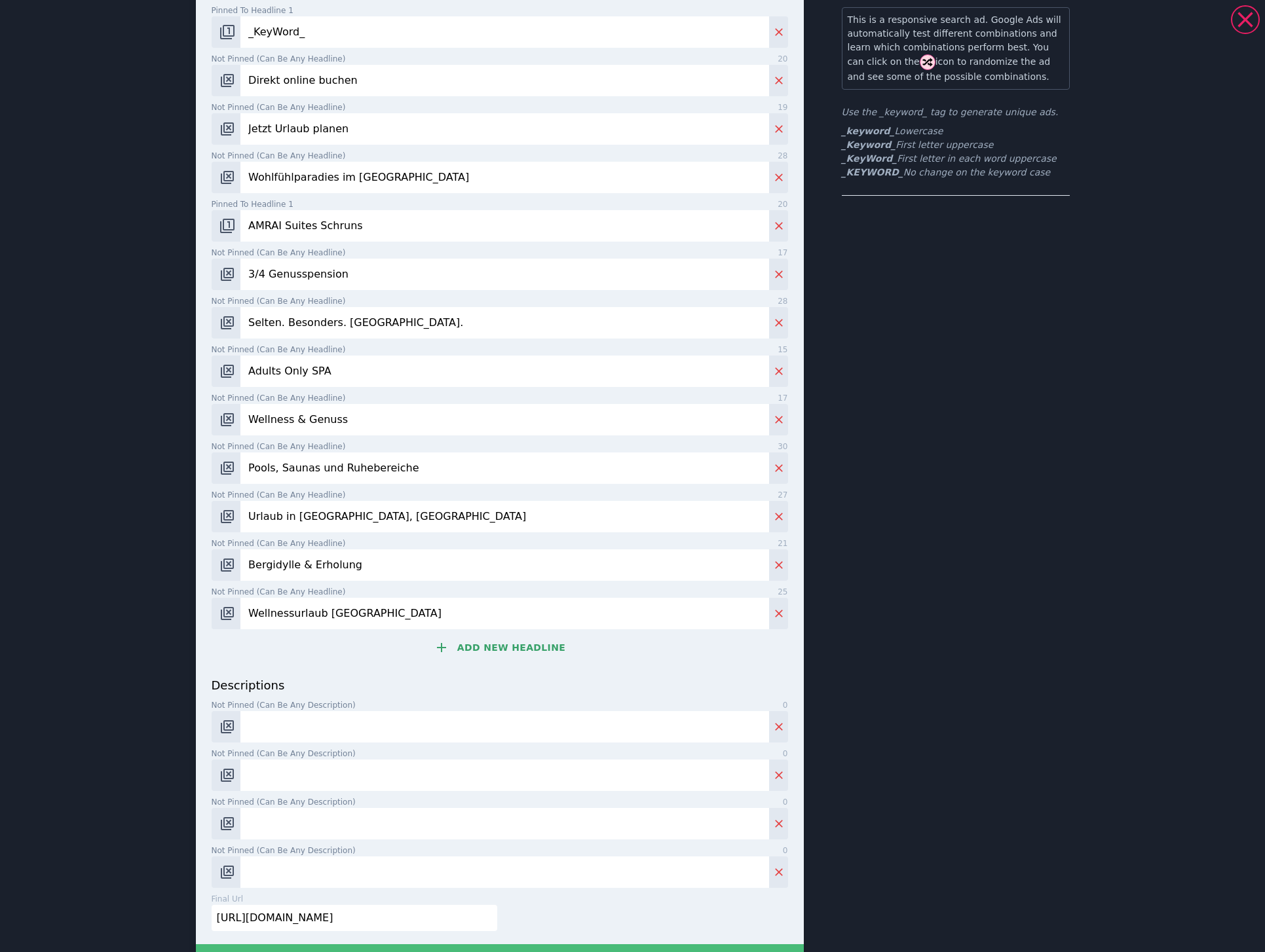
scroll to position [189, 0]
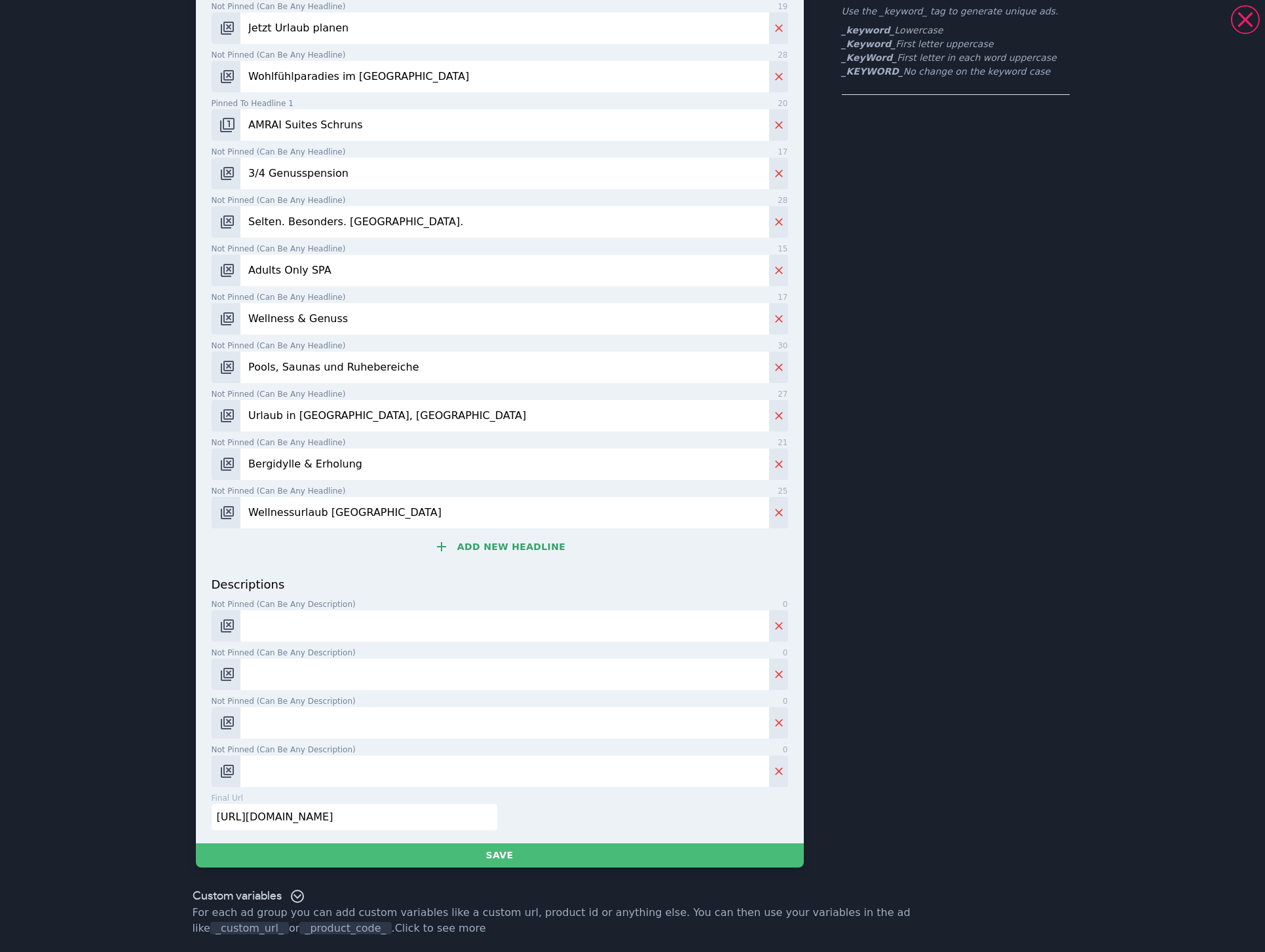
click at [296, 774] on input "Not pinned (Can be any description) 0" at bounding box center [505, 771] width 528 height 31
paste input "Zwei exklusive SPA-Bereiche laden ein zu grenzenloser Ruhe, Entspannung und Woh…"
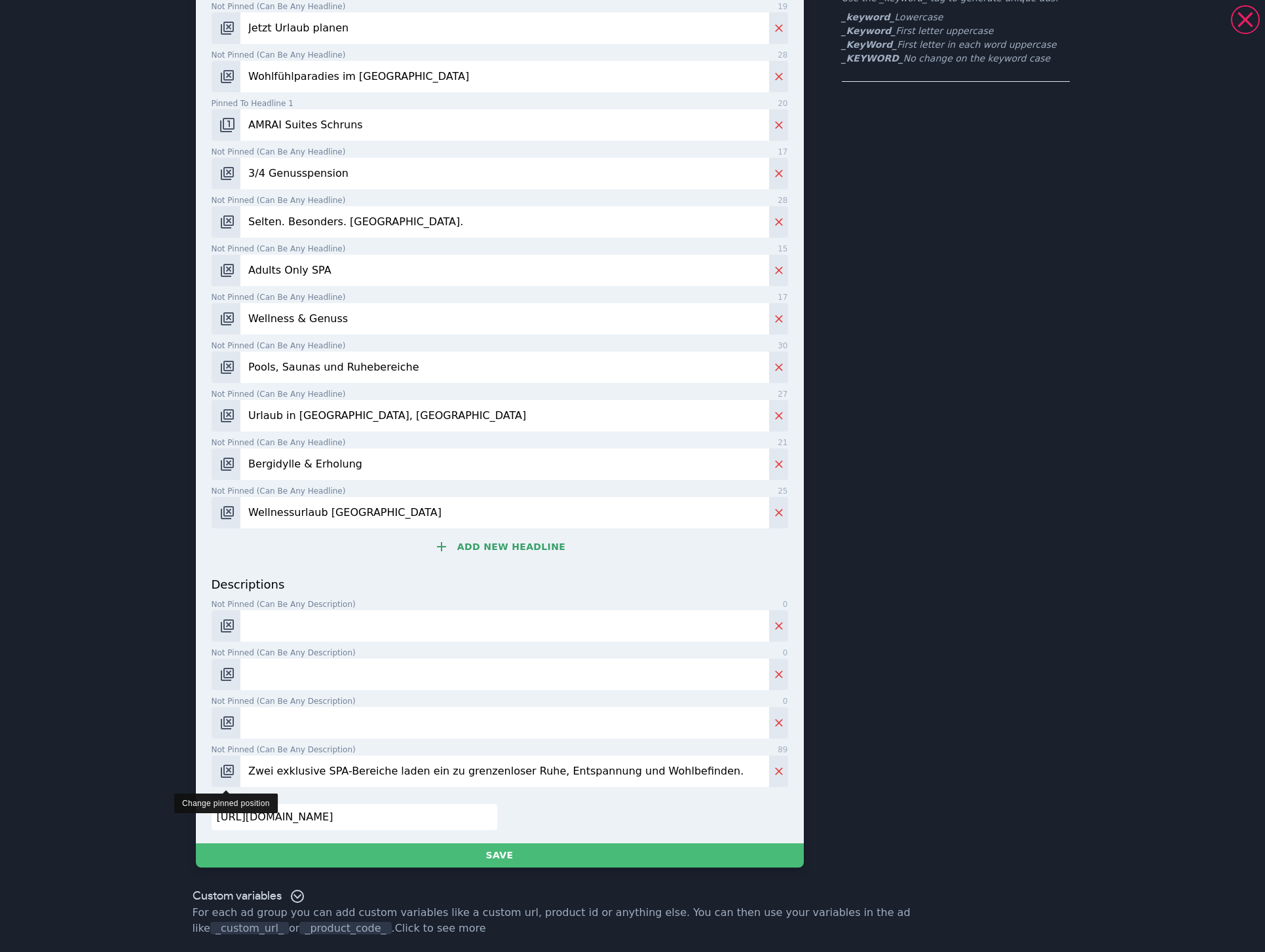
type input "Zwei exklusive SPA-Bereiche laden ein zu grenzenloser Ruhe, Entspannung und Woh…"
click at [231, 780] on button "Change pinned position" at bounding box center [226, 771] width 30 height 31
click at [227, 777] on img "Change pinned position" at bounding box center [228, 771] width 16 height 16
click at [331, 622] on input "Not pinned (Can be any description) 0" at bounding box center [505, 626] width 528 height 31
paste input "Genieße einen Wellness- und Aktivurlaub der besonderen Art im [GEOGRAPHIC_DATA]."
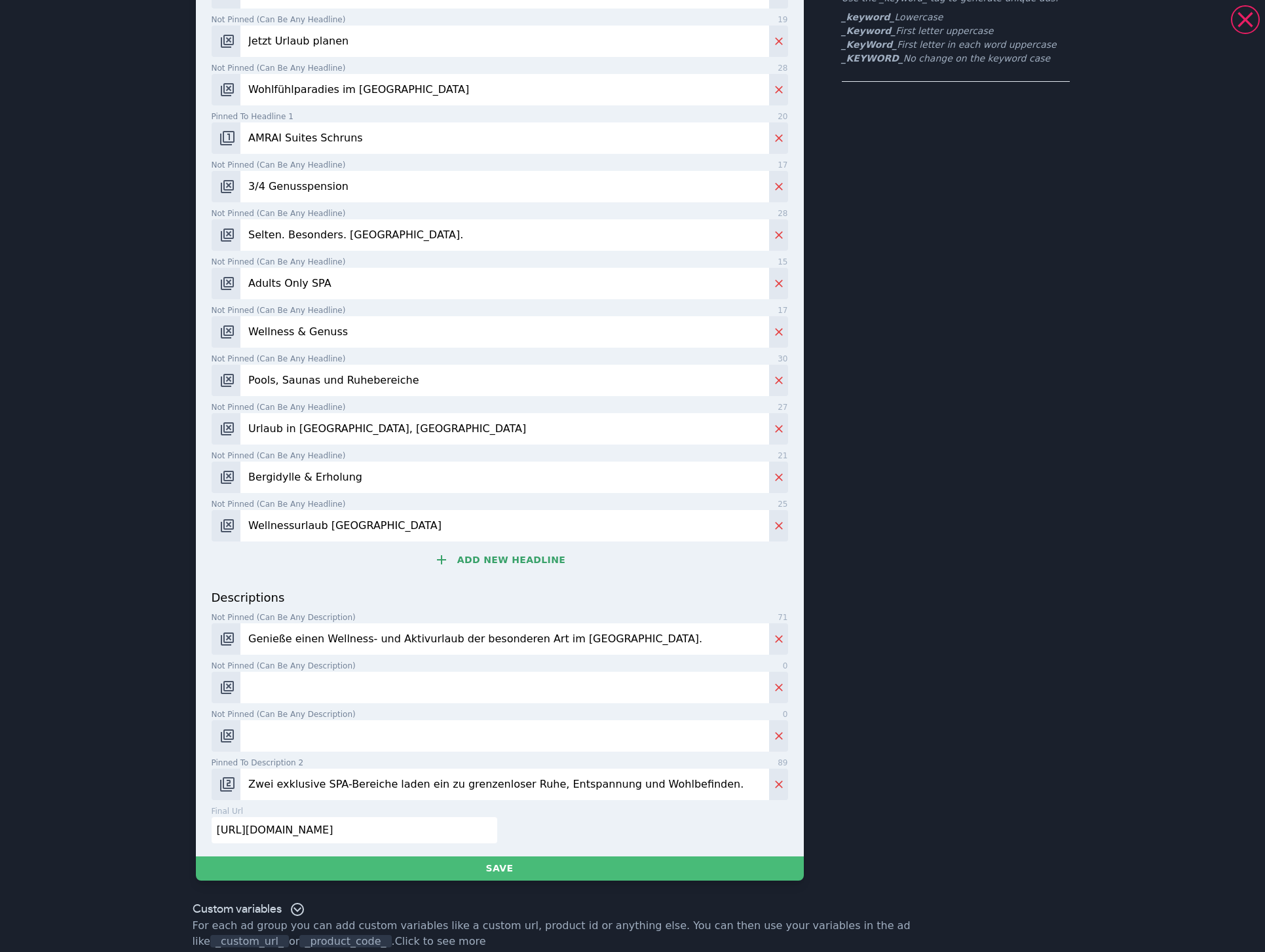
scroll to position [215, 0]
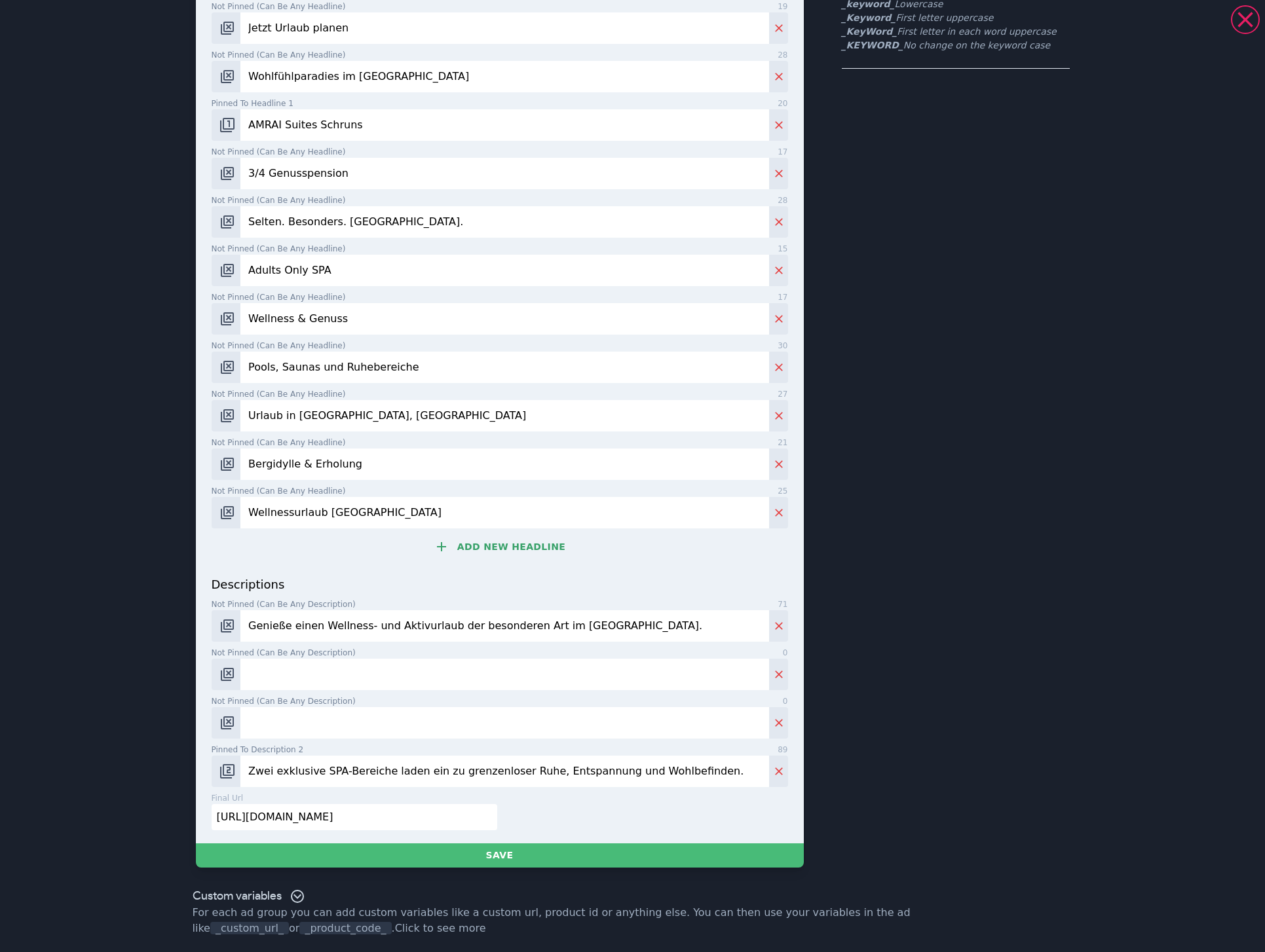
click at [638, 624] on input "Genieße einen Wellness- und Aktivurlaub der besonderen Art im [GEOGRAPHIC_DATA]." at bounding box center [505, 626] width 528 height 31
click at [619, 627] on input "Genieße einen Wellness- und Aktivurlaub der besonderen Art im [GEOGRAPHIC_DATA]." at bounding box center [505, 626] width 528 height 31
paste input "idyllischen Ort [GEOGRAPHIC_DATA] im"
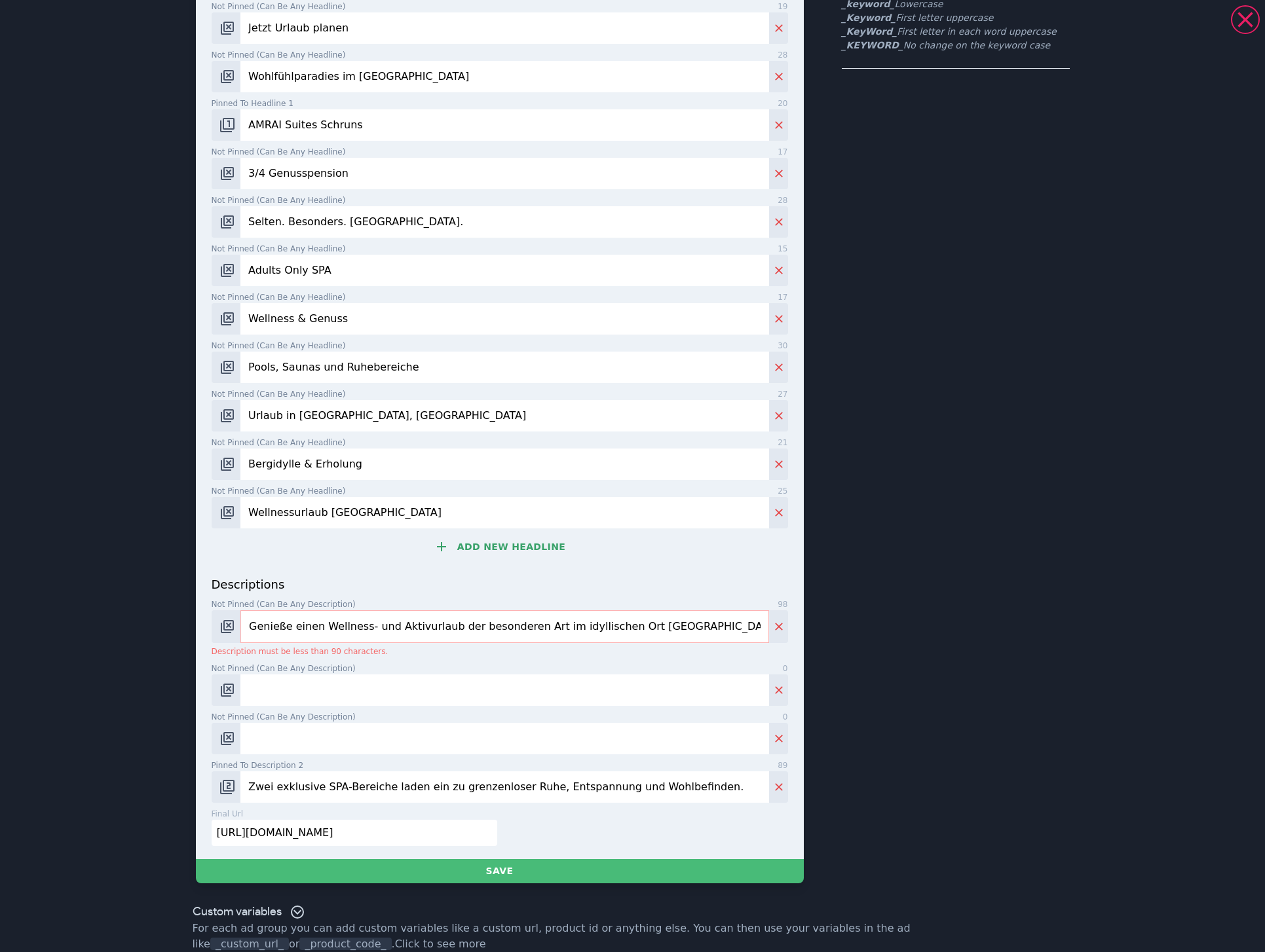
drag, startPoint x: 541, startPoint y: 625, endPoint x: 619, endPoint y: 622, distance: 78.1
click at [619, 622] on input "Genieße einen Wellness- und Aktivurlaub der besonderen Art im idyllischen Ort […" at bounding box center [505, 627] width 528 height 33
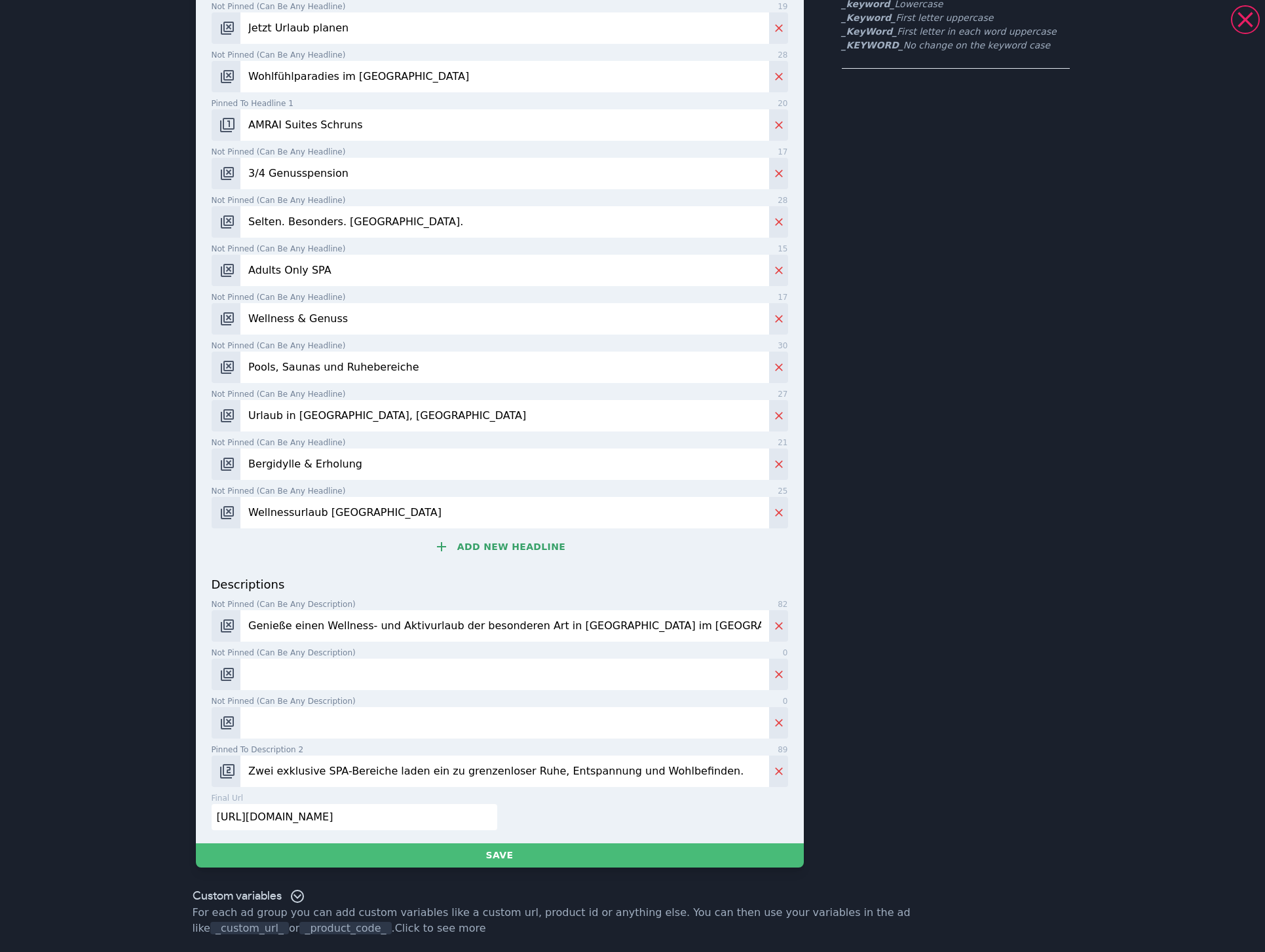
click at [696, 635] on input "Genieße einen Wellness- und Aktivurlaub der besonderen Art in [GEOGRAPHIC_DATA]…" at bounding box center [505, 626] width 528 height 31
type input "Genieße einen Wellness- und Aktivurlaub der besonderen Art in [GEOGRAPHIC_DATA]…"
click at [234, 630] on button "Change pinned position" at bounding box center [226, 626] width 30 height 31
click at [287, 728] on input "Not pinned (Can be any description) 0" at bounding box center [505, 723] width 528 height 31
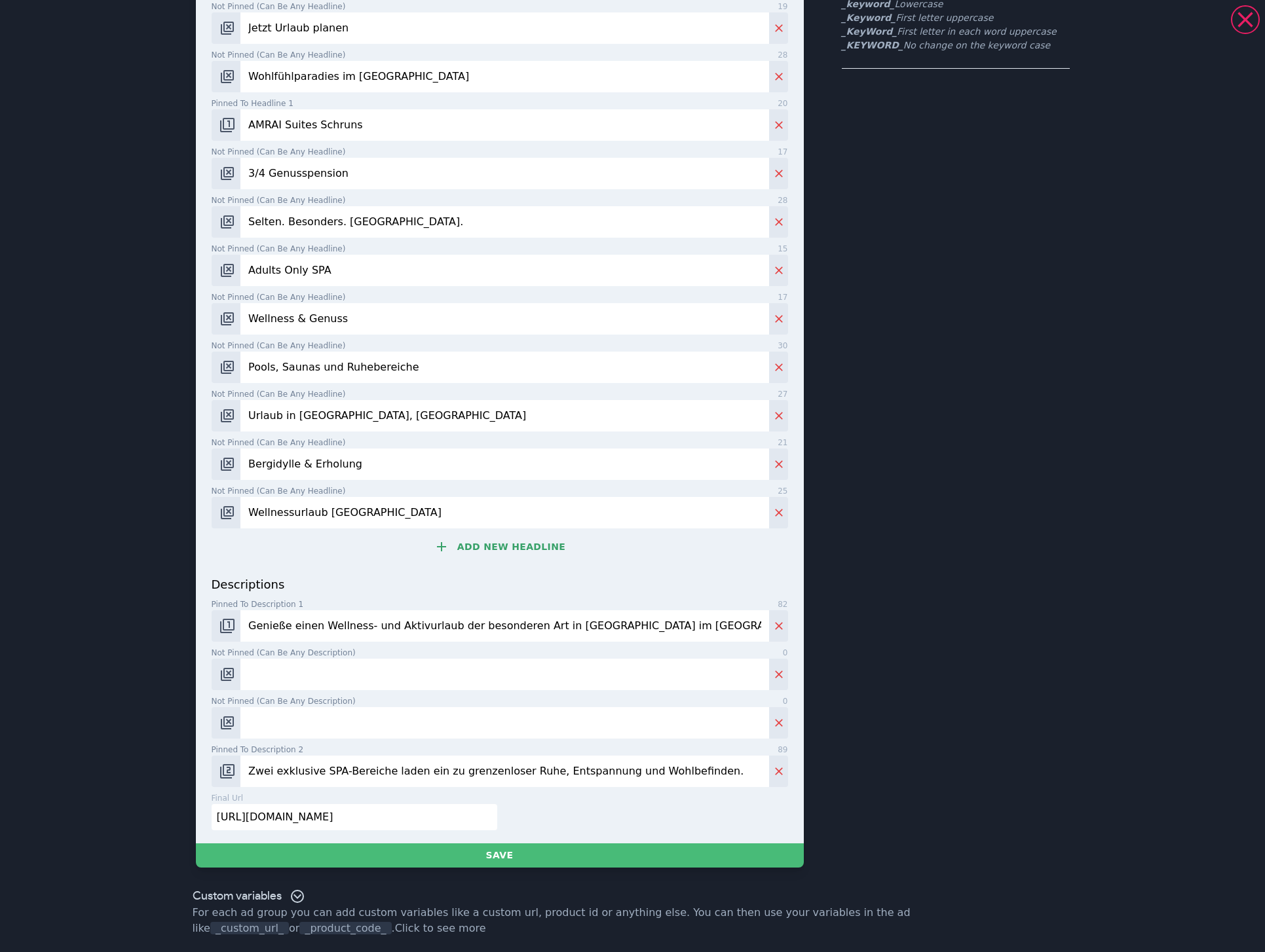
paste input "Stilvoll, aber niemals abgehoben. Verwurzelt, aber niemals engstirnig."
click at [224, 727] on img "Change pinned position" at bounding box center [228, 723] width 16 height 16
click at [663, 724] on input "Stilvoll, aber niemals abgehoben. Verwurzelt, aber niemals engstirnig." at bounding box center [505, 723] width 528 height 31
type input "Stilvoll, aber niemals abgehoben. Verwurzelt, aber niemals engstirnig. Jetzt bu…"
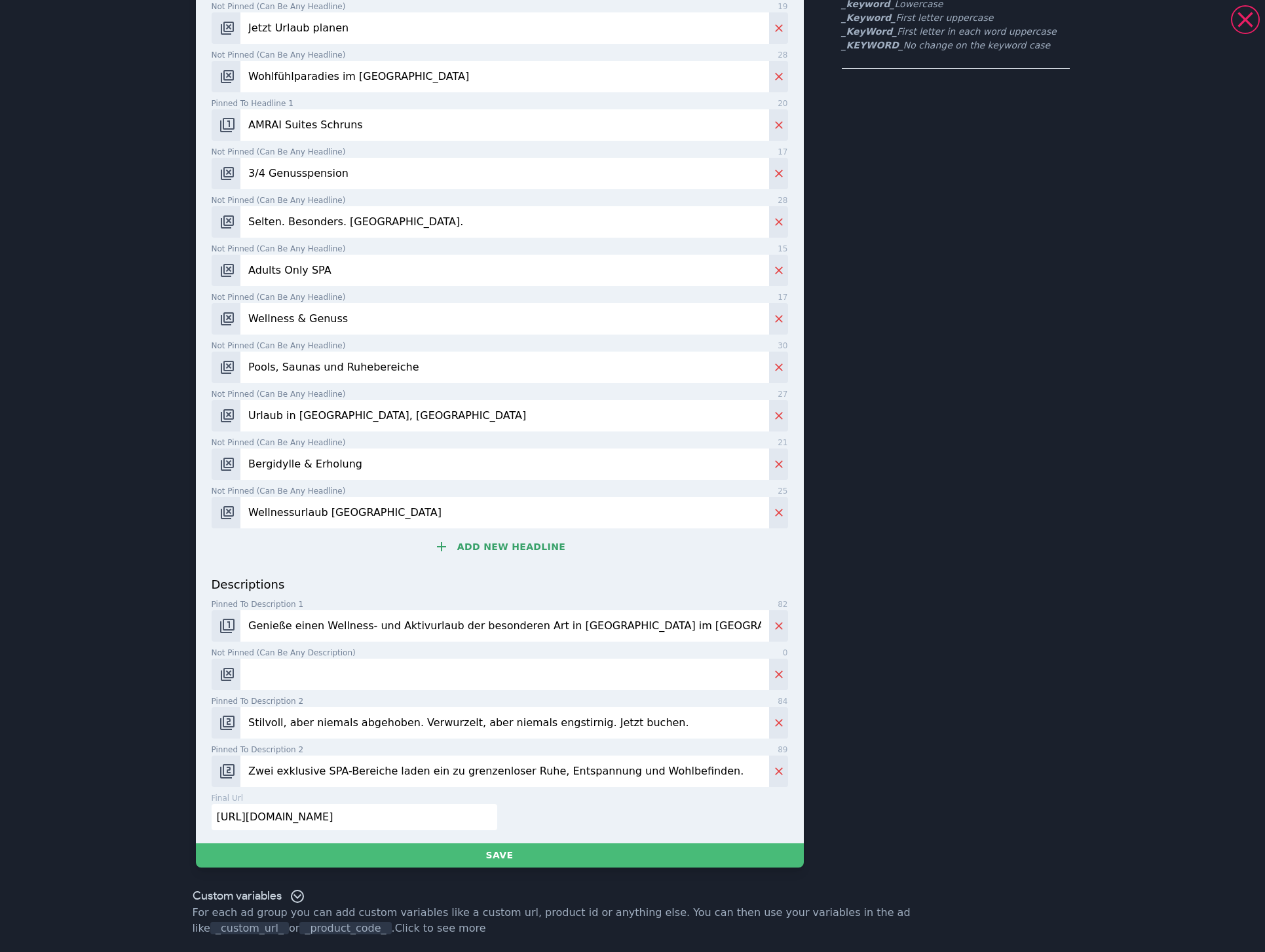
click at [328, 671] on input "Not pinned (Can be any description) 0" at bounding box center [505, 674] width 528 height 31
paste input "AMRAI Suites."
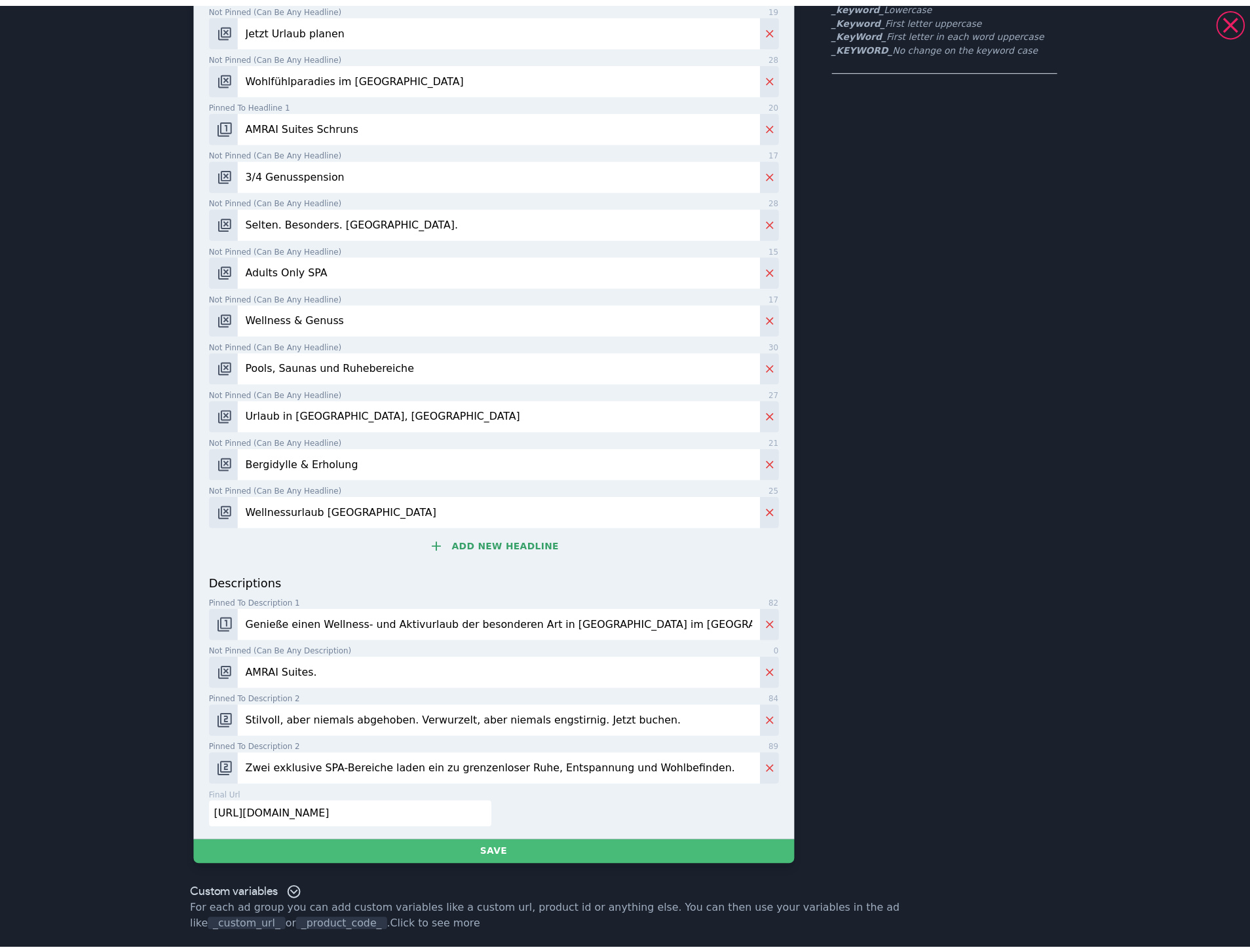
scroll to position [203, 0]
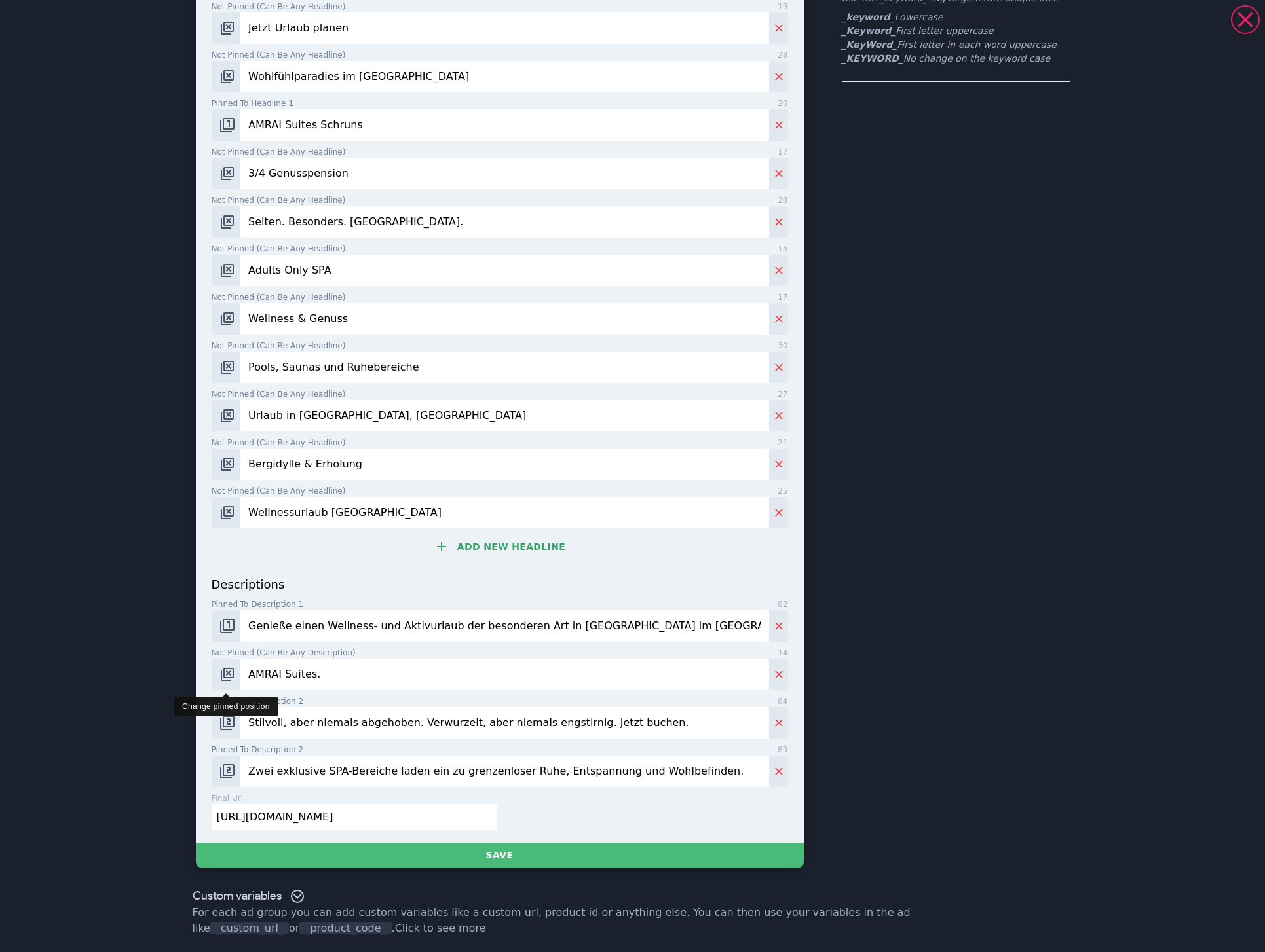
click at [228, 678] on img "Change pinned position" at bounding box center [228, 675] width 16 height 16
click at [224, 676] on img "Change pinned position" at bounding box center [228, 675] width 16 height 16
click at [248, 672] on input "AMRAI Suites." at bounding box center [505, 674] width 528 height 31
click at [245, 672] on input "AMRAI Suites." at bounding box center [505, 674] width 528 height 31
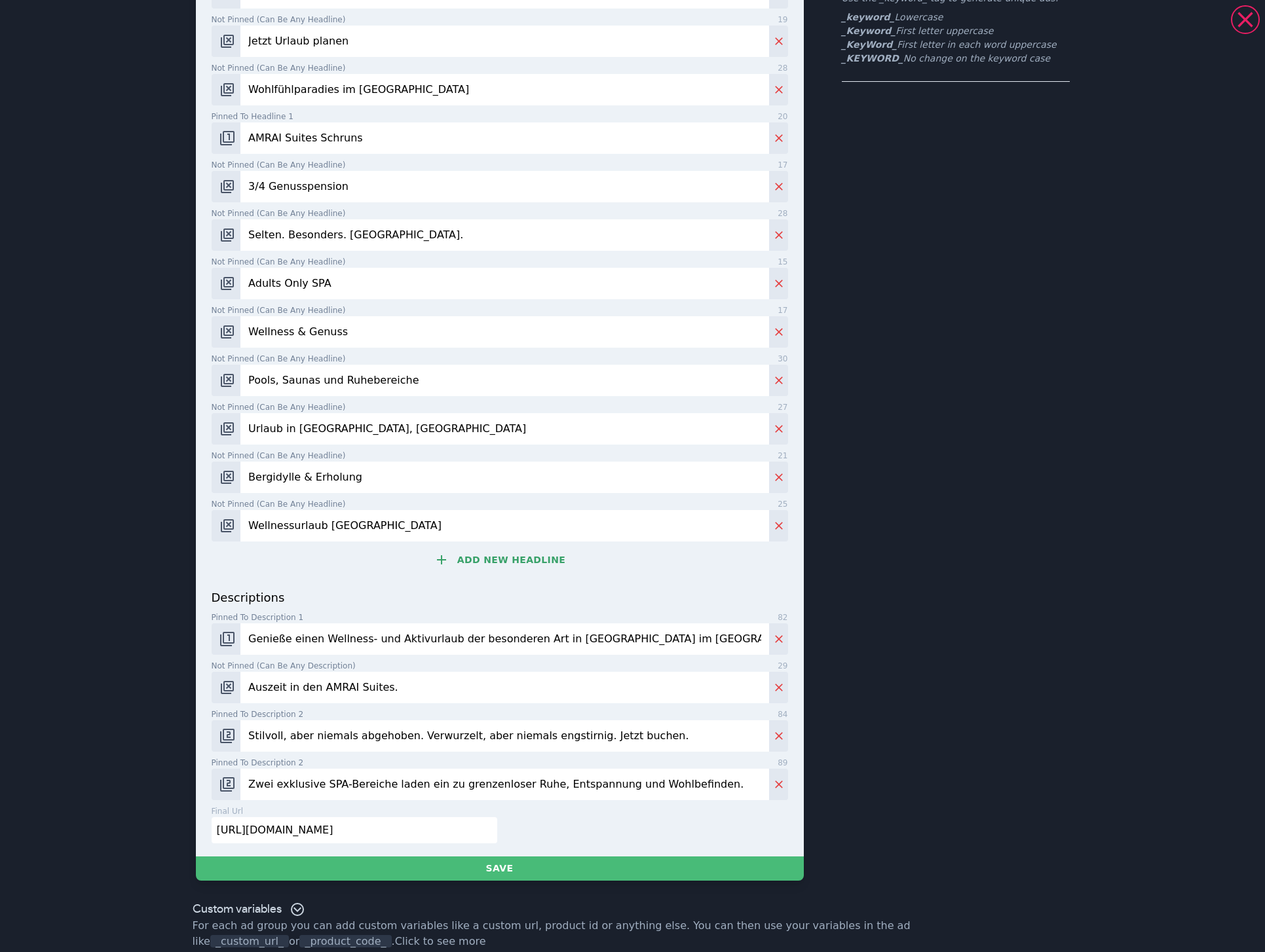
click at [392, 672] on input "Auszeit in den AMRAI Suites." at bounding box center [505, 687] width 528 height 31
click at [396, 675] on input "Auszeit in den AMRAI Suites." at bounding box center [505, 687] width 528 height 31
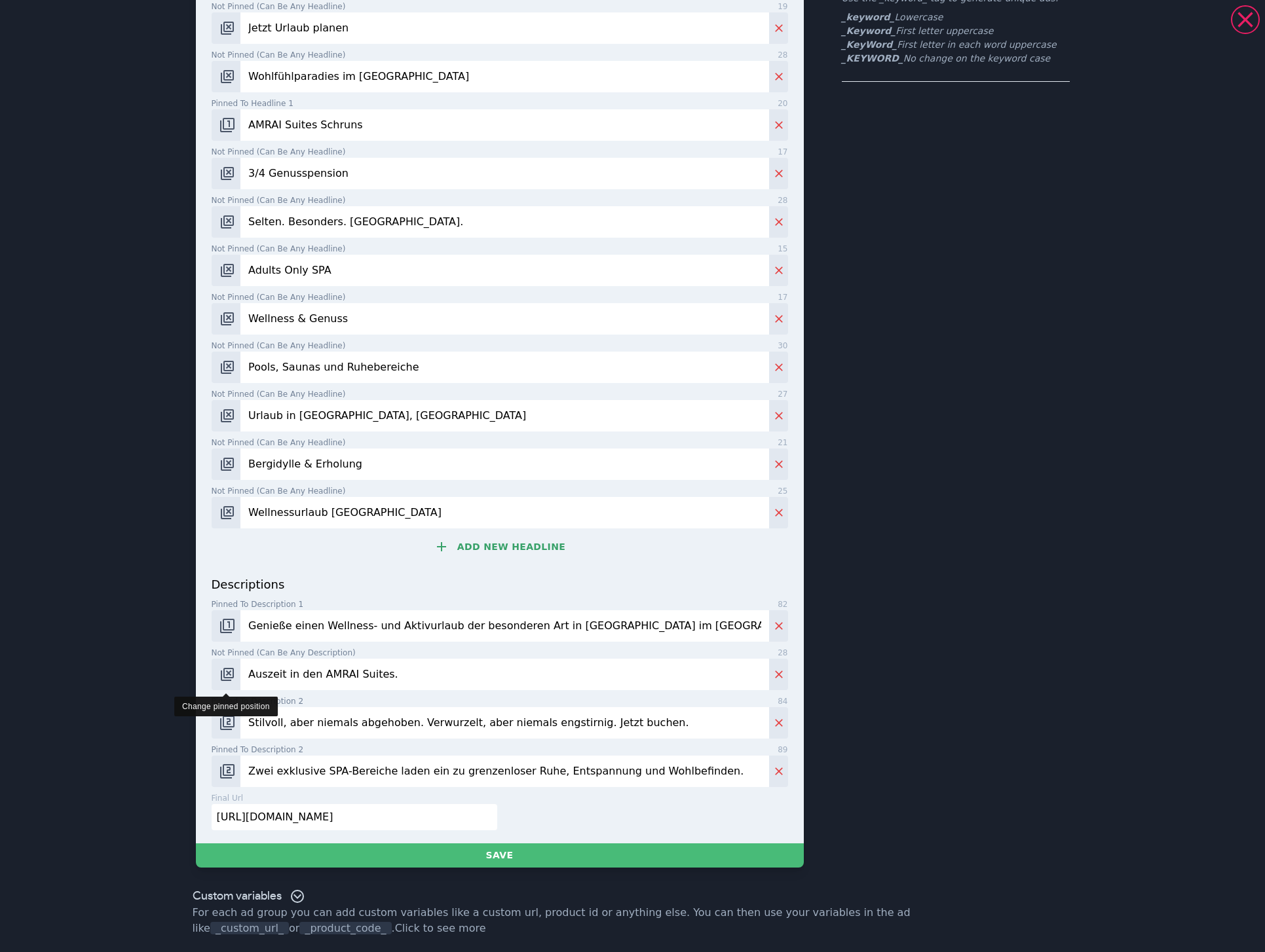
type input "Auszeit in den AMRAI Suites."
click at [224, 678] on img "Change pinned position" at bounding box center [228, 675] width 16 height 16
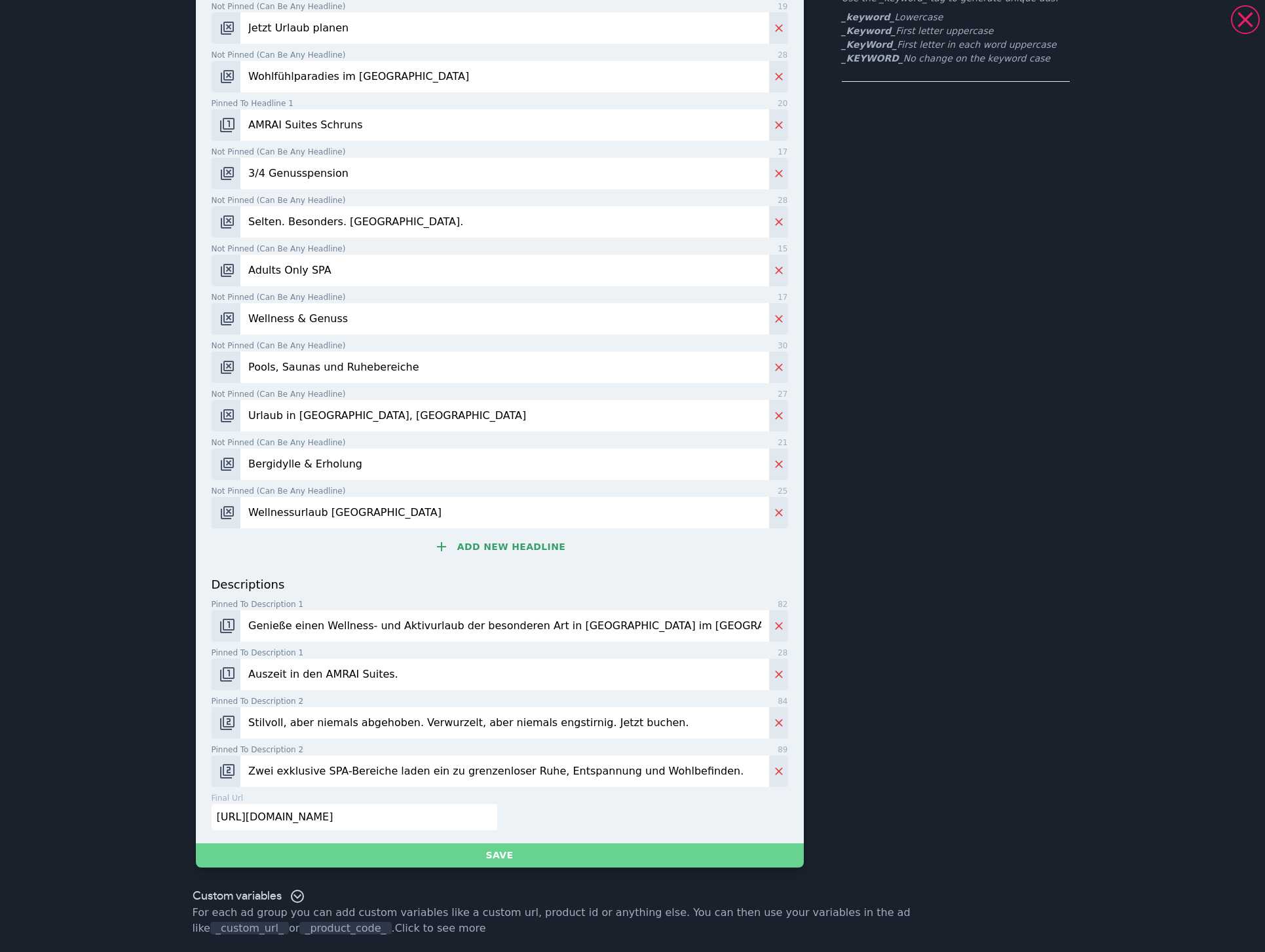
click at [526, 855] on button "Save" at bounding box center [499, 855] width 608 height 24
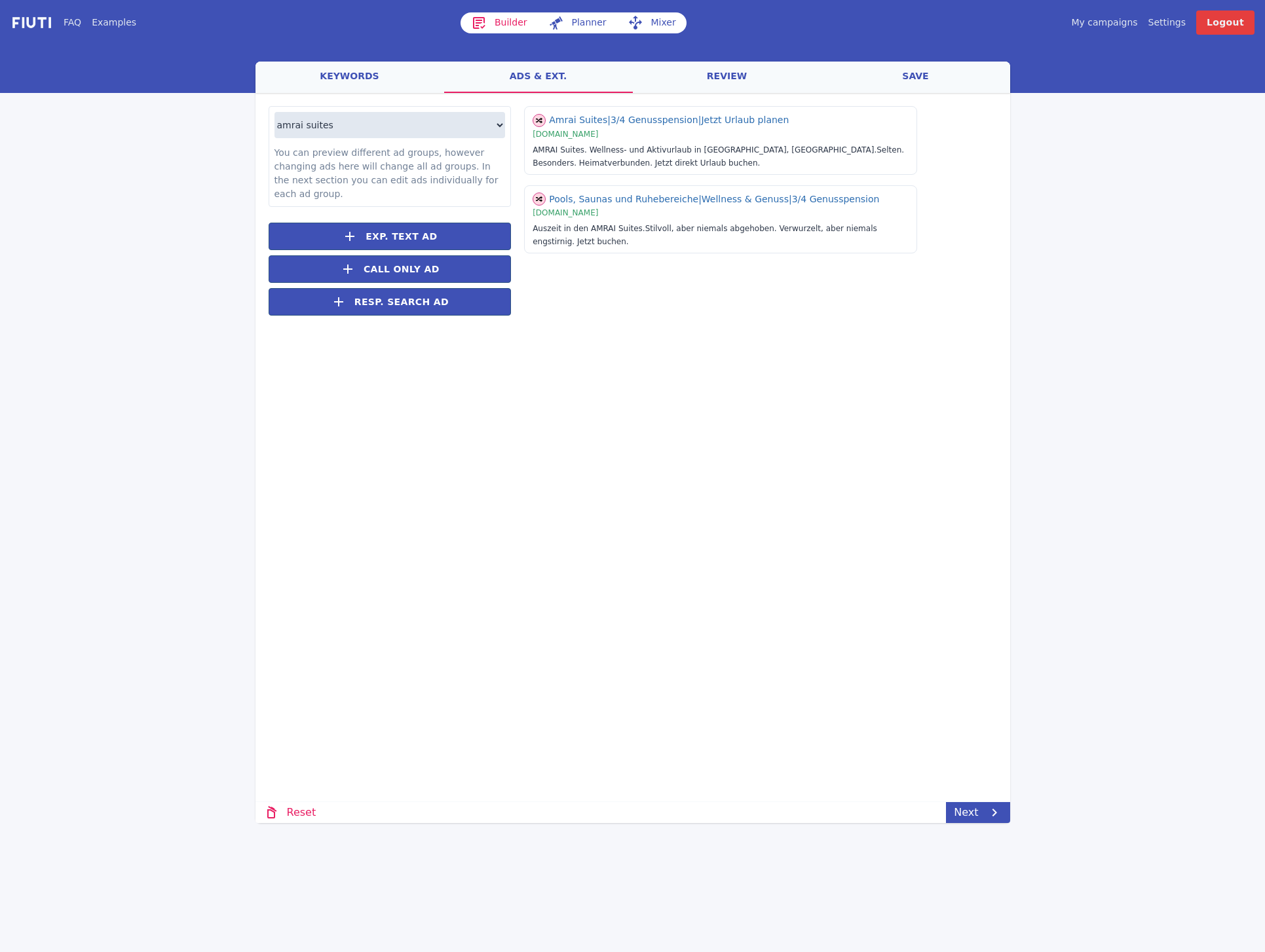
click at [678, 404] on div "Loading... Loading amrai suites amrai schruns amrai suites montafon You can pre…" at bounding box center [633, 378] width 755 height 571
click at [968, 804] on link "Next" at bounding box center [978, 812] width 64 height 21
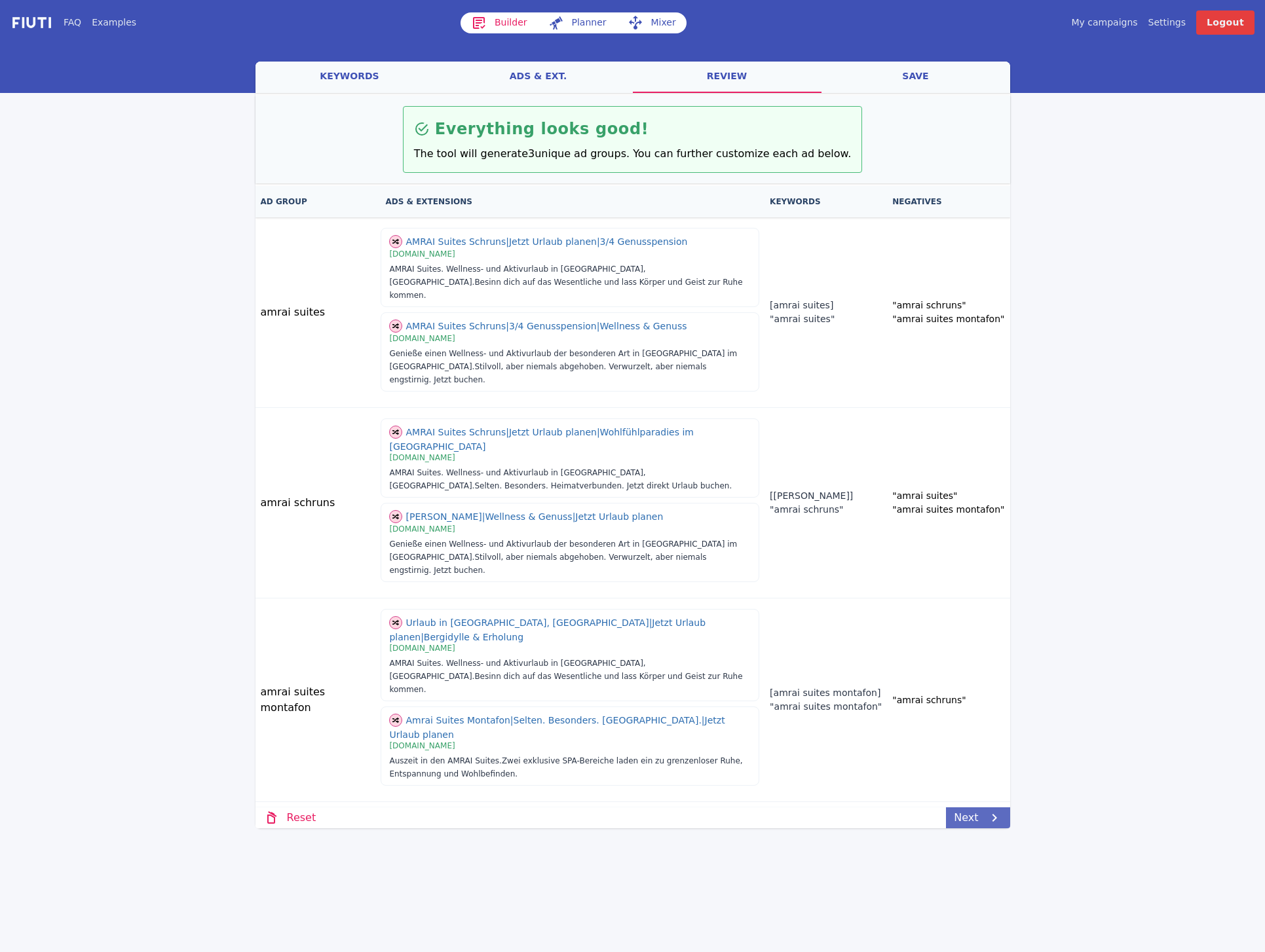
click at [975, 819] on link "Next" at bounding box center [978, 818] width 64 height 21
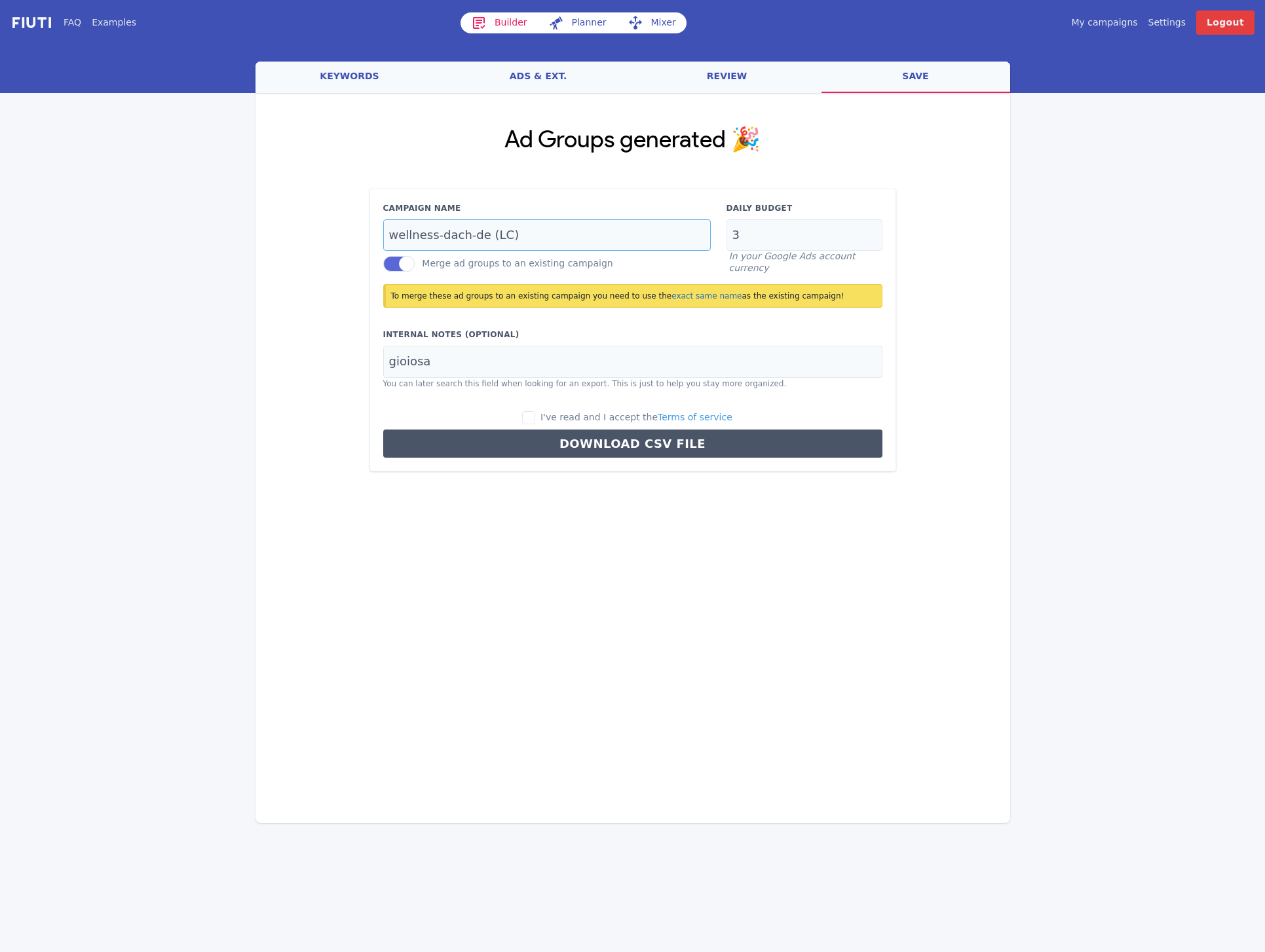
click at [536, 226] on input "wellness-dach-de (LC)" at bounding box center [547, 235] width 328 height 32
type input "brand-dach-de"
click at [702, 585] on div "Loading... Loading Ad Groups generated 🎉 Campaign Name brand-dach-de Merge ad g…" at bounding box center [633, 378] width 755 height 571
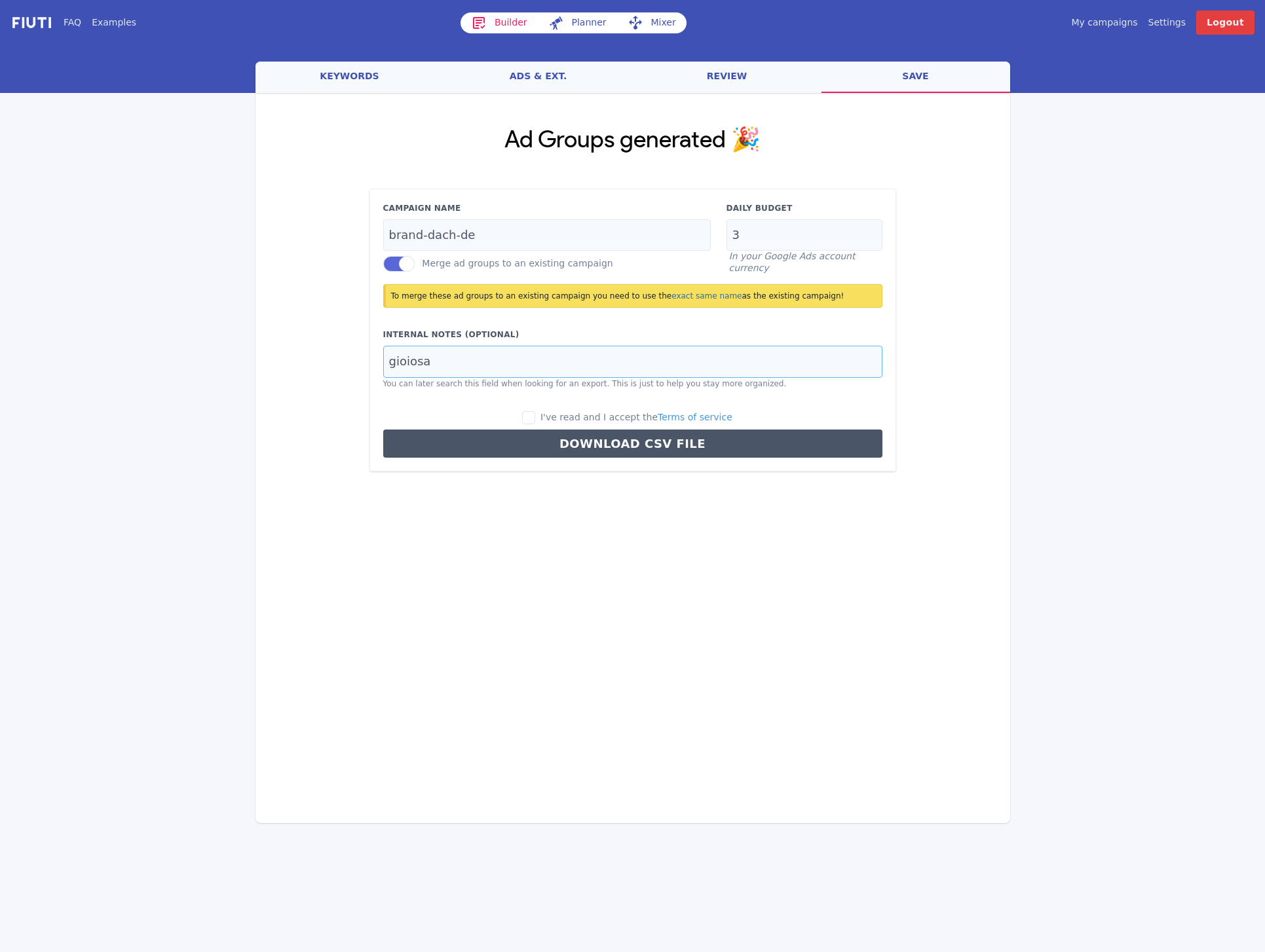
click at [519, 352] on input "gioiosa" at bounding box center [632, 361] width 499 height 32
type input "amrai"
click at [535, 418] on input "I've read and I accept the Terms of service" at bounding box center [528, 418] width 13 height 13
checkbox input "true"
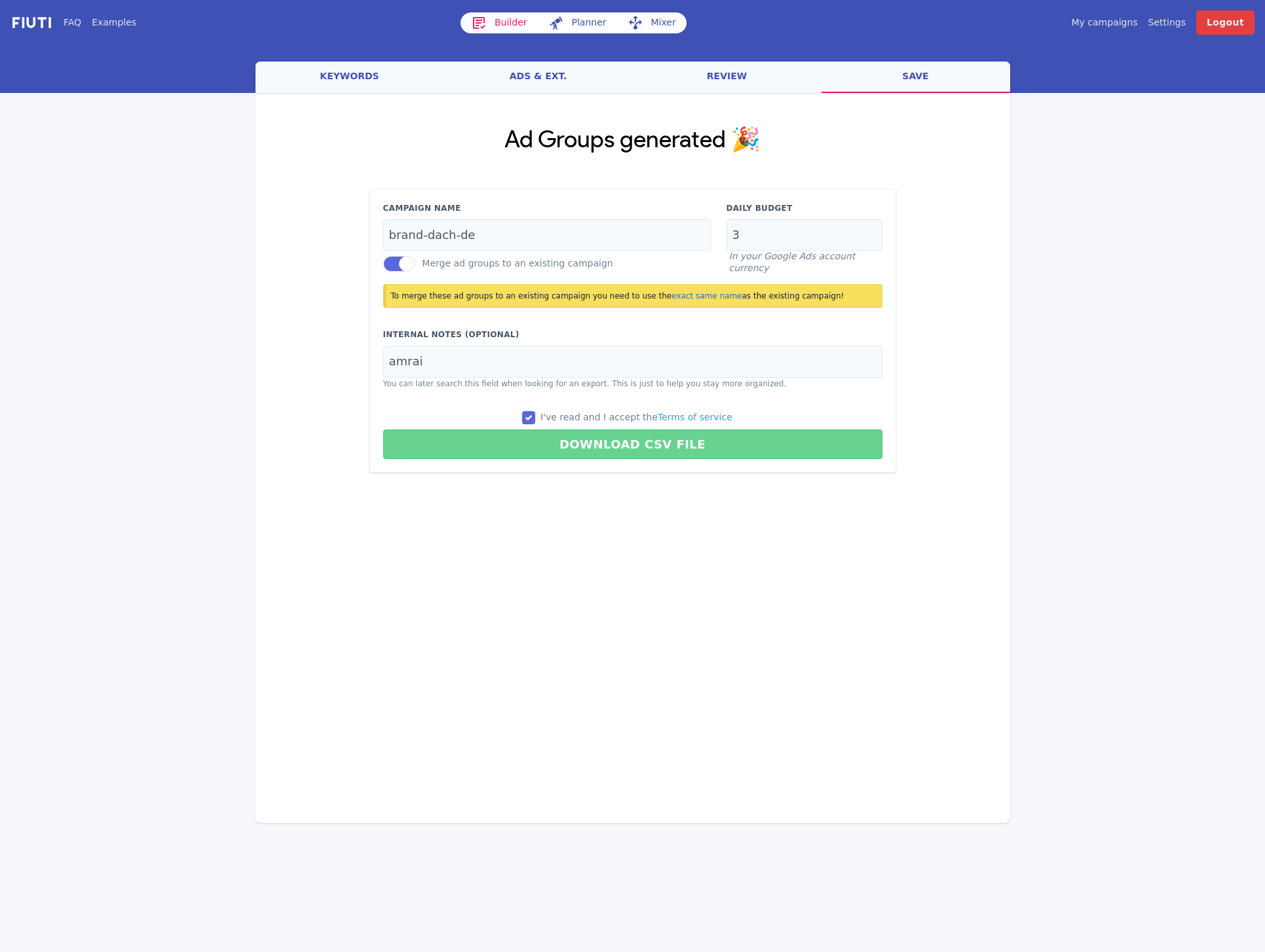
click at [580, 443] on button "Download CSV File" at bounding box center [632, 444] width 499 height 30
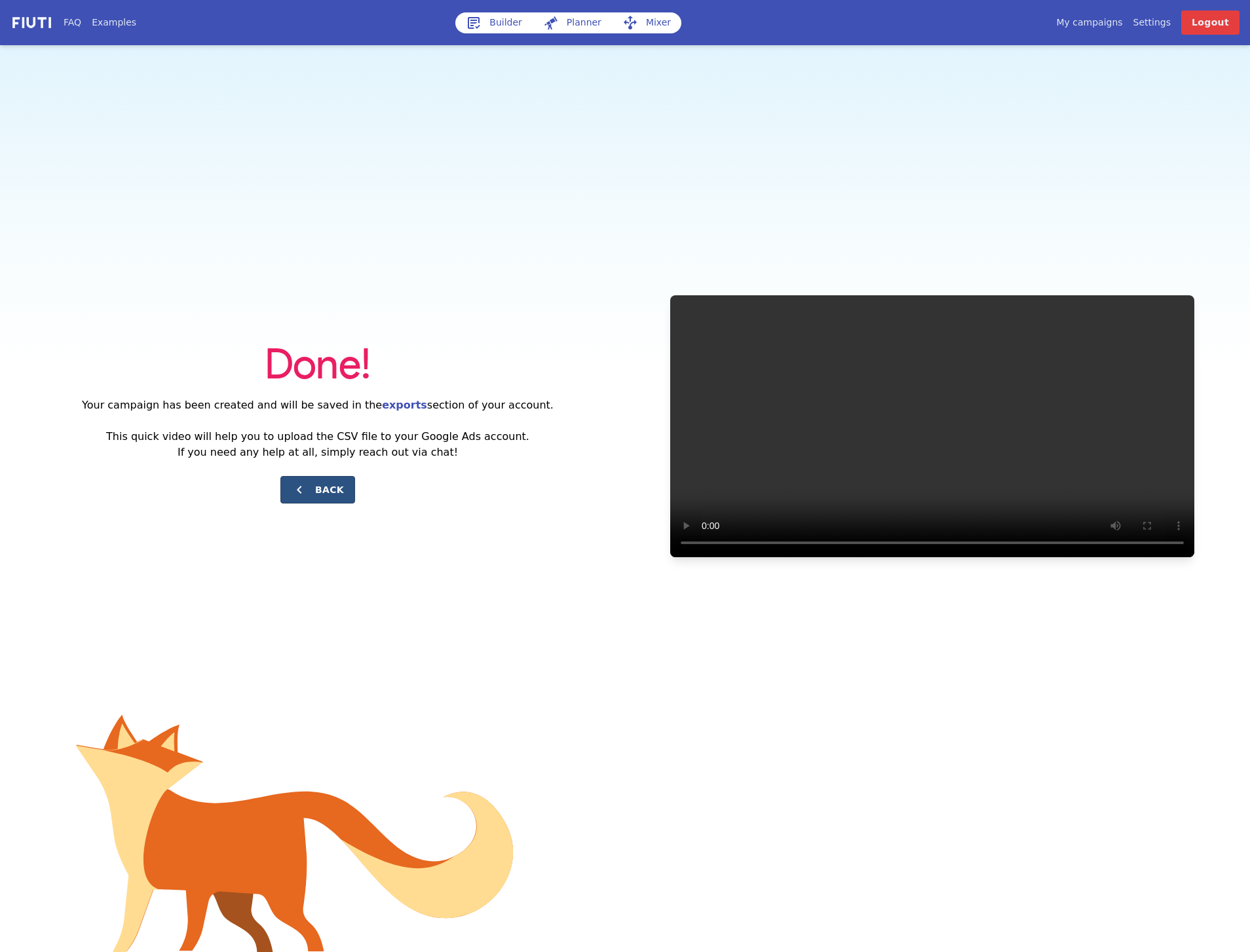
click at [324, 483] on button "Back" at bounding box center [318, 489] width 75 height 27
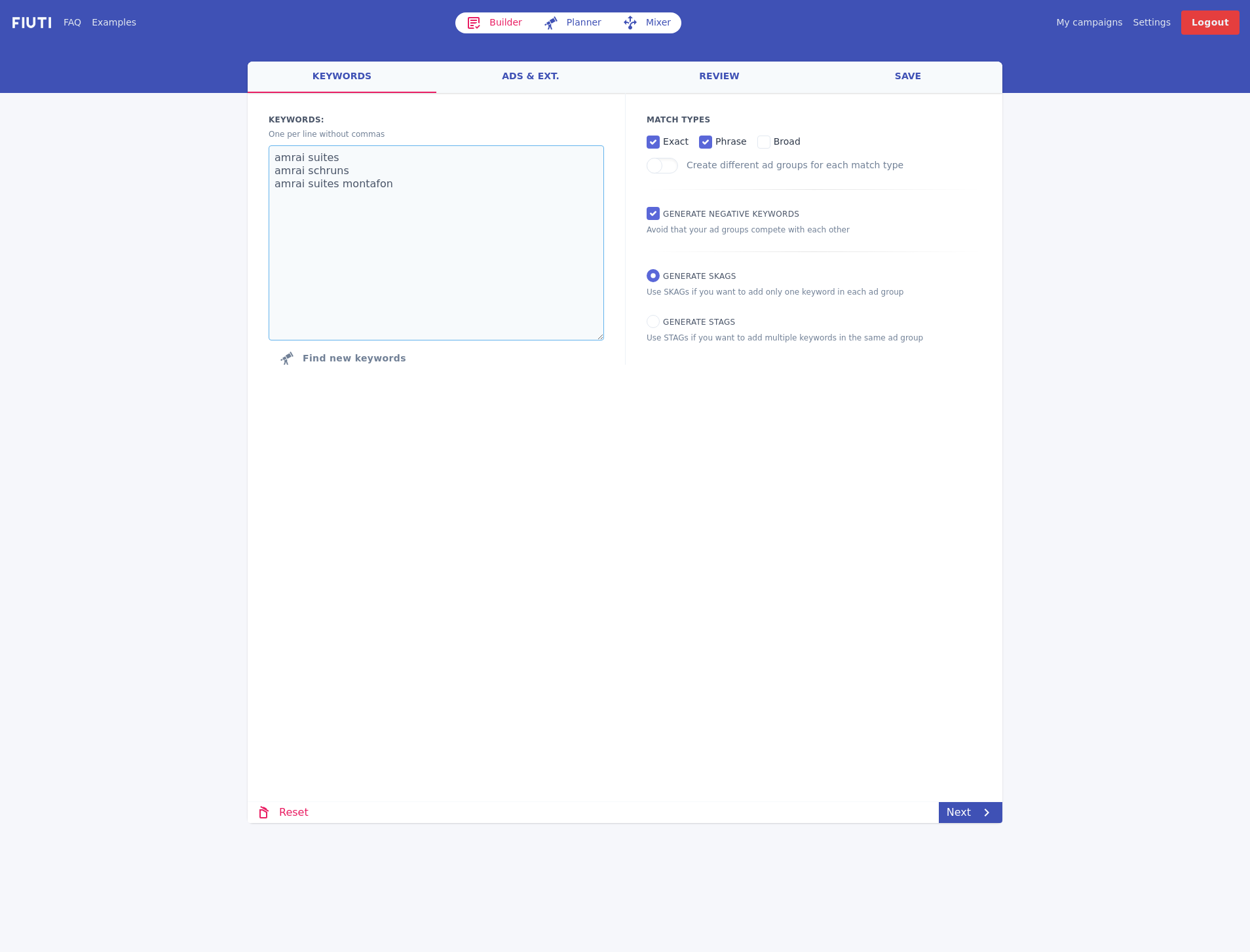
drag, startPoint x: 315, startPoint y: 185, endPoint x: 267, endPoint y: 185, distance: 48.0
click at [267, 185] on div "Keywords: Ad groups: One per line without commas amrai suites amrai schruns amr…" at bounding box center [437, 242] width 378 height 299
drag, startPoint x: 343, startPoint y: 153, endPoint x: 270, endPoint y: 151, distance: 73.0
click at [270, 151] on textarea "amrai suites amrai schruns amrai suites montafon" at bounding box center [437, 242] width 336 height 195
drag, startPoint x: 362, startPoint y: 171, endPoint x: 267, endPoint y: 174, distance: 95.0
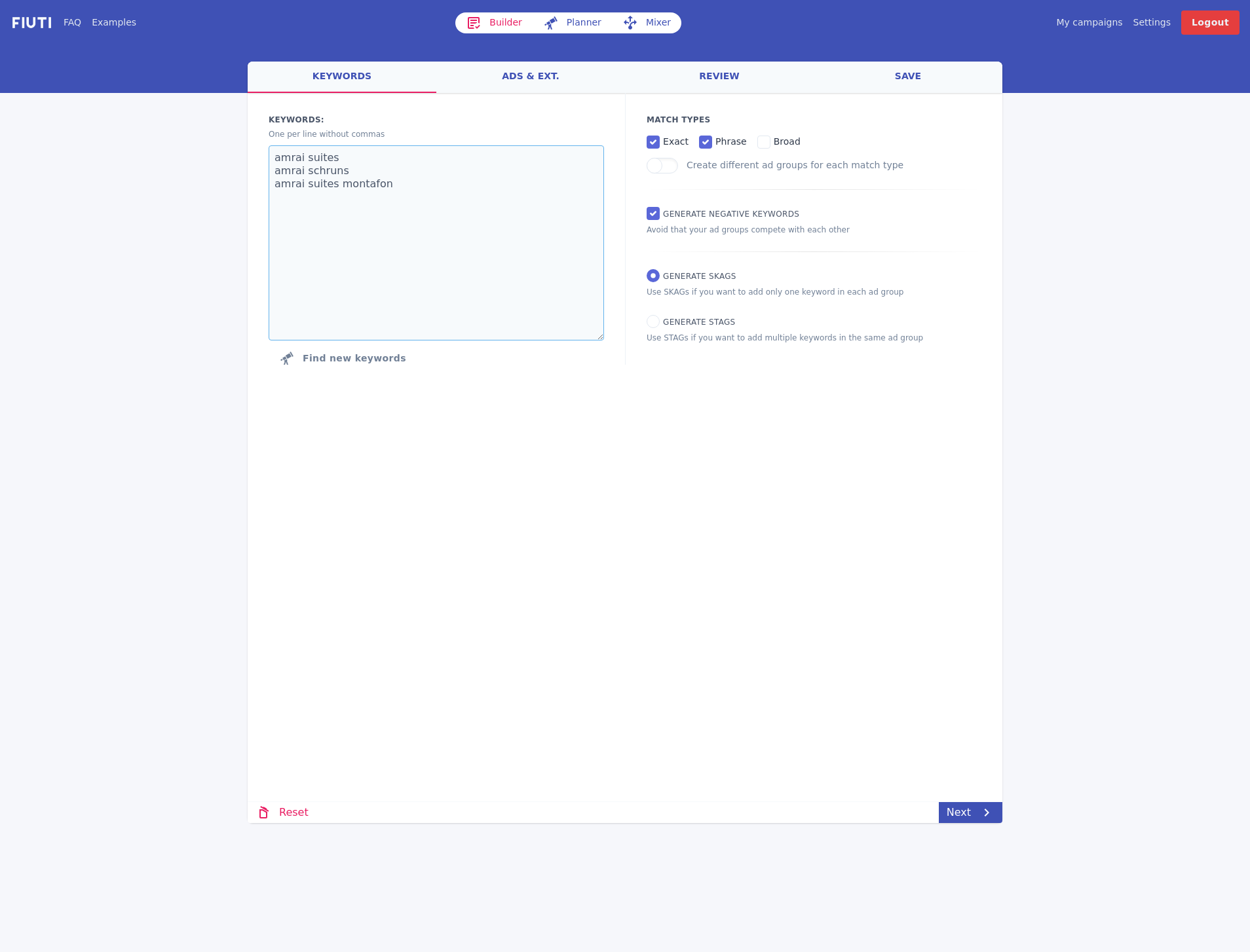
click at [267, 174] on div "Keywords: Ad groups: One per line without commas amrai suites amrai schruns amr…" at bounding box center [437, 242] width 378 height 299
